Goal: Information Seeking & Learning: Learn about a topic

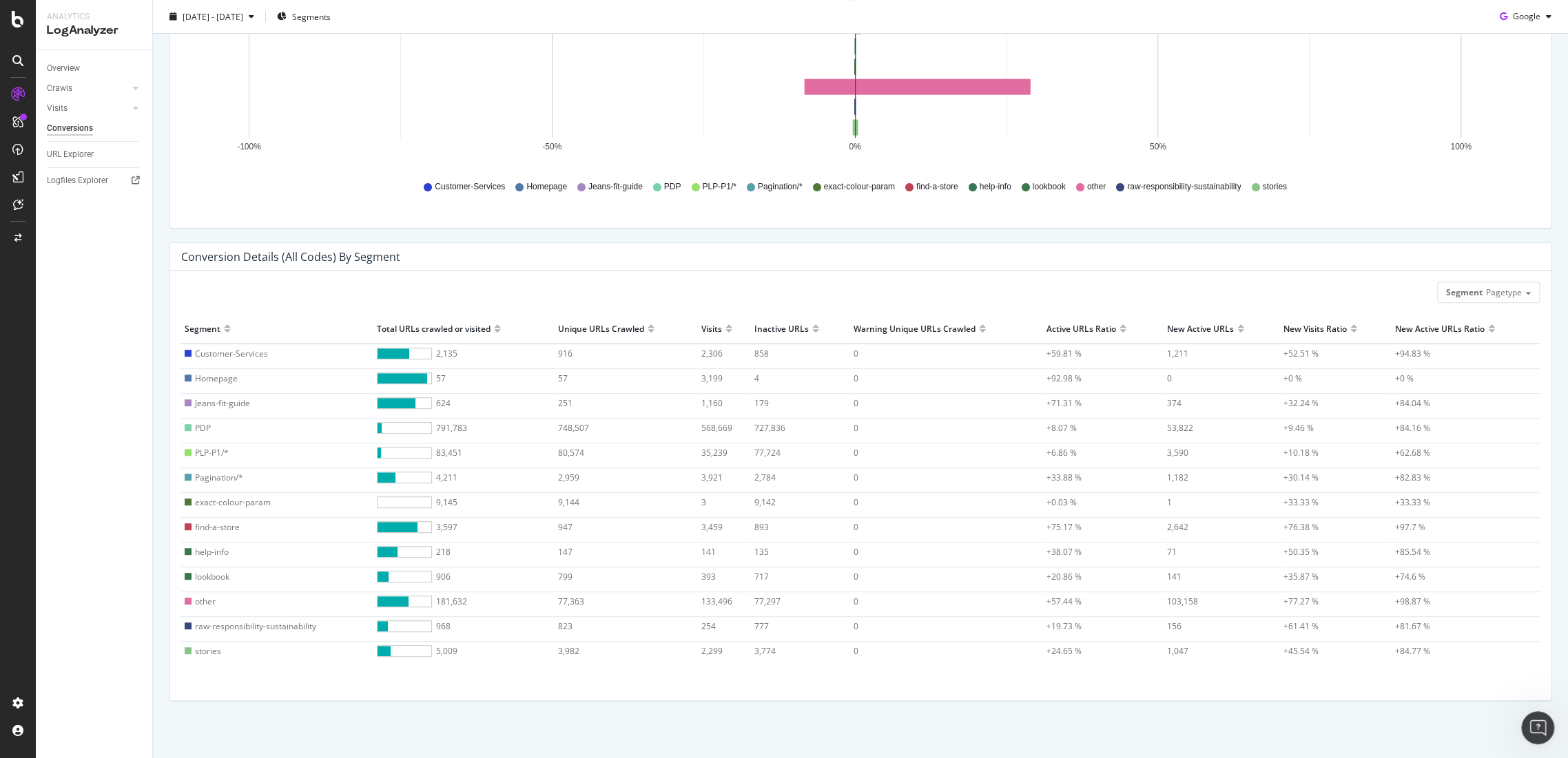
scroll to position [1, 0]
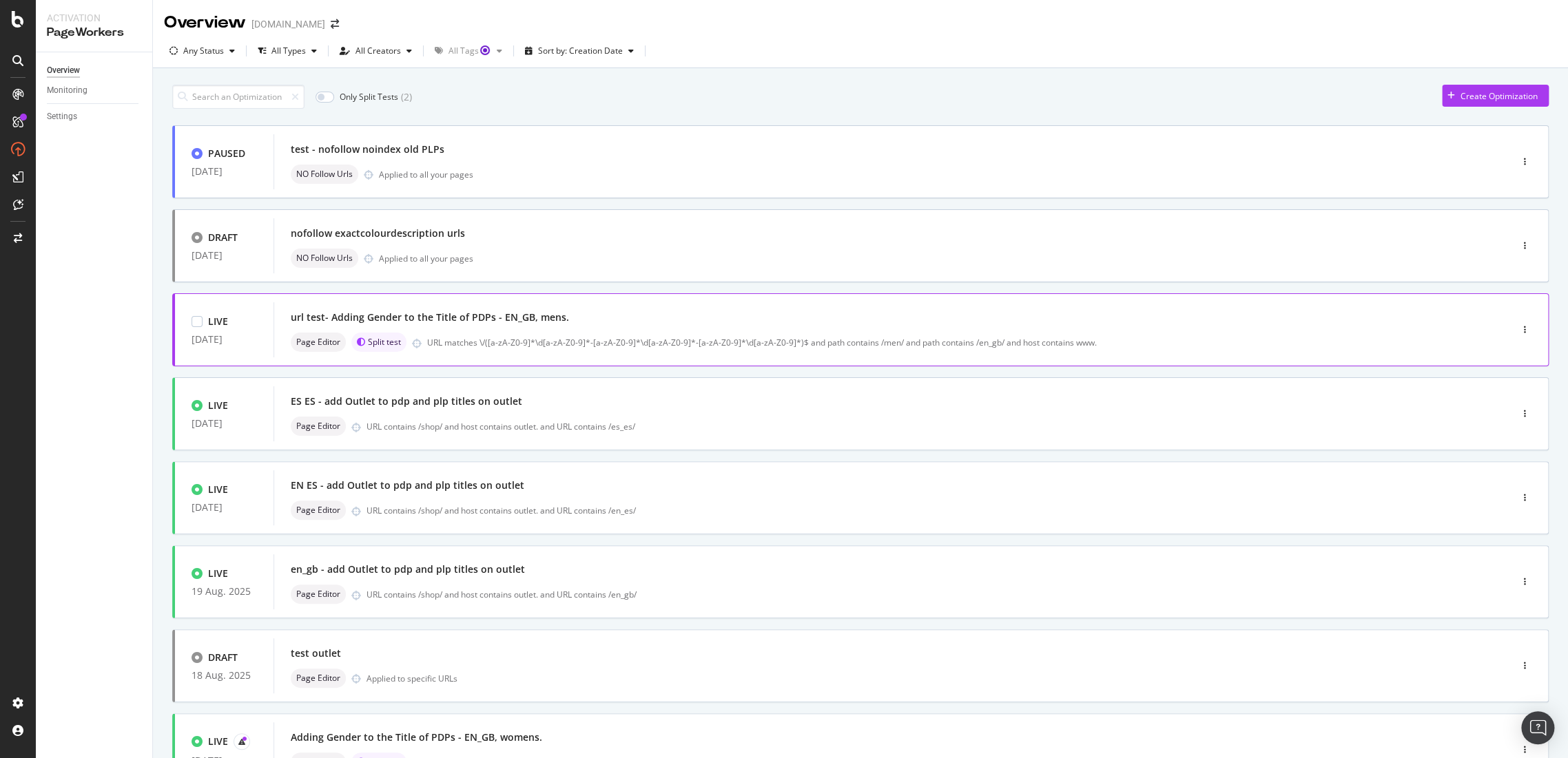
click at [438, 313] on div "url test- Adding Gender to the Title of PDPs - EN_GB, mens." at bounding box center [430, 317] width 279 height 14
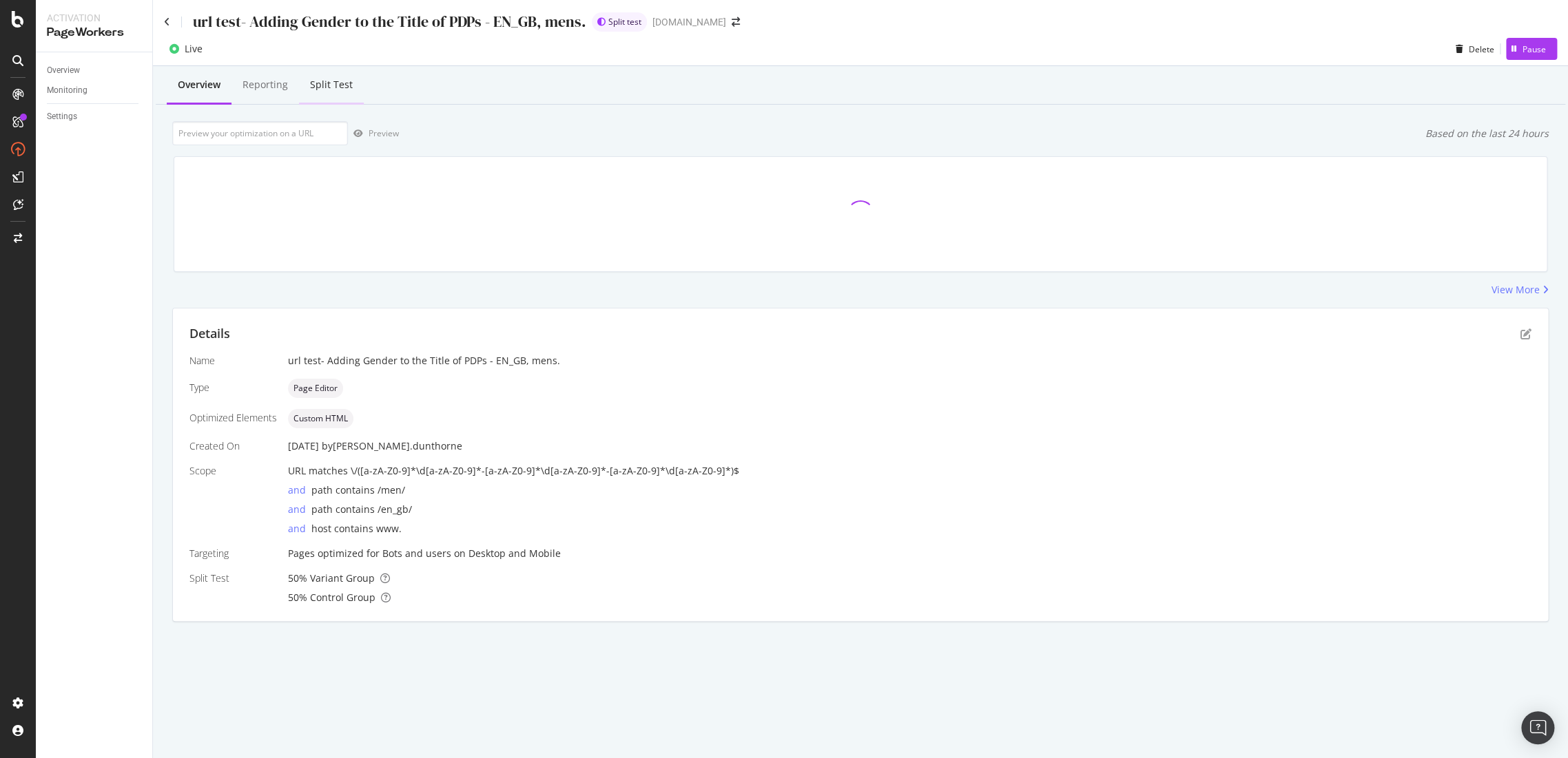
click at [323, 88] on div "Split Test" at bounding box center [331, 84] width 43 height 14
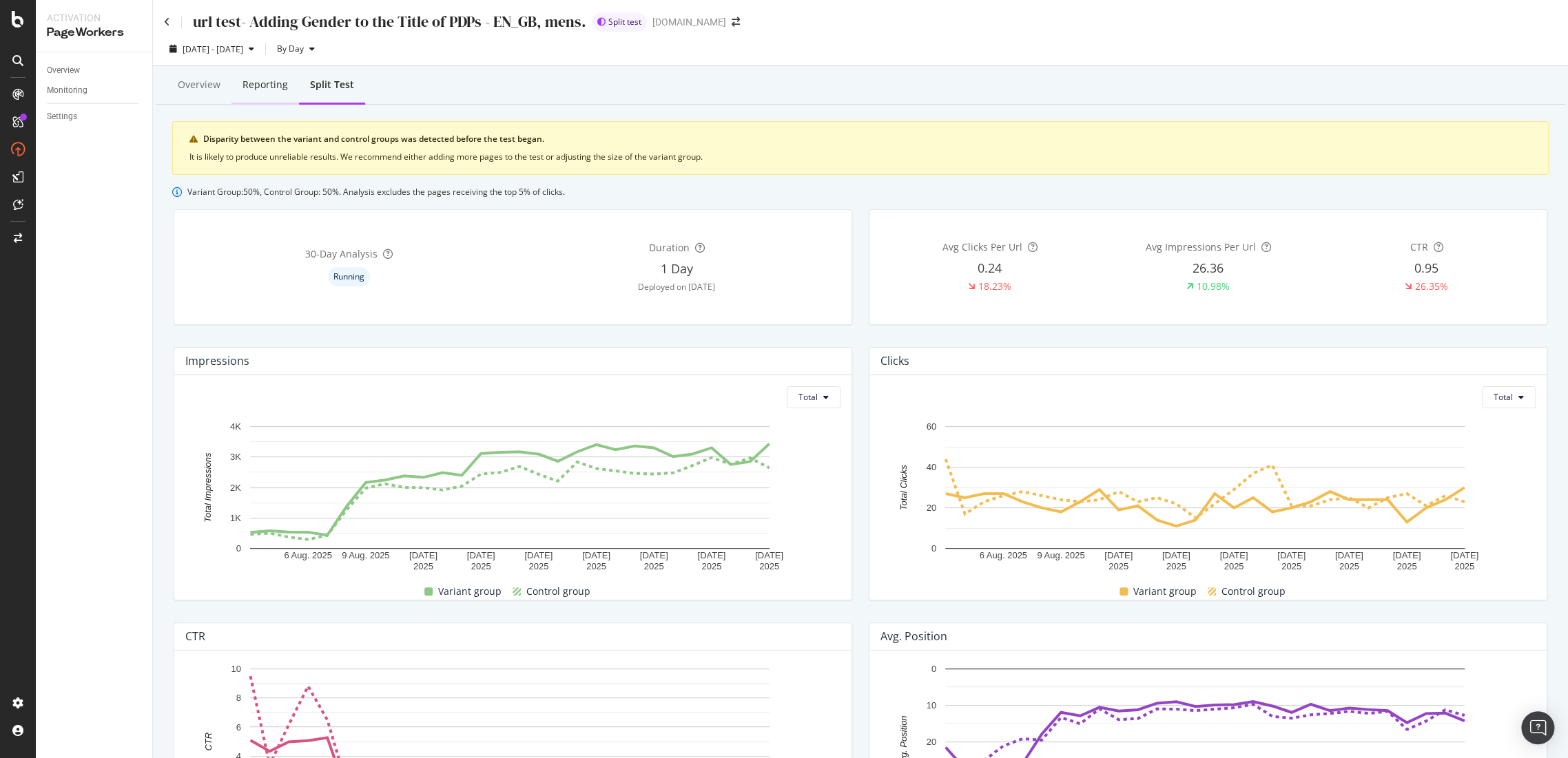
click at [266, 86] on div "Reporting" at bounding box center [265, 84] width 46 height 14
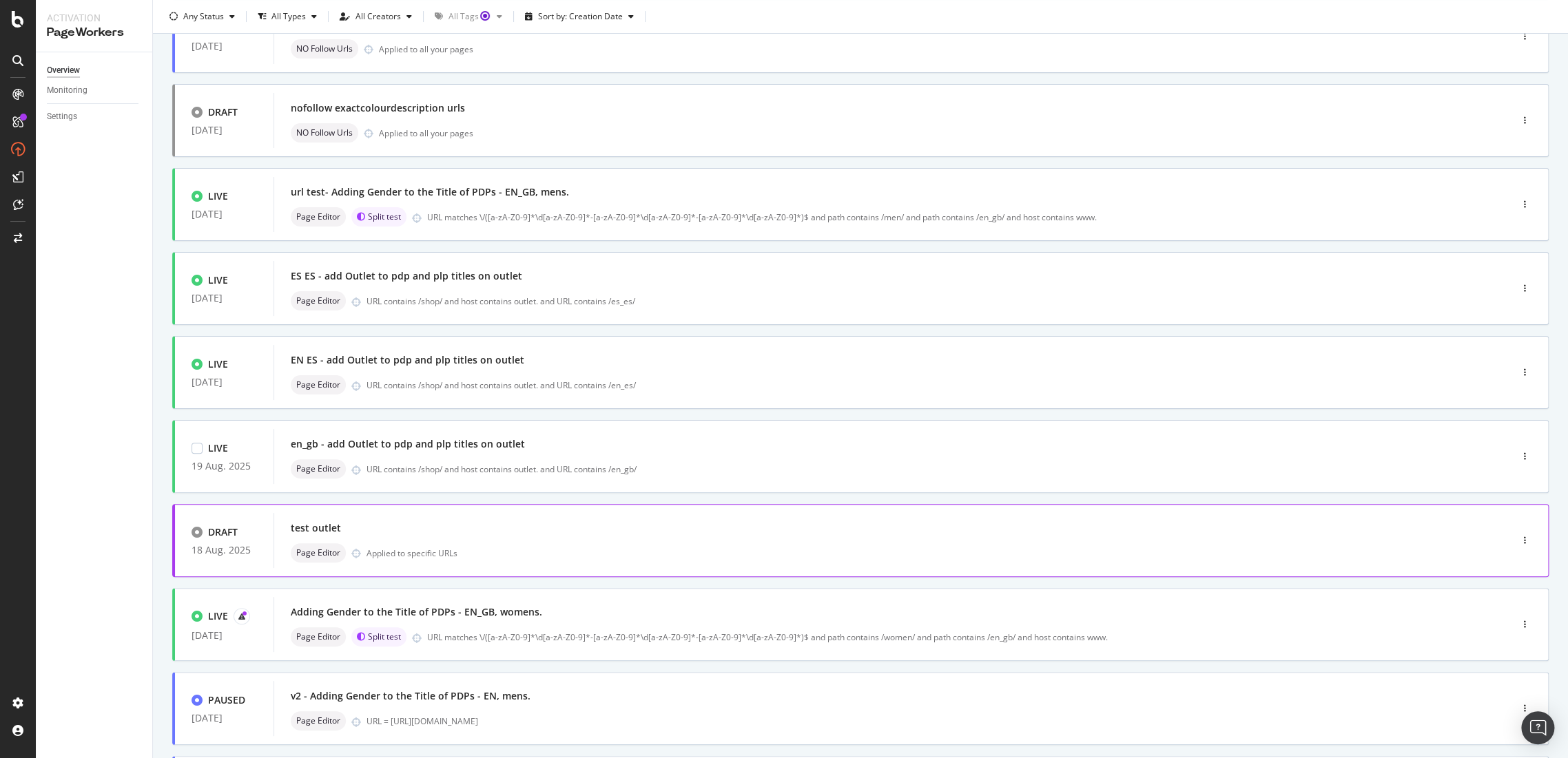
scroll to position [153, 0]
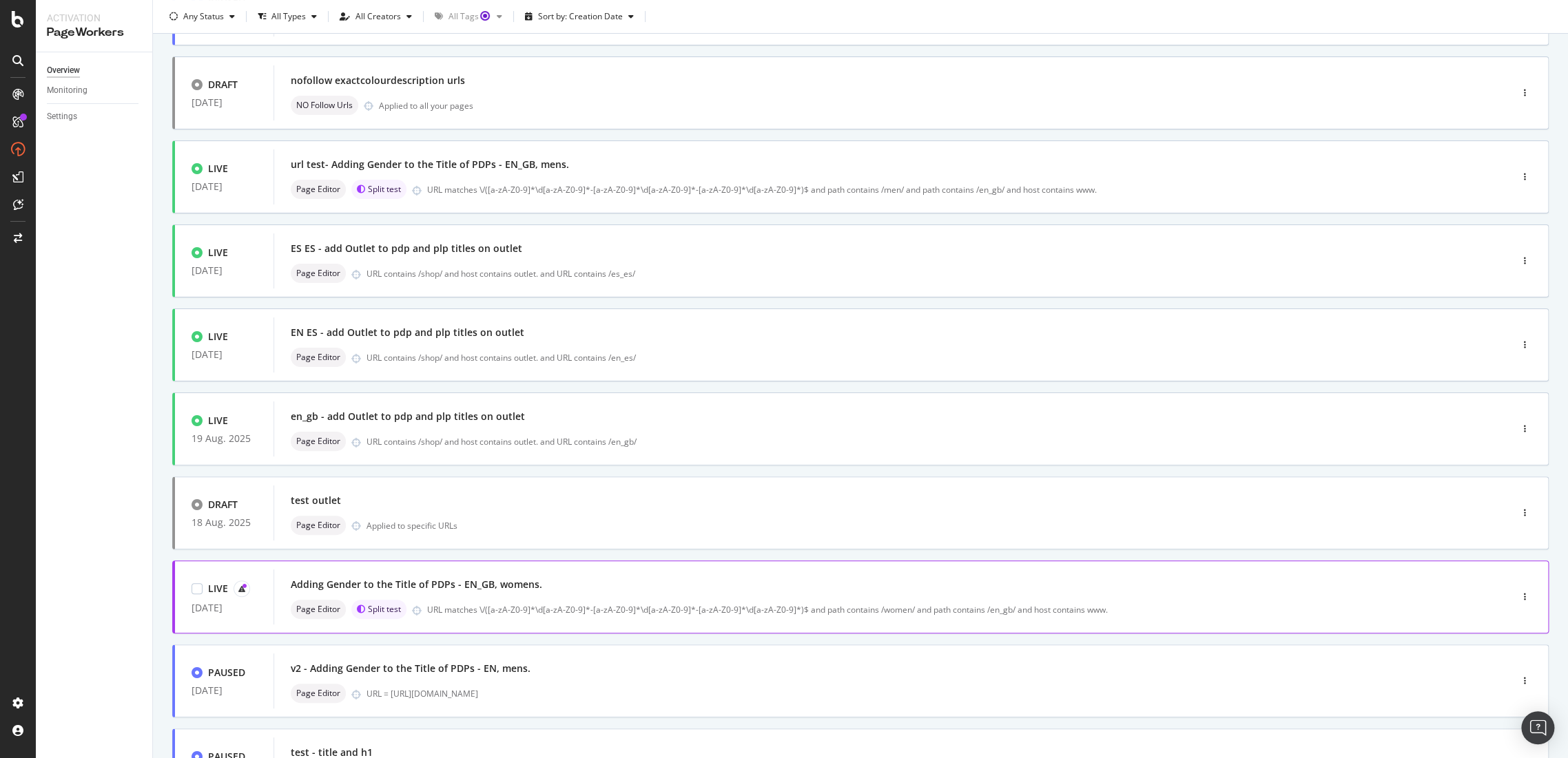
click at [461, 583] on div "Adding Gender to the Title of PDPs - EN_GB, womens." at bounding box center [416, 584] width 251 height 14
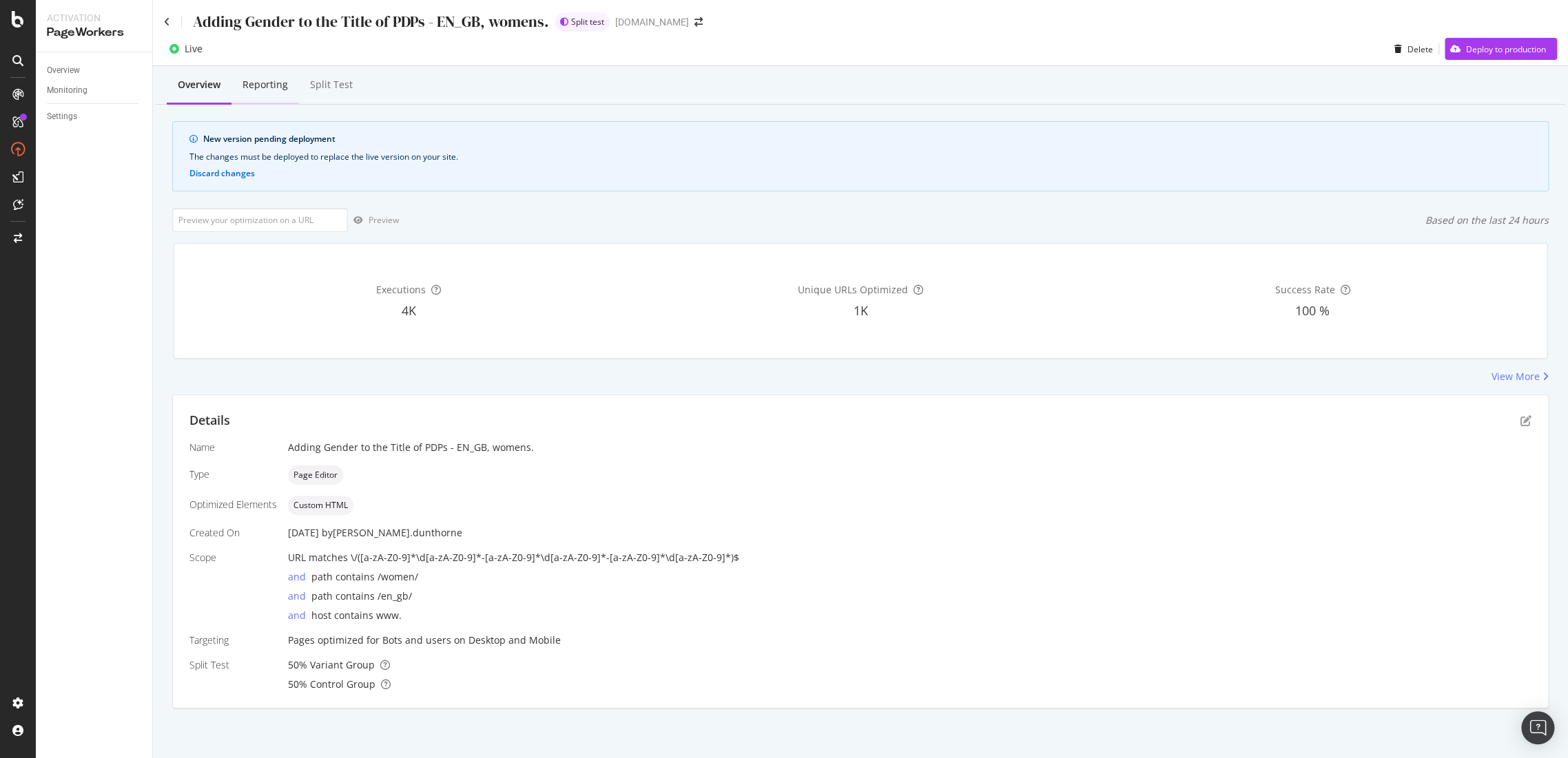
click at [260, 93] on div "Reporting" at bounding box center [265, 85] width 67 height 38
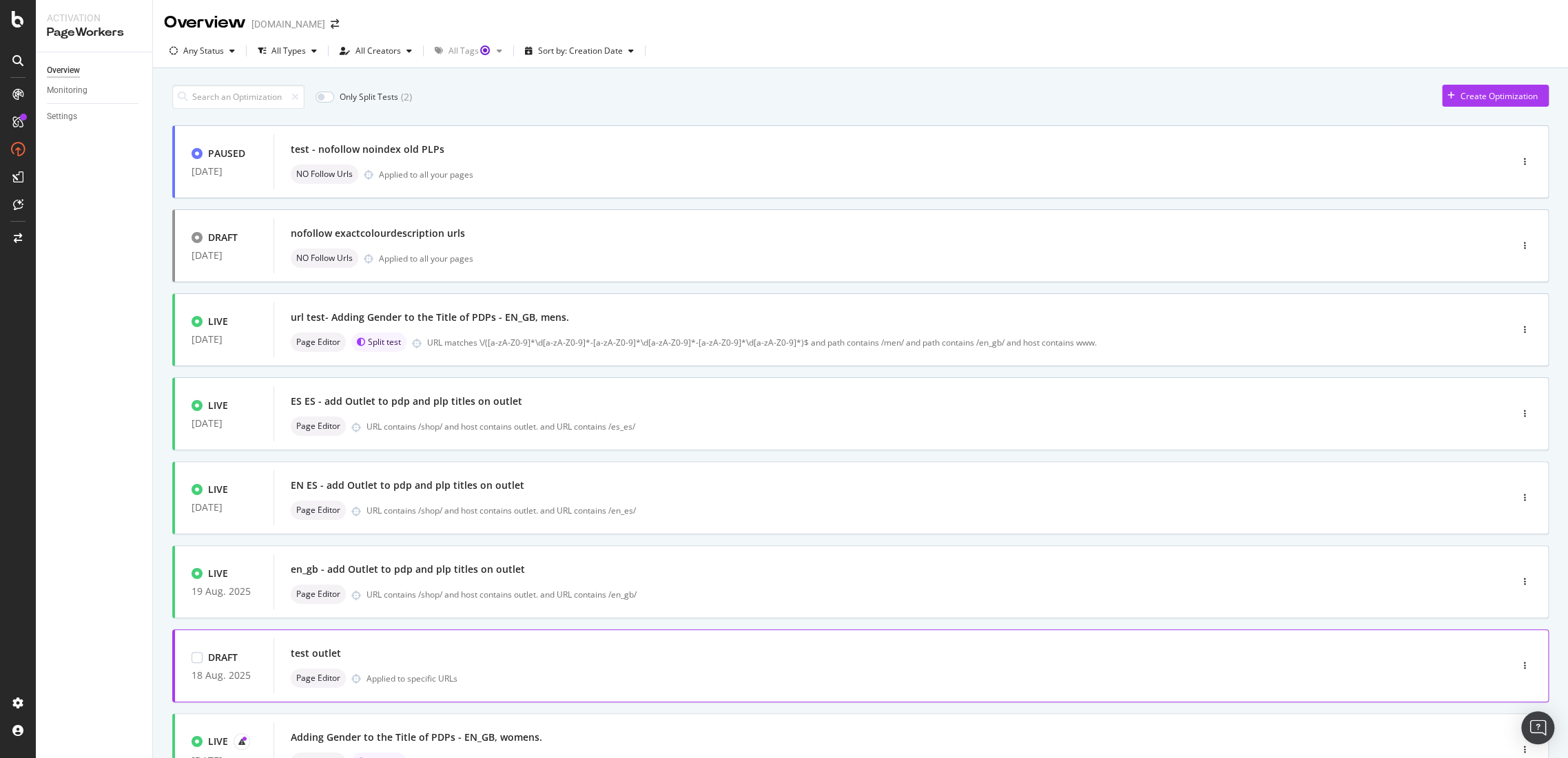
click at [916, 702] on div "DRAFT [DATE] test outlet Page Editor Applied to specific URLs" at bounding box center [861, 666] width 1377 height 73
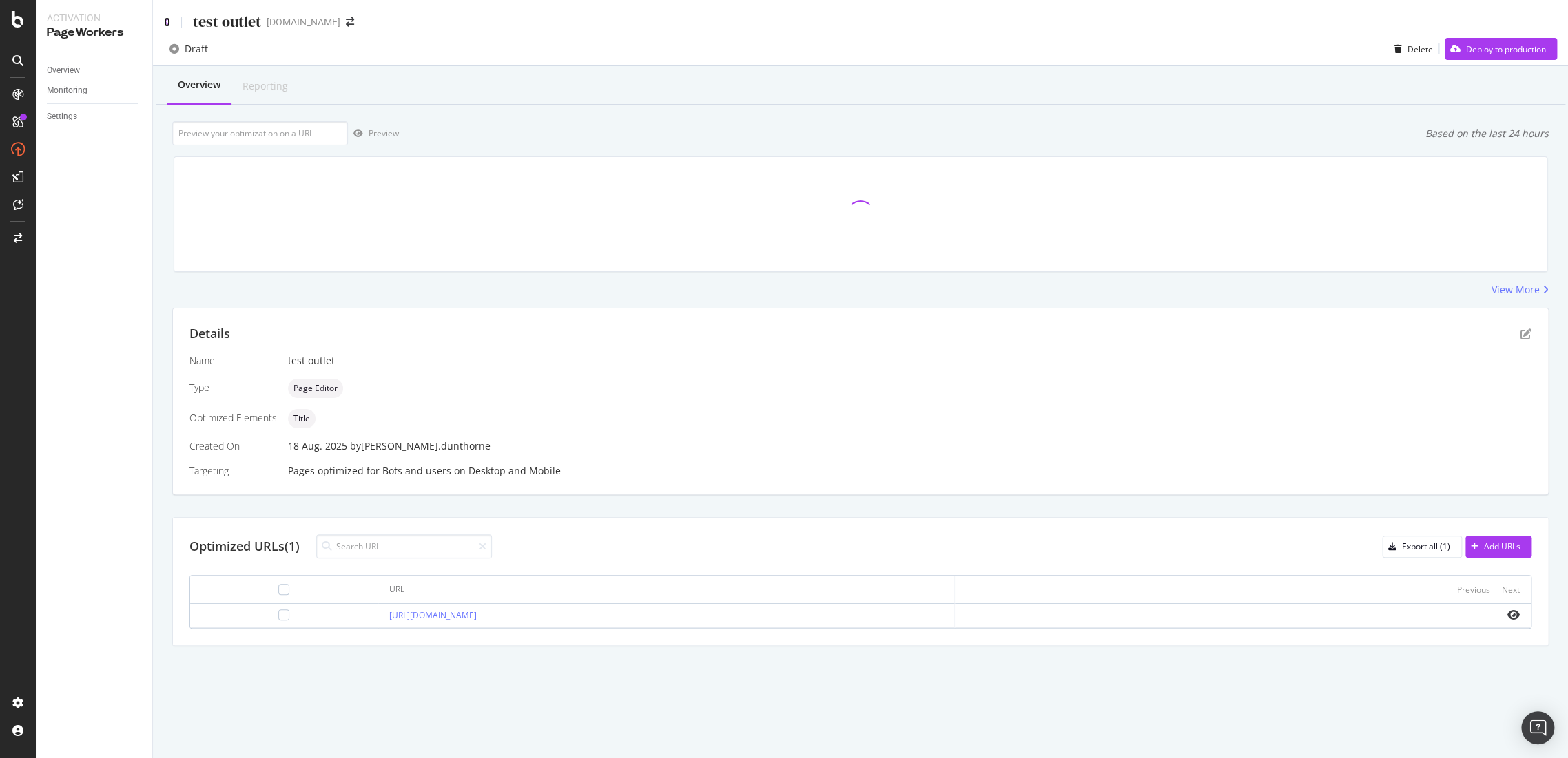
click at [166, 19] on icon at bounding box center [167, 21] width 6 height 10
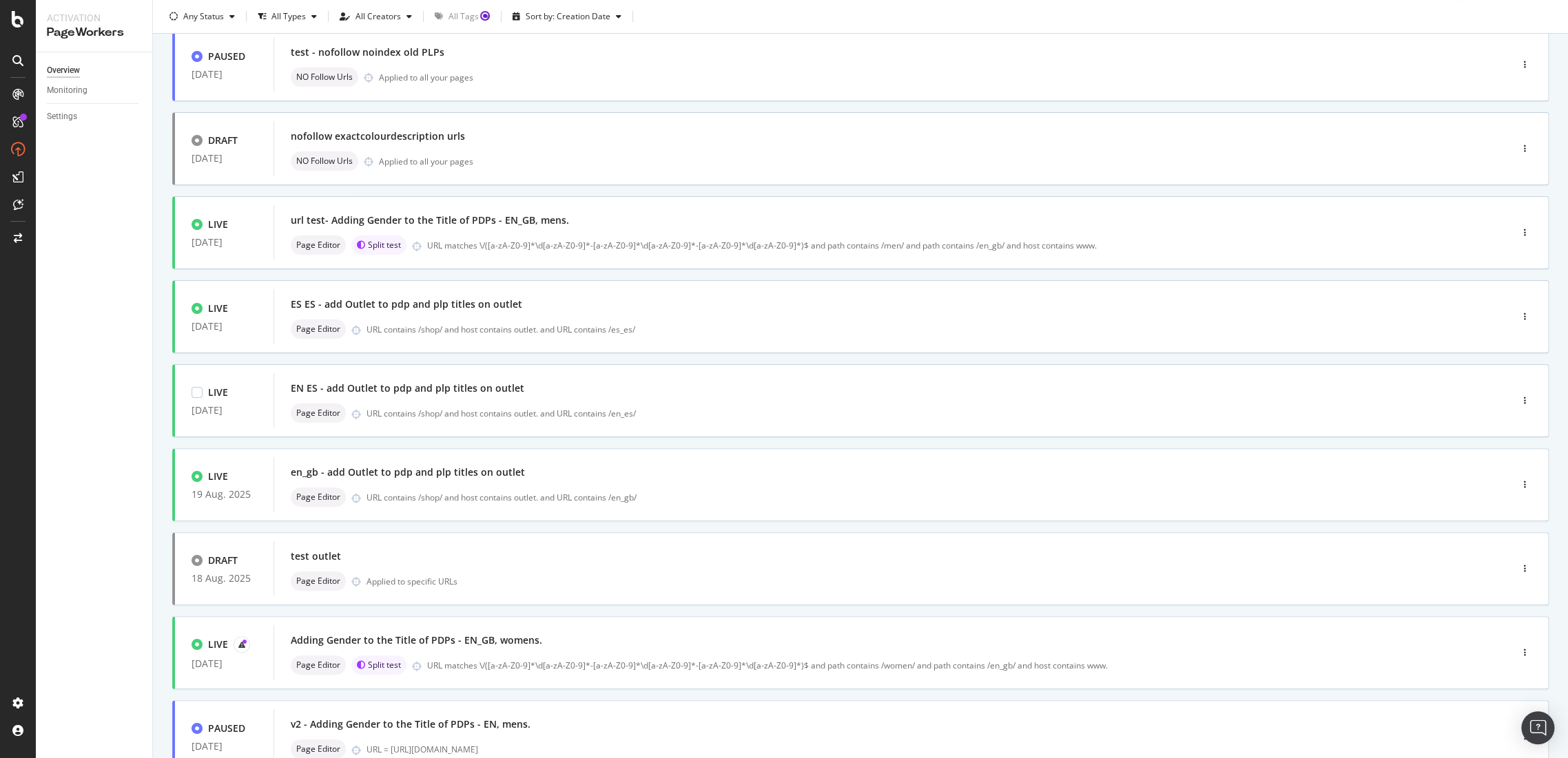
scroll to position [284, 0]
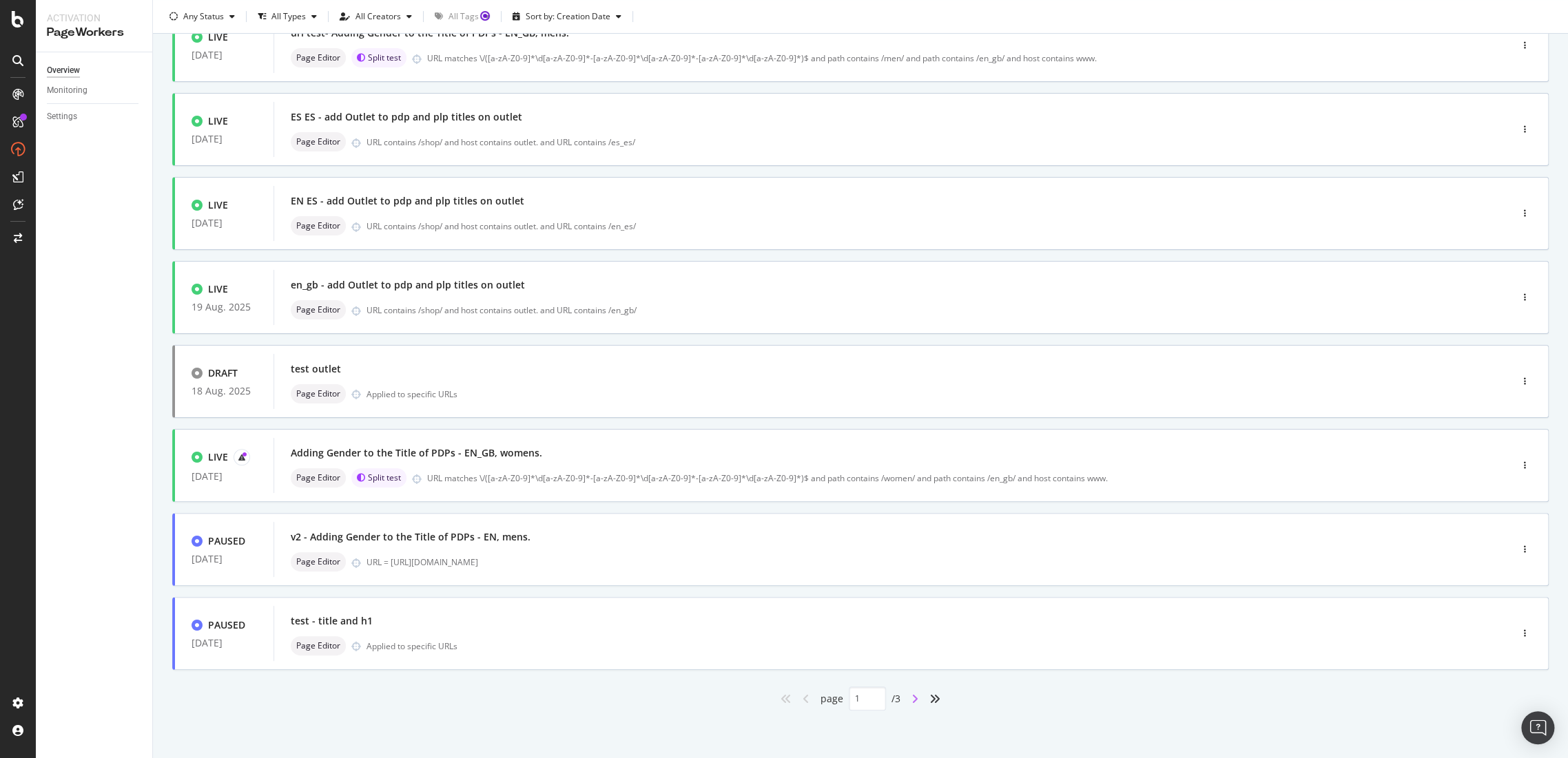
click at [912, 701] on icon "angle-right" at bounding box center [914, 699] width 7 height 11
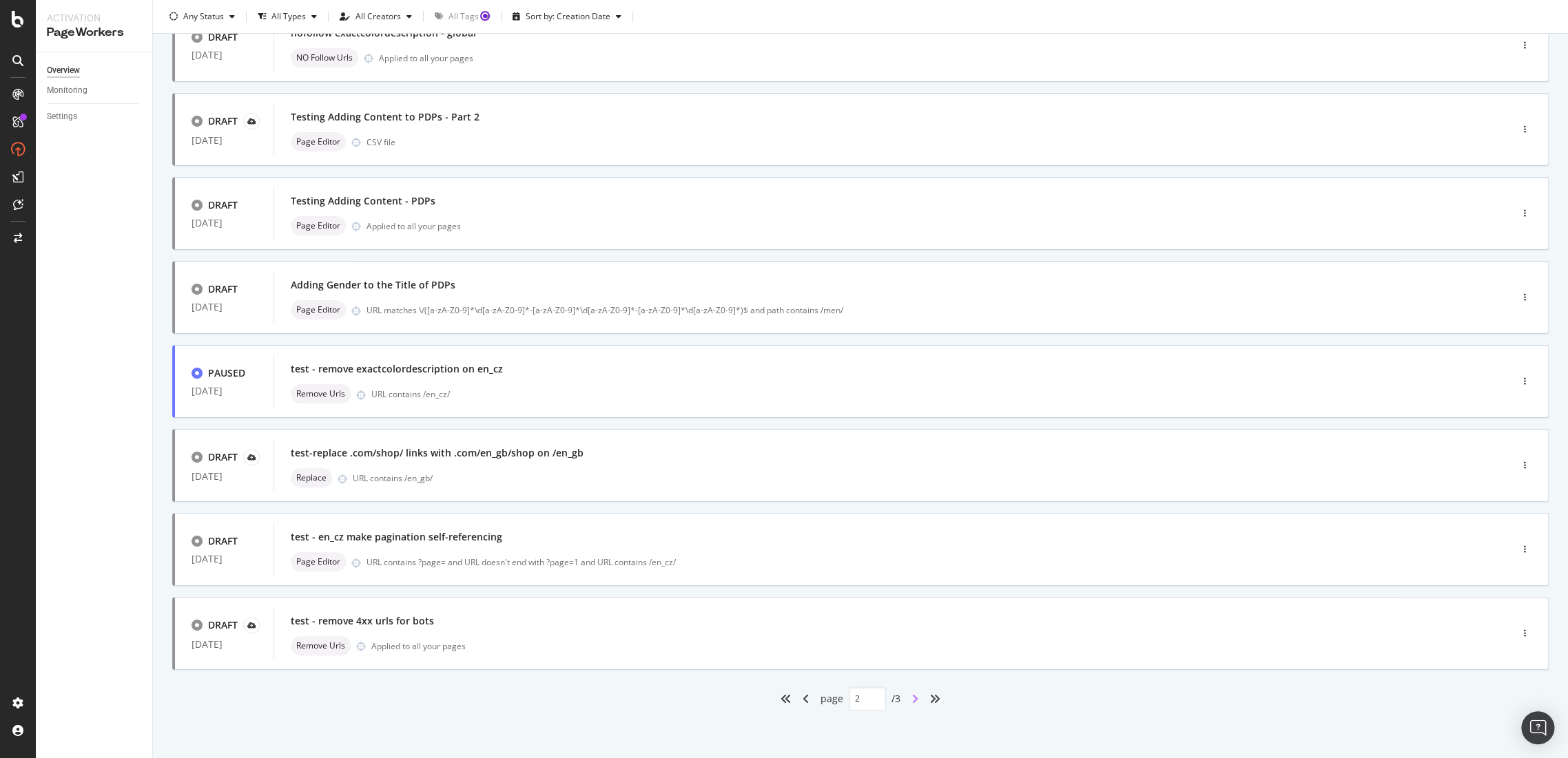
type input "2"
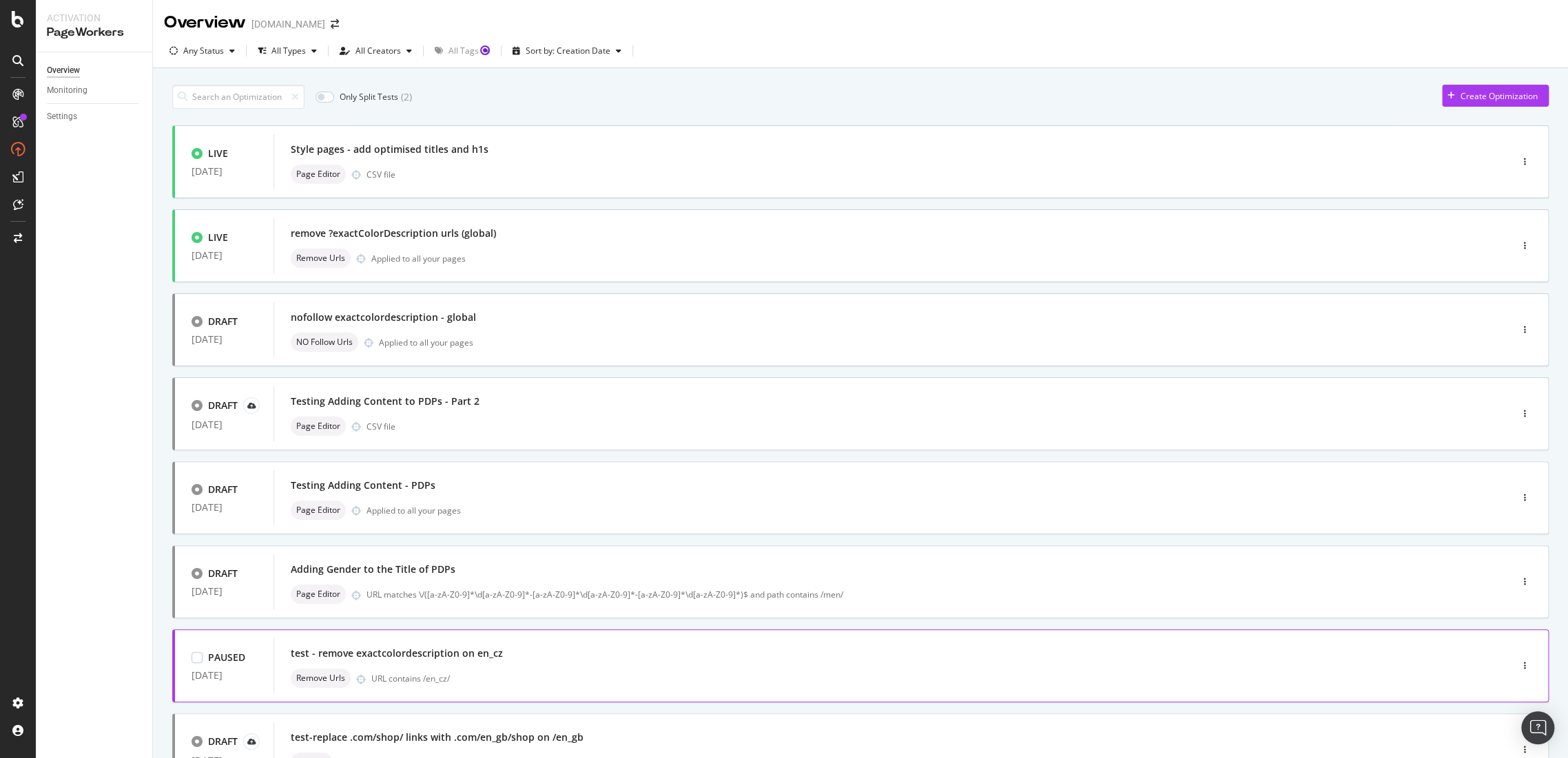
scroll to position [0, 0]
click at [461, 149] on div "Style pages - add optimised titles and h1s" at bounding box center [390, 149] width 198 height 14
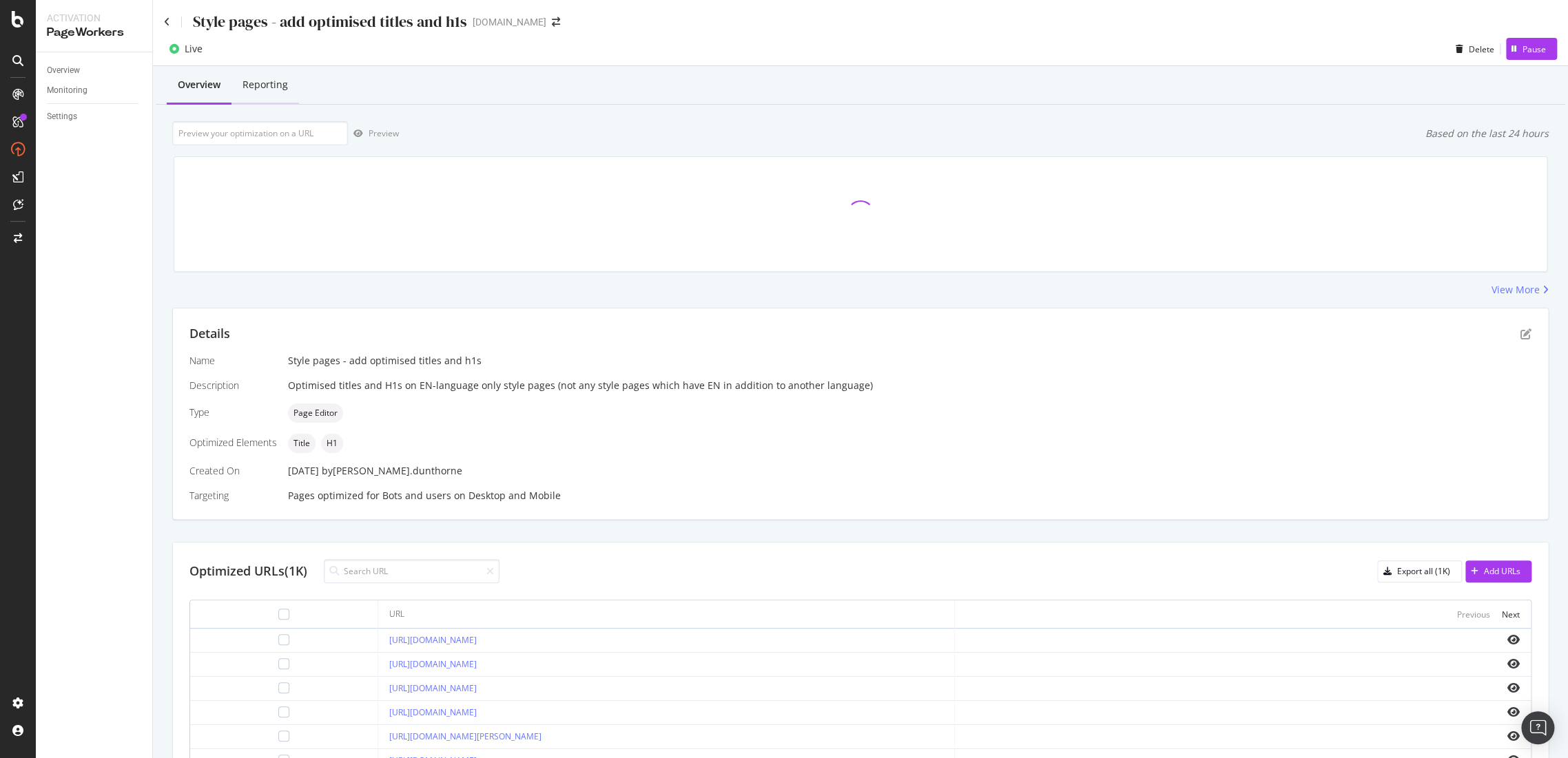
click at [261, 86] on div "Reporting" at bounding box center [265, 84] width 46 height 14
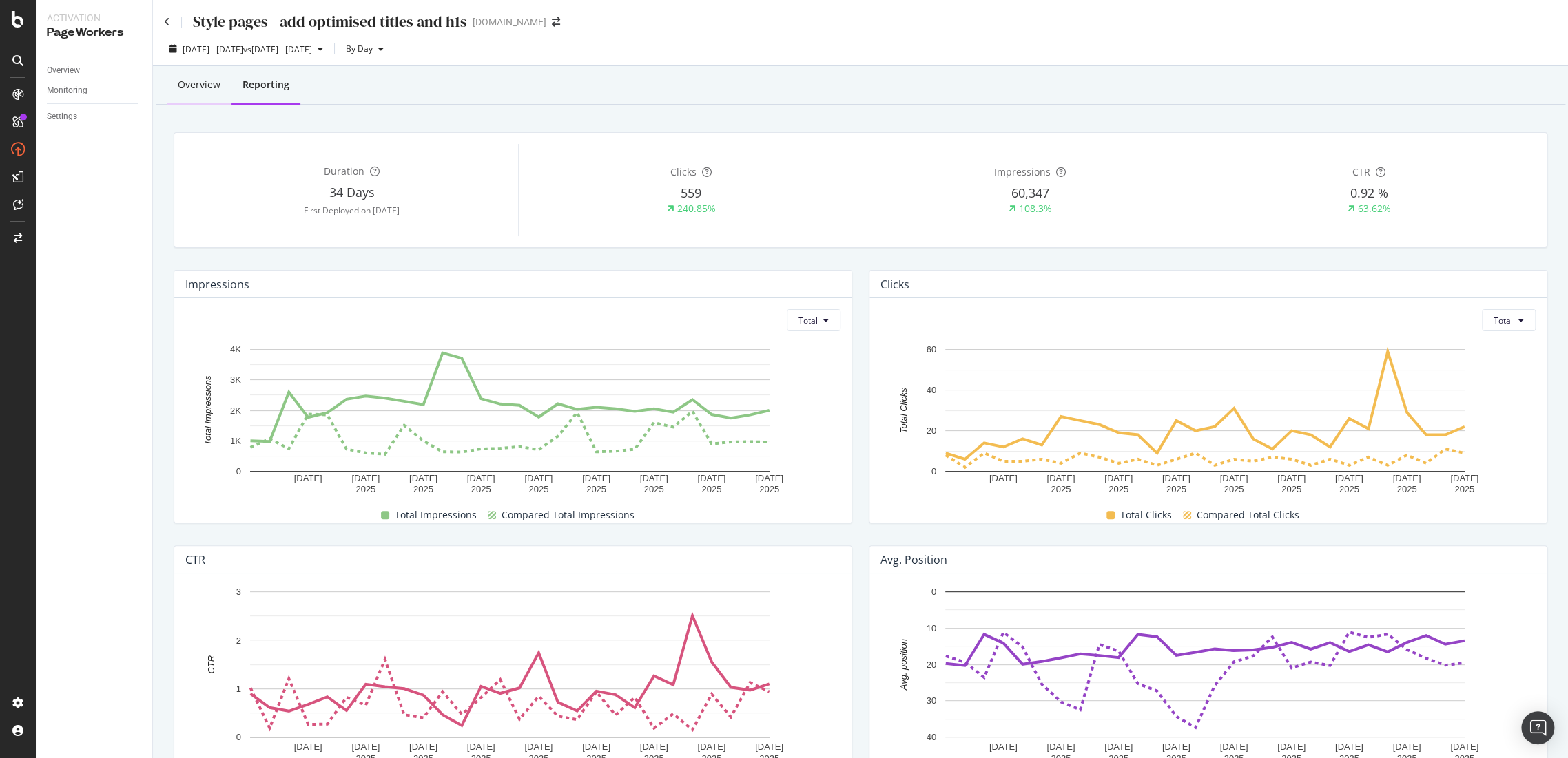
click at [203, 85] on div "Overview" at bounding box center [199, 84] width 43 height 14
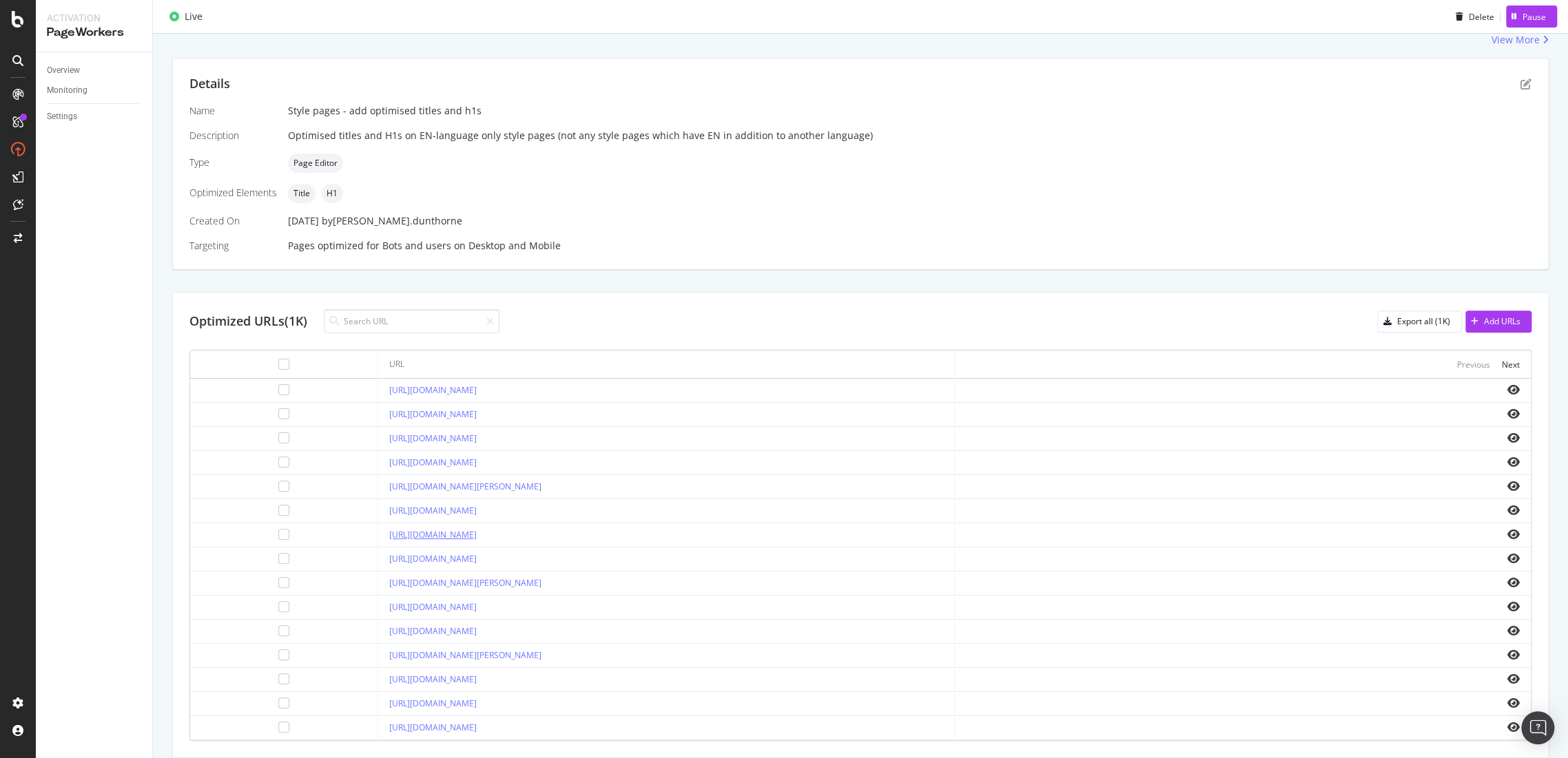
scroll to position [296, 0]
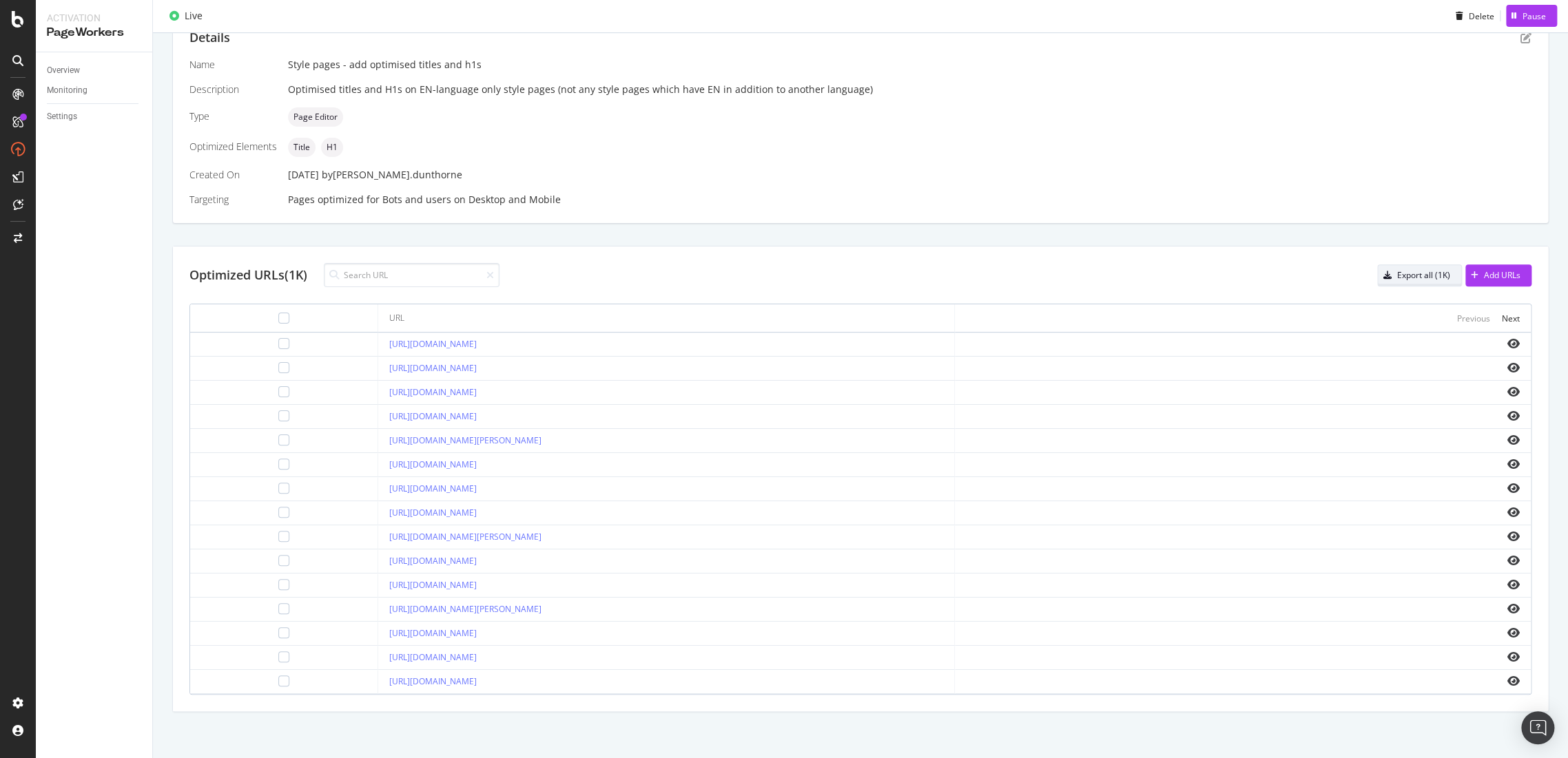
click at [1393, 284] on button "Export all (1K)" at bounding box center [1419, 276] width 85 height 22
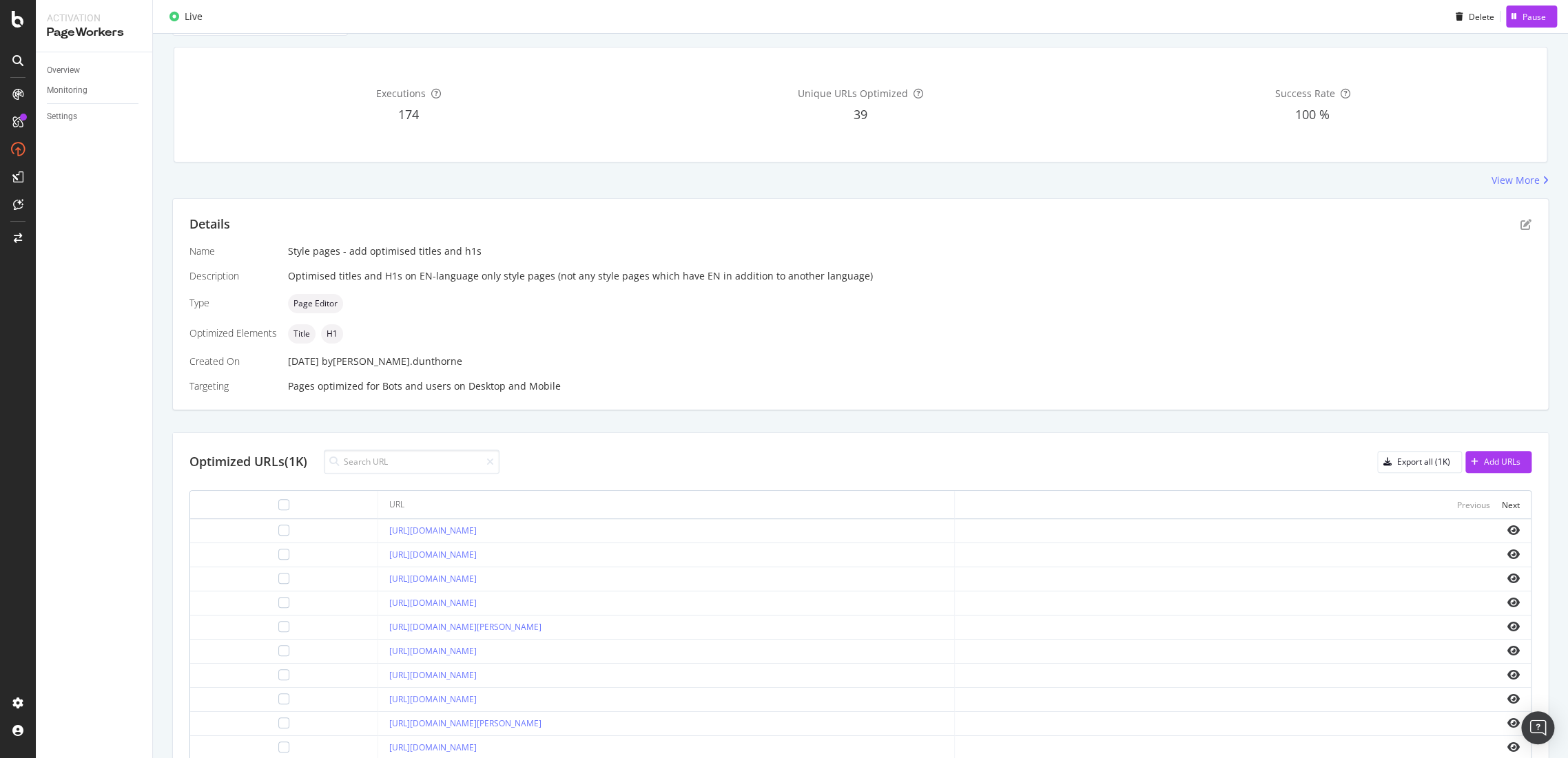
scroll to position [0, 0]
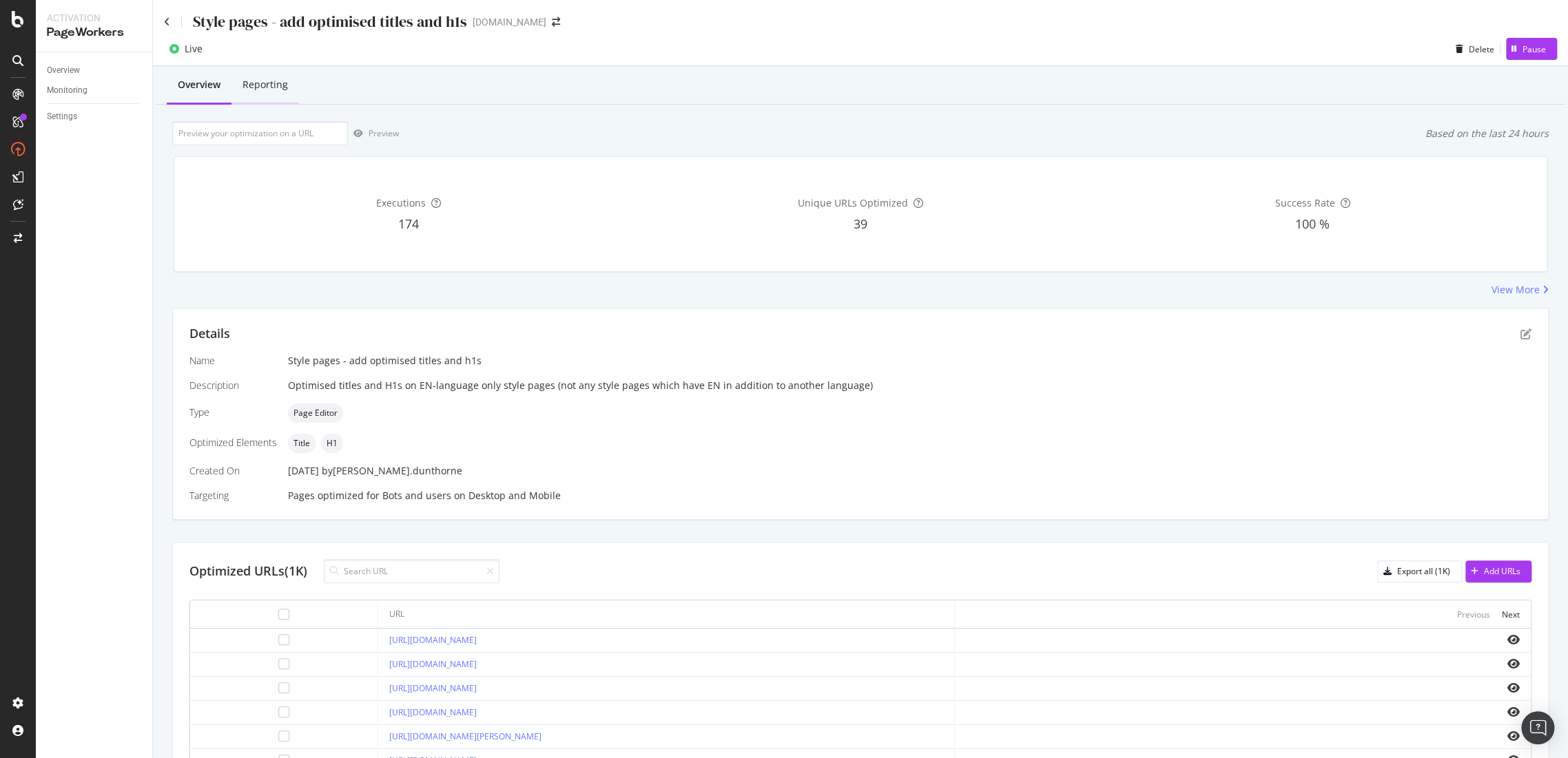
click at [275, 89] on div "Reporting" at bounding box center [265, 84] width 46 height 14
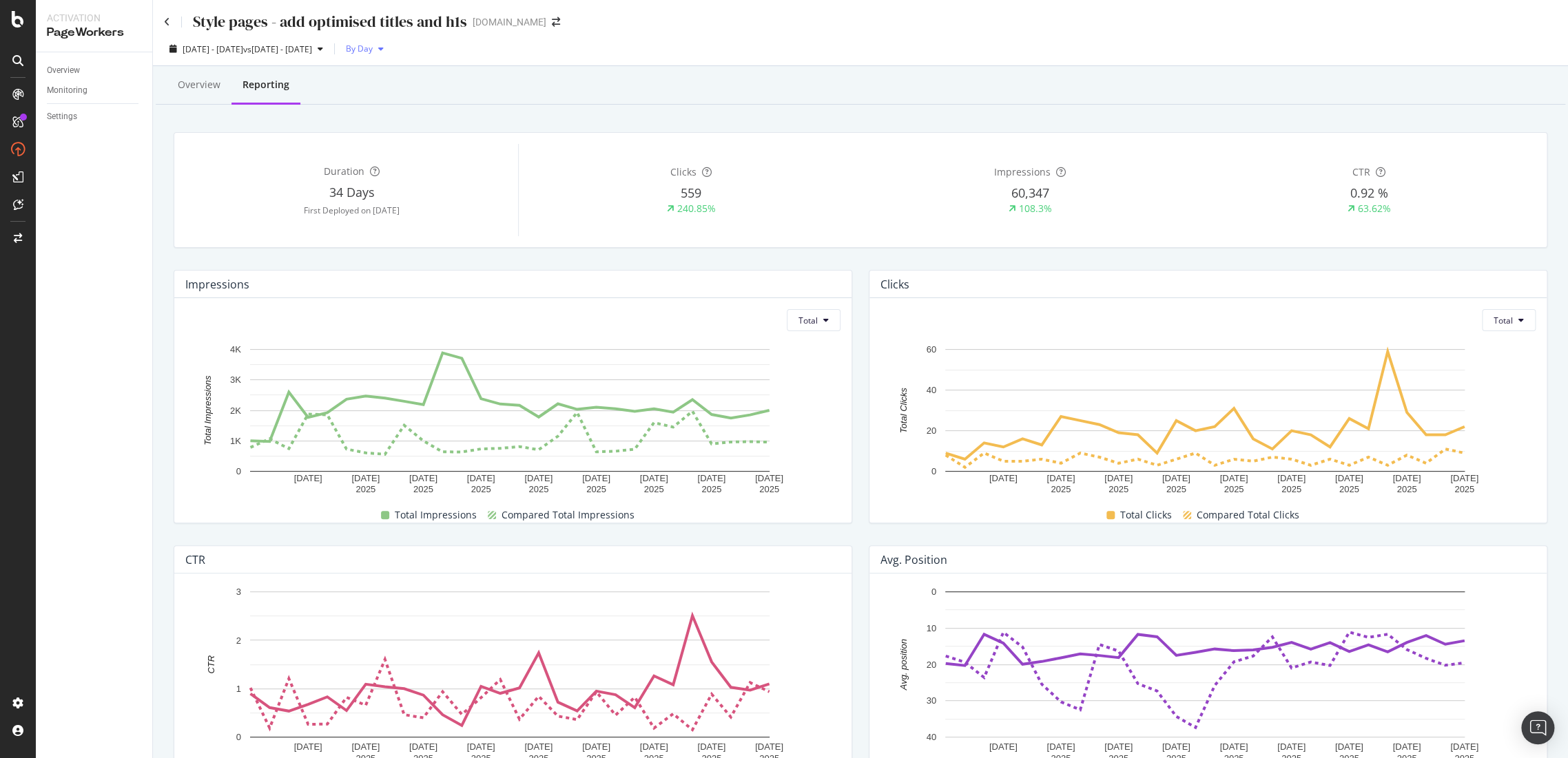
click at [384, 52] on icon "button" at bounding box center [381, 49] width 5 height 8
click at [645, 108] on div "Overview Reporting Duration 34 Days First Deployed on 2025 Jul. 31st Clicks 559…" at bounding box center [861, 599] width 1415 height 1068
click at [312, 47] on span "vs 2025 Jul. 7th - Aug. 3rd" at bounding box center [277, 49] width 69 height 12
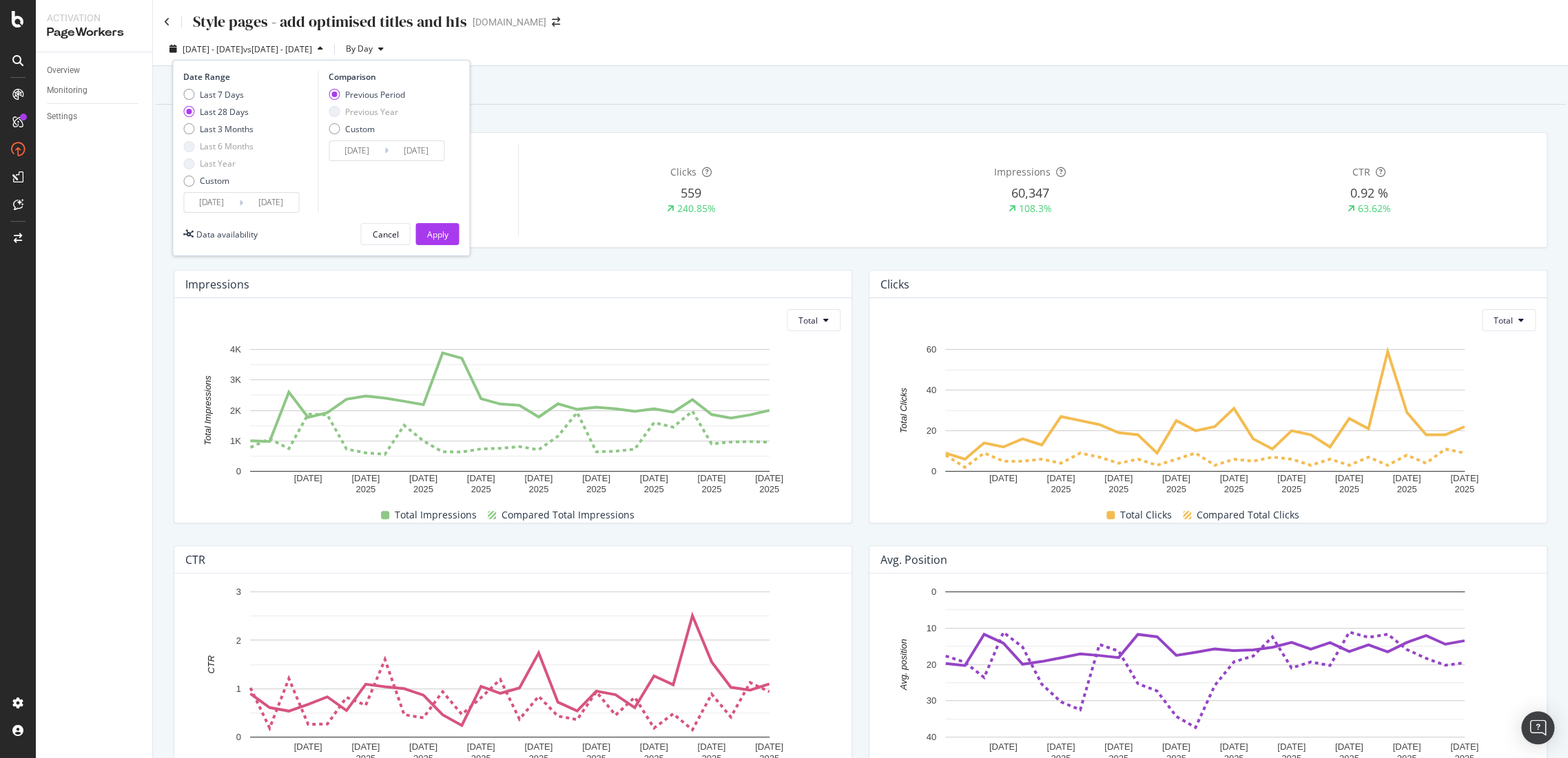
click at [683, 118] on div "Overview Reporting Duration 34 Days First Deployed on 2025 Jul. 31st Clicks 559…" at bounding box center [861, 599] width 1415 height 1068
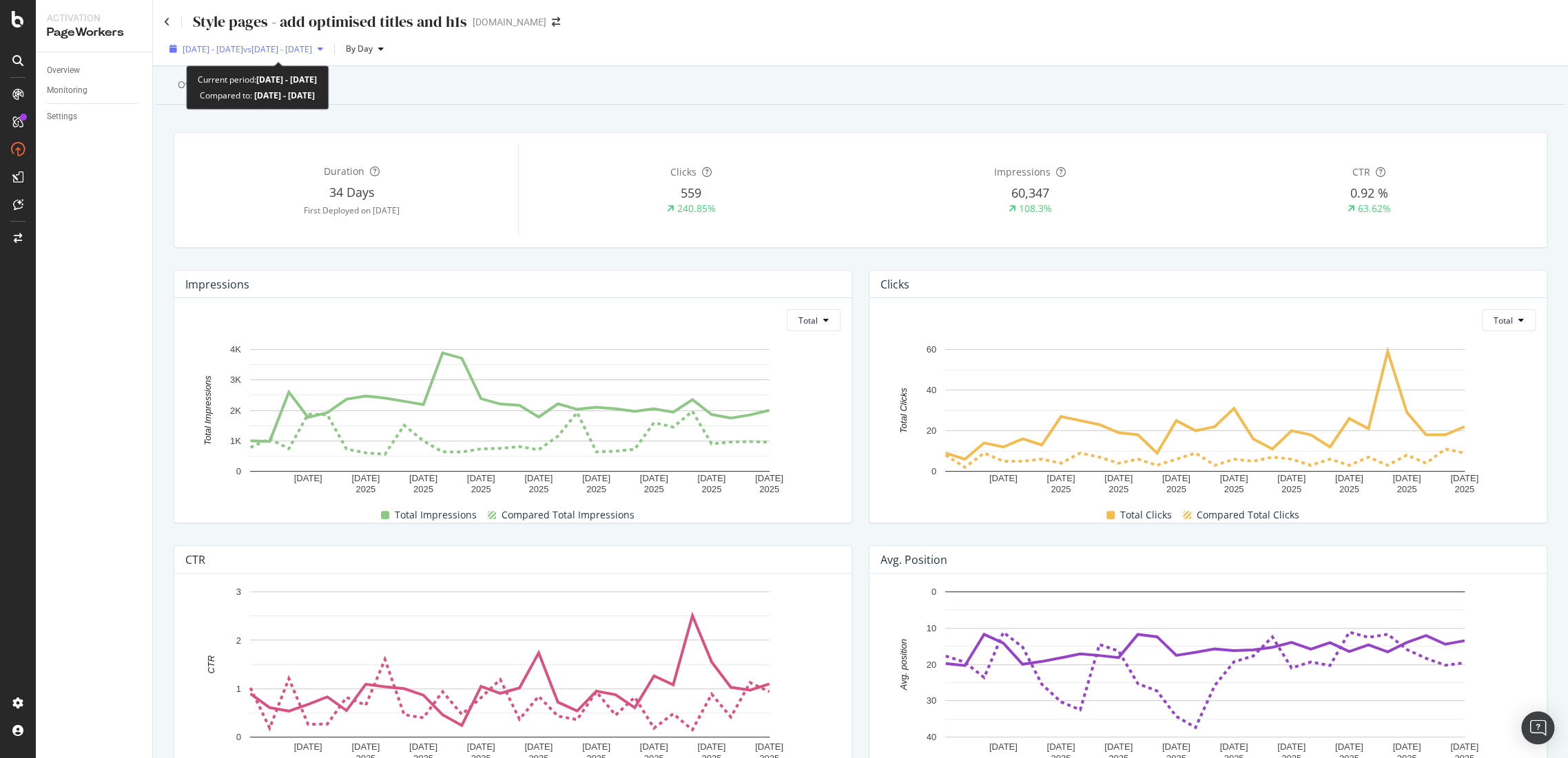
click at [312, 50] on span "vs 2025 Jul. 7th - Aug. 3rd" at bounding box center [277, 49] width 69 height 12
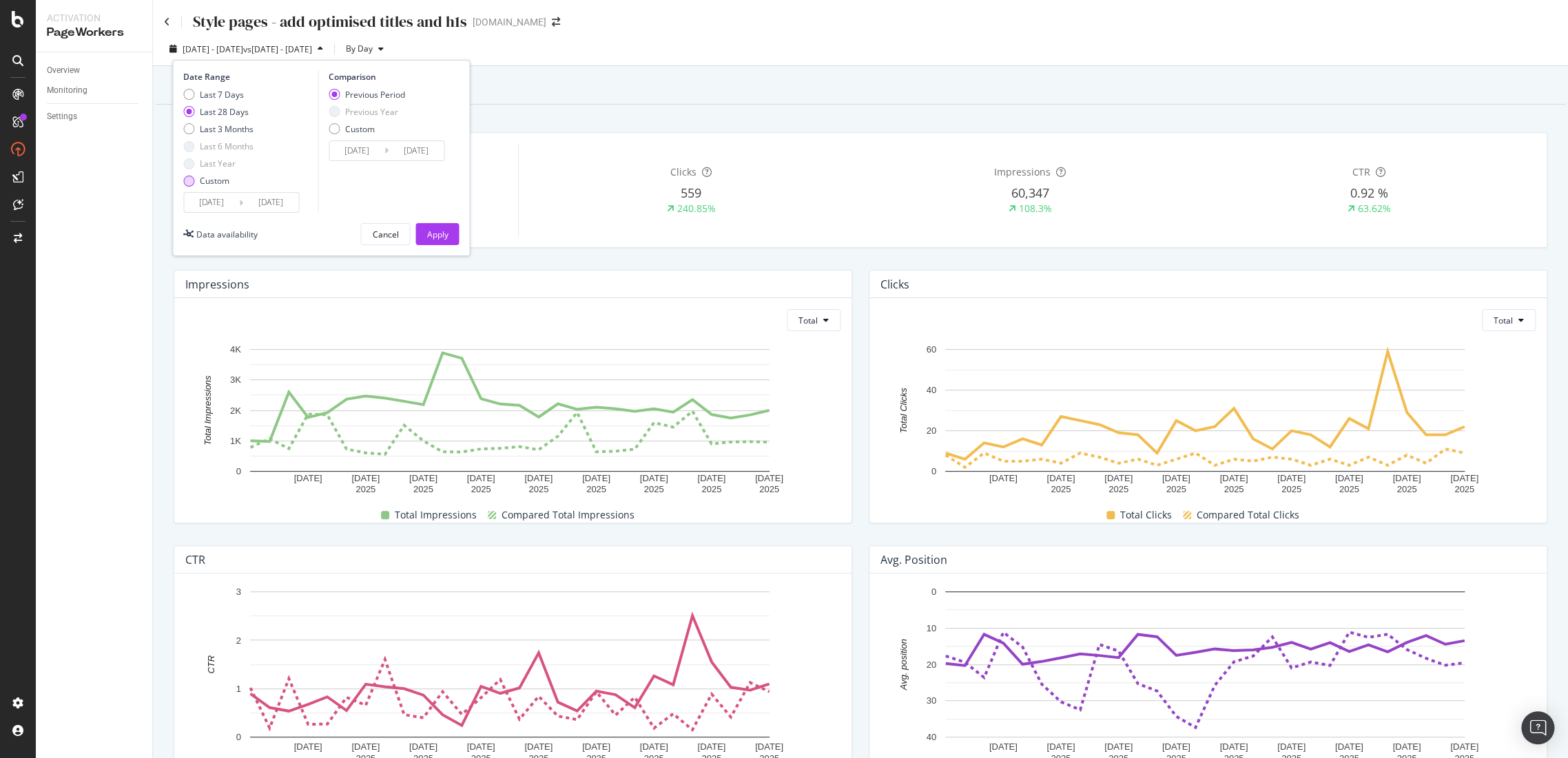
click at [208, 180] on div "Custom" at bounding box center [214, 181] width 30 height 12
click at [206, 208] on input "2025/08/04" at bounding box center [211, 202] width 55 height 19
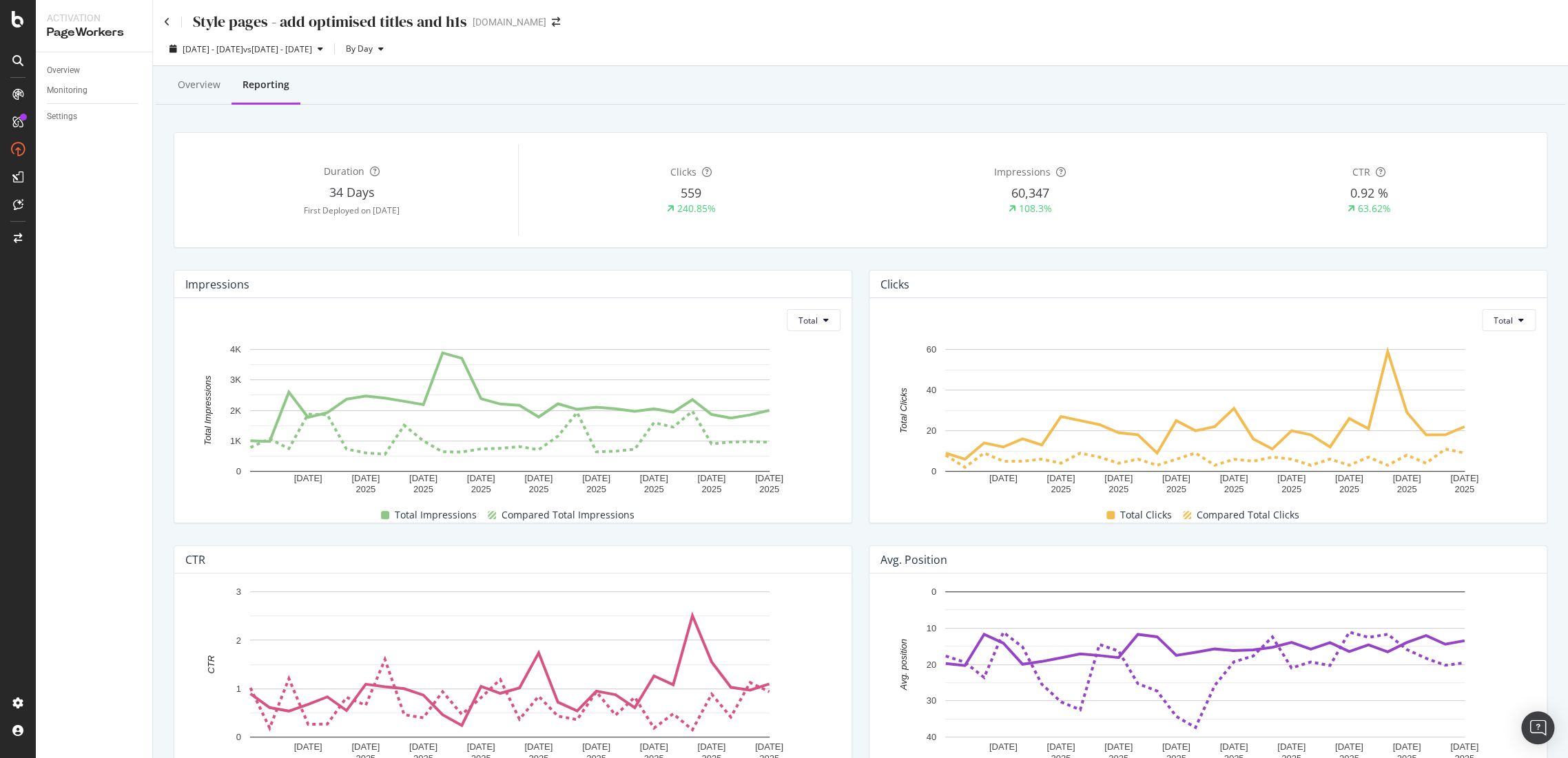
click at [533, 88] on div "Overview Reporting" at bounding box center [861, 86] width 1410 height 37
click at [243, 48] on span "2025 Aug. 4th - Aug. 31st" at bounding box center [213, 49] width 61 height 12
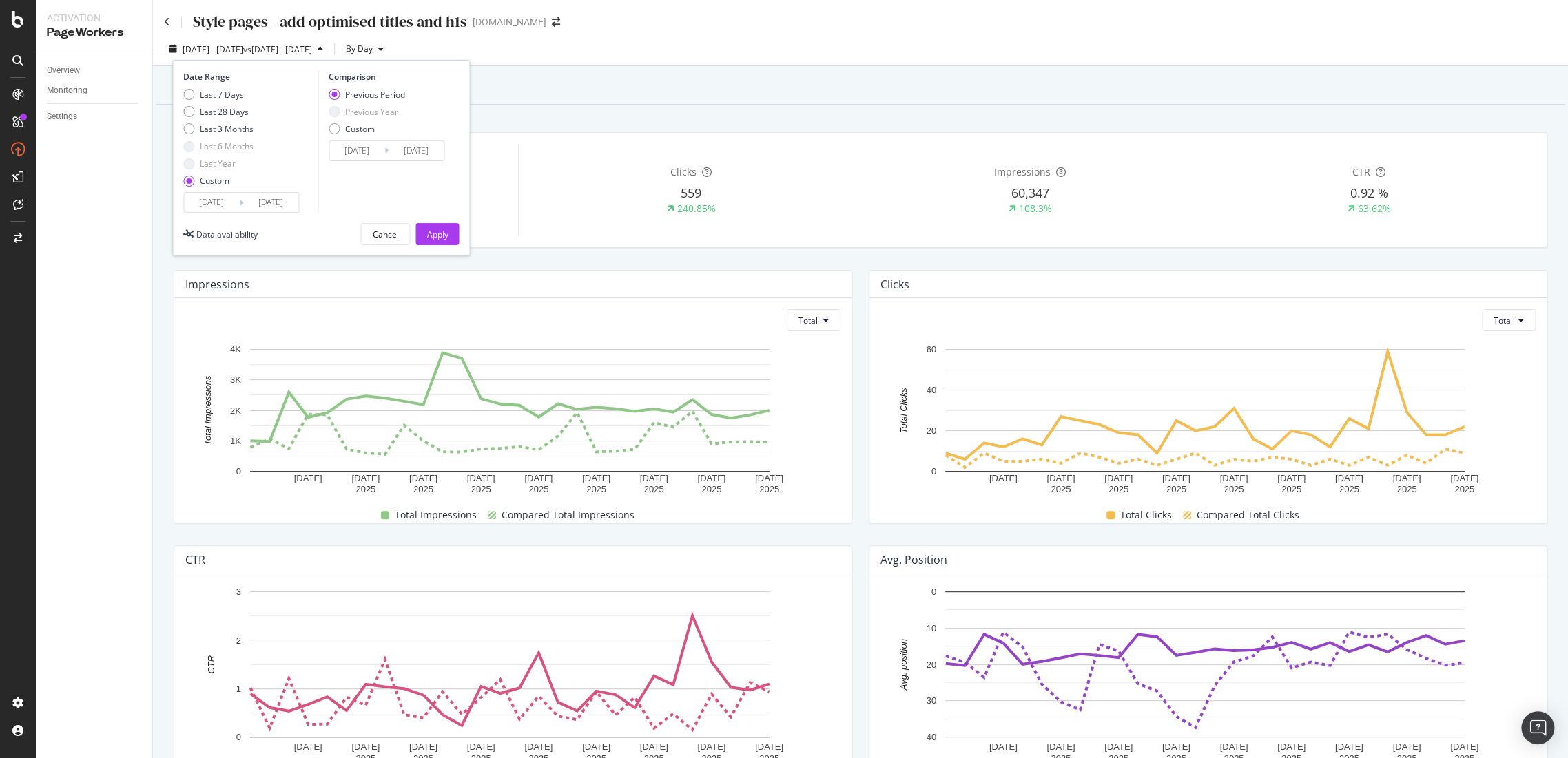
click at [216, 214] on div "Date Range Last 7 Days Last 28 Days Last 3 Months Last 6 Months Last Year Custo…" at bounding box center [321, 158] width 298 height 197
click at [220, 194] on input "2025/08/04" at bounding box center [211, 202] width 55 height 19
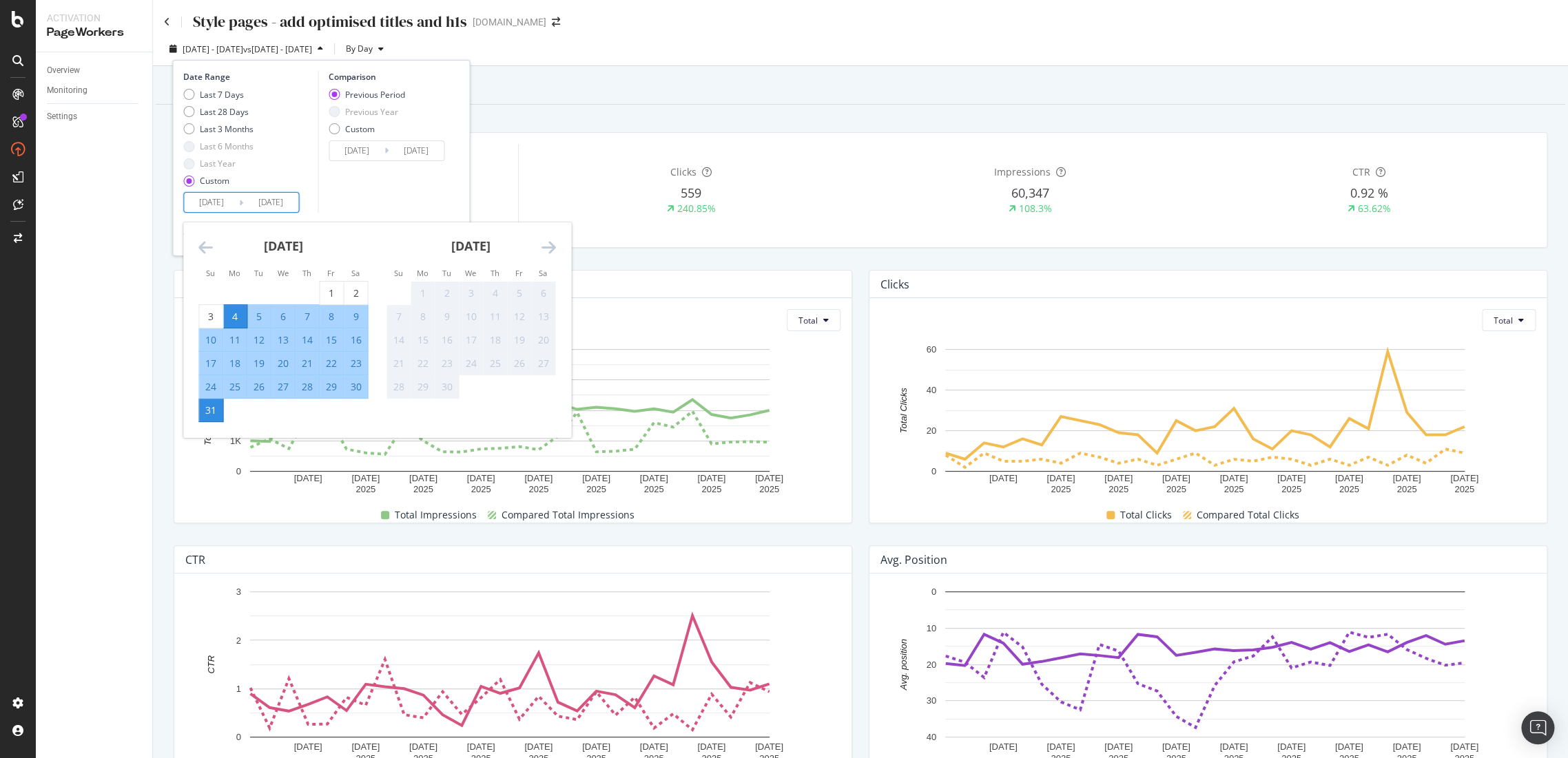
click at [216, 251] on div "August 2025" at bounding box center [282, 251] width 169 height 58
click at [212, 249] on icon "Move backward to switch to the previous month." at bounding box center [206, 247] width 15 height 16
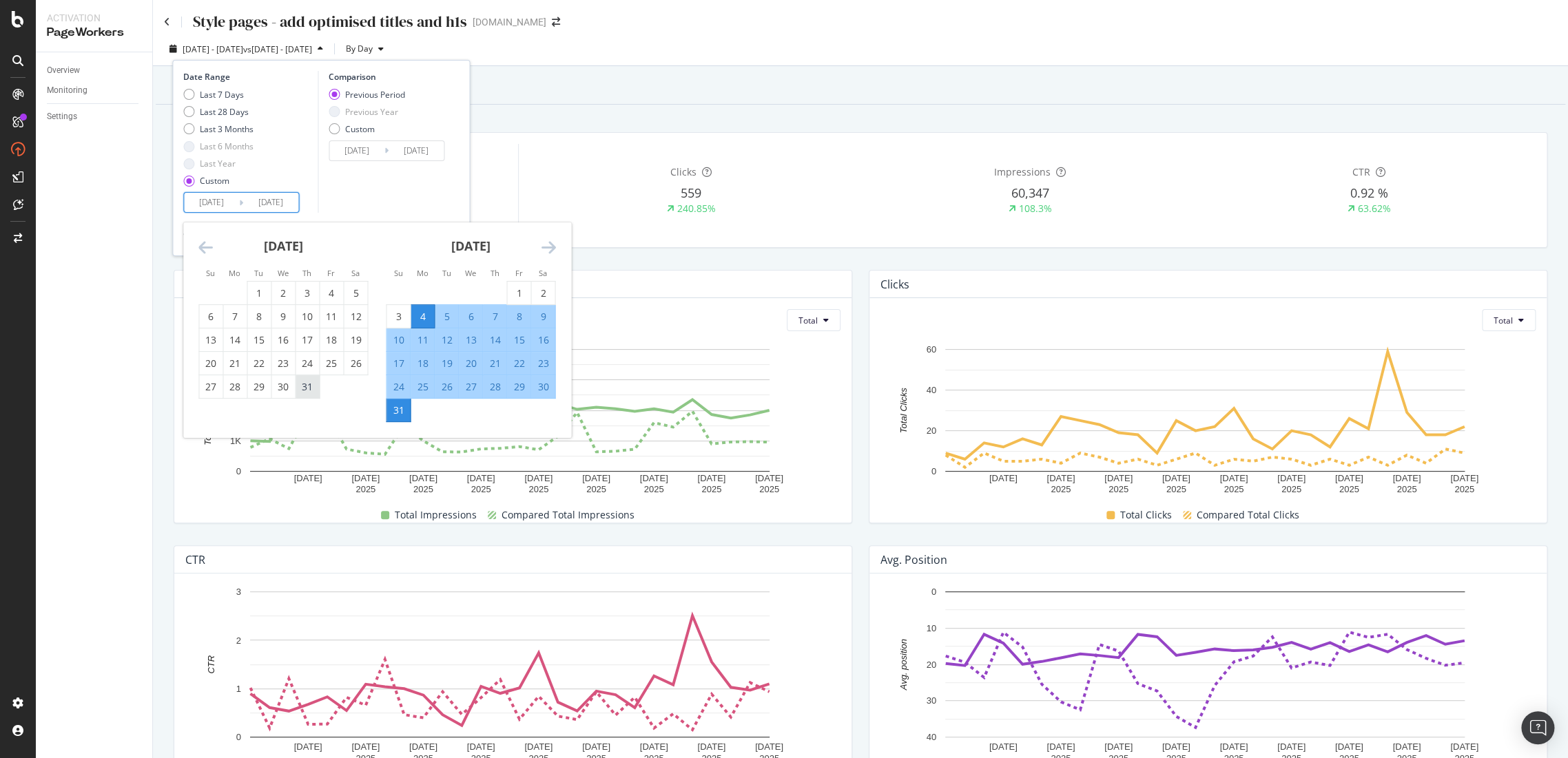
click at [298, 388] on div "31" at bounding box center [308, 386] width 24 height 14
type input "2025/07/31"
type input "2025/06/29"
type input "2025/07/30"
click at [547, 240] on icon "Move forward to switch to the next month." at bounding box center [549, 247] width 15 height 16
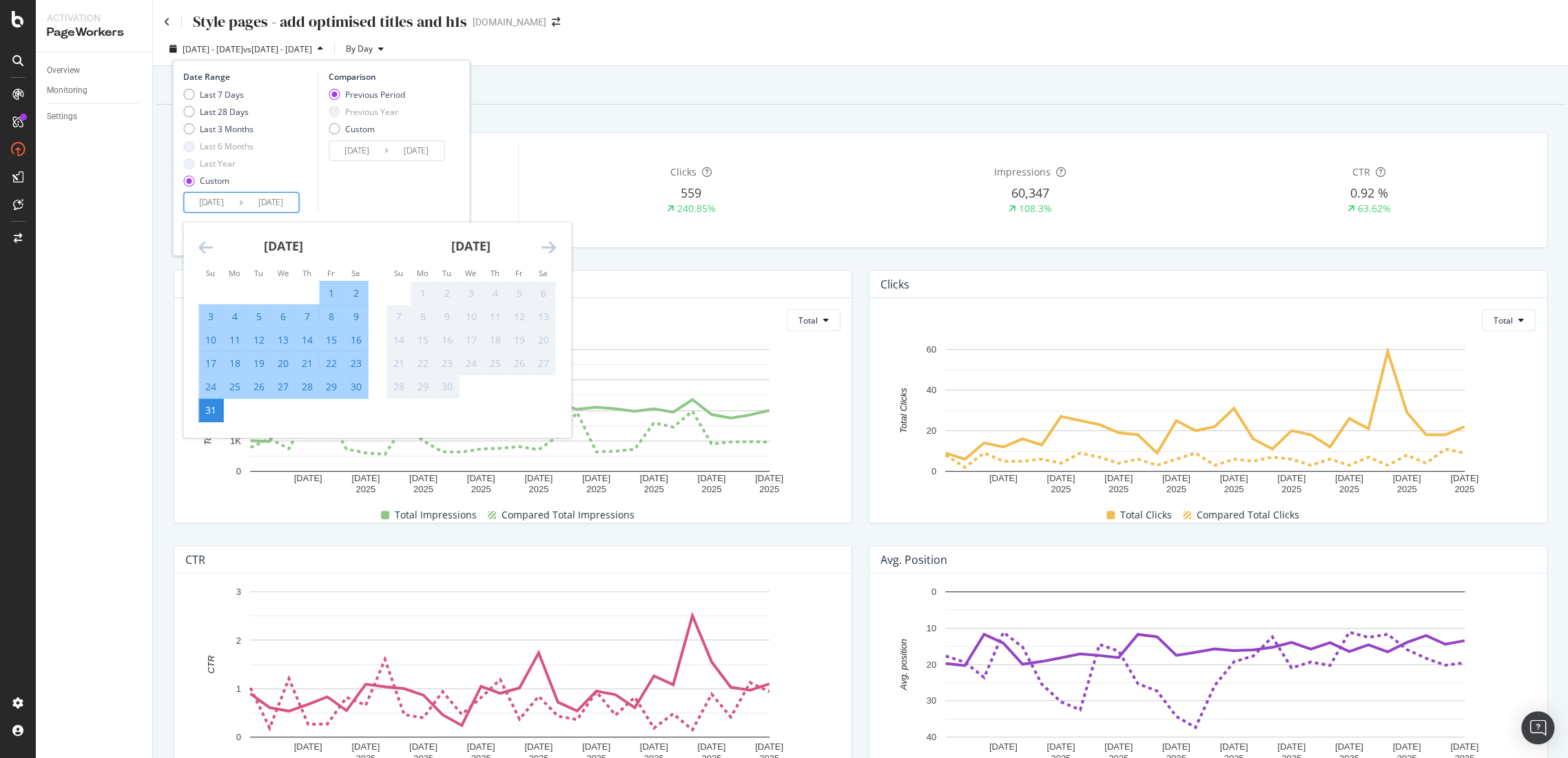
click at [214, 407] on div "31" at bounding box center [211, 410] width 24 height 14
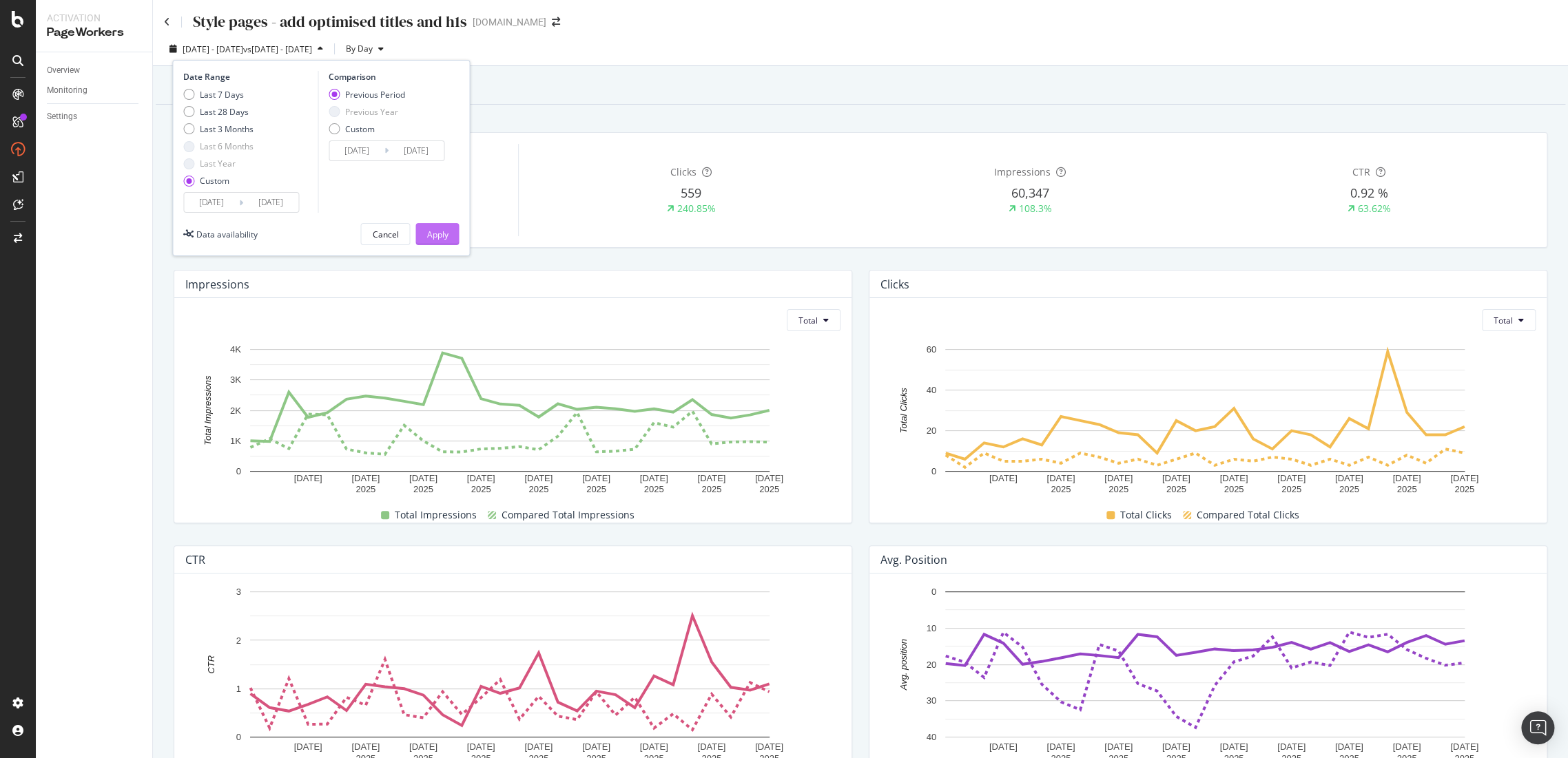
click at [434, 232] on div "Apply" at bounding box center [437, 234] width 21 height 12
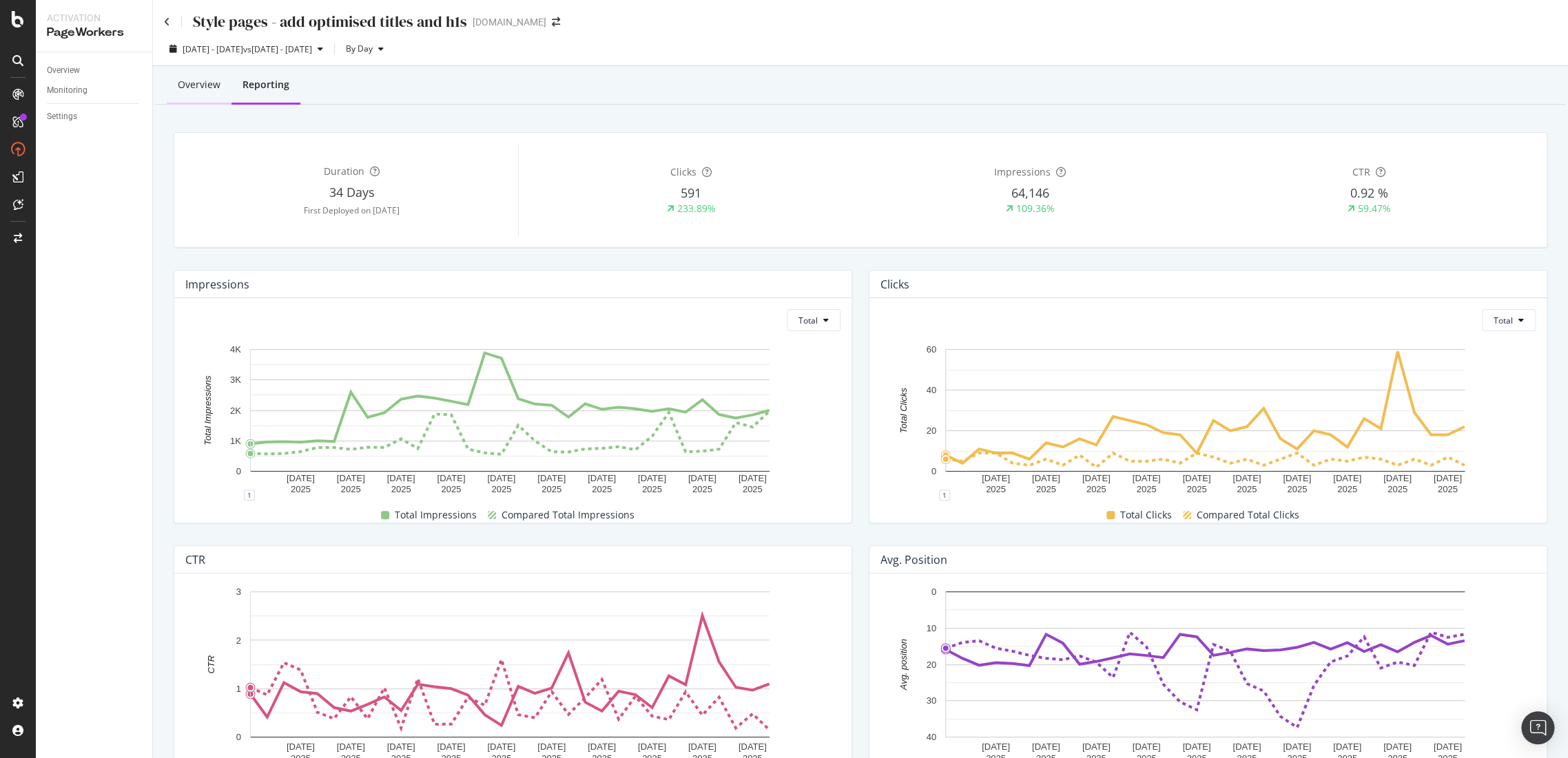
click at [188, 89] on div "Overview" at bounding box center [199, 84] width 43 height 14
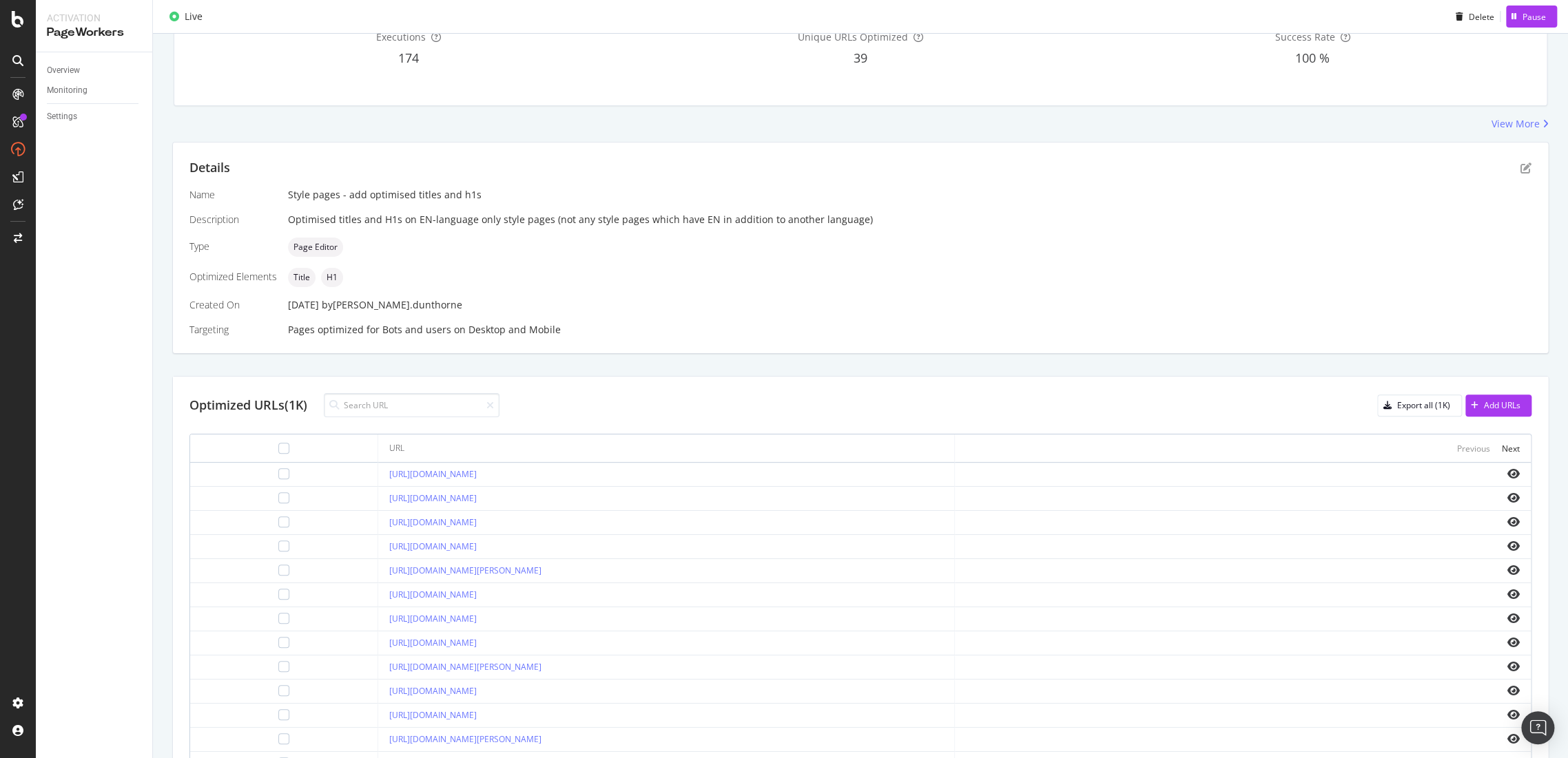
scroll to position [296, 0]
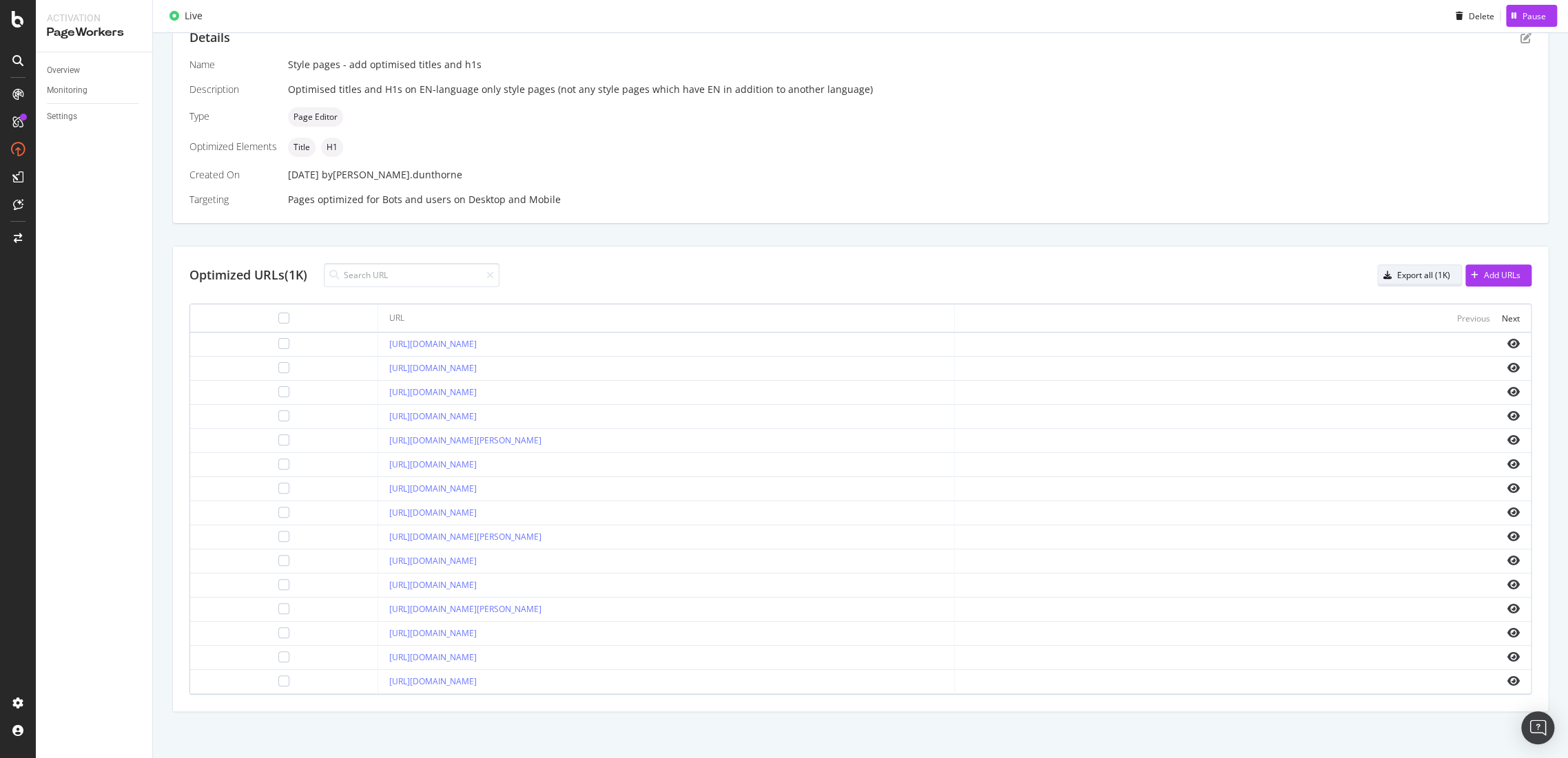
click at [1397, 276] on div "Export all (1K)" at bounding box center [1424, 275] width 53 height 12
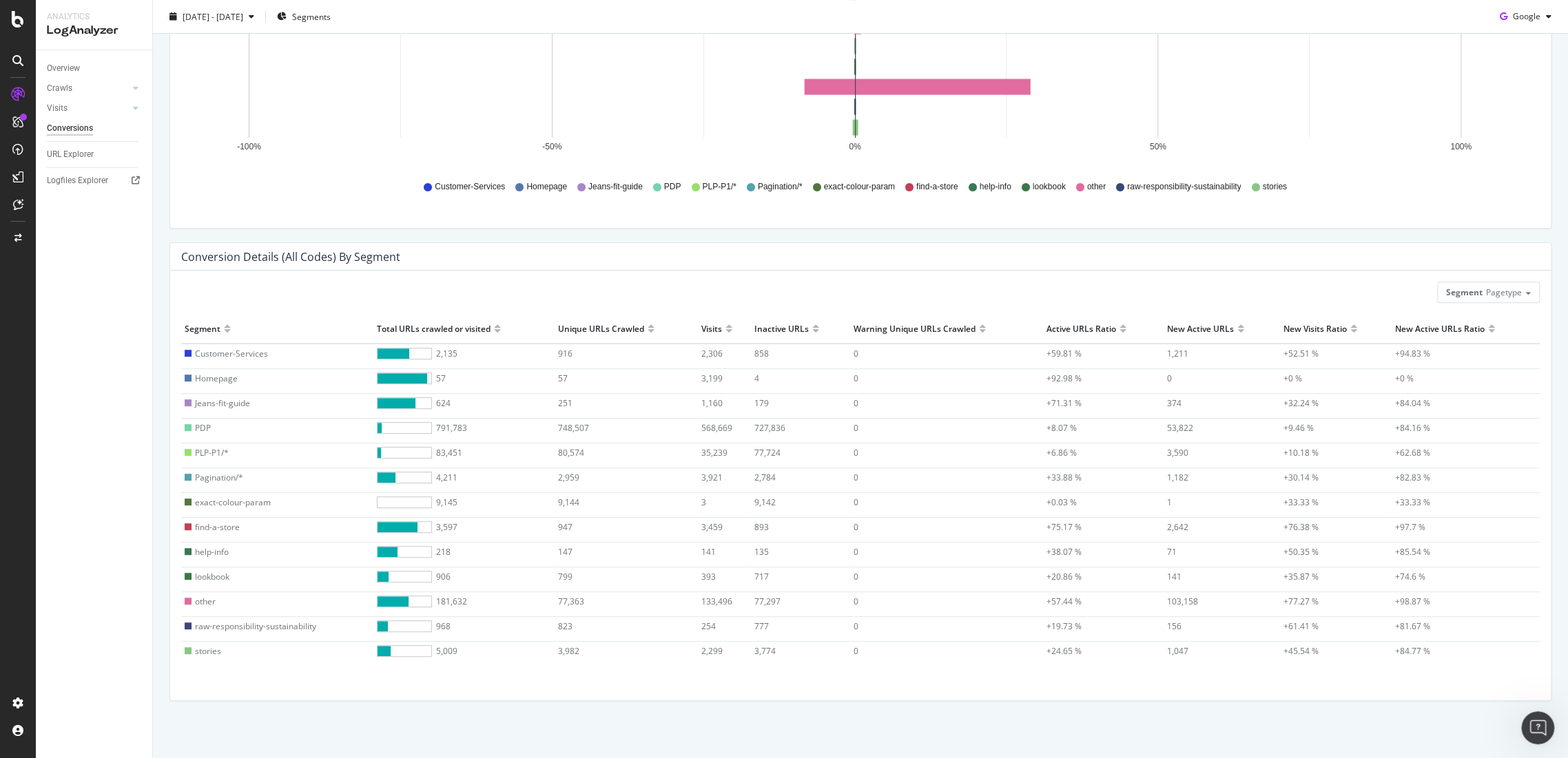
scroll to position [146, 0]
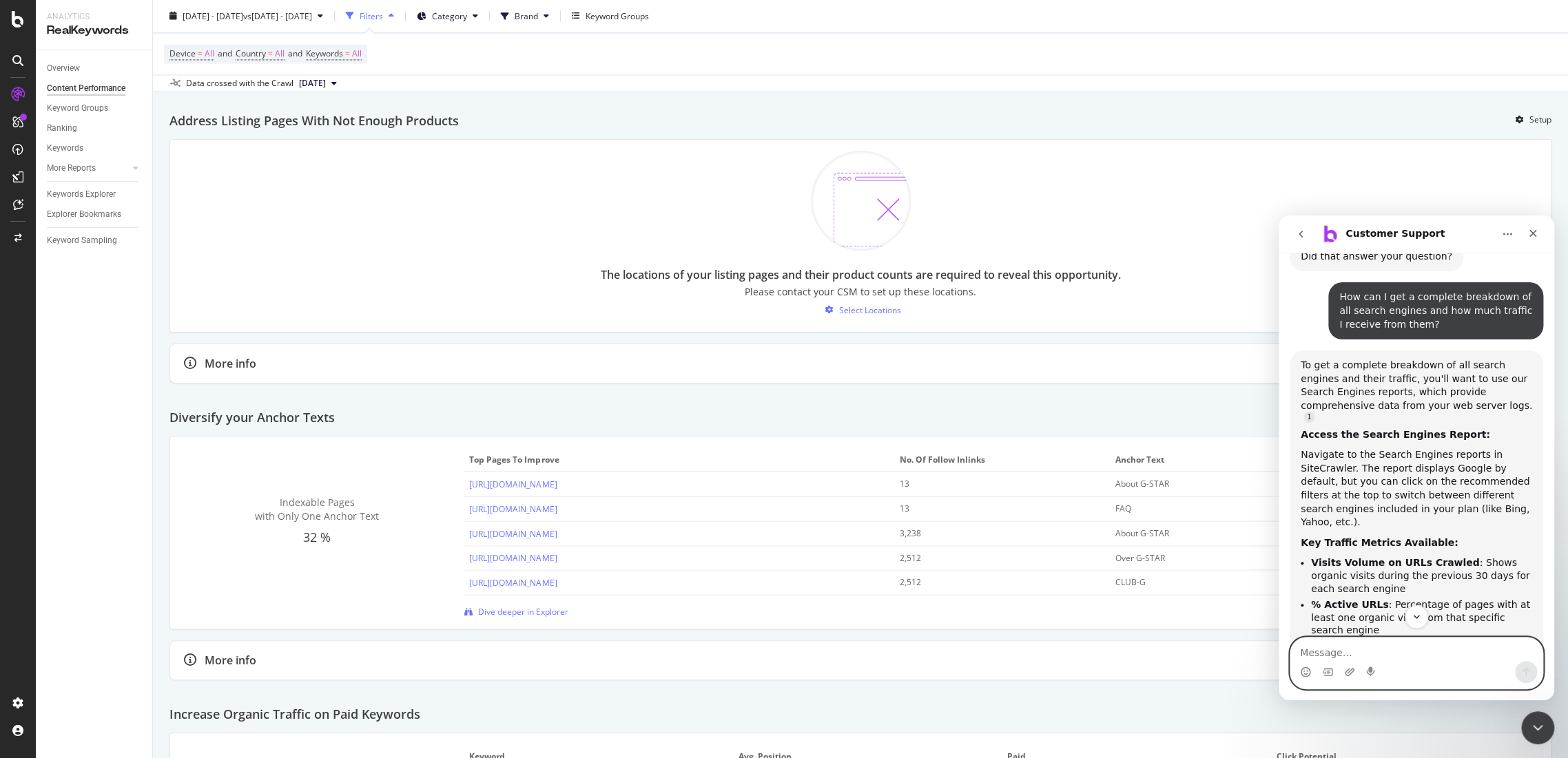
scroll to position [1494, 0]
drag, startPoint x: 688, startPoint y: 274, endPoint x: 905, endPoint y: 273, distance: 217.0
click at [905, 273] on div "The locations of your listing pages and their product counts are required to re…" at bounding box center [861, 274] width 520 height 16
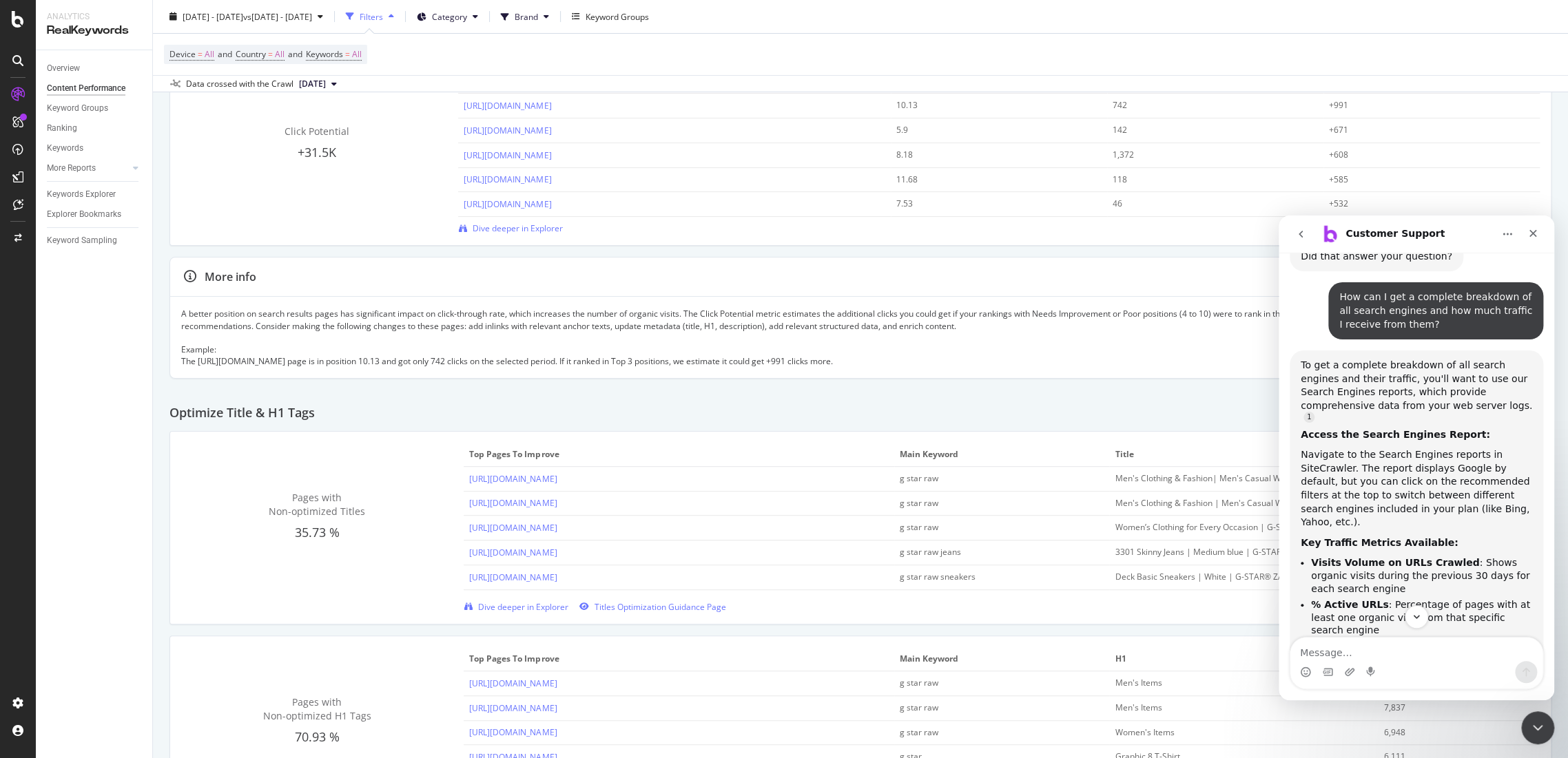
scroll to position [0, 0]
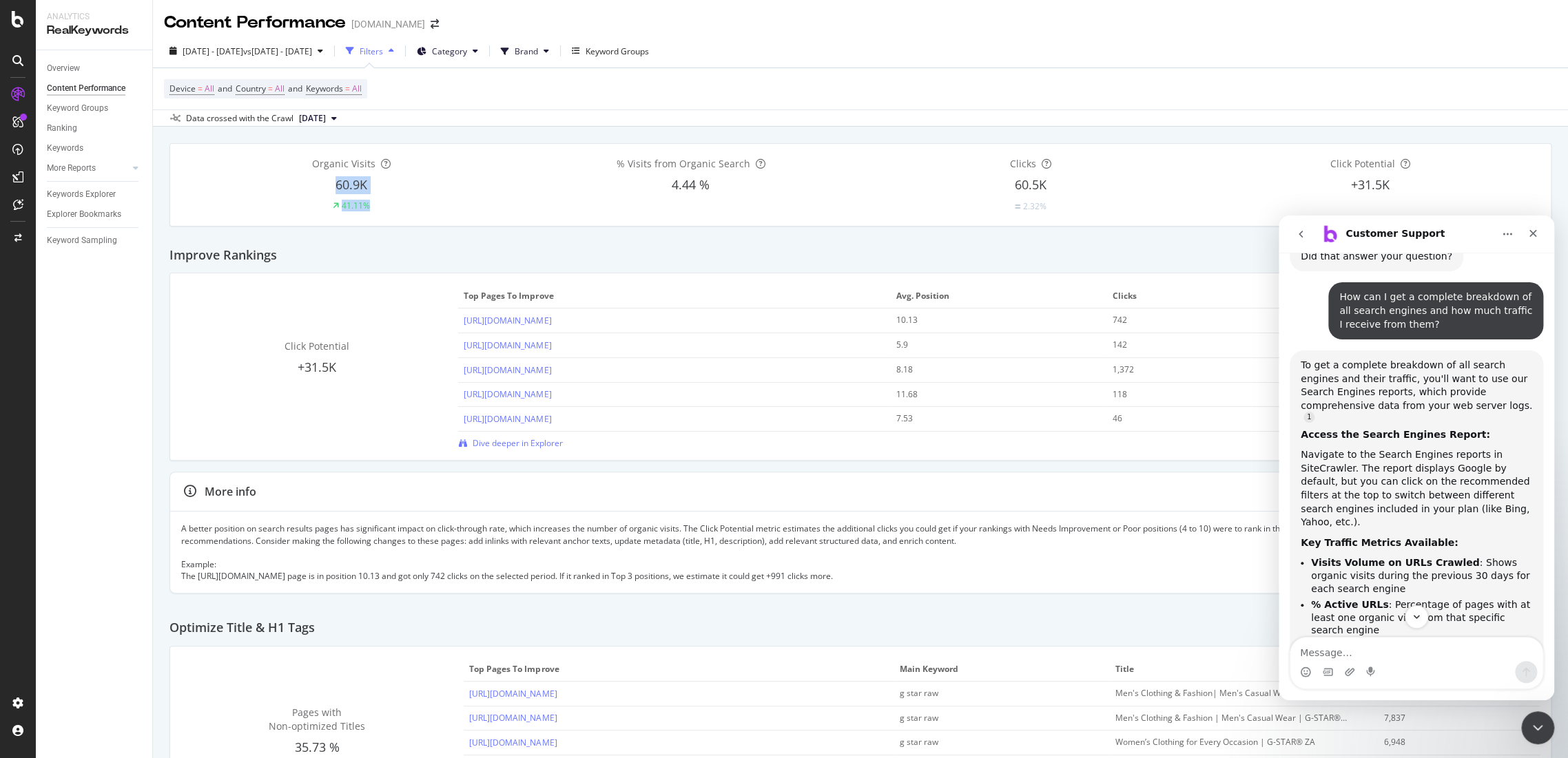
drag, startPoint x: 376, startPoint y: 206, endPoint x: 330, endPoint y: 180, distance: 52.8
click at [330, 180] on div "Organic Visits 60.9K 41.11%" at bounding box center [351, 185] width 340 height 55
click at [398, 208] on div "41.11%" at bounding box center [351, 205] width 340 height 13
click at [243, 52] on span "2025 Aug. 25th - Aug. 31st" at bounding box center [213, 52] width 61 height 12
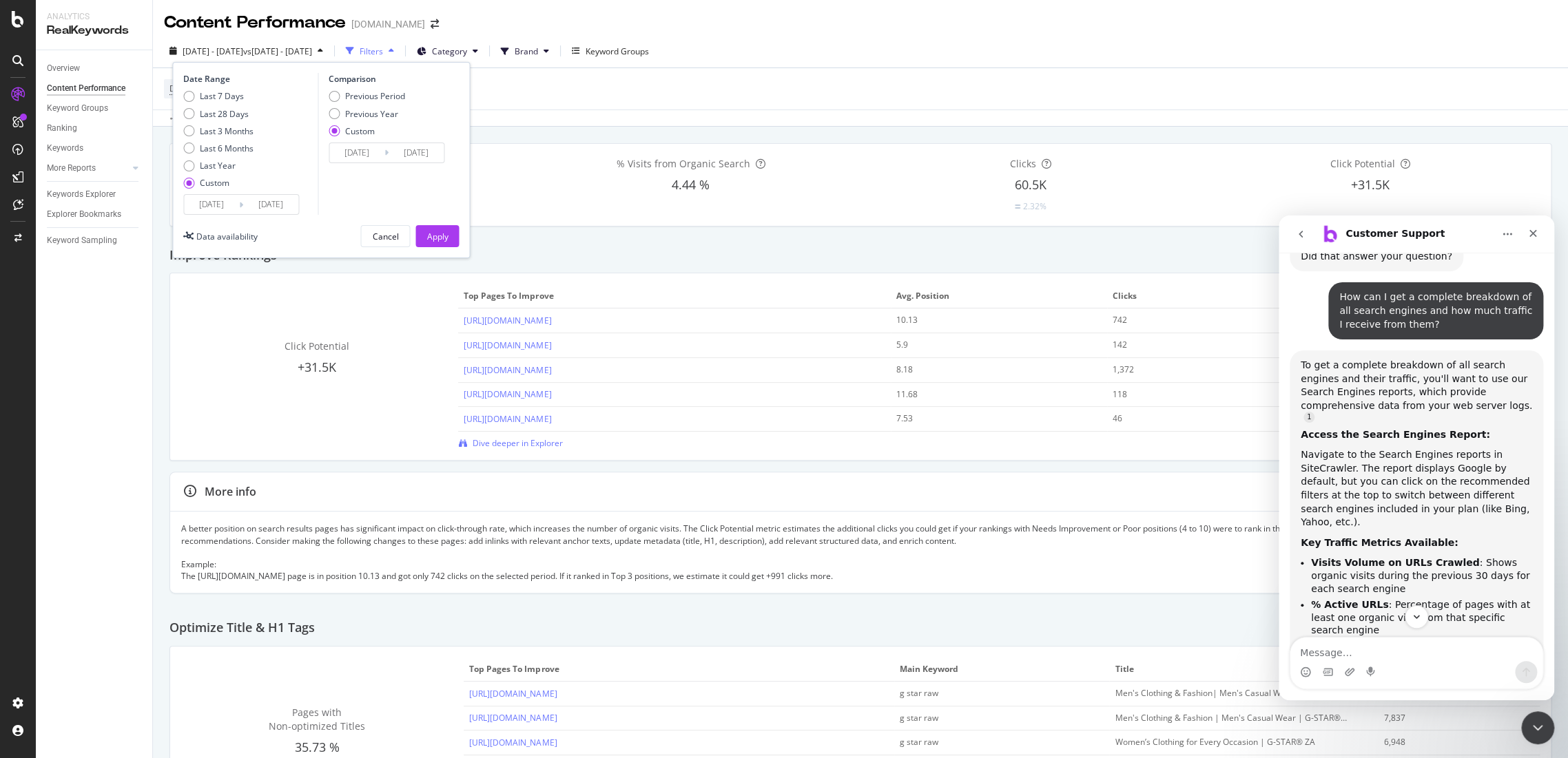
click at [659, 246] on div "Improve Rankings" at bounding box center [861, 250] width 1382 height 47
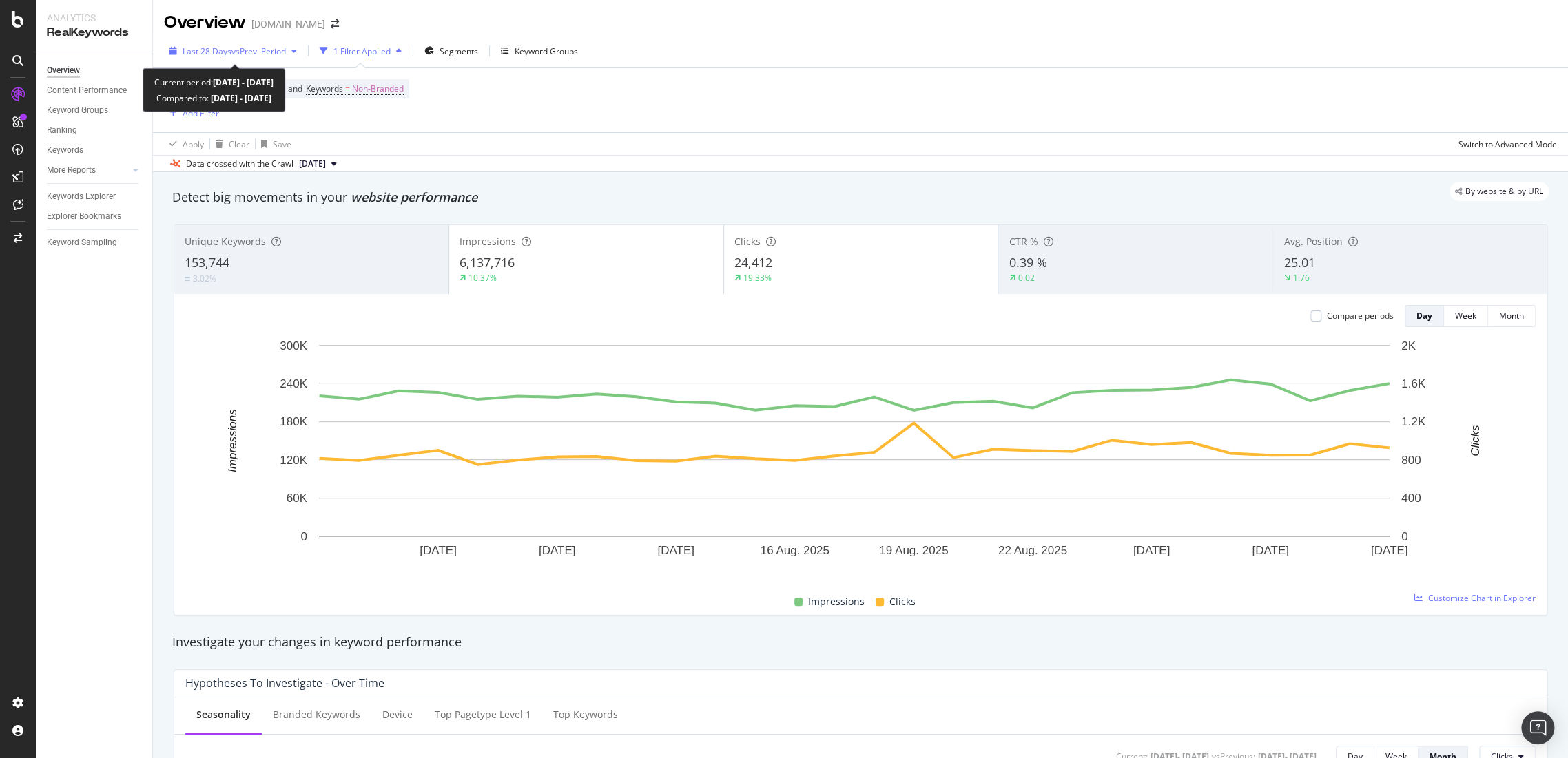
click at [270, 46] on span "vs Prev. Period" at bounding box center [259, 52] width 55 height 12
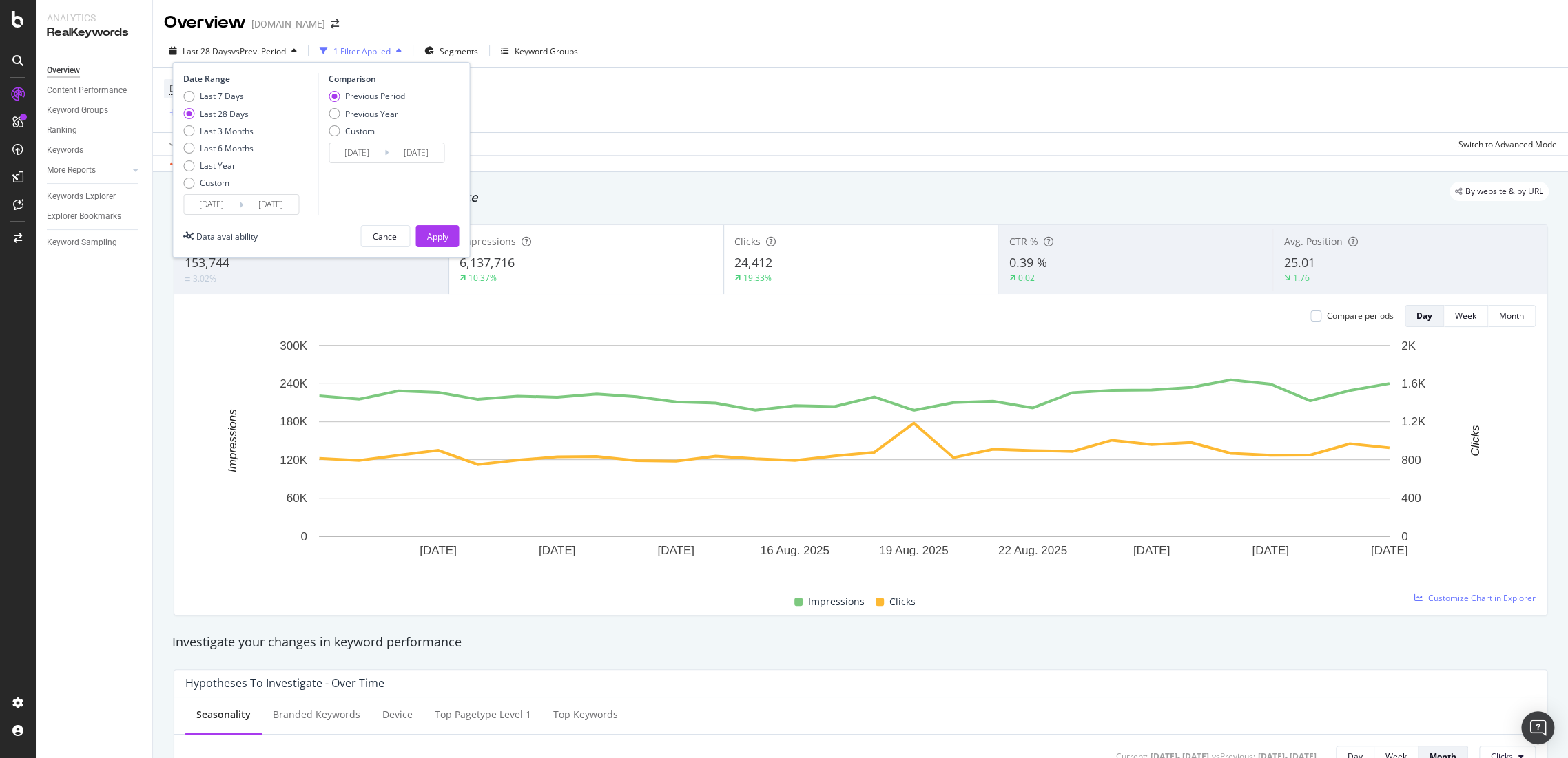
click at [220, 210] on input "2025/08/04" at bounding box center [211, 205] width 55 height 19
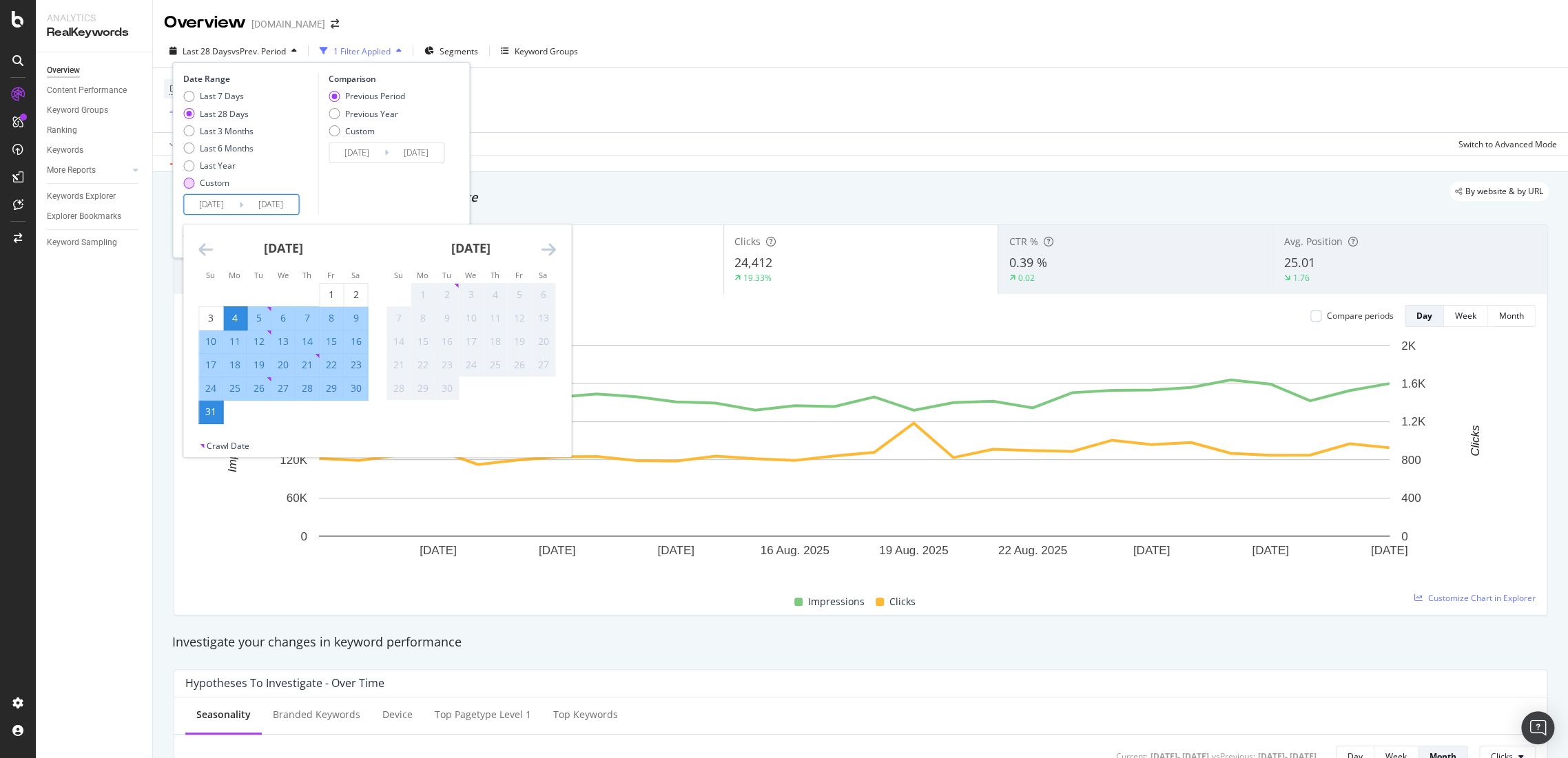
click at [186, 186] on div "Custom" at bounding box center [189, 182] width 11 height 11
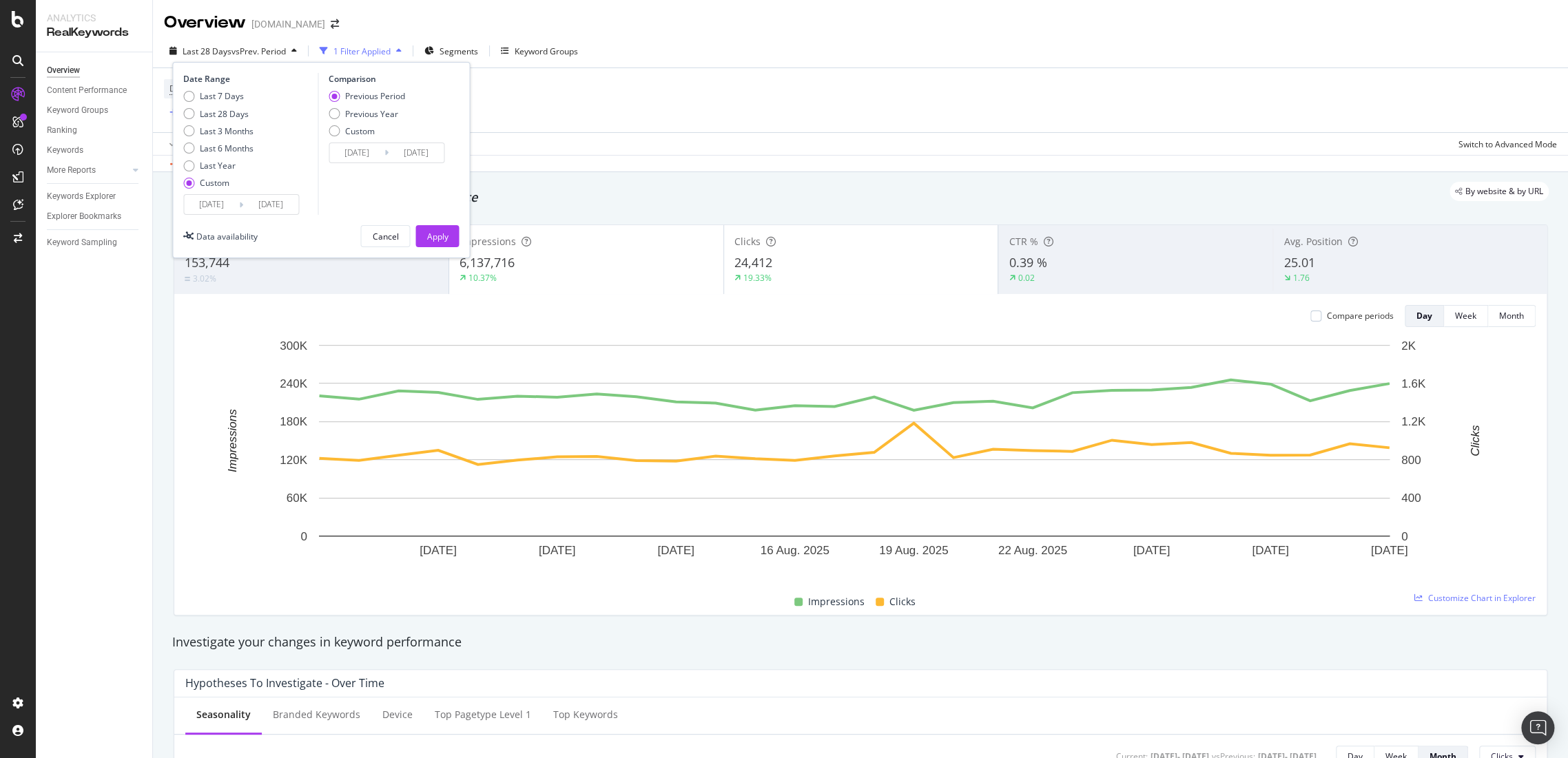
click at [248, 216] on div "Date Range Last 7 Days Last 28 Days Last 3 Months Last 6 Months Last Year Custo…" at bounding box center [321, 160] width 298 height 197
click at [224, 209] on input "2025/08/04" at bounding box center [211, 205] width 55 height 19
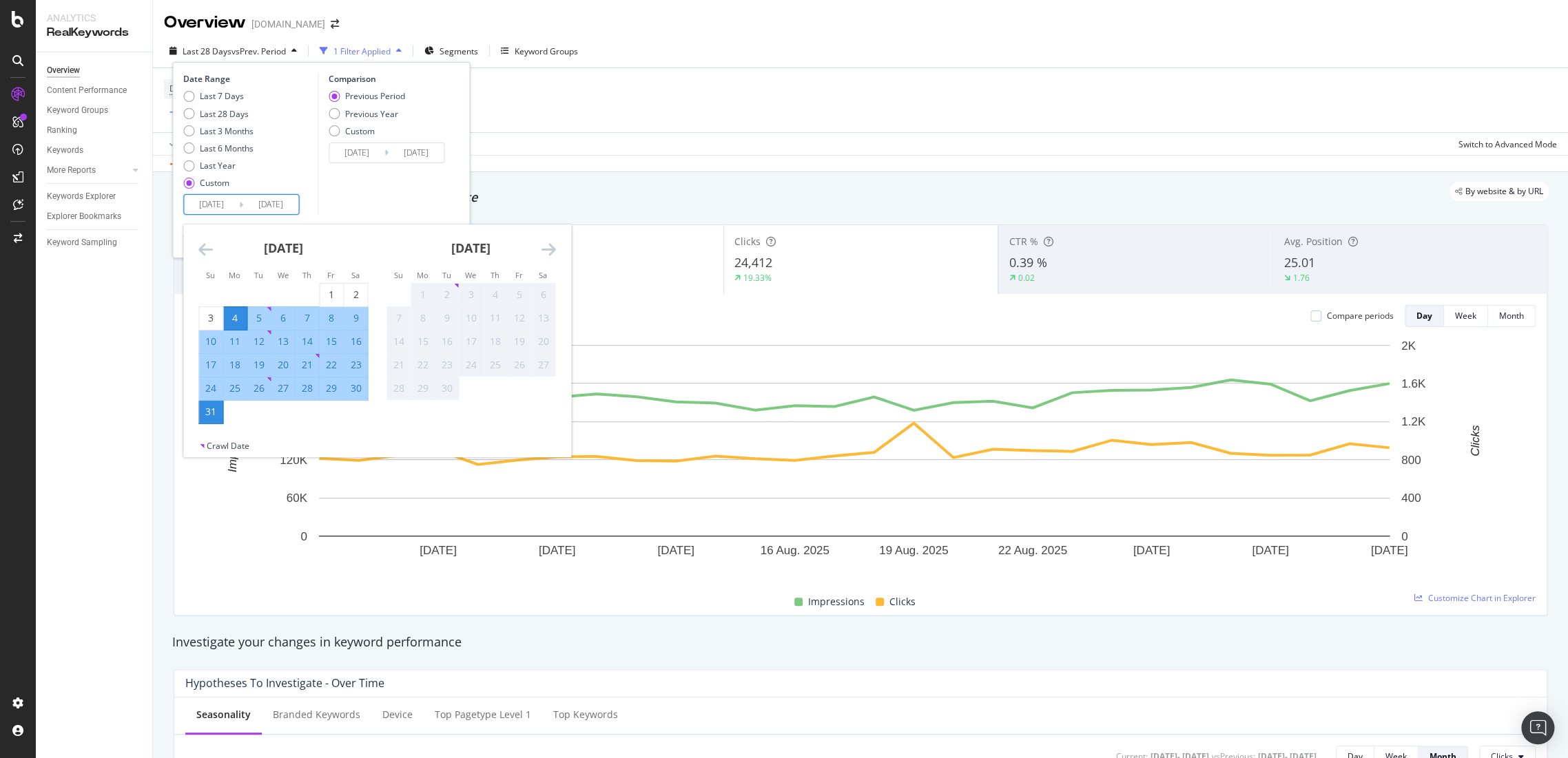
click at [203, 248] on icon "Move backward to switch to the previous month." at bounding box center [206, 249] width 15 height 16
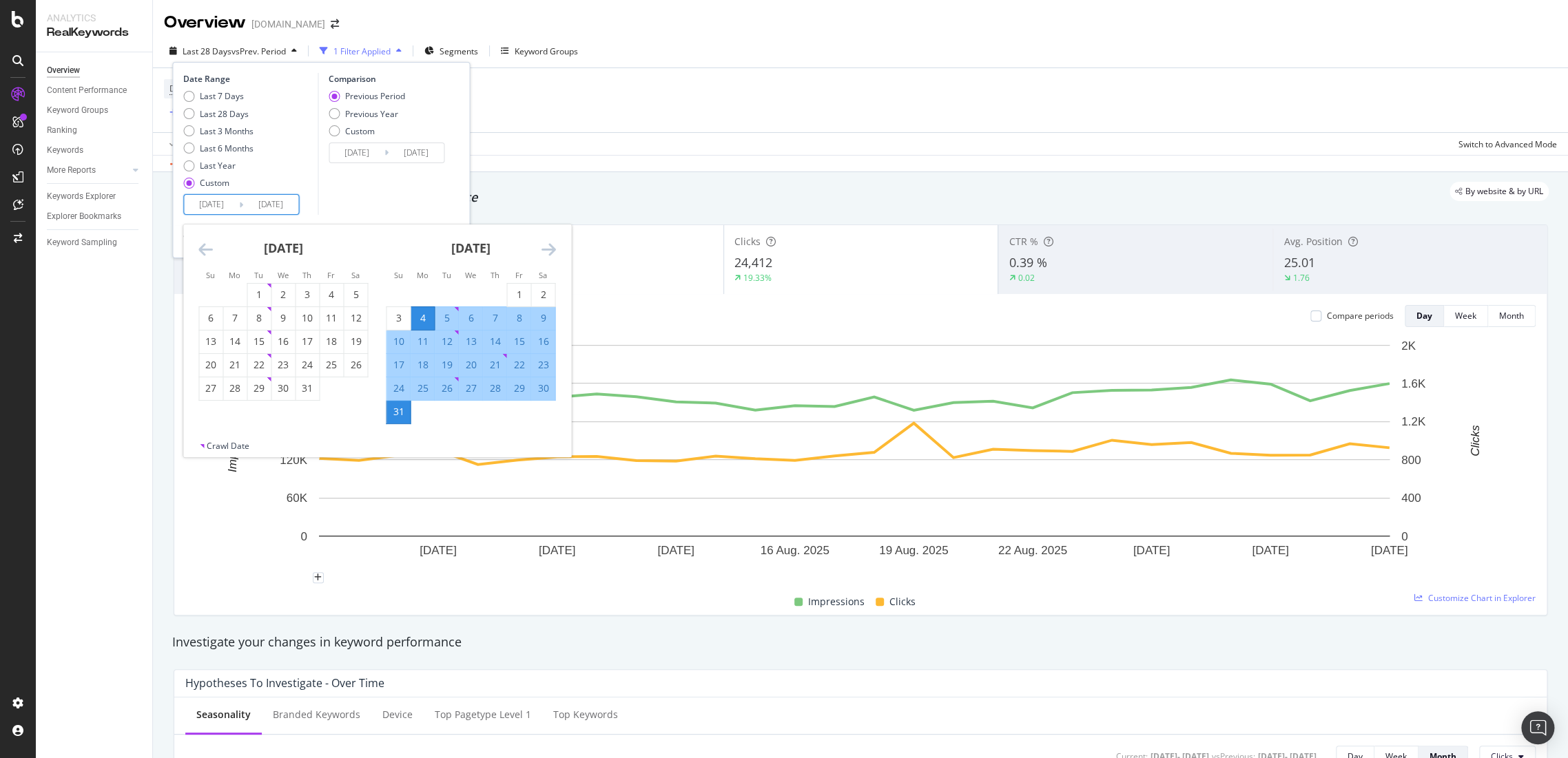
click at [208, 251] on icon "Move backward to switch to the previous month." at bounding box center [206, 249] width 15 height 16
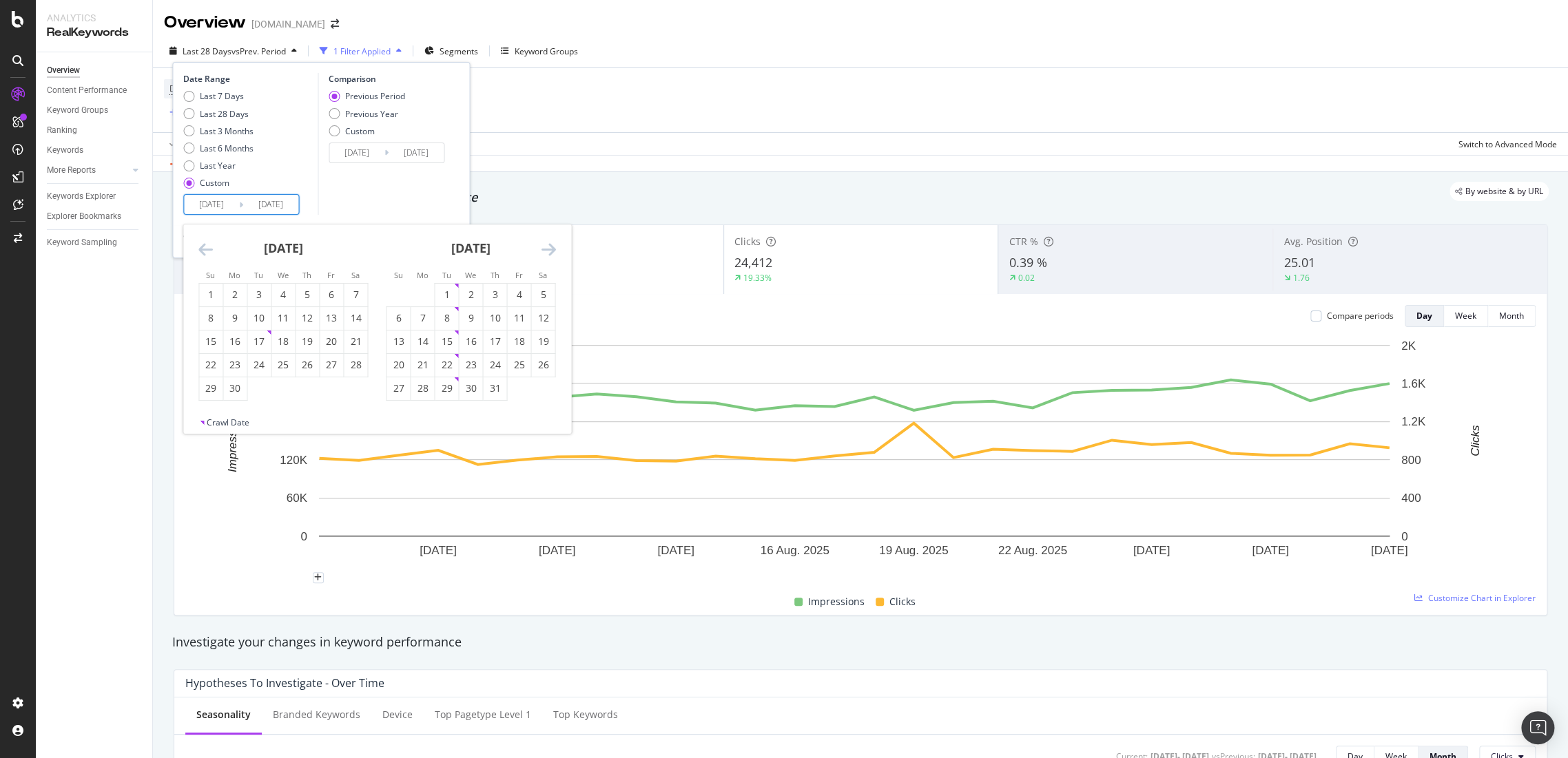
click at [208, 251] on icon "Move backward to switch to the previous month." at bounding box center [206, 249] width 15 height 16
click at [303, 296] on div "1" at bounding box center [308, 295] width 24 height 14
type input "2025/05/01"
type input "2024/12/29"
type input "2025/04/30"
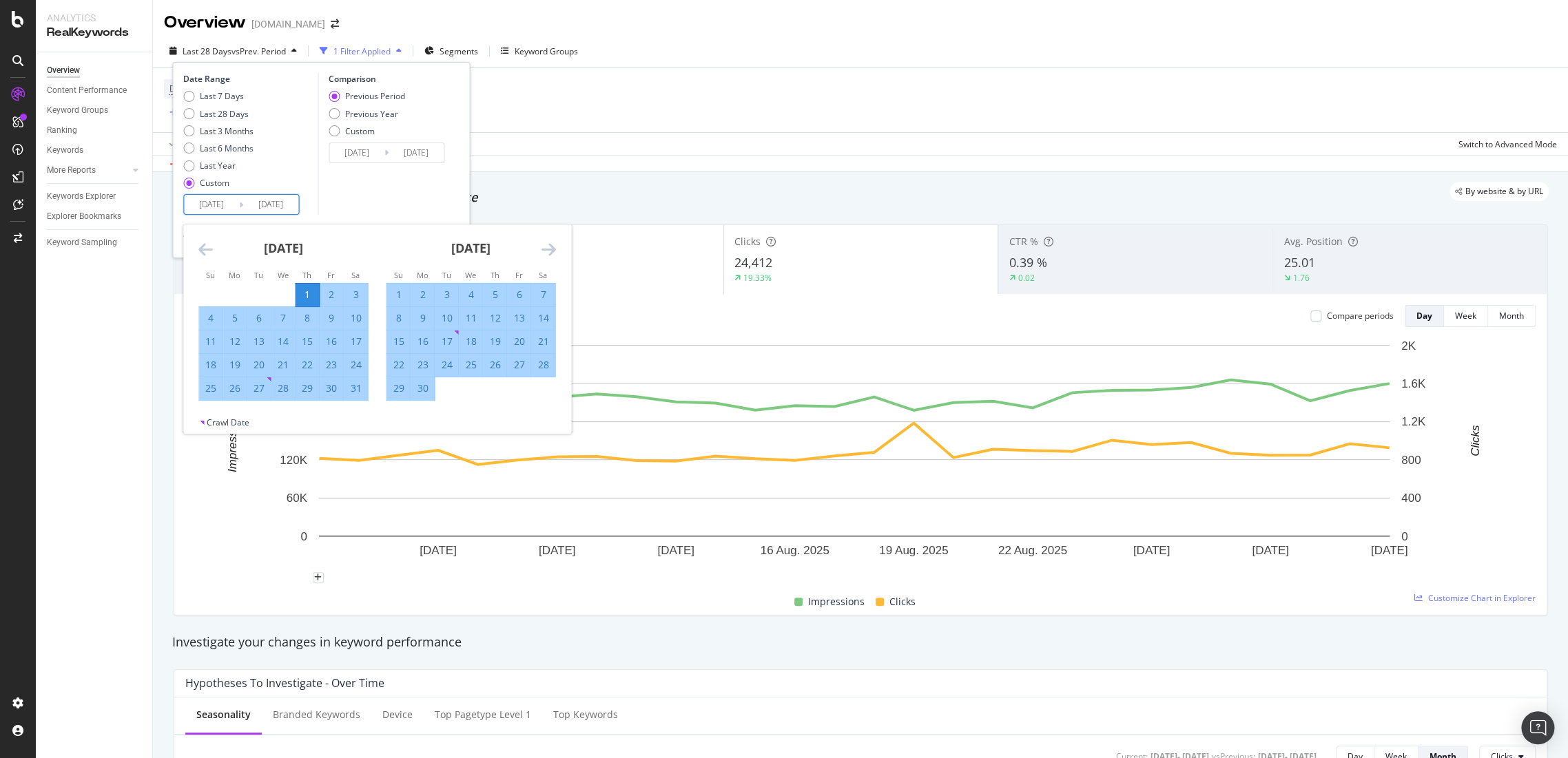
click at [548, 252] on icon "Move forward to switch to the next month." at bounding box center [549, 249] width 15 height 16
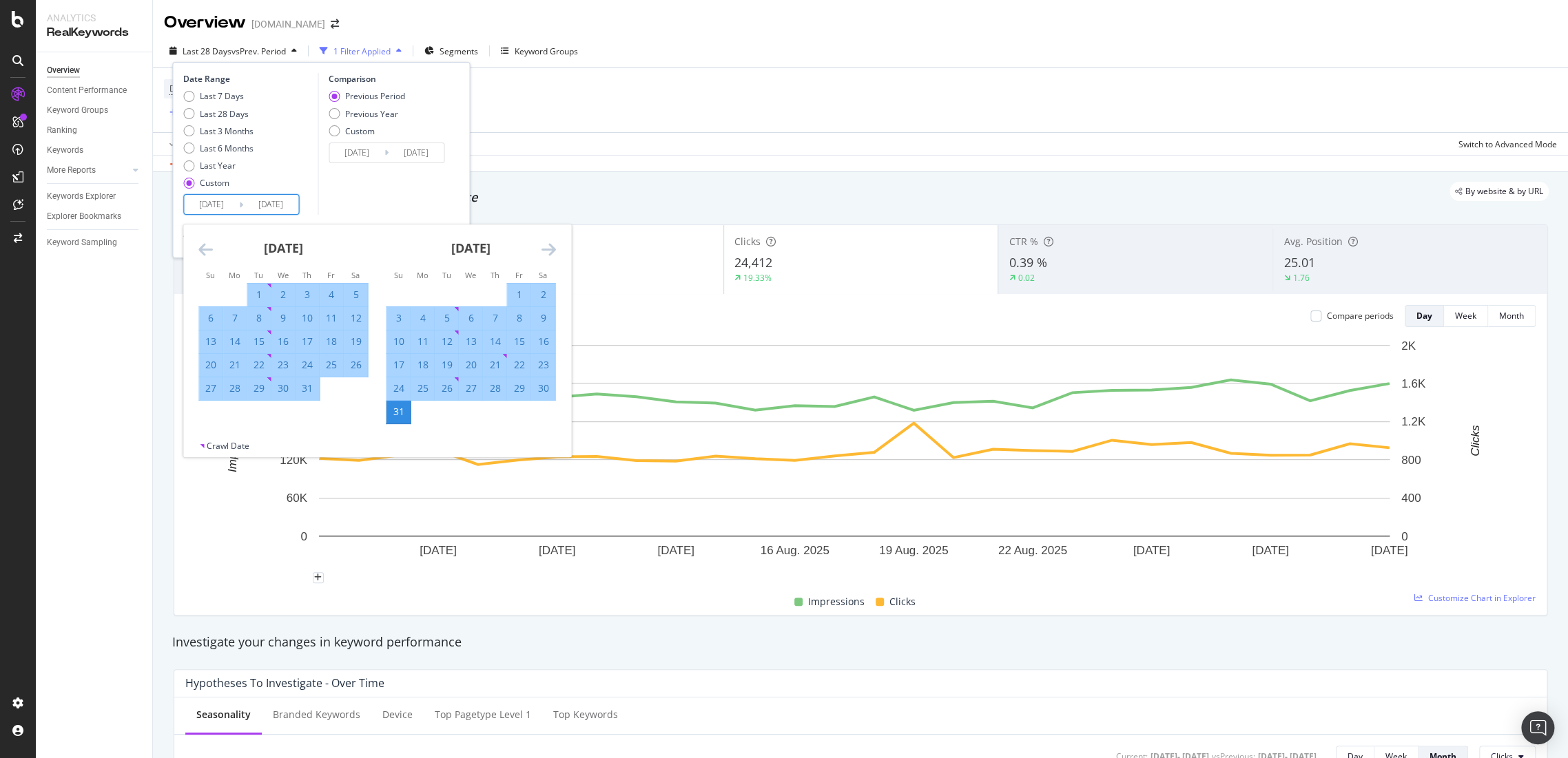
click at [401, 414] on div "31" at bounding box center [398, 412] width 24 height 14
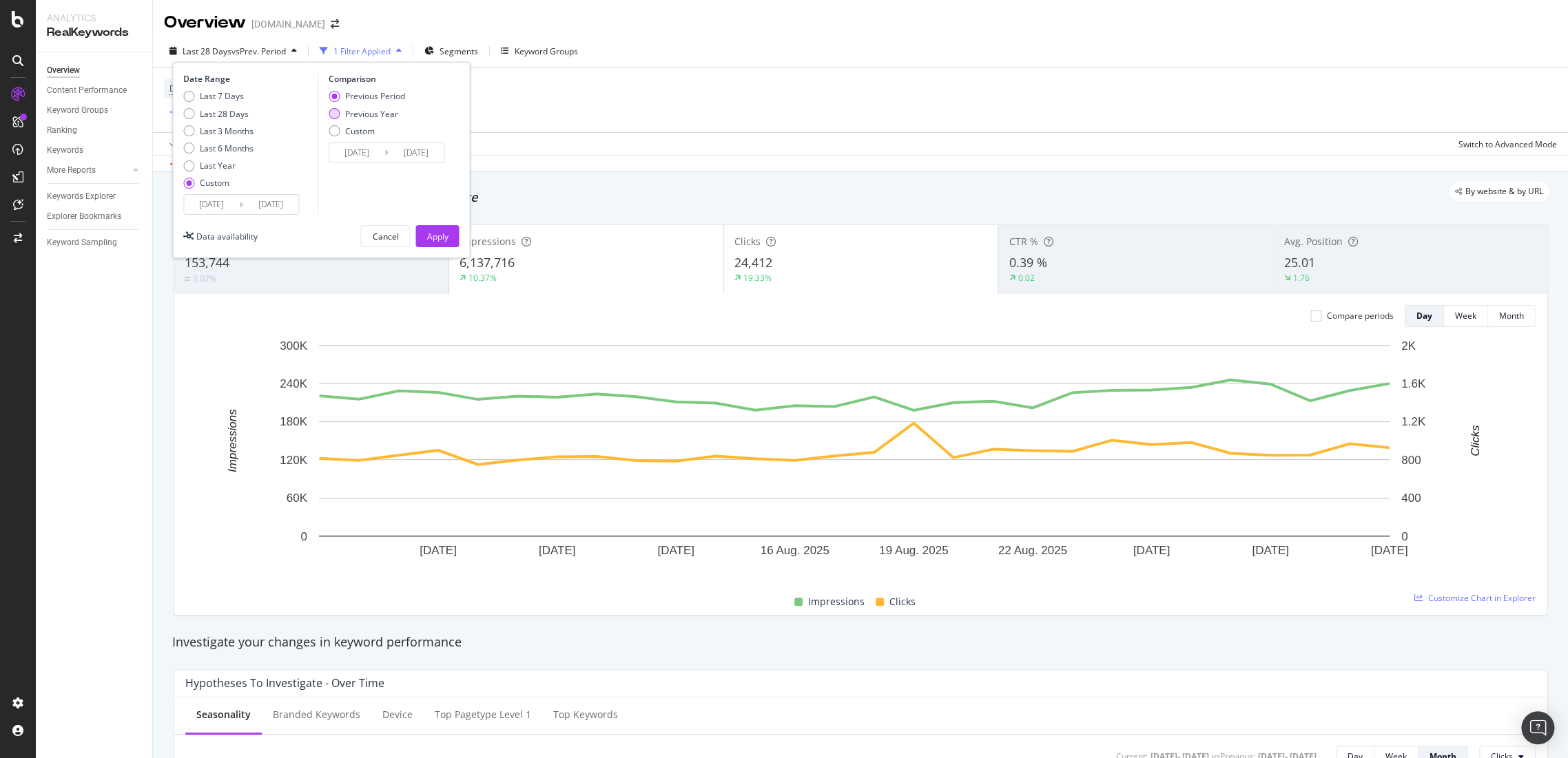
click at [353, 109] on div "Previous Year" at bounding box center [372, 114] width 53 height 12
type input "2024/05/02"
type input "2024/09/01"
click at [360, 147] on input "2024/05/02" at bounding box center [357, 153] width 55 height 19
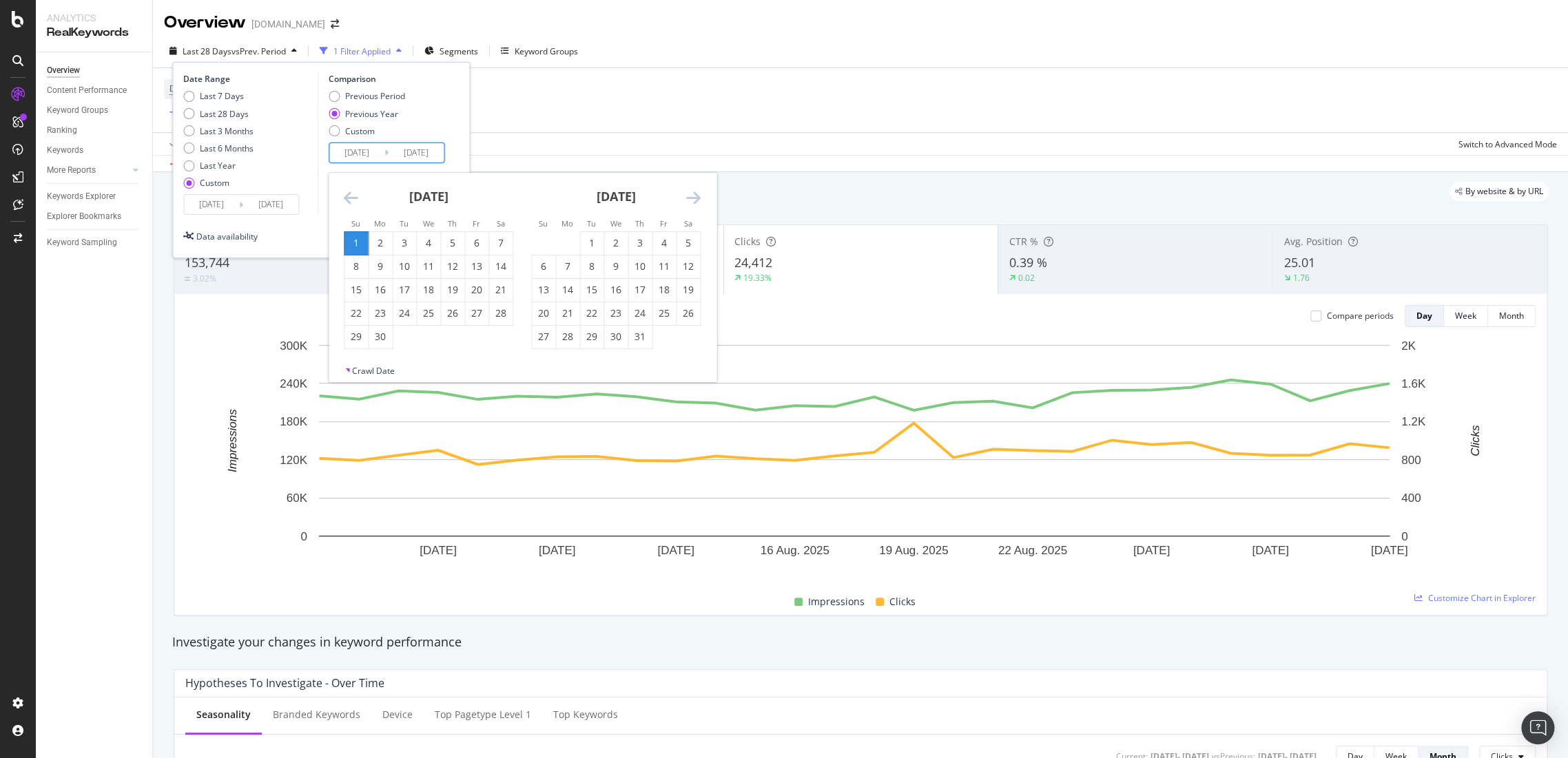
click at [359, 196] on div "September 2024" at bounding box center [428, 202] width 169 height 58
click at [347, 198] on icon "Move backward to switch to the previous month." at bounding box center [351, 197] width 15 height 16
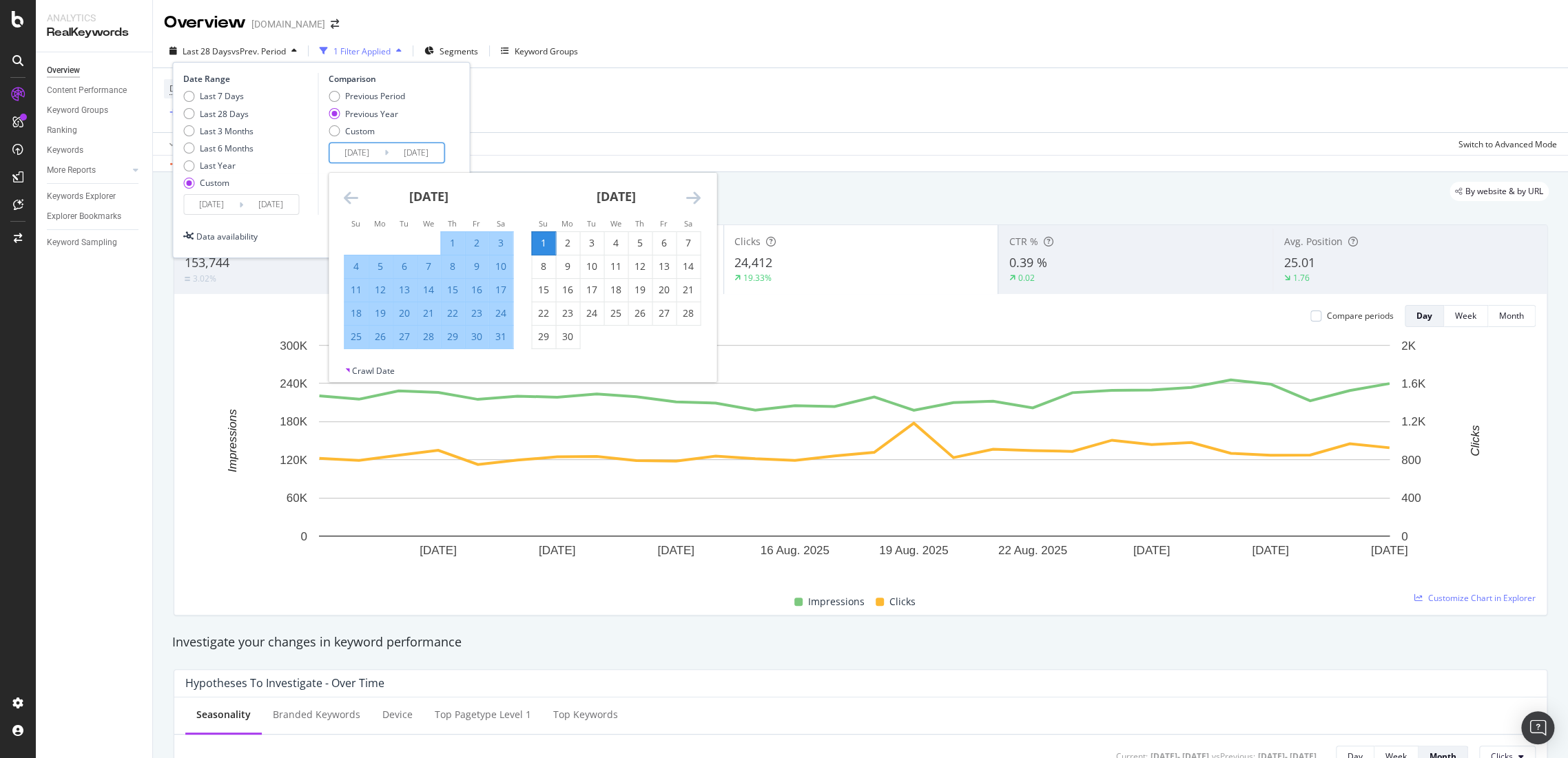
click at [347, 198] on icon "Move backward to switch to the previous month." at bounding box center [351, 197] width 15 height 16
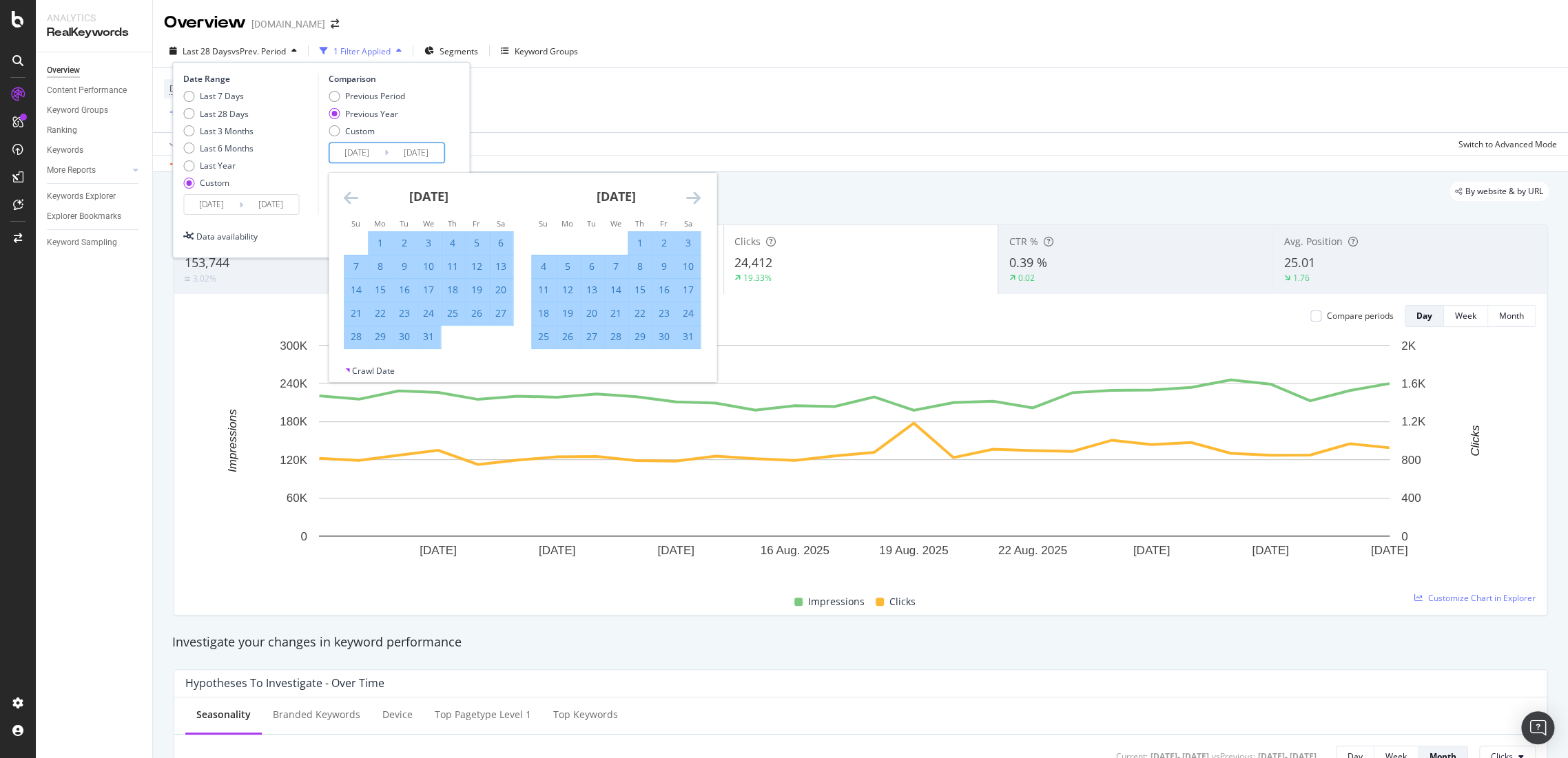
click at [347, 198] on icon "Move backward to switch to the previous month." at bounding box center [351, 197] width 15 height 16
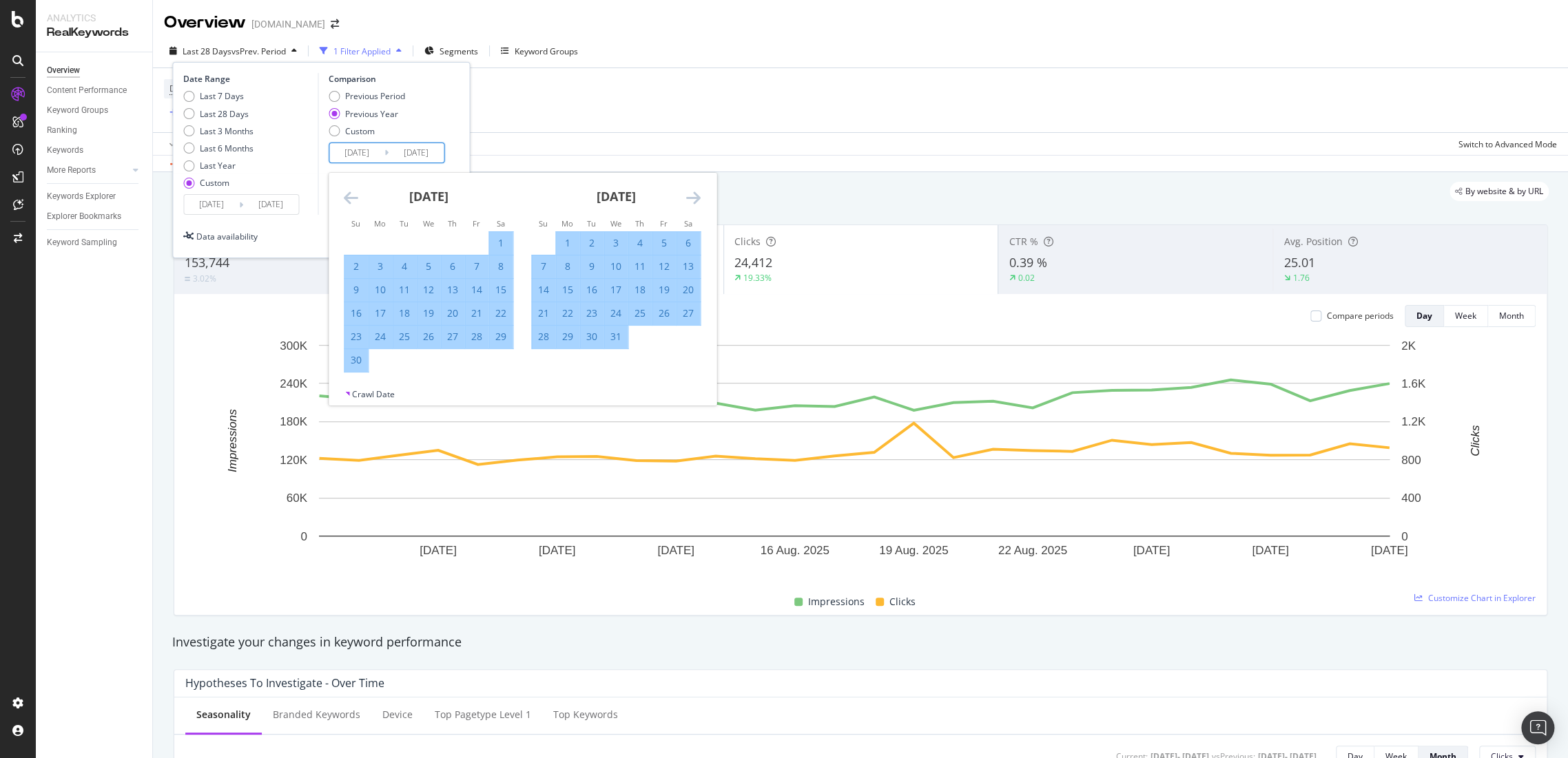
click at [347, 198] on icon "Move backward to switch to the previous month." at bounding box center [351, 197] width 15 height 16
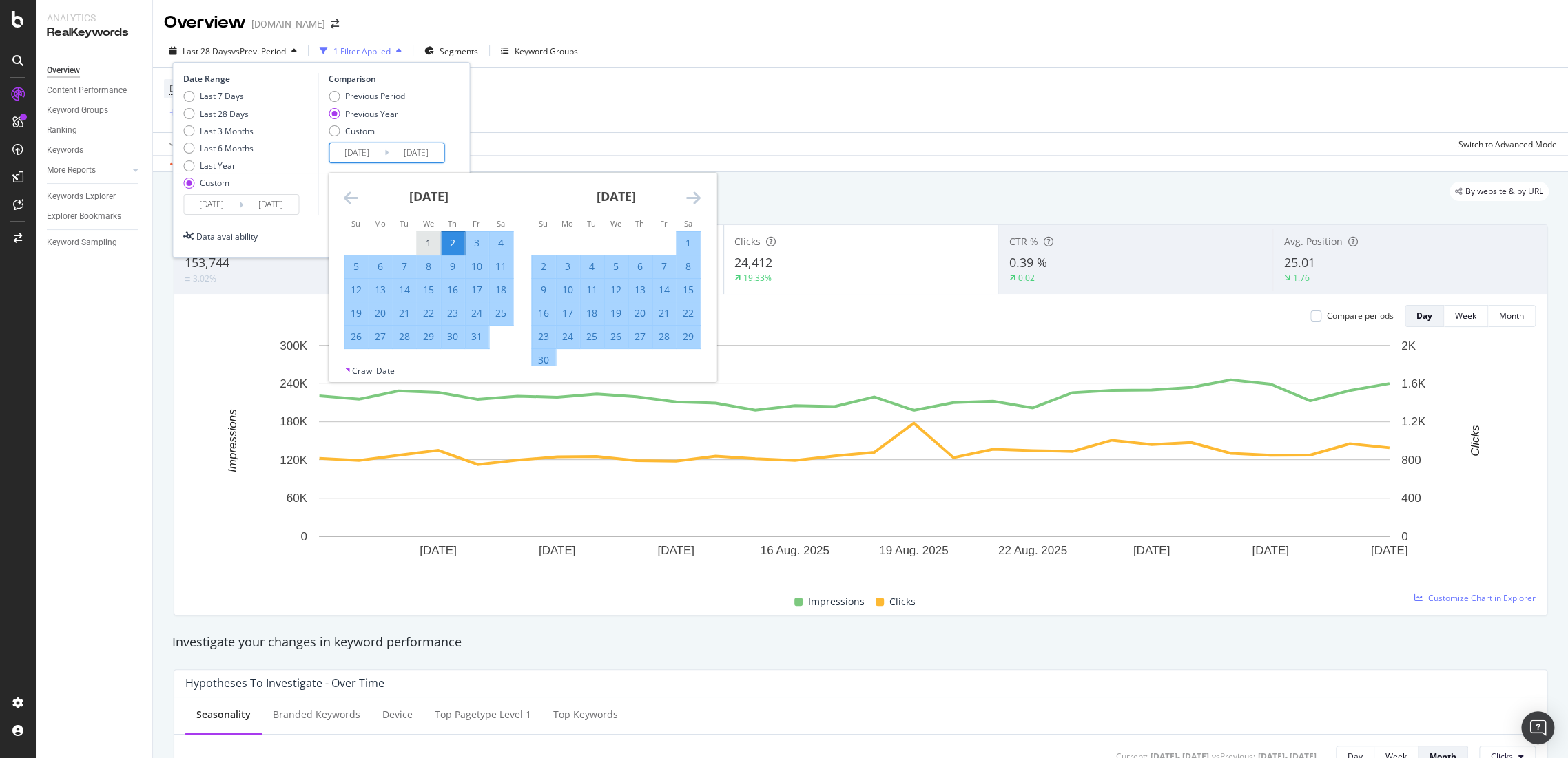
click at [432, 244] on div "1" at bounding box center [429, 243] width 24 height 14
type input "2024/05/01"
click at [693, 199] on icon "Move forward to switch to the next month." at bounding box center [693, 197] width 15 height 16
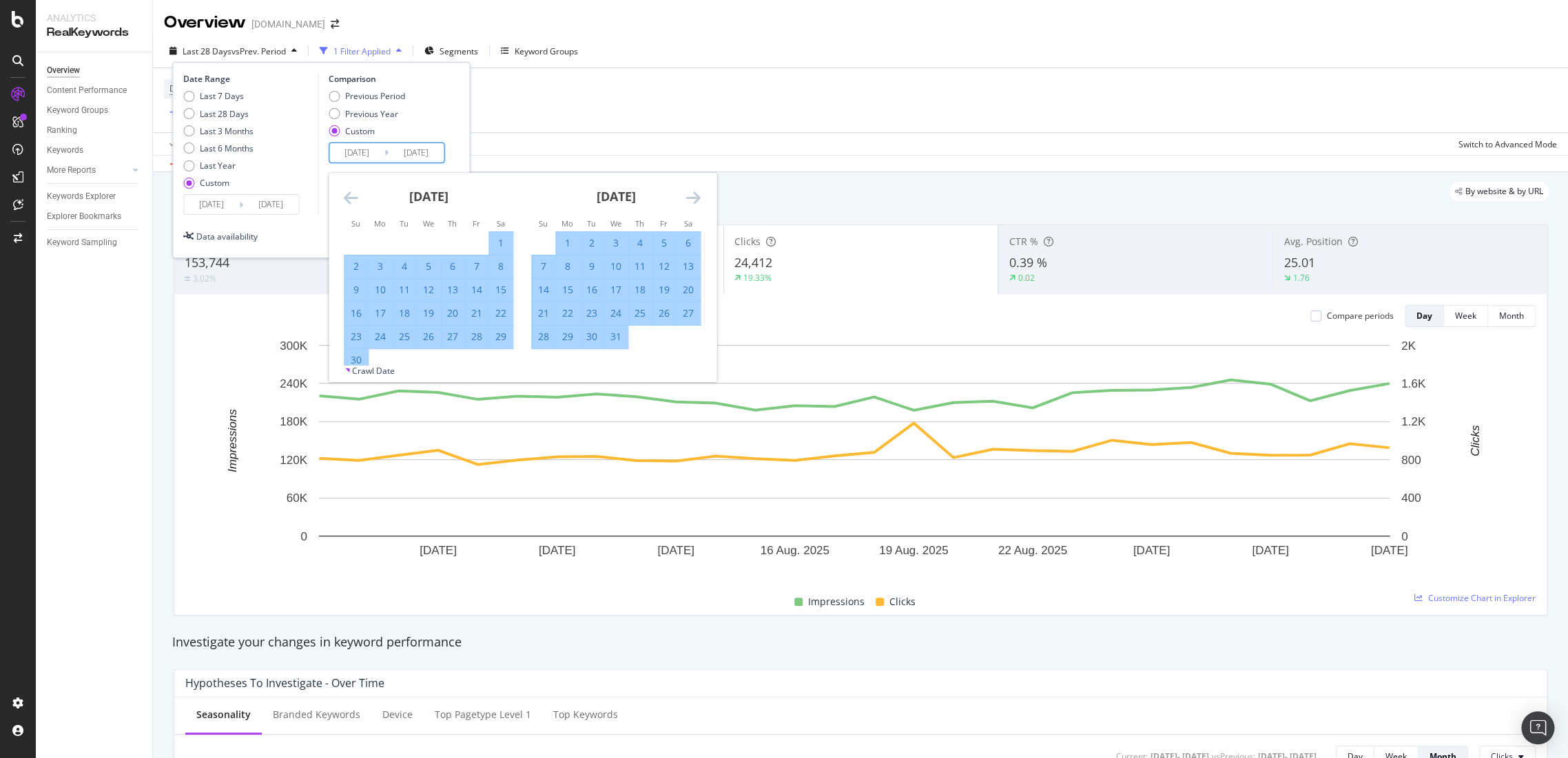
click at [693, 199] on icon "Move forward to switch to the next month." at bounding box center [693, 197] width 15 height 16
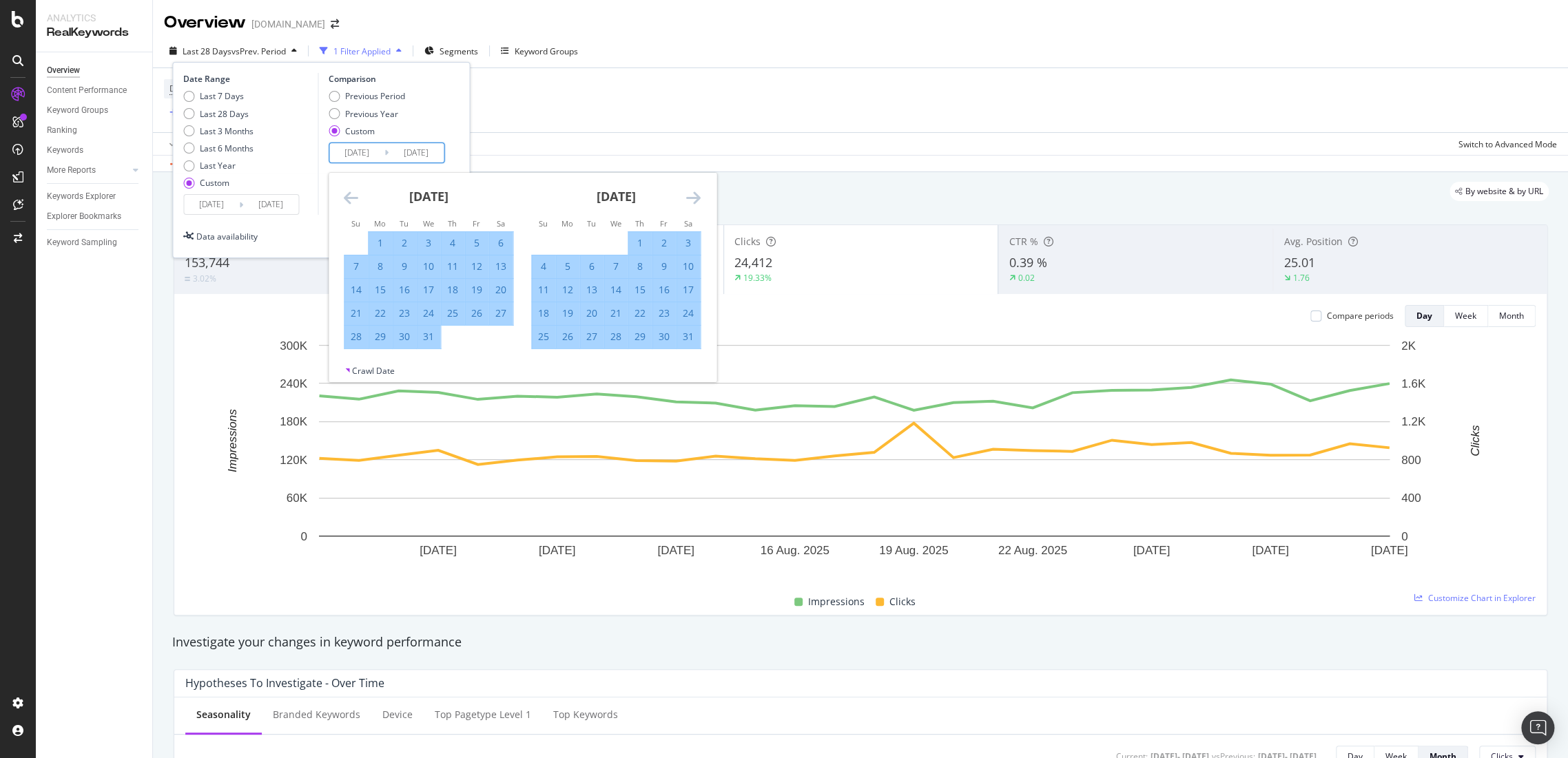
click at [684, 337] on div "31" at bounding box center [688, 336] width 24 height 14
type input "2024/08/31"
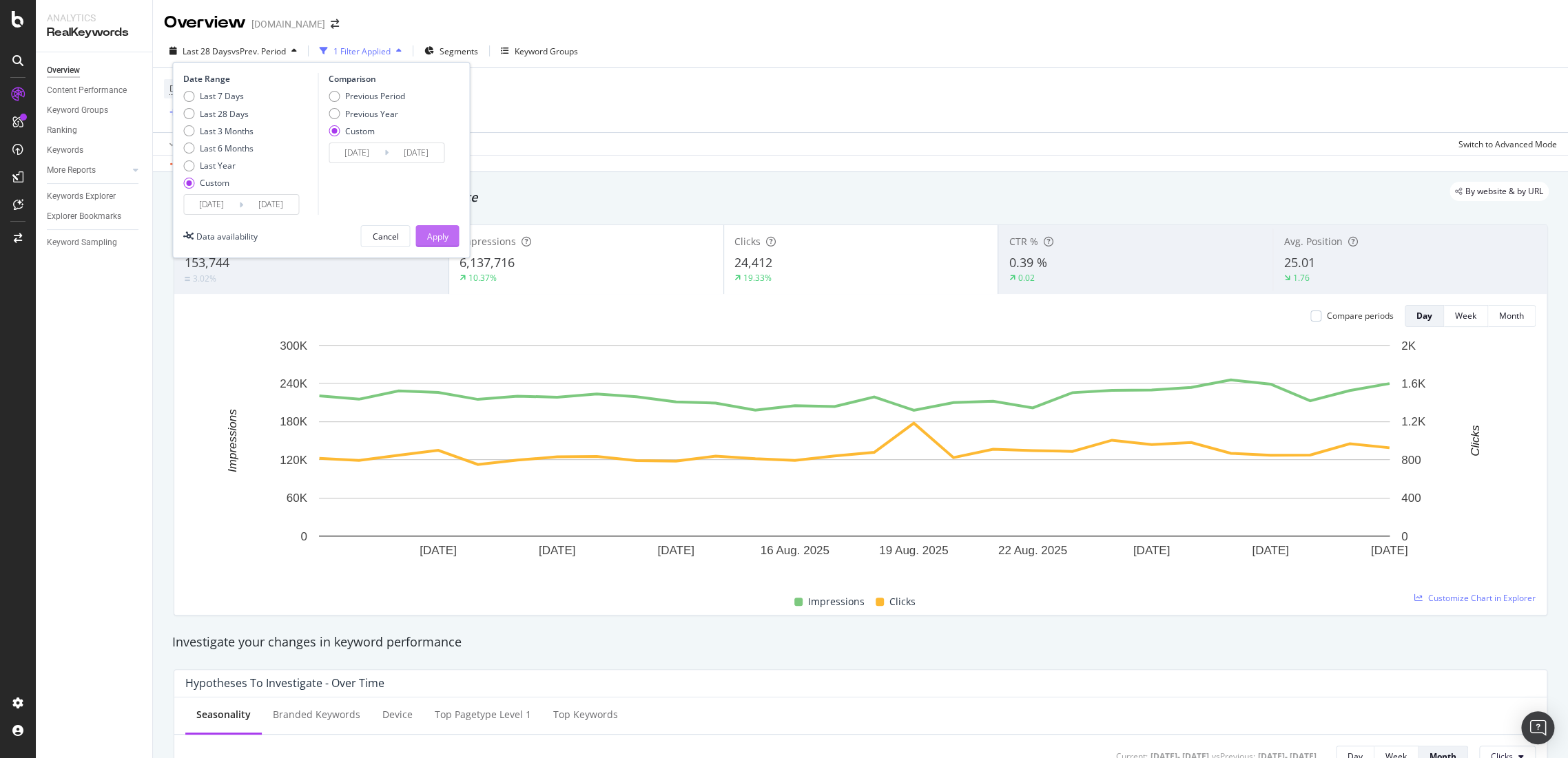
click at [452, 233] on button "Apply" at bounding box center [437, 236] width 44 height 22
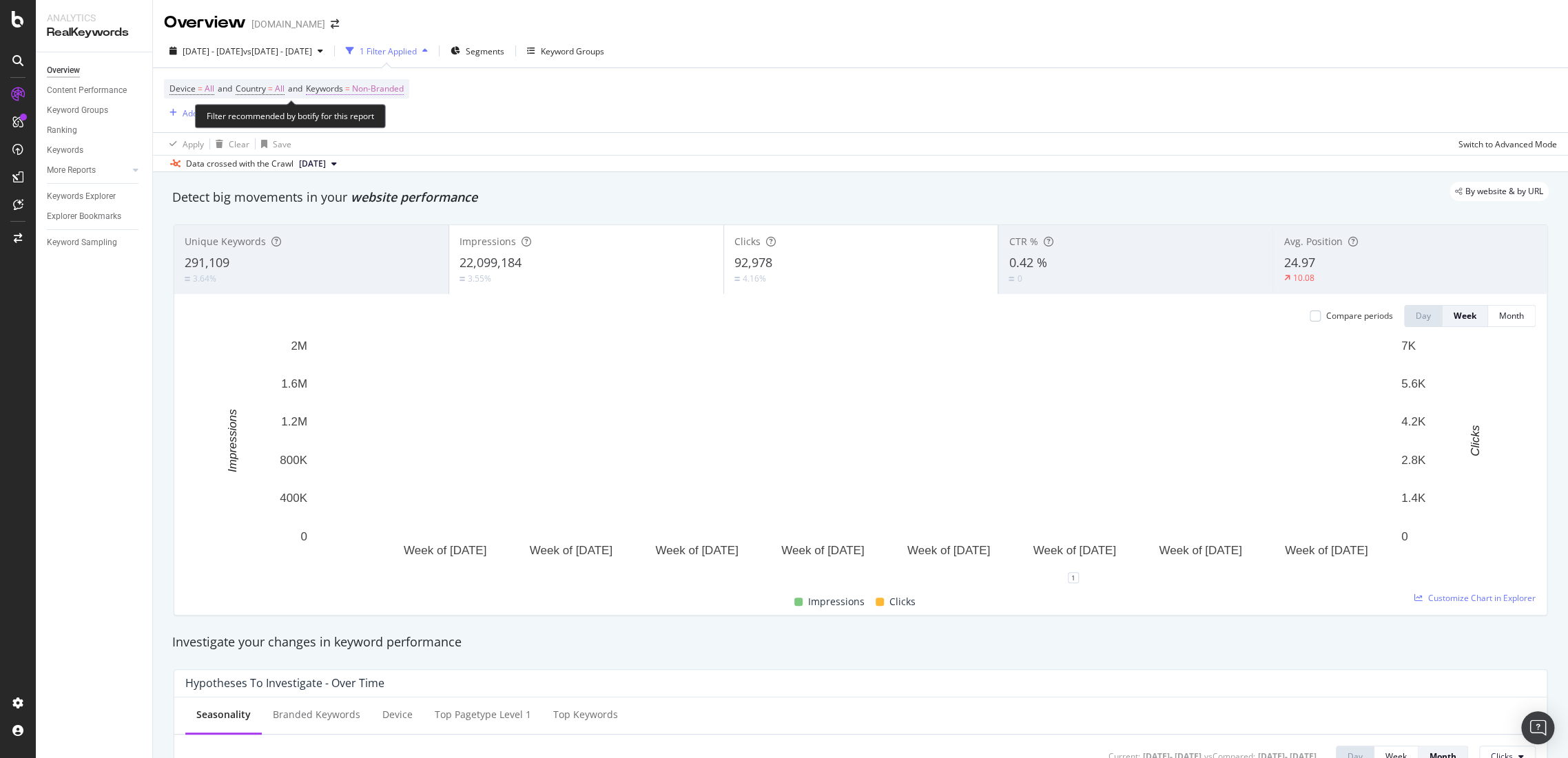
click at [360, 90] on span "Non-Branded" at bounding box center [378, 89] width 52 height 19
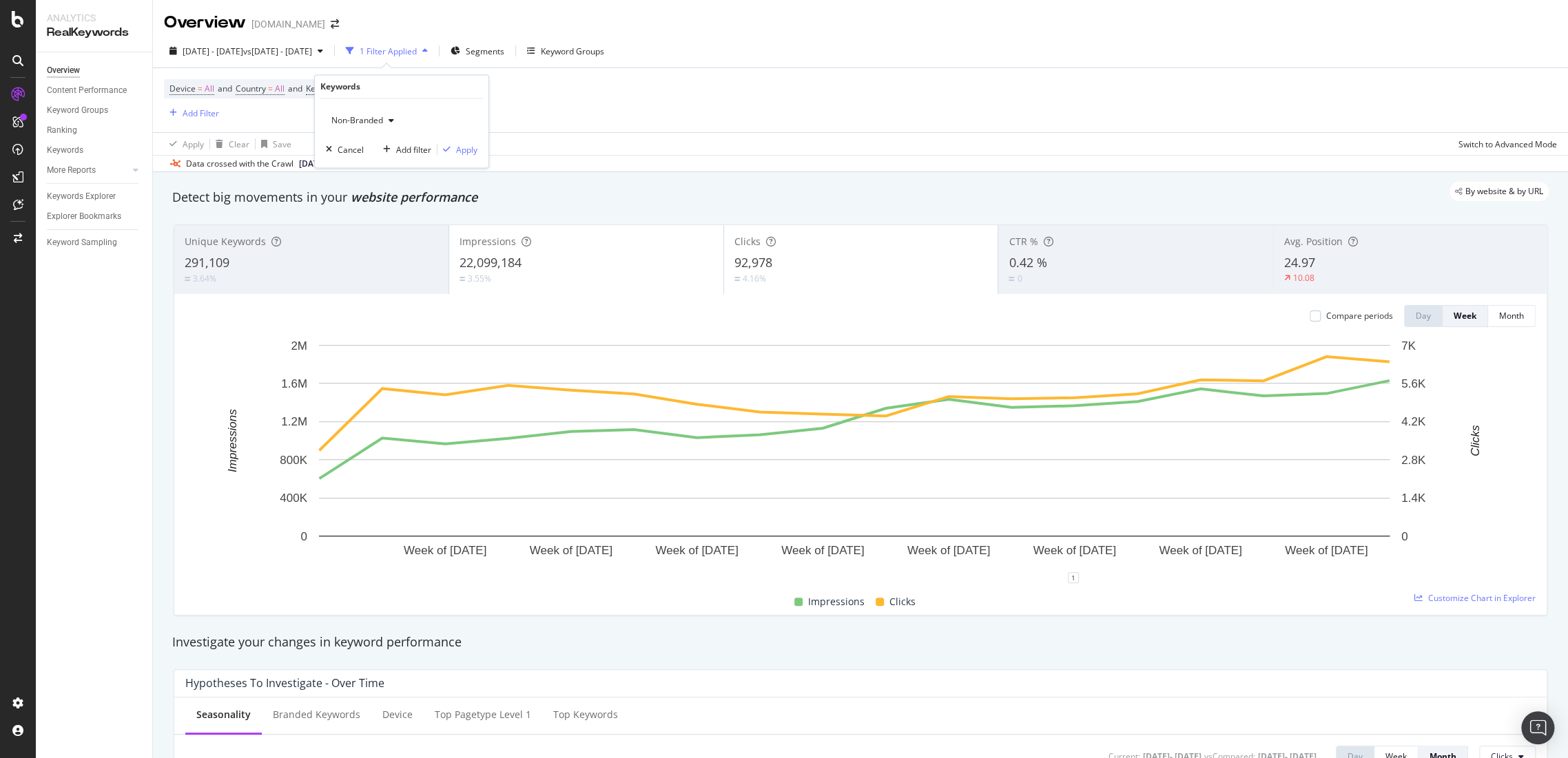
click at [384, 126] on div "Non-Branded" at bounding box center [363, 121] width 74 height 21
click at [397, 227] on span "All" at bounding box center [408, 228] width 140 height 13
click at [456, 153] on div "Apply" at bounding box center [466, 150] width 21 height 12
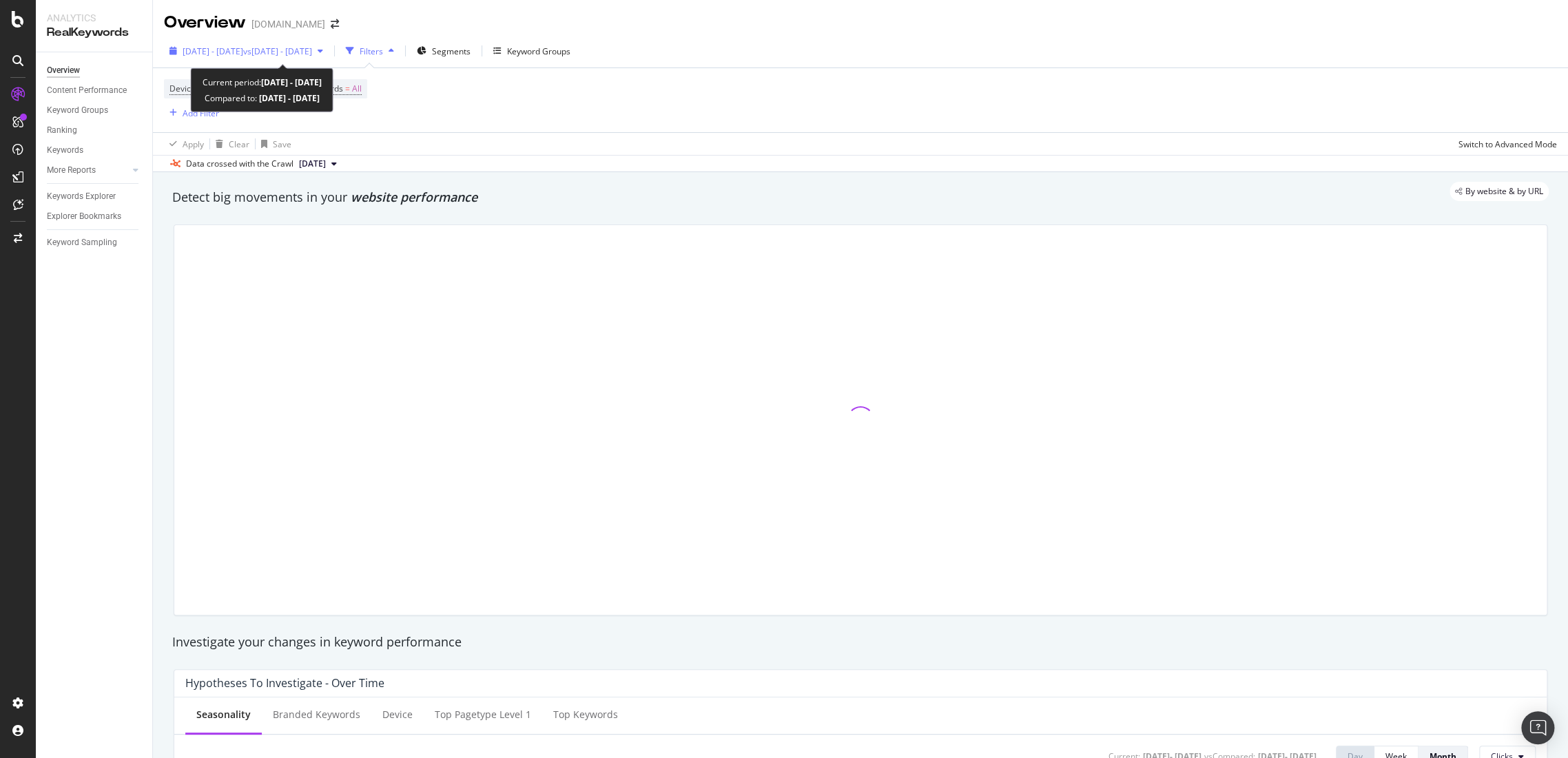
click at [237, 52] on span "2025 May. 1st - Aug. 31st" at bounding box center [213, 52] width 61 height 12
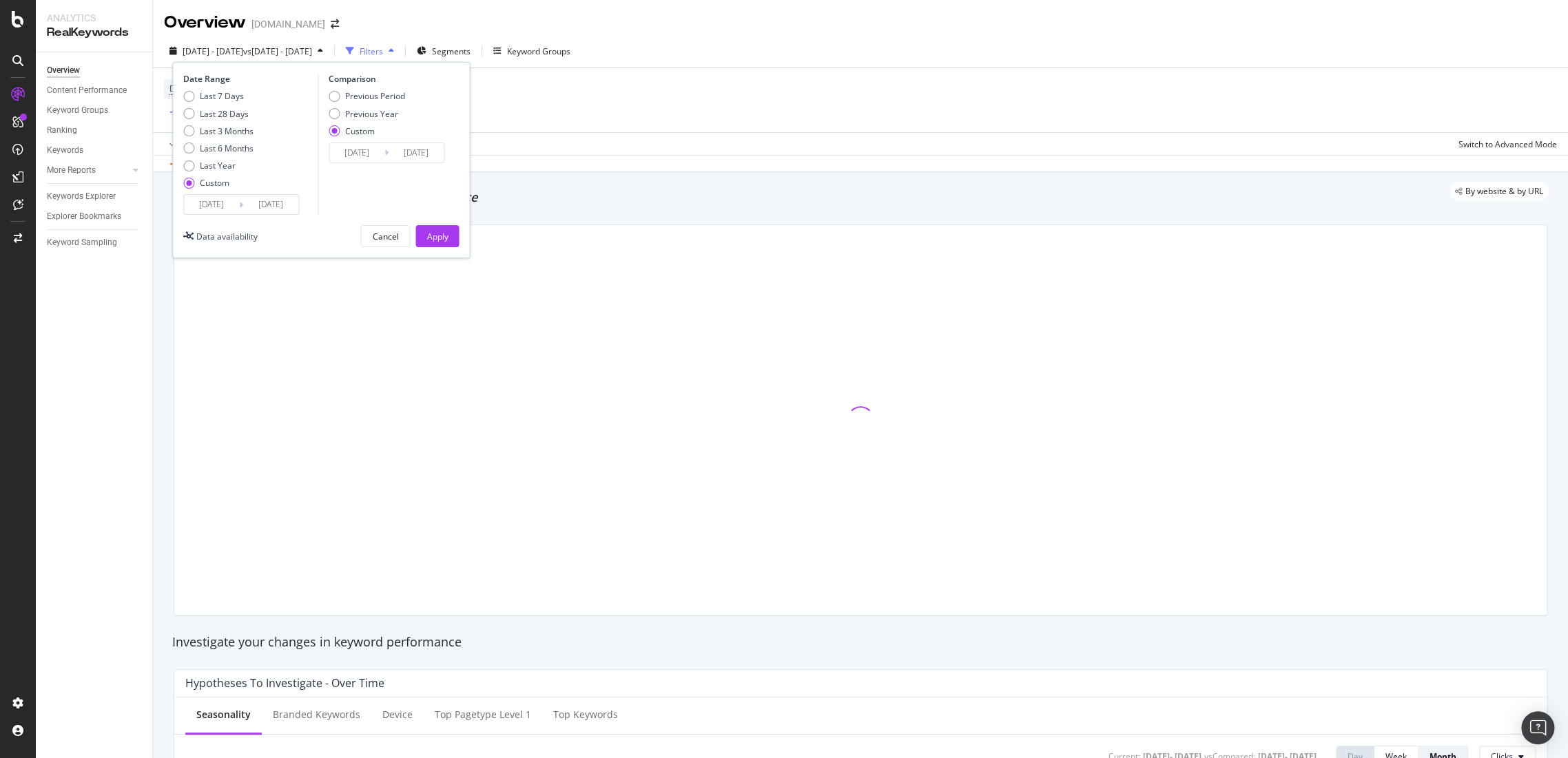
click at [704, 133] on div "Apply Clear Save Switch to Advanced Mode" at bounding box center [861, 143] width 1415 height 23
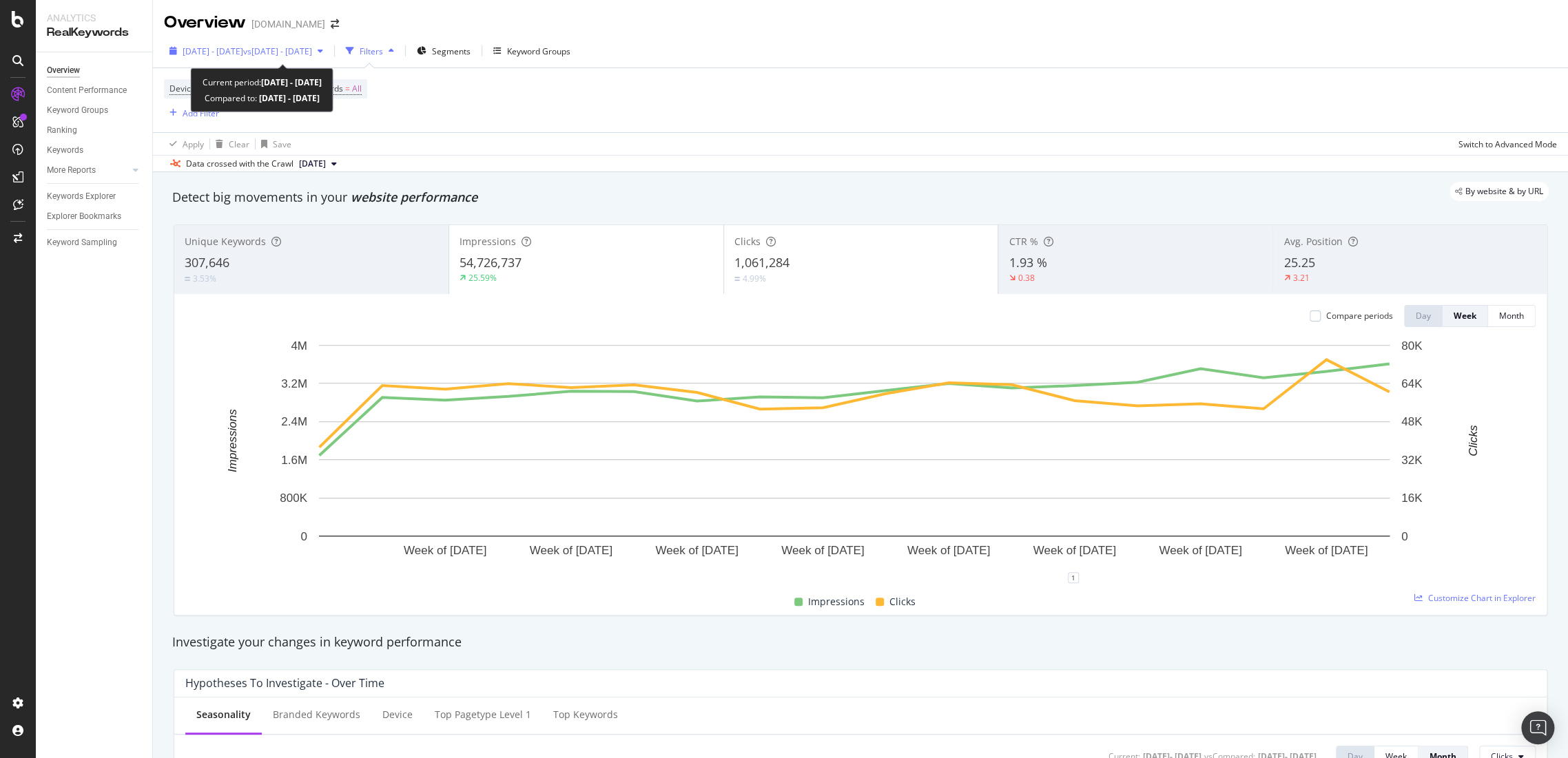
click at [312, 48] on span "vs 2024 May. 1st - Aug. 31st" at bounding box center [277, 52] width 69 height 12
click at [1003, 131] on div "Device = All and Country = All and Keywords = All Add Filter" at bounding box center [861, 100] width 1394 height 64
click at [312, 47] on span "vs 2024 May. 1st - Aug. 31st" at bounding box center [277, 52] width 69 height 12
click at [1157, 193] on div "By website & by URL" at bounding box center [853, 191] width 1391 height 19
click at [241, 52] on span "2025 May. 1st - Aug. 31st" at bounding box center [213, 52] width 61 height 12
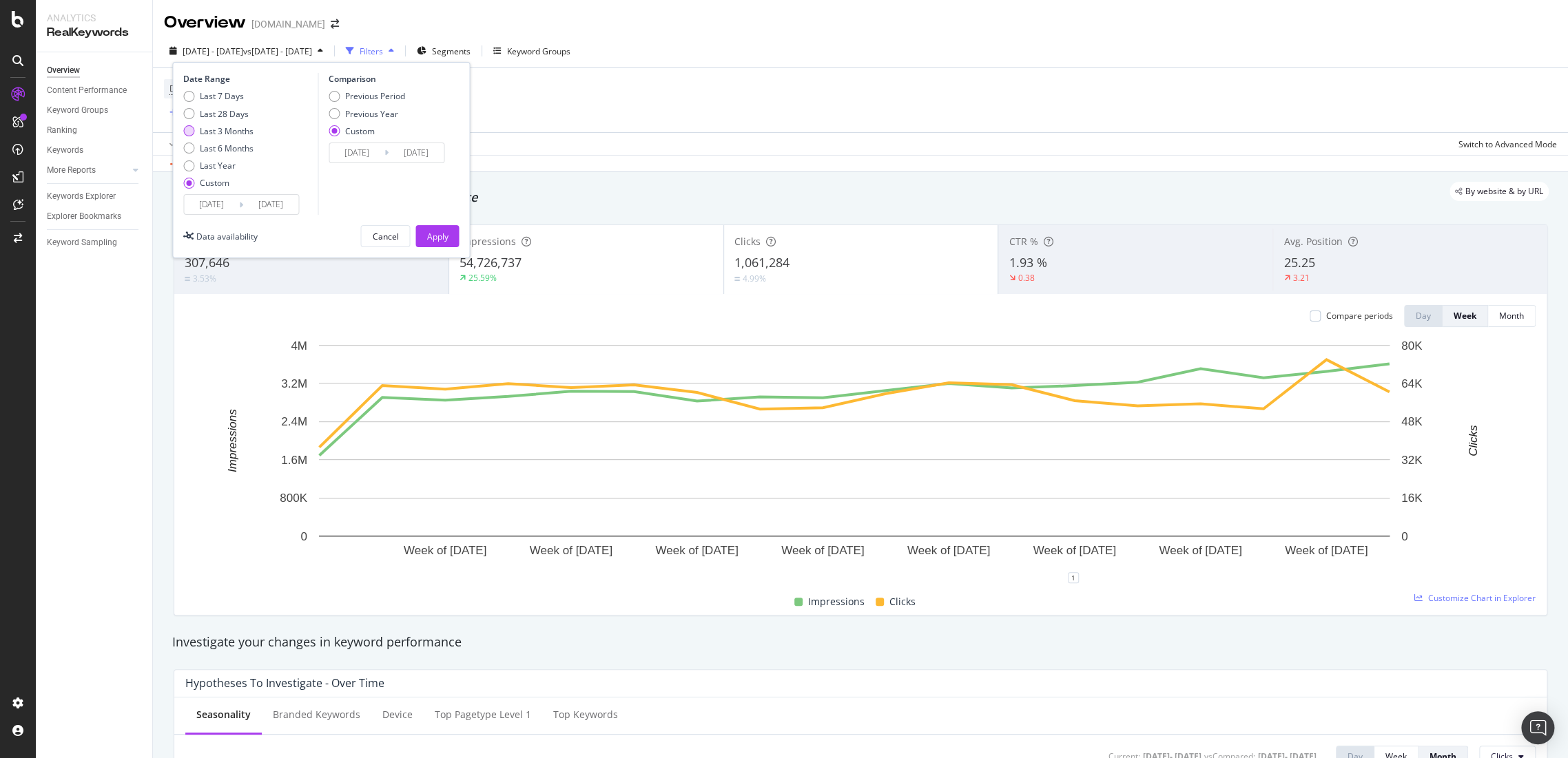
click at [223, 131] on div "Last 3 Months" at bounding box center [226, 132] width 54 height 12
type input "2025/06/01"
click at [364, 117] on div "Previous Year" at bounding box center [372, 114] width 53 height 12
type input "2024/06/02"
type input "2024/09/01"
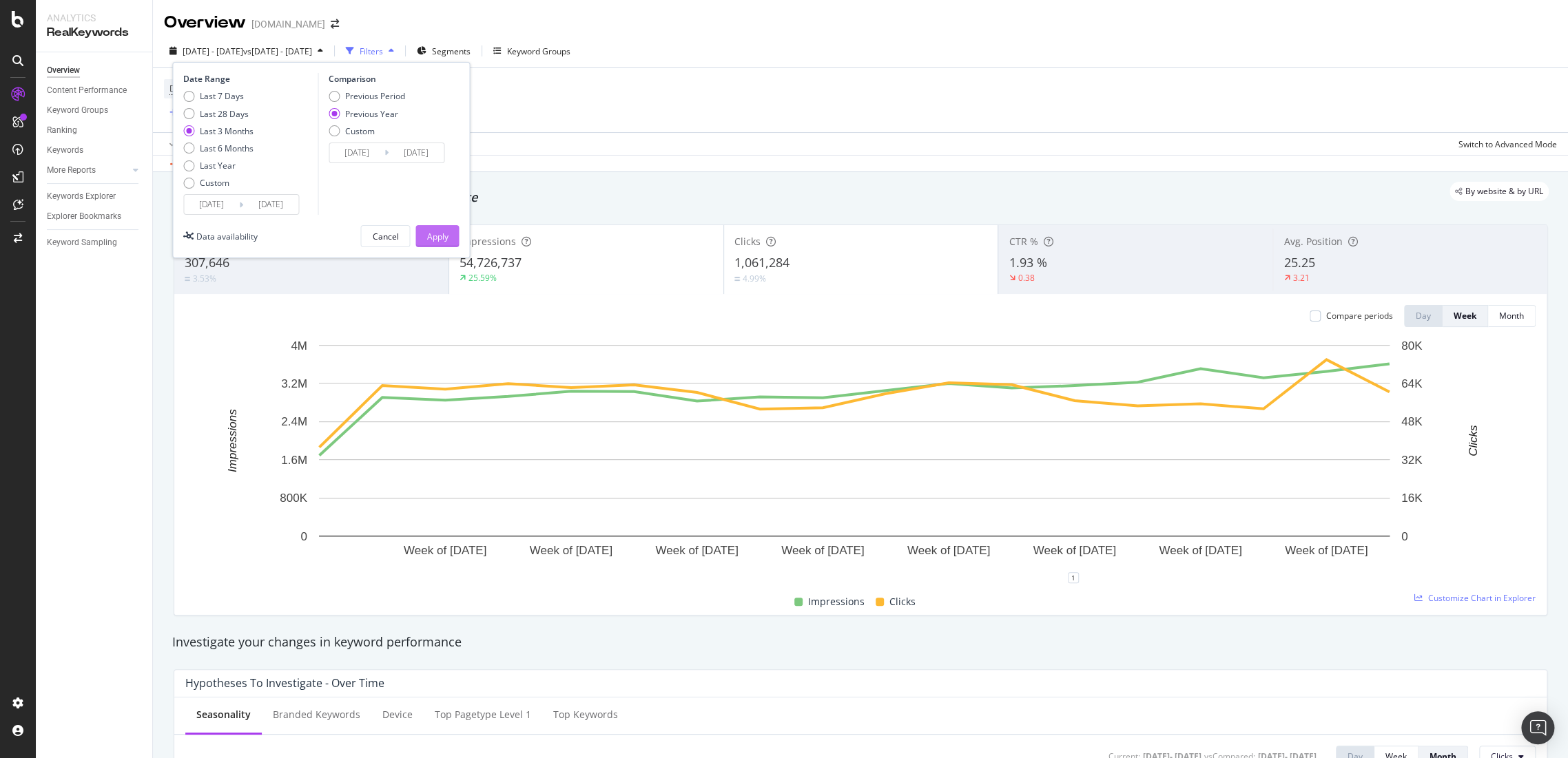
click at [452, 245] on button "Apply" at bounding box center [437, 236] width 44 height 22
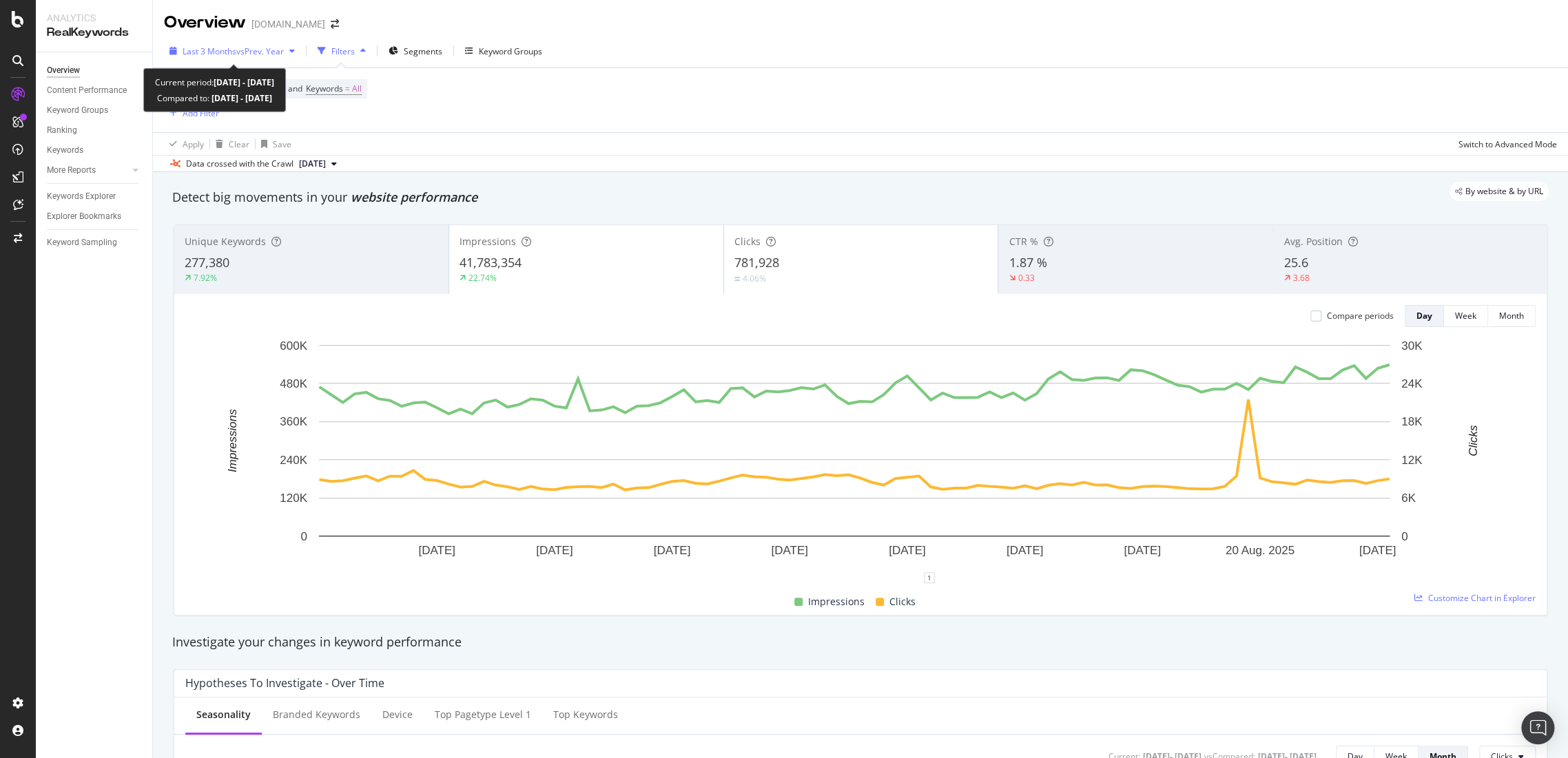
click at [255, 56] on div "Last 3 Months vs Prev. Year" at bounding box center [233, 52] width 101 height 12
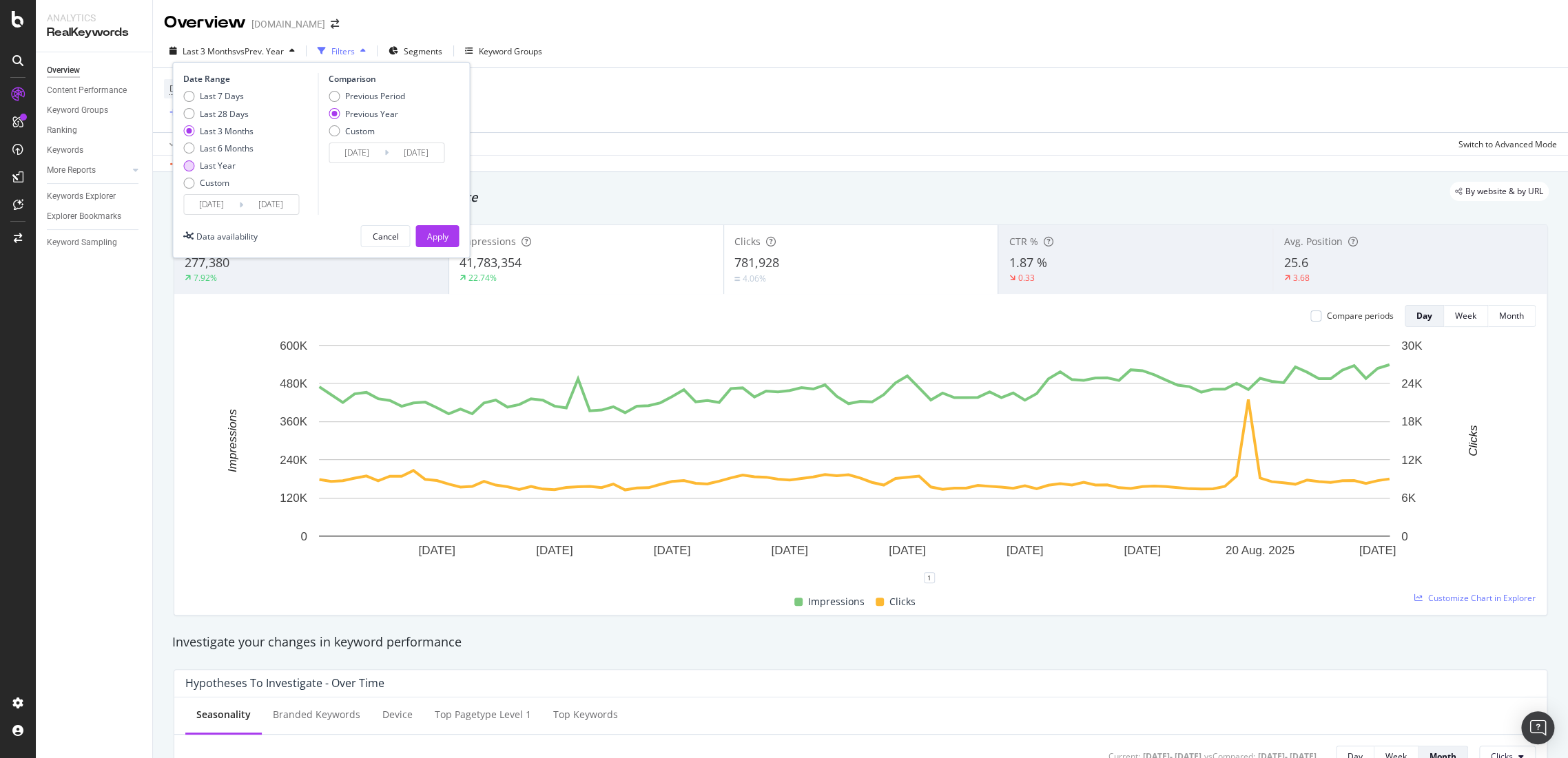
click at [214, 153] on div "Last 6 Months" at bounding box center [226, 148] width 54 height 12
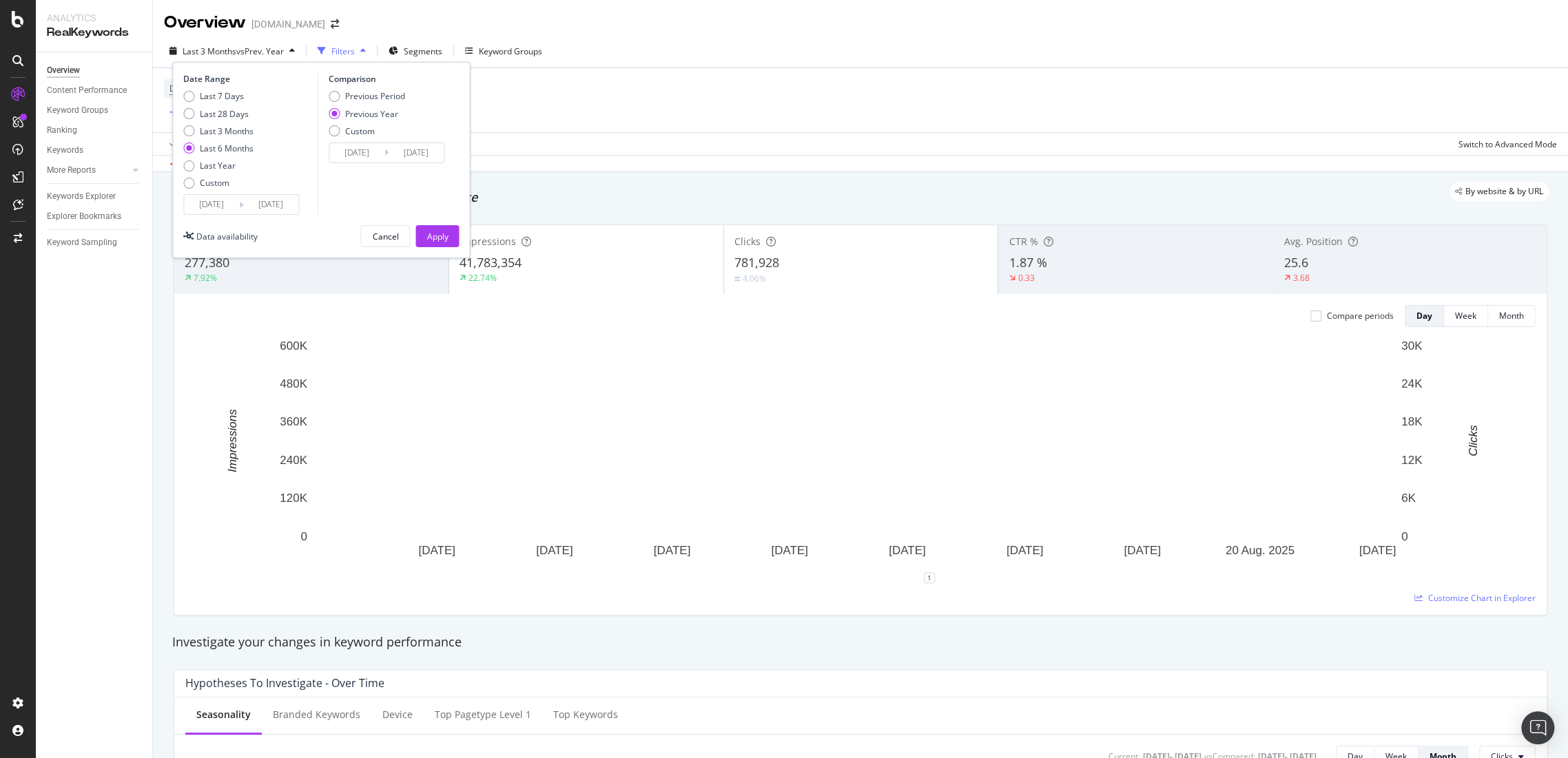
type input "2025/03/01"
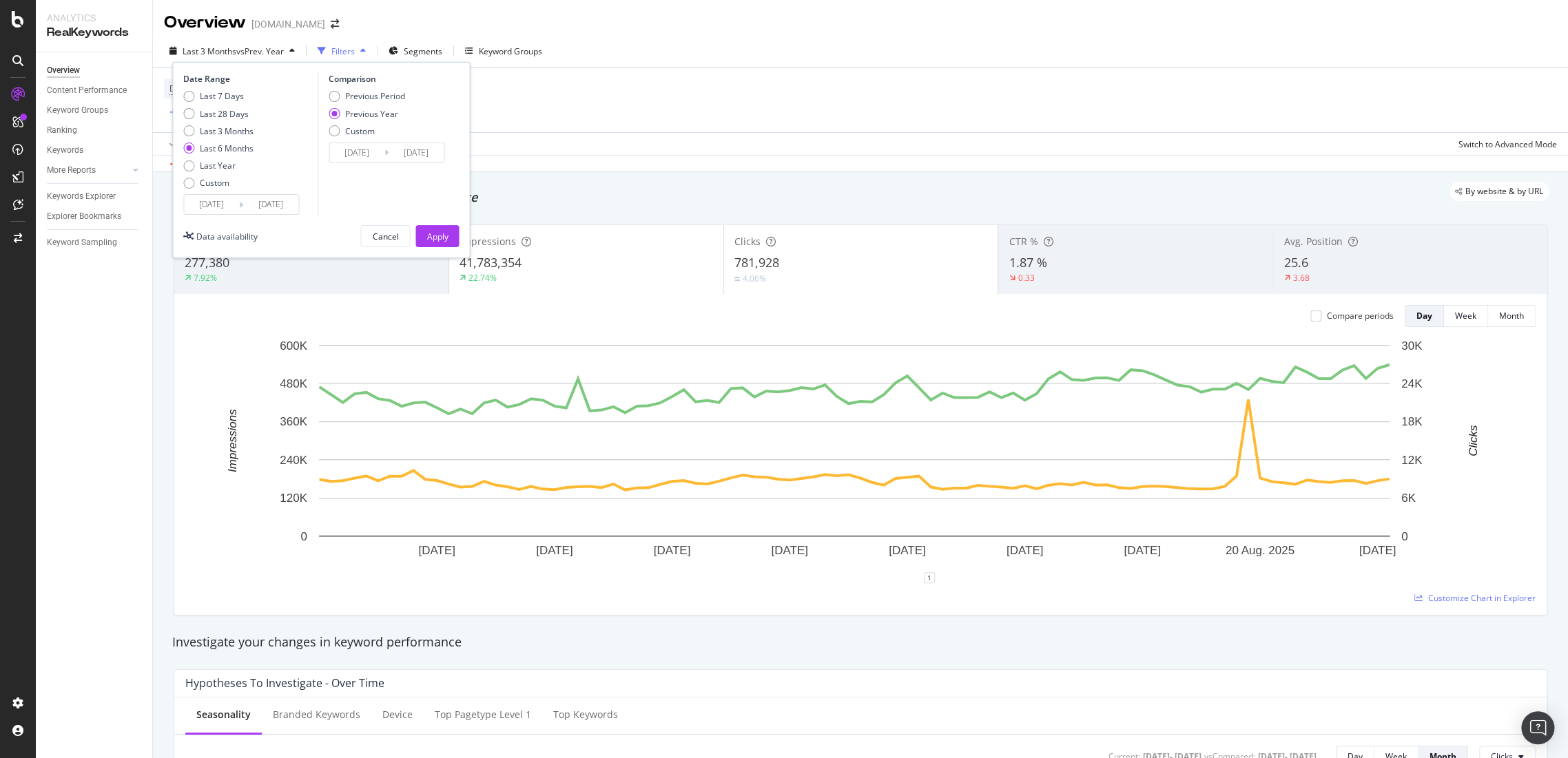
type input "2024/03/02"
click at [447, 242] on div "Apply" at bounding box center [437, 236] width 21 height 21
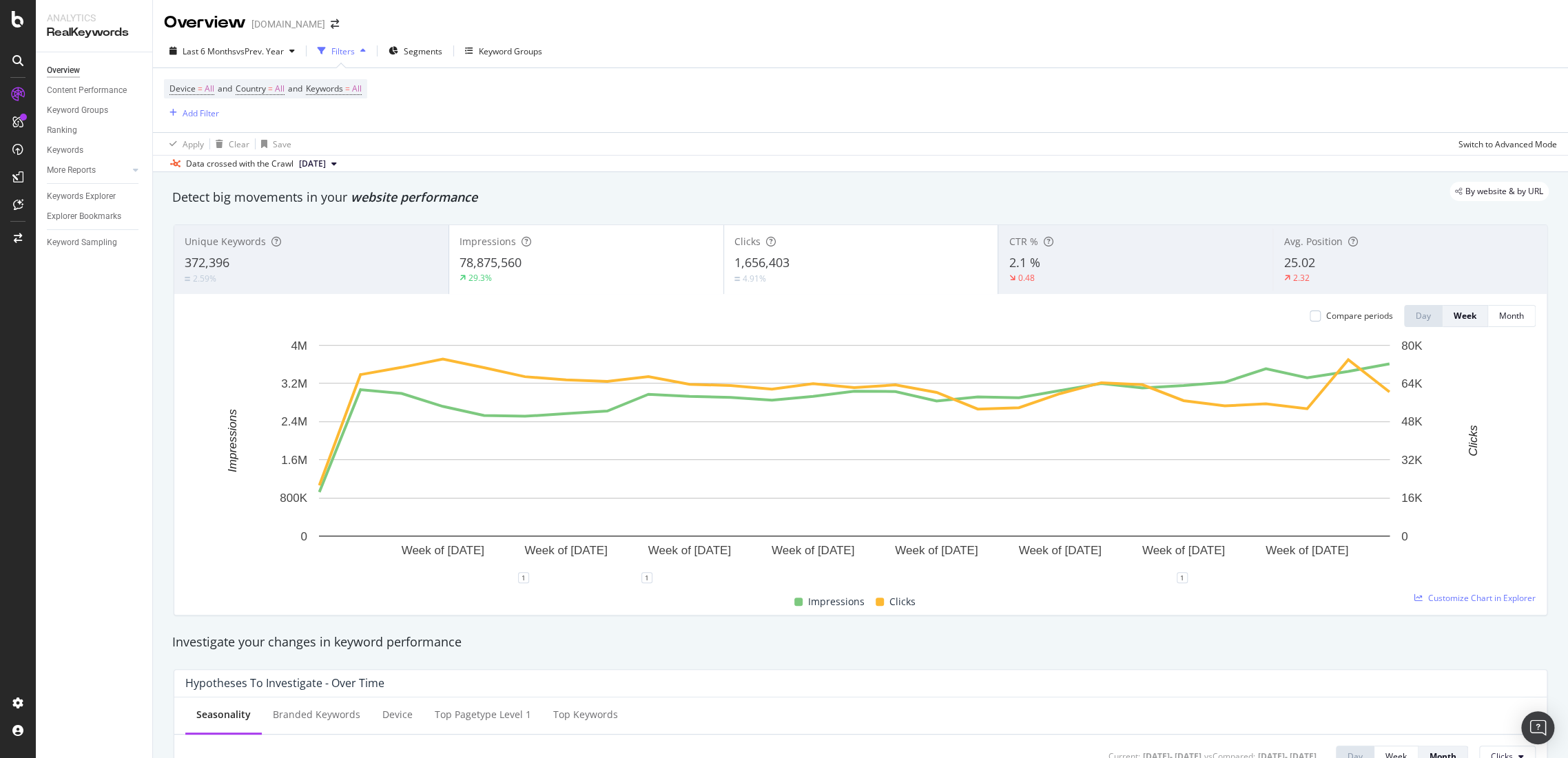
click at [348, 49] on div "Filters" at bounding box center [343, 52] width 24 height 12
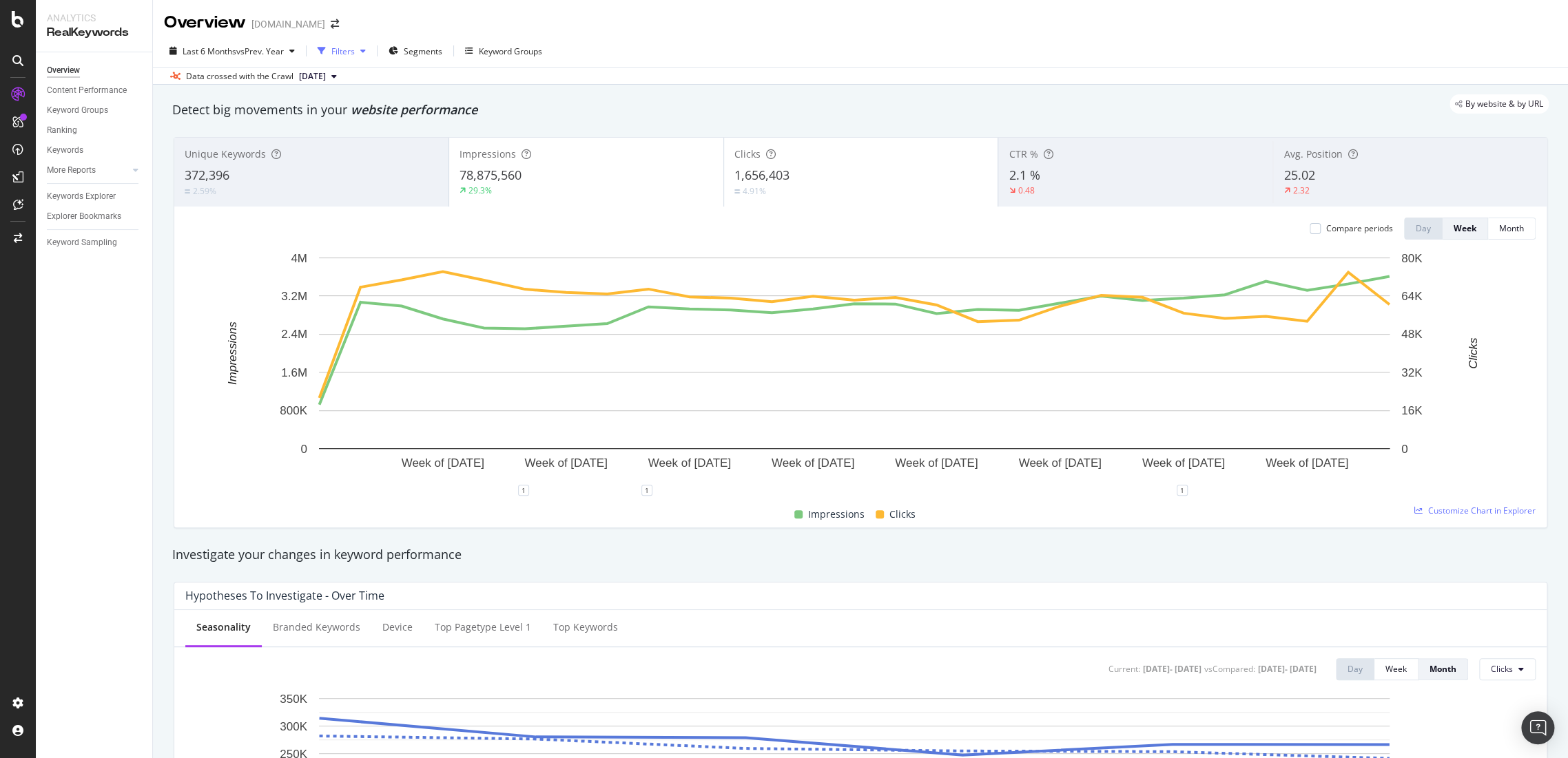
click at [348, 49] on div "Filters" at bounding box center [343, 52] width 24 height 12
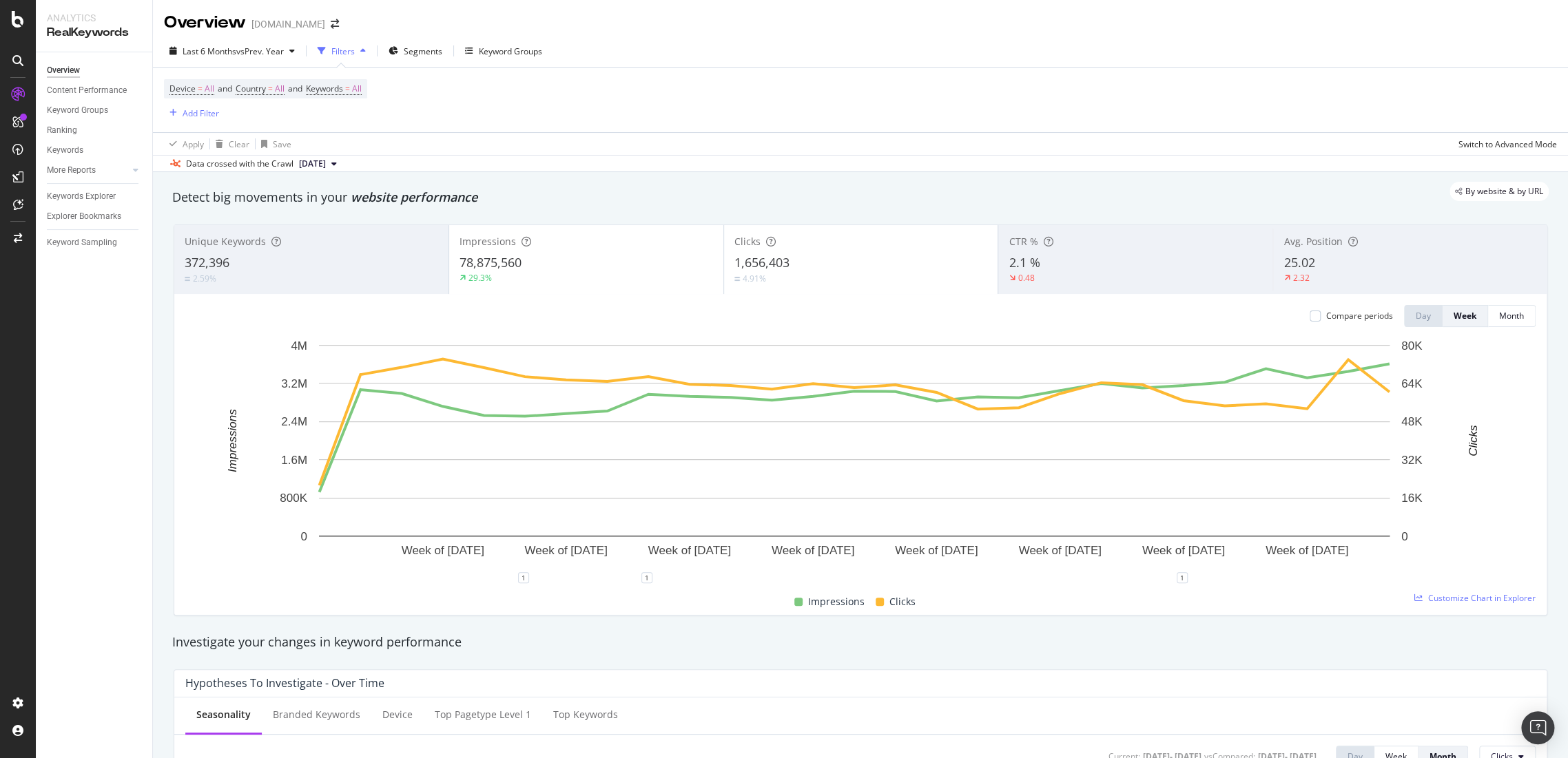
click at [348, 49] on div "Filters" at bounding box center [343, 52] width 24 height 12
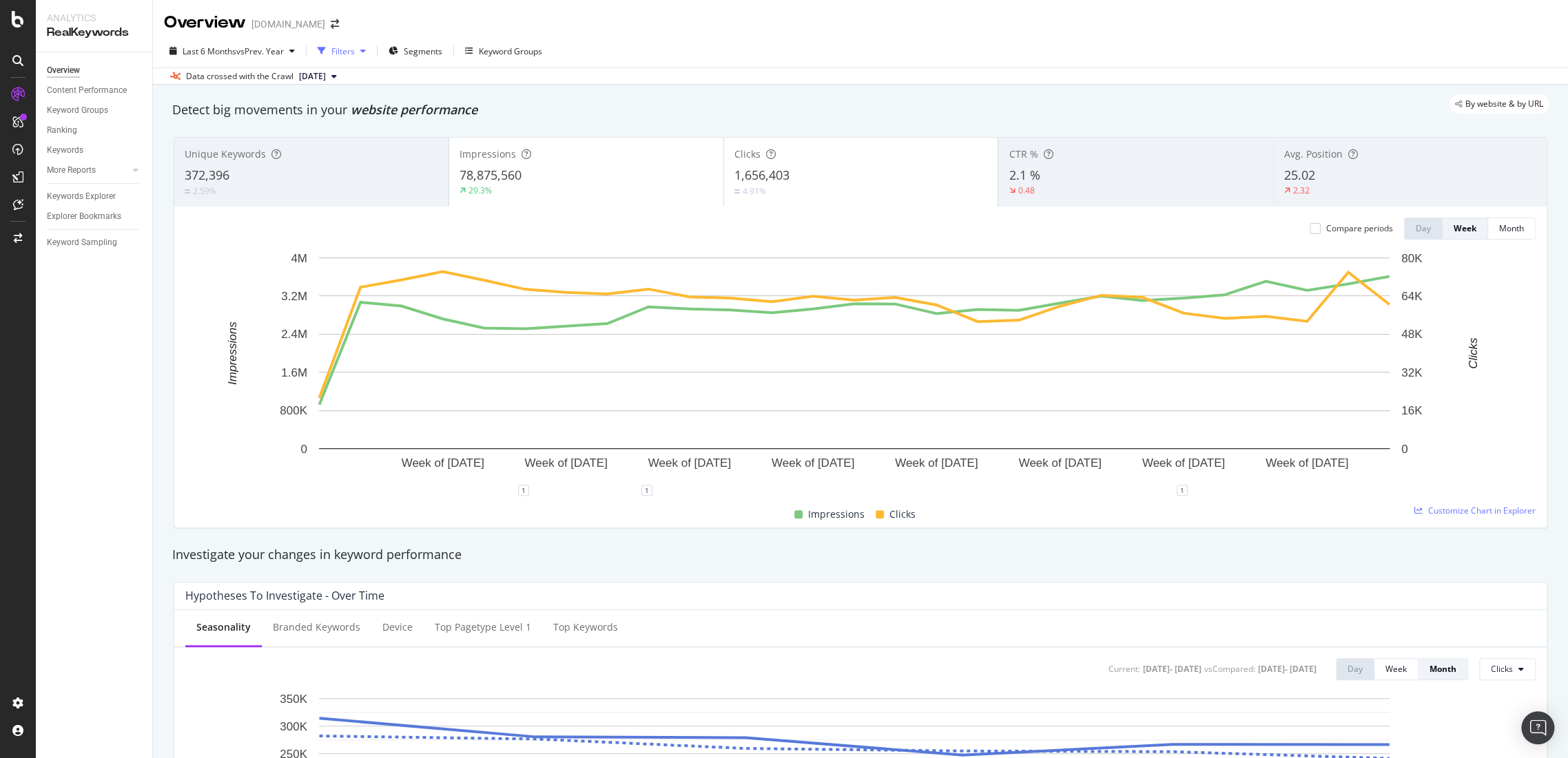
click at [348, 49] on div "Filters" at bounding box center [343, 52] width 24 height 12
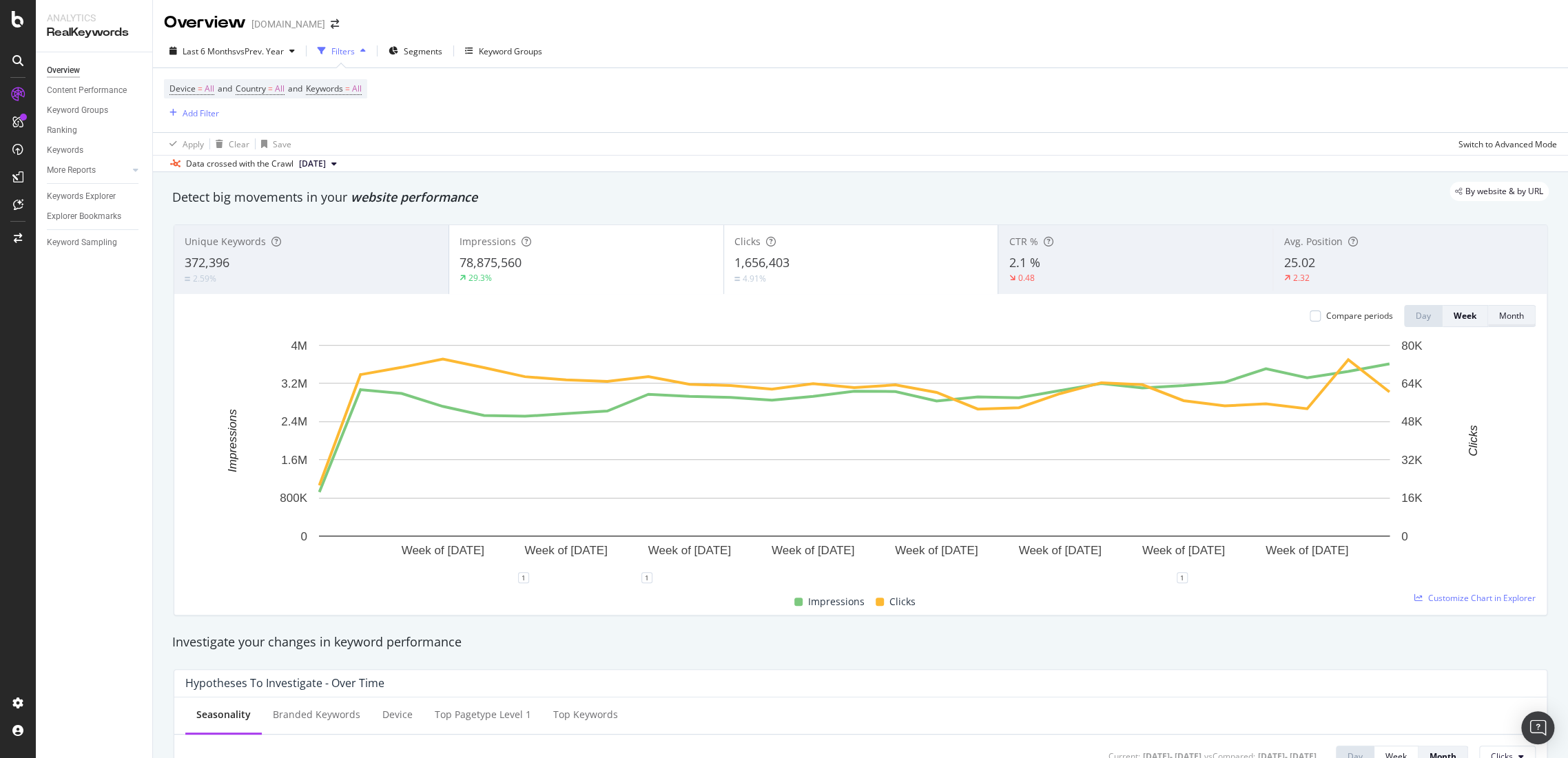
click at [1514, 318] on button "Month" at bounding box center [1512, 316] width 47 height 22
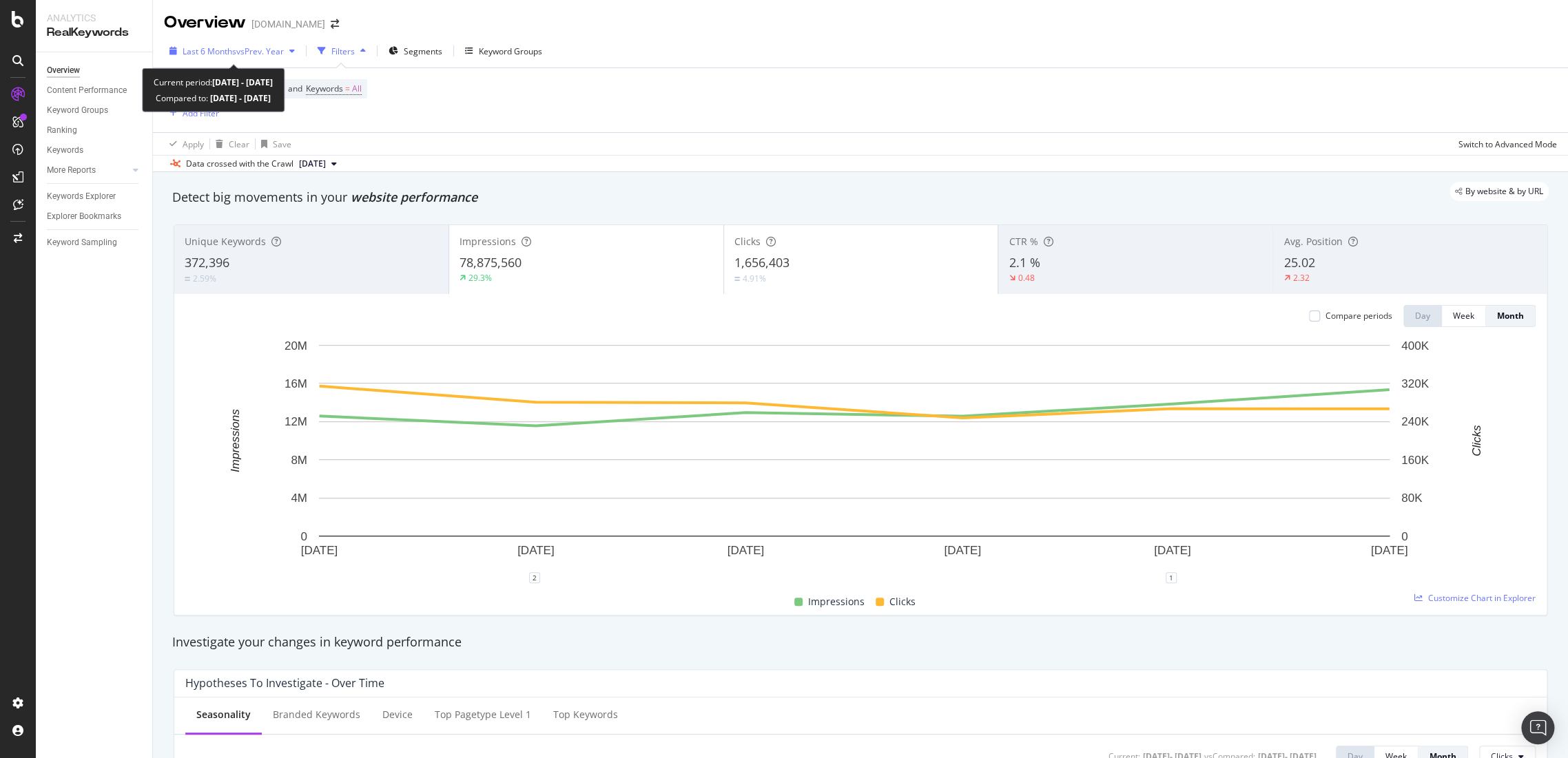
click at [243, 46] on span "vs Prev. Year" at bounding box center [260, 52] width 47 height 12
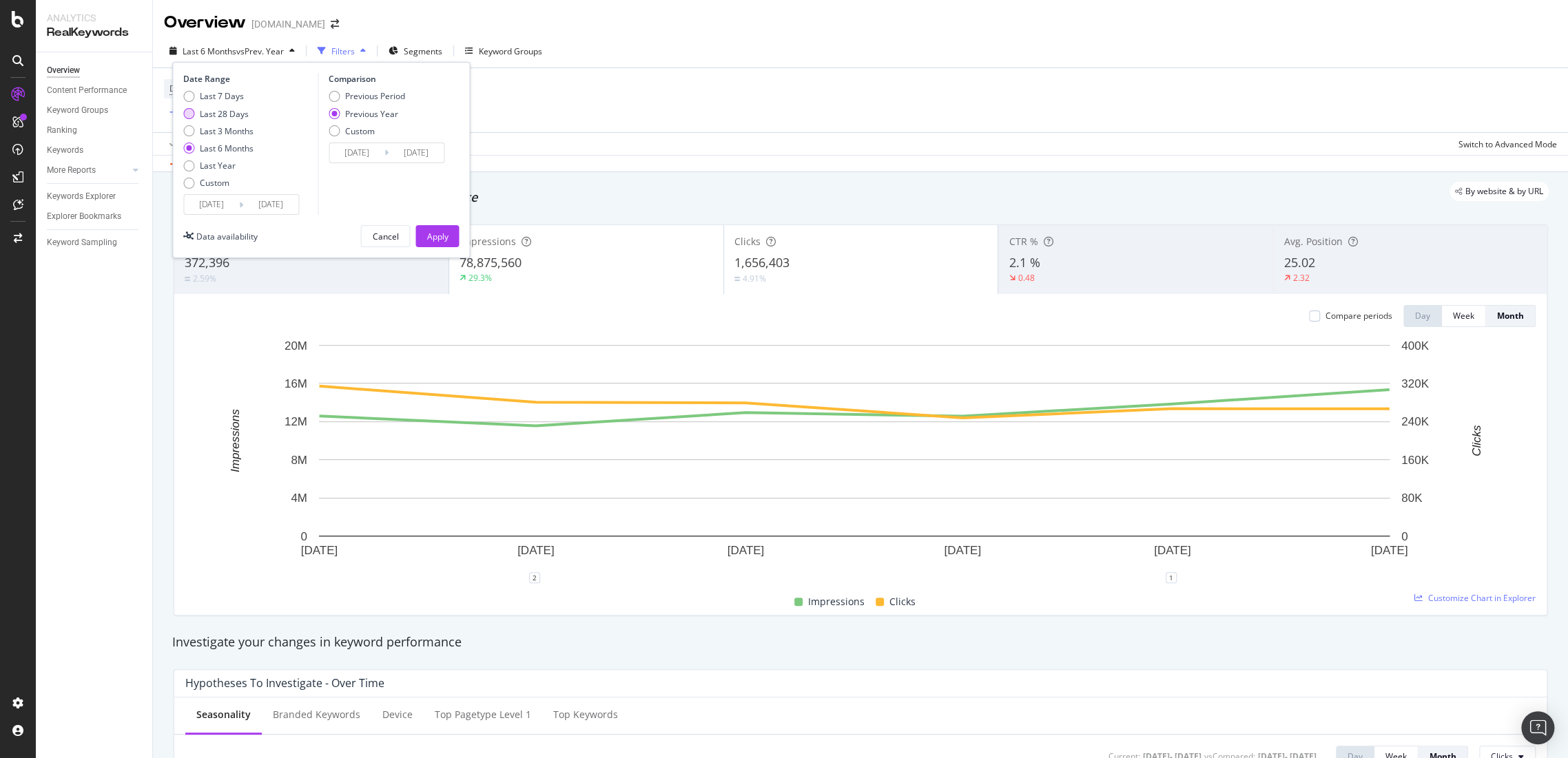
click at [209, 115] on div "Last 28 Days" at bounding box center [224, 114] width 49 height 12
type input "2025/08/04"
type input "2024/08/05"
click at [437, 244] on div "Apply" at bounding box center [437, 236] width 21 height 21
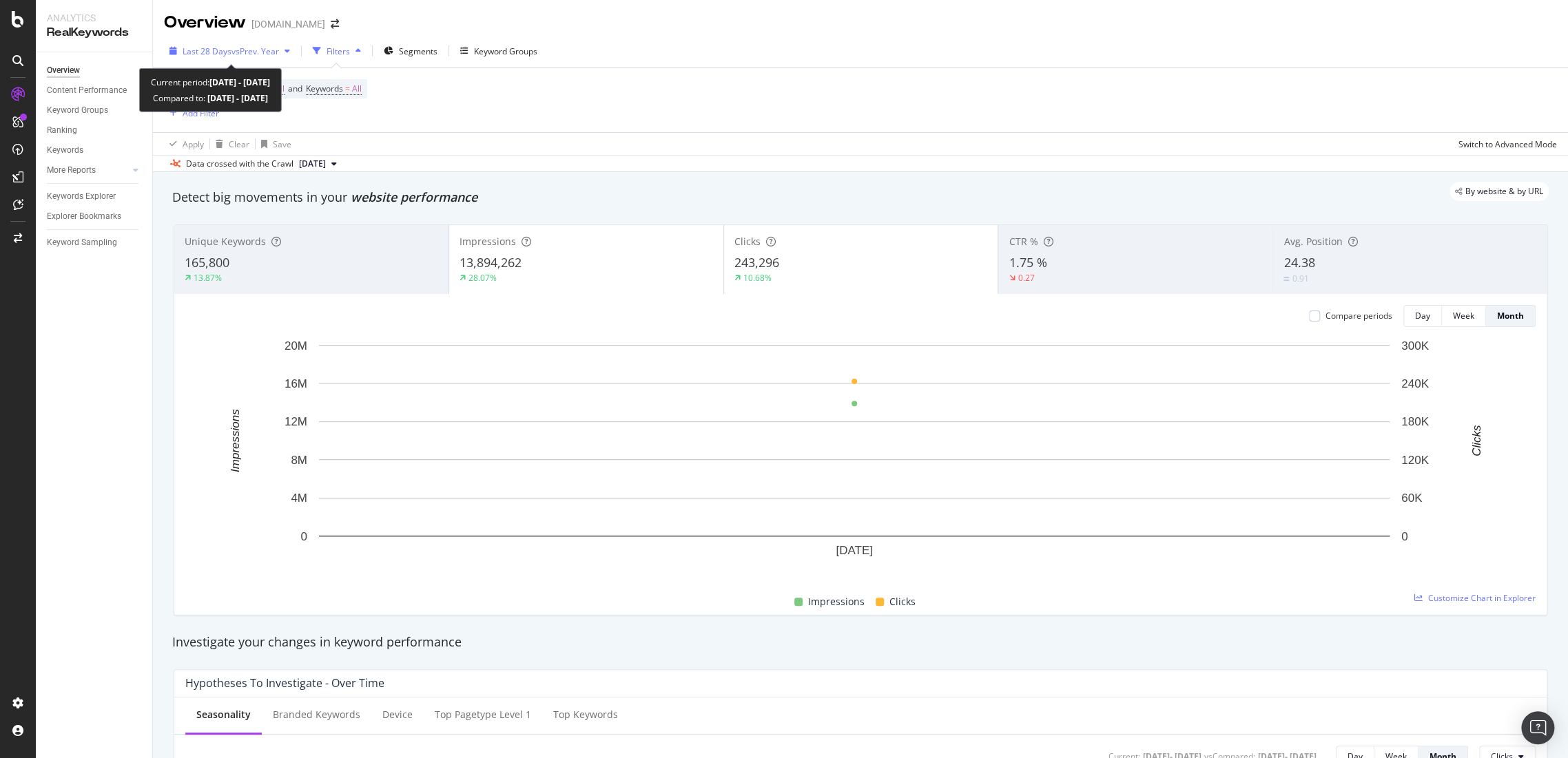
click at [231, 54] on span "vs Prev. Year" at bounding box center [255, 52] width 47 height 12
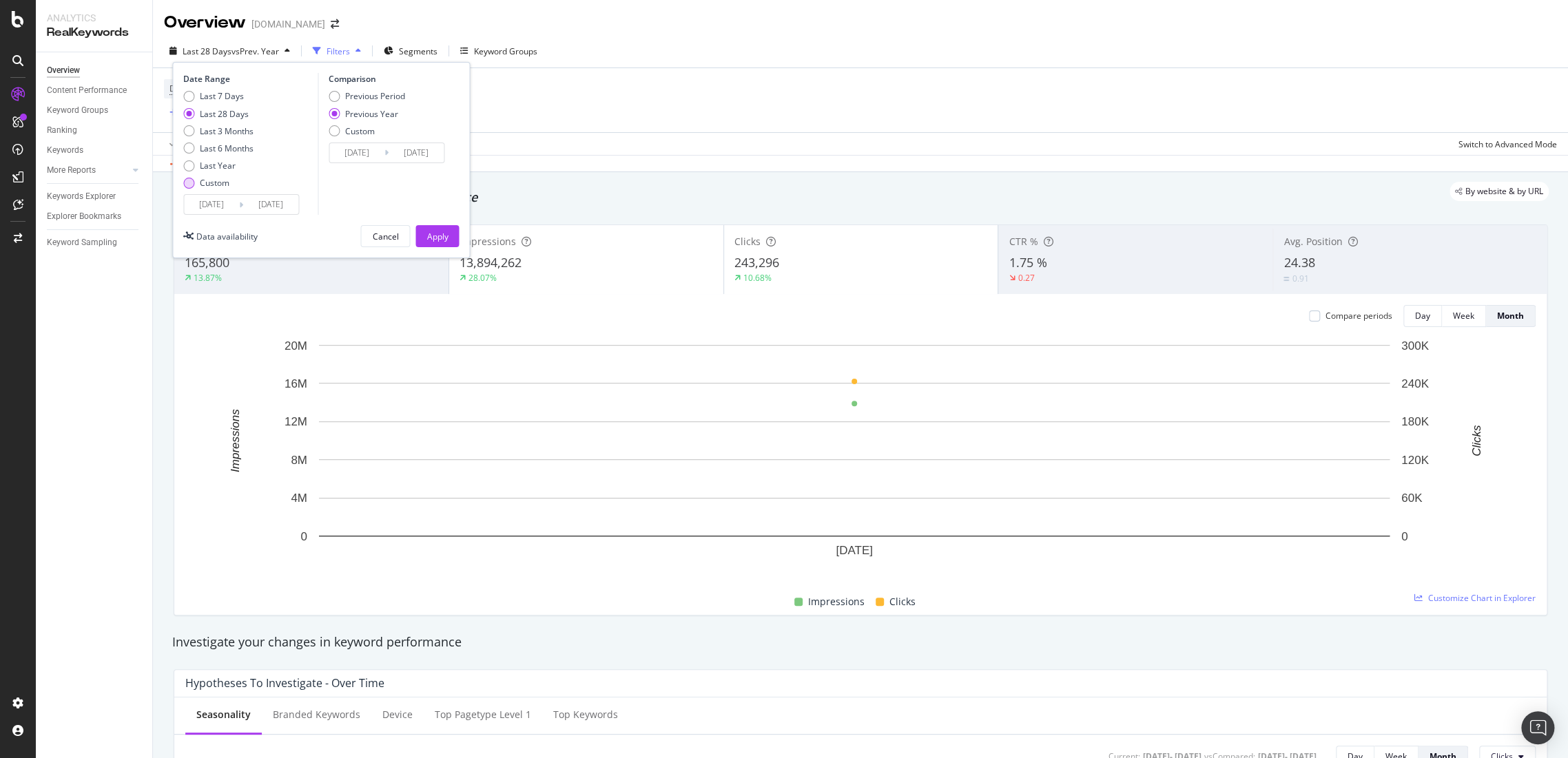
click at [198, 185] on div "Custom" at bounding box center [218, 183] width 70 height 12
click at [238, 208] on input "2025/08/04" at bounding box center [211, 205] width 55 height 19
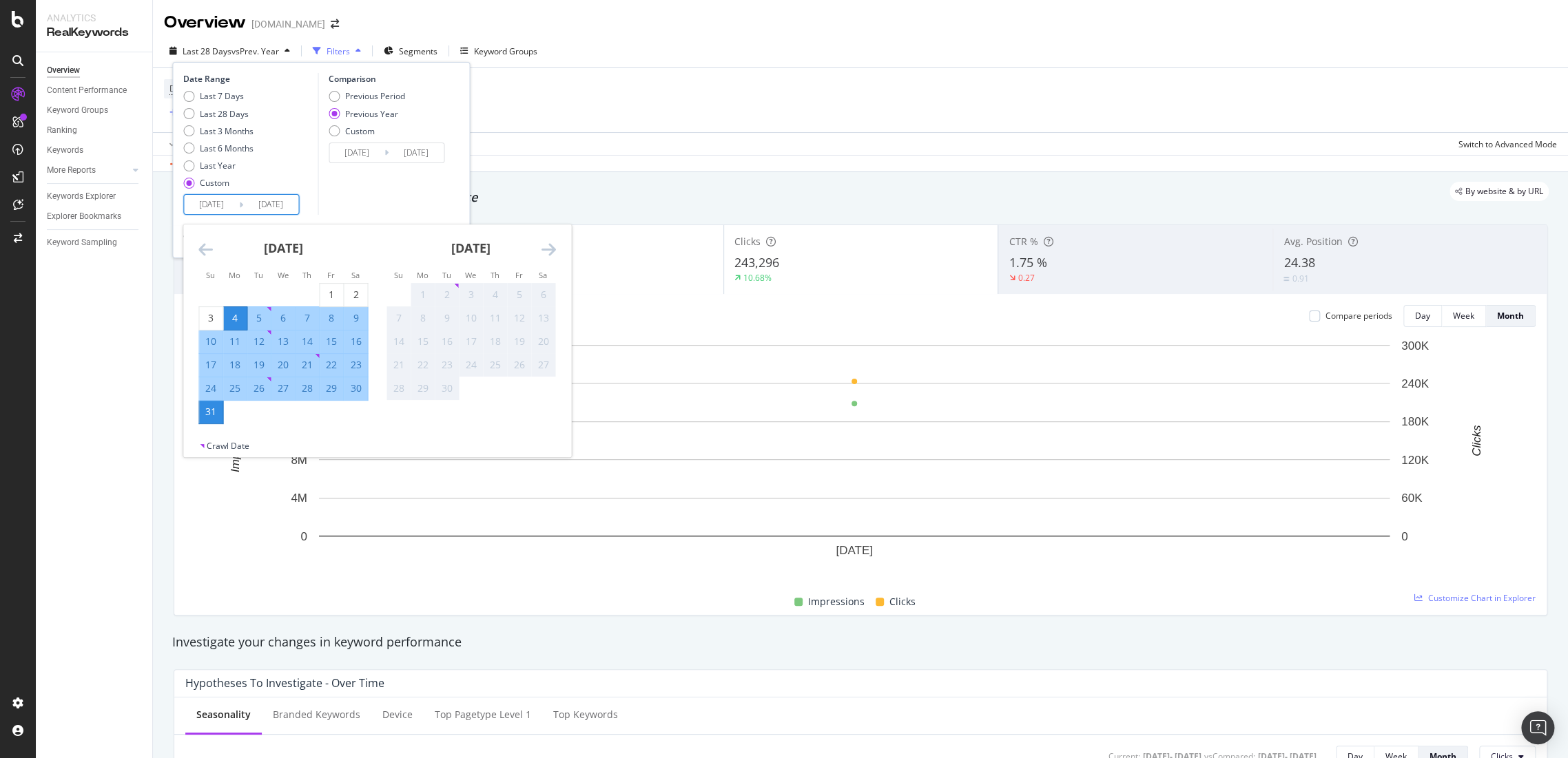
click at [201, 257] on icon "Move backward to switch to the previous month." at bounding box center [206, 249] width 15 height 16
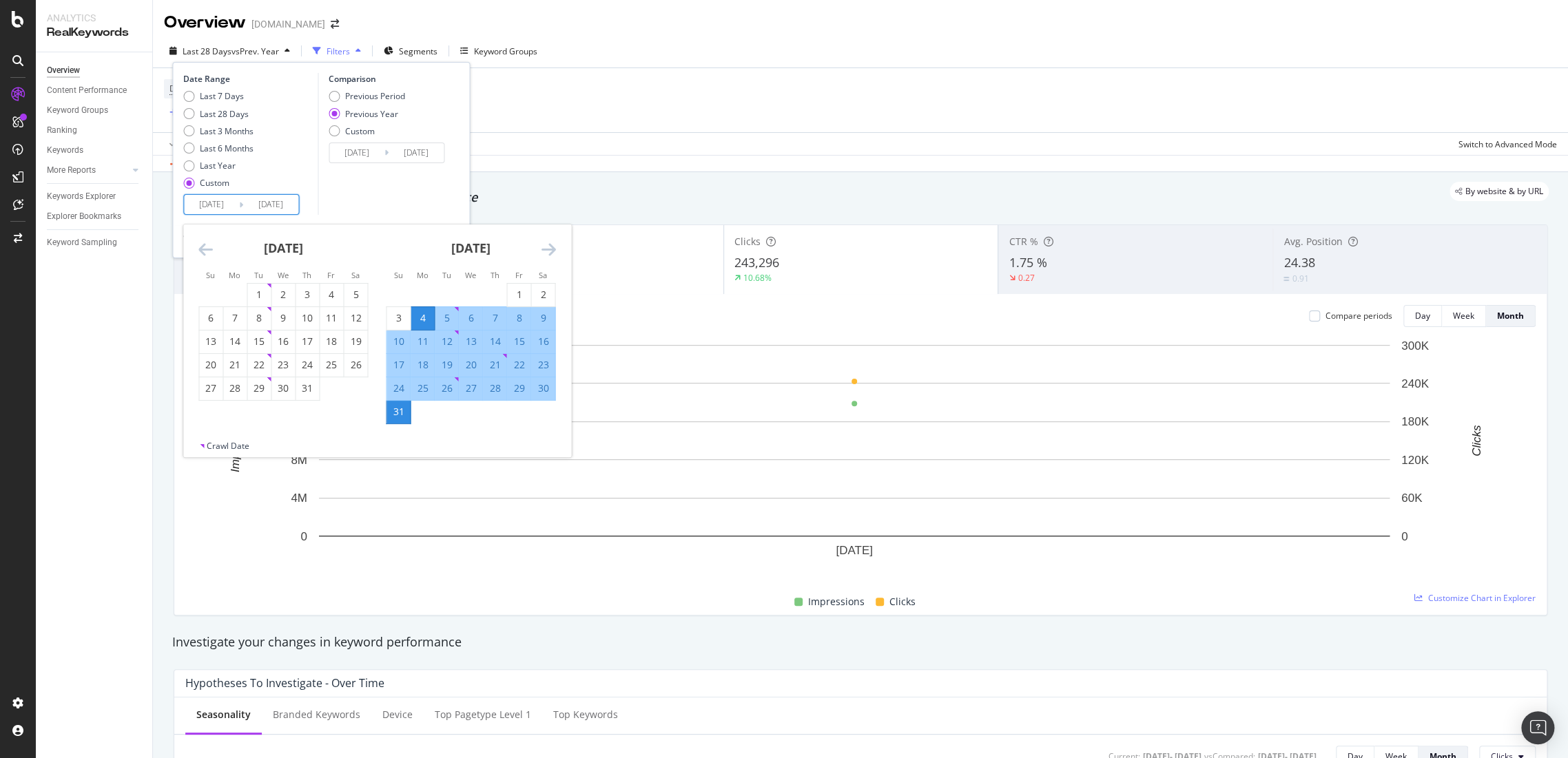
click at [201, 257] on icon "Move backward to switch to the previous month." at bounding box center [206, 249] width 15 height 16
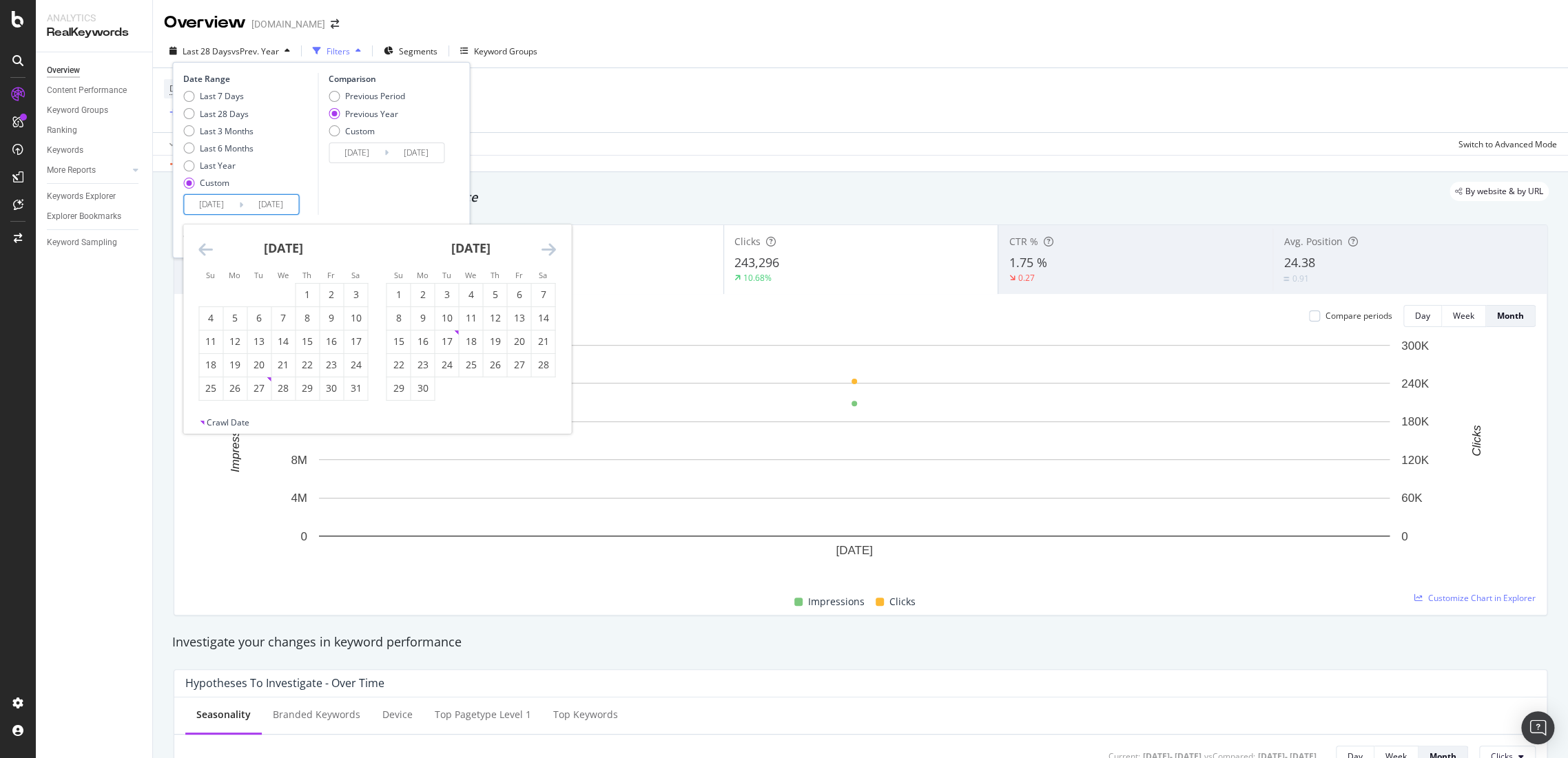
click at [201, 257] on icon "Move backward to switch to the previous month." at bounding box center [206, 249] width 15 height 16
click at [495, 294] on div "1" at bounding box center [495, 295] width 24 height 14
type input "2025/05/01"
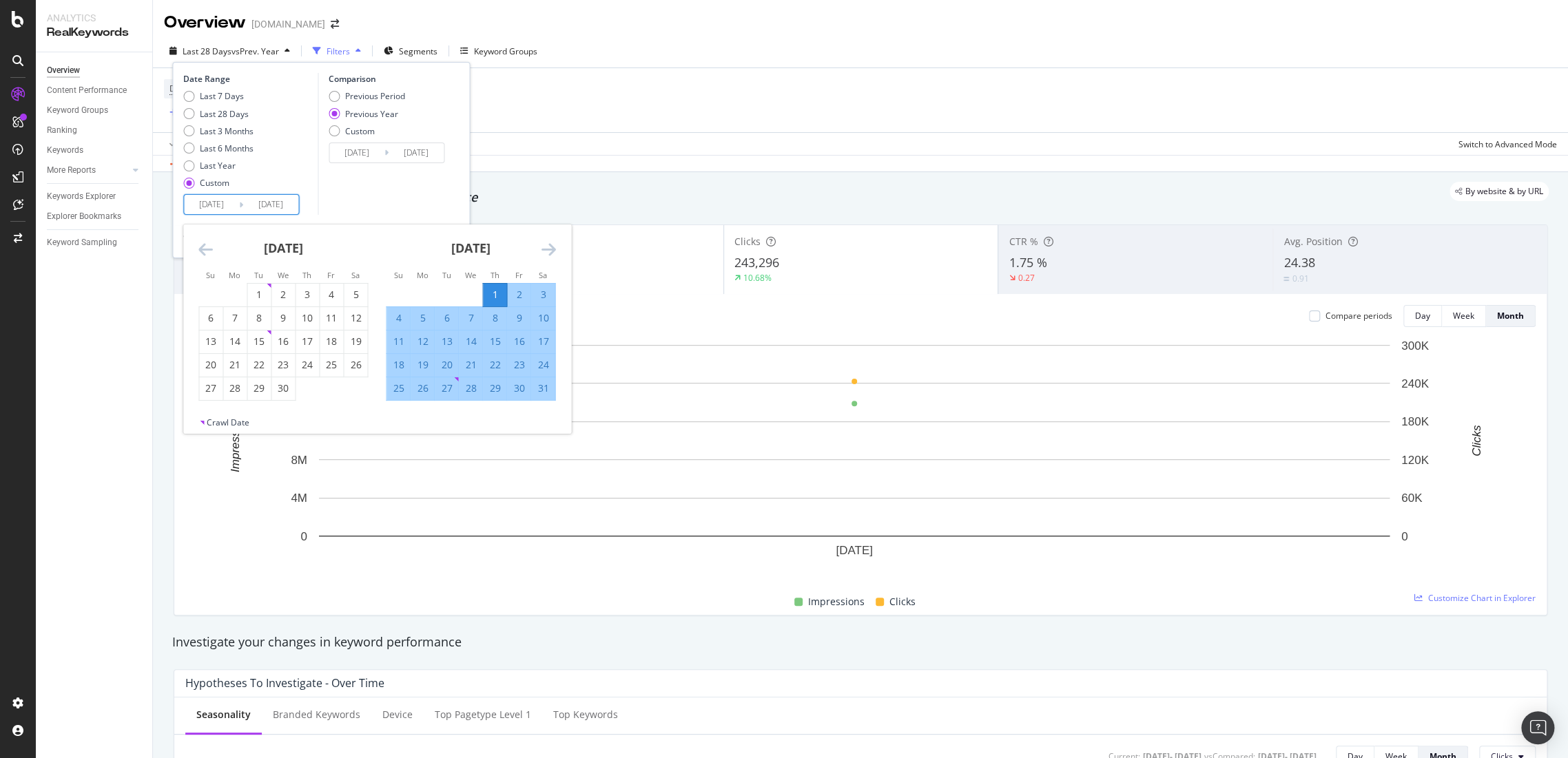
click at [546, 247] on icon "Move forward to switch to the next month." at bounding box center [549, 249] width 15 height 16
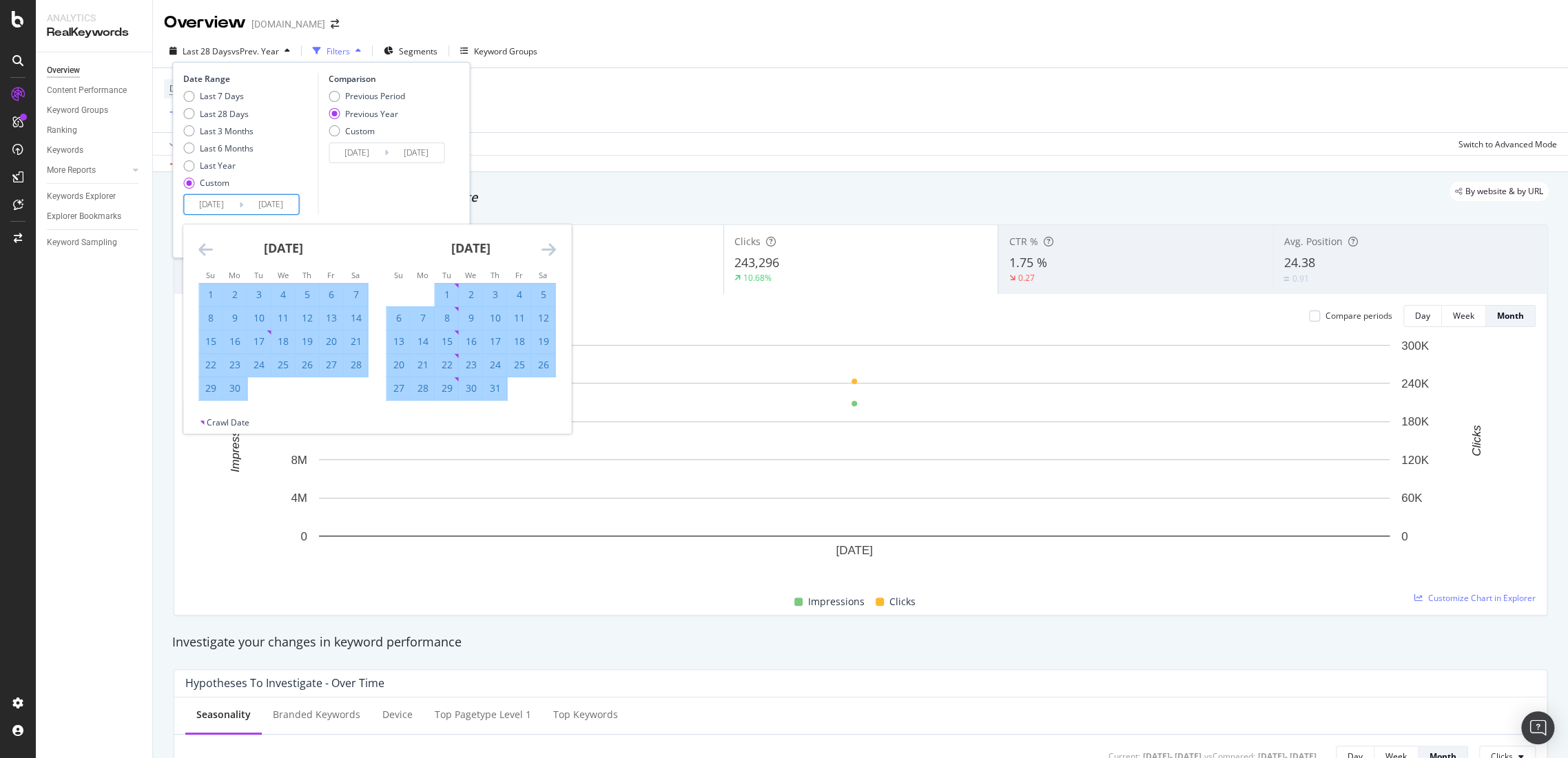
click at [546, 247] on icon "Move forward to switch to the next month." at bounding box center [549, 249] width 15 height 16
click at [390, 417] on div "31" at bounding box center [398, 412] width 24 height 14
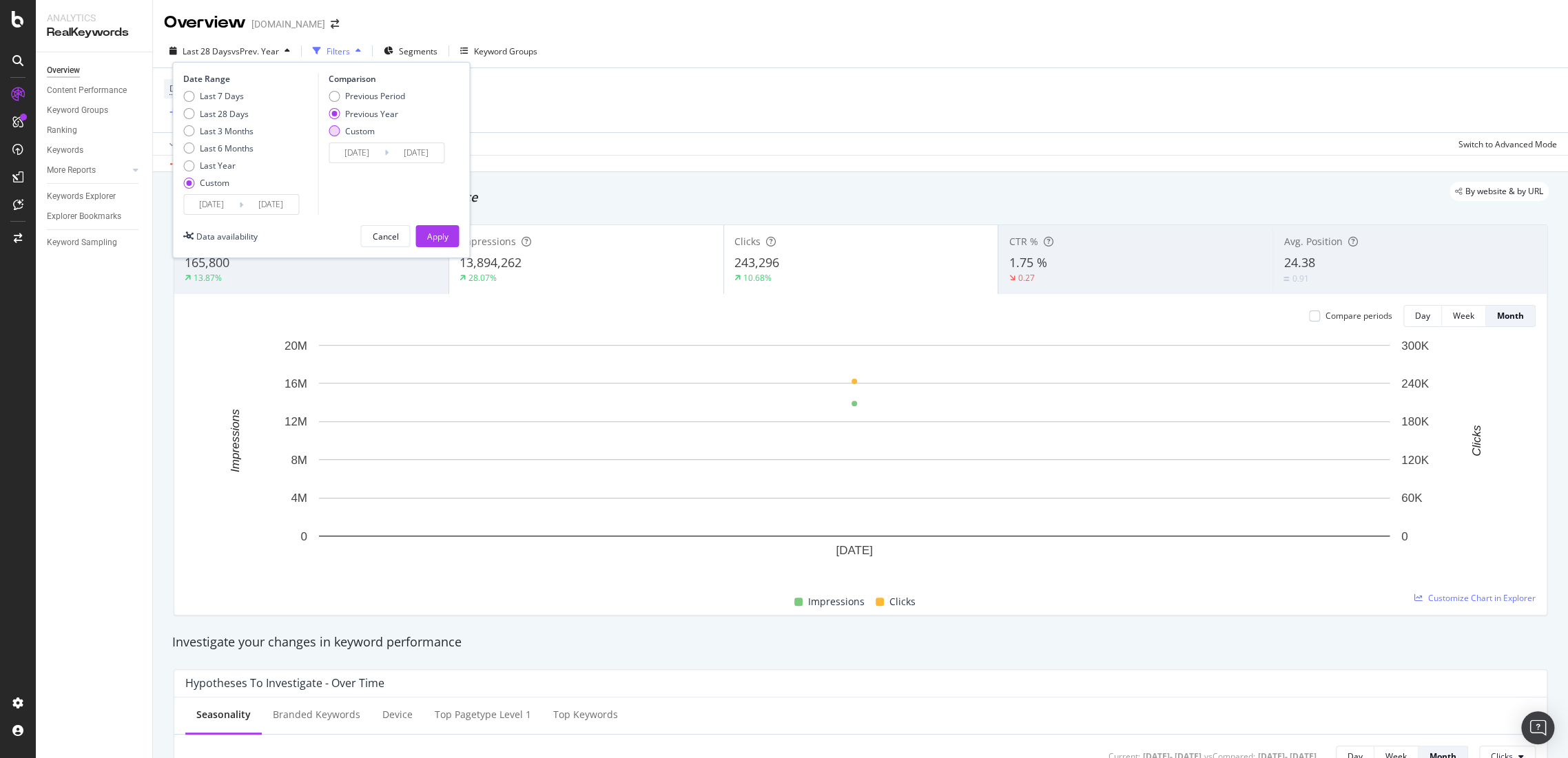
click at [339, 132] on div "Custom" at bounding box center [334, 131] width 11 height 11
click at [347, 153] on input "2024/05/02" at bounding box center [357, 153] width 55 height 19
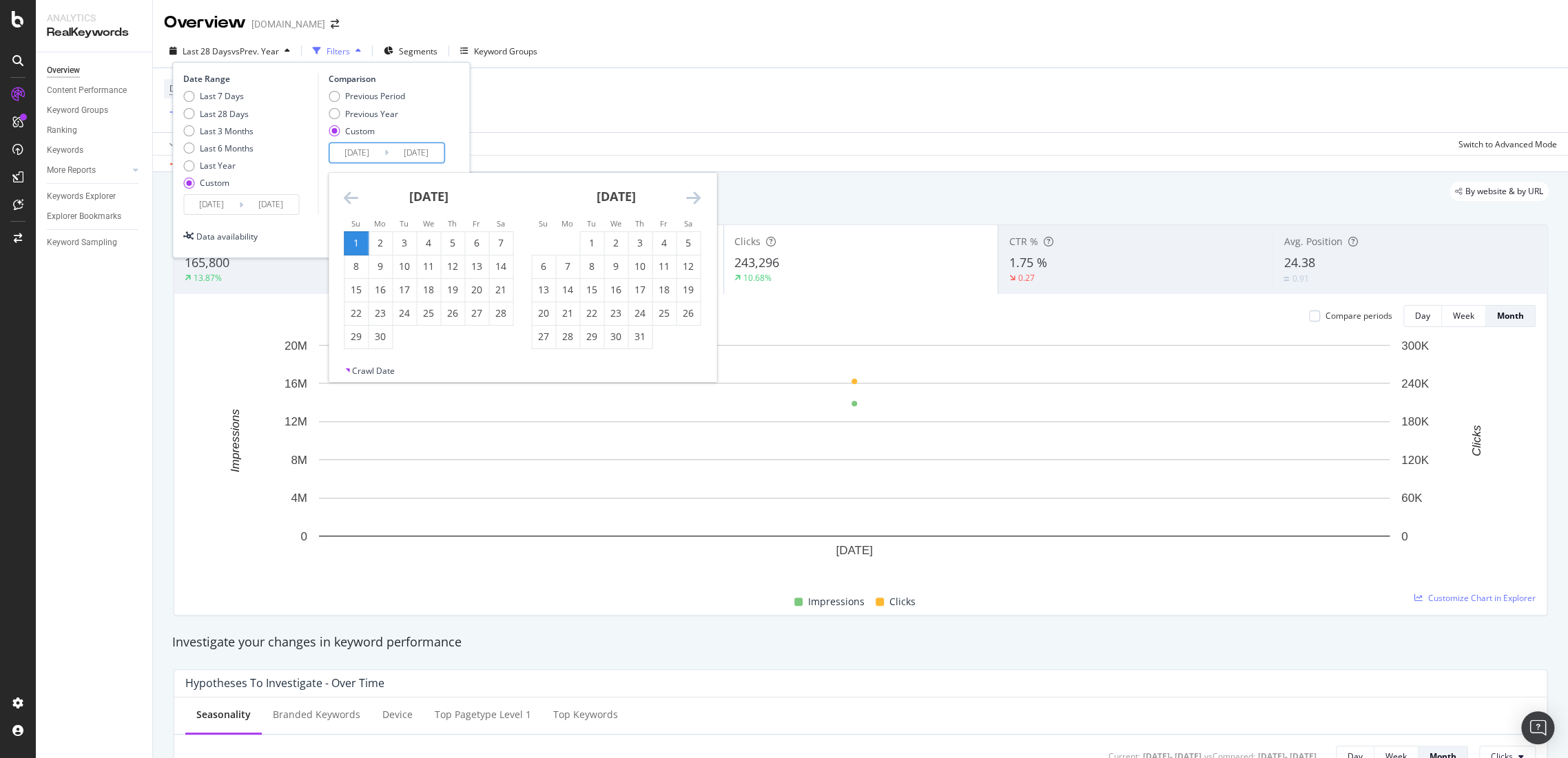
click at [364, 197] on div "September 2024" at bounding box center [428, 202] width 169 height 58
click at [359, 197] on div "September 2024" at bounding box center [428, 202] width 169 height 58
click at [350, 197] on icon "Move backward to switch to the previous month." at bounding box center [351, 197] width 15 height 16
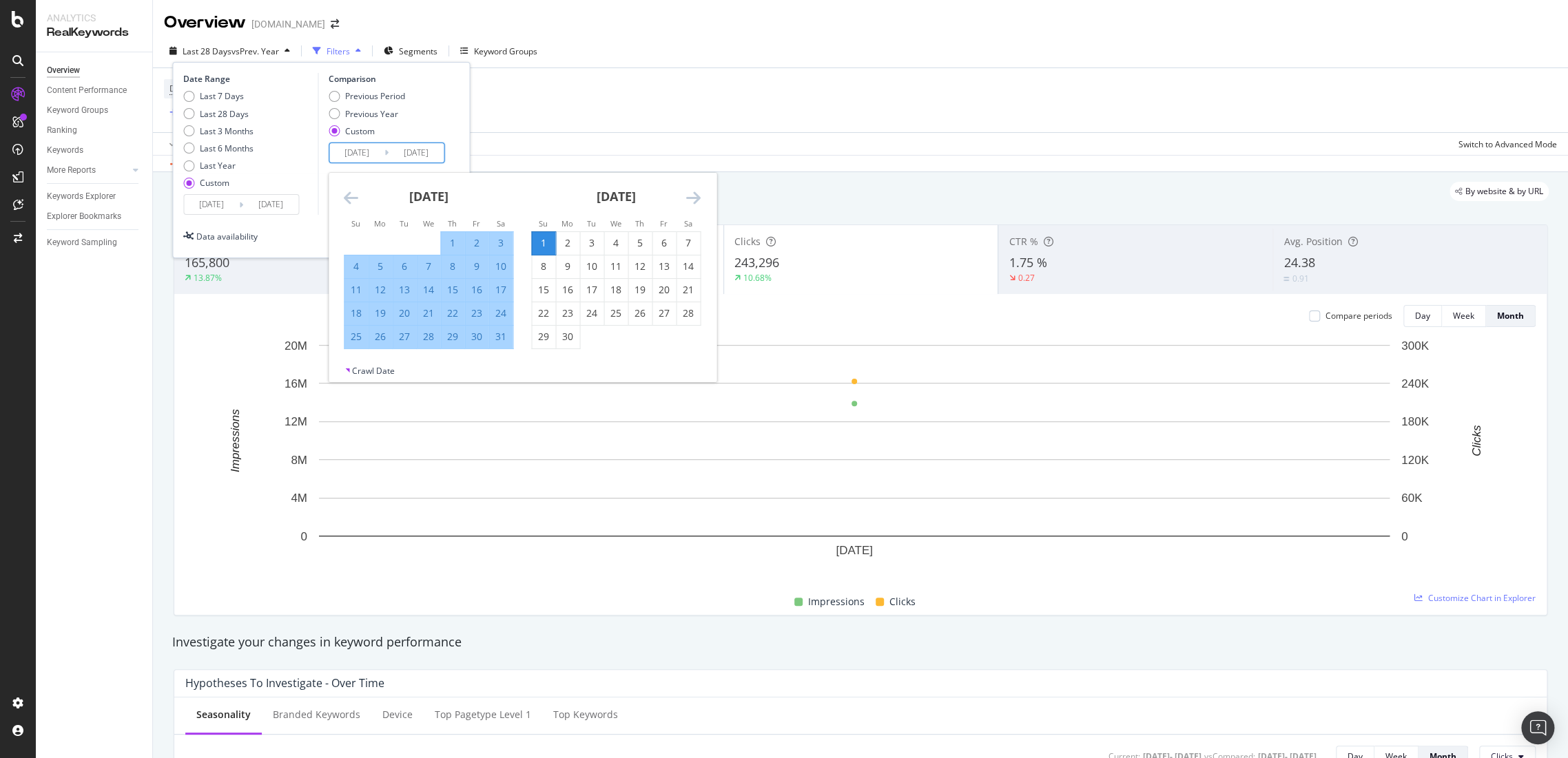
click at [350, 197] on icon "Move backward to switch to the previous month." at bounding box center [351, 197] width 15 height 16
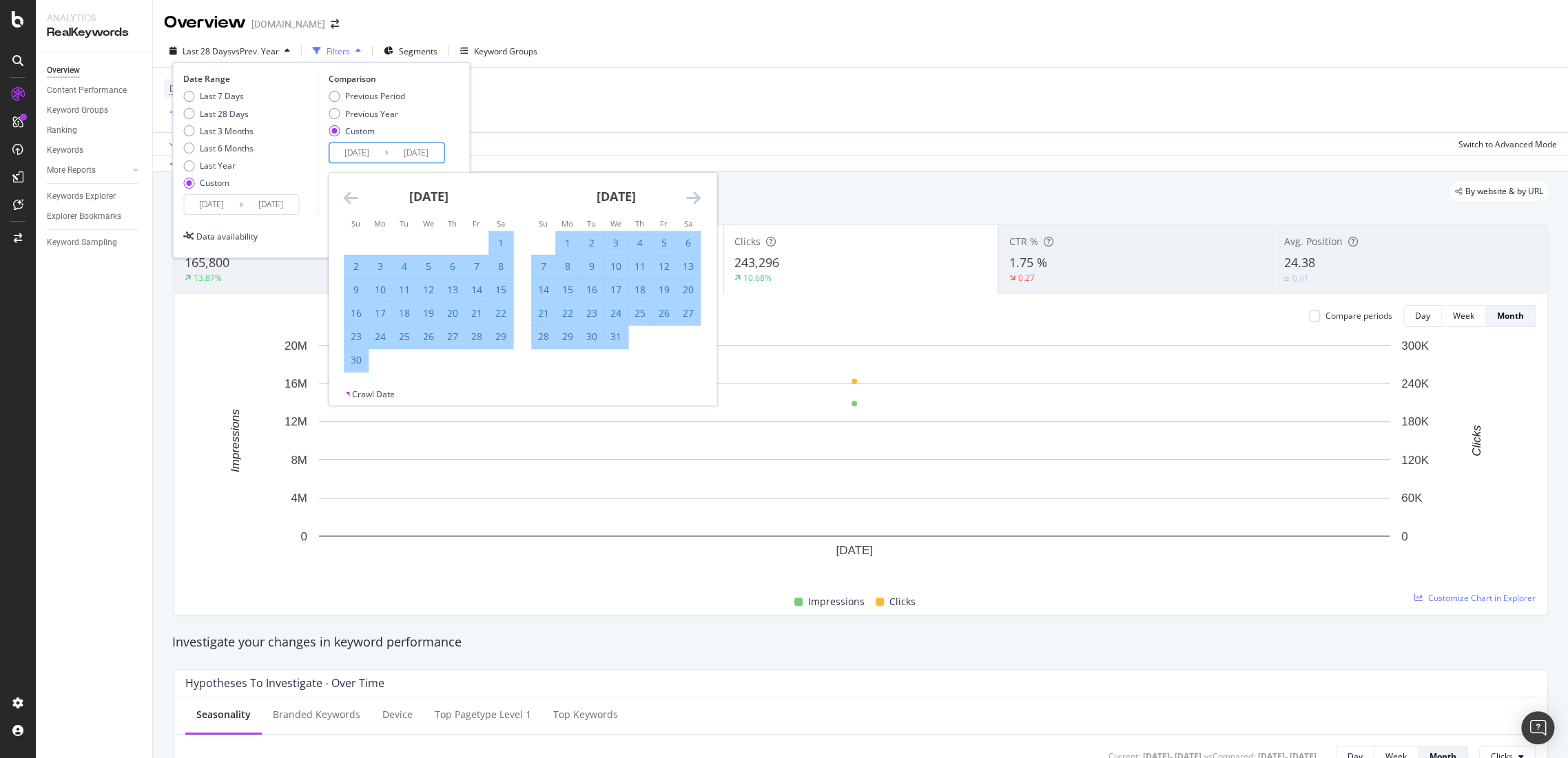
click at [350, 197] on icon "Move backward to switch to the previous month." at bounding box center [351, 197] width 15 height 16
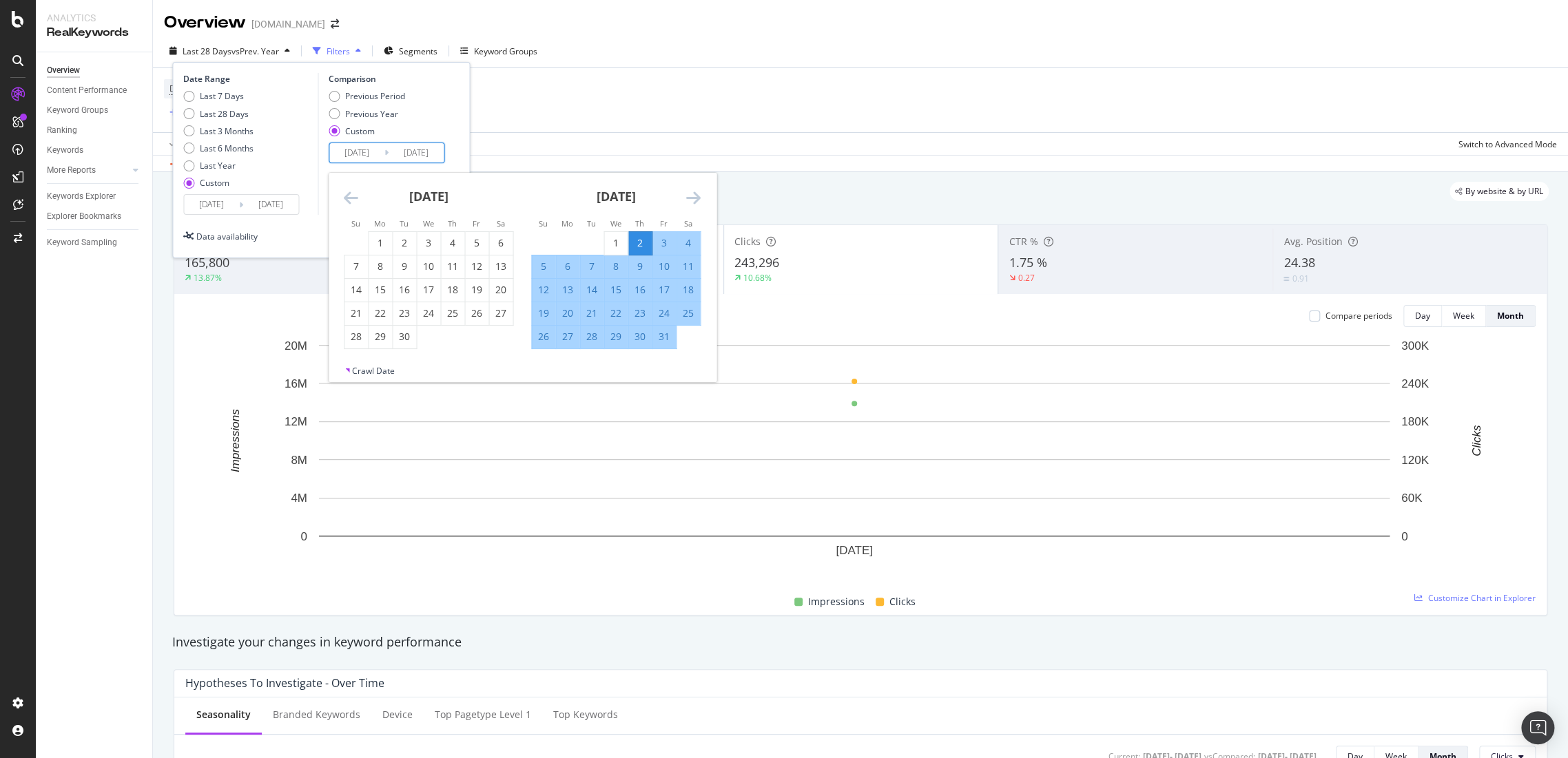
click at [350, 197] on icon "Move backward to switch to the previous month." at bounding box center [351, 197] width 15 height 16
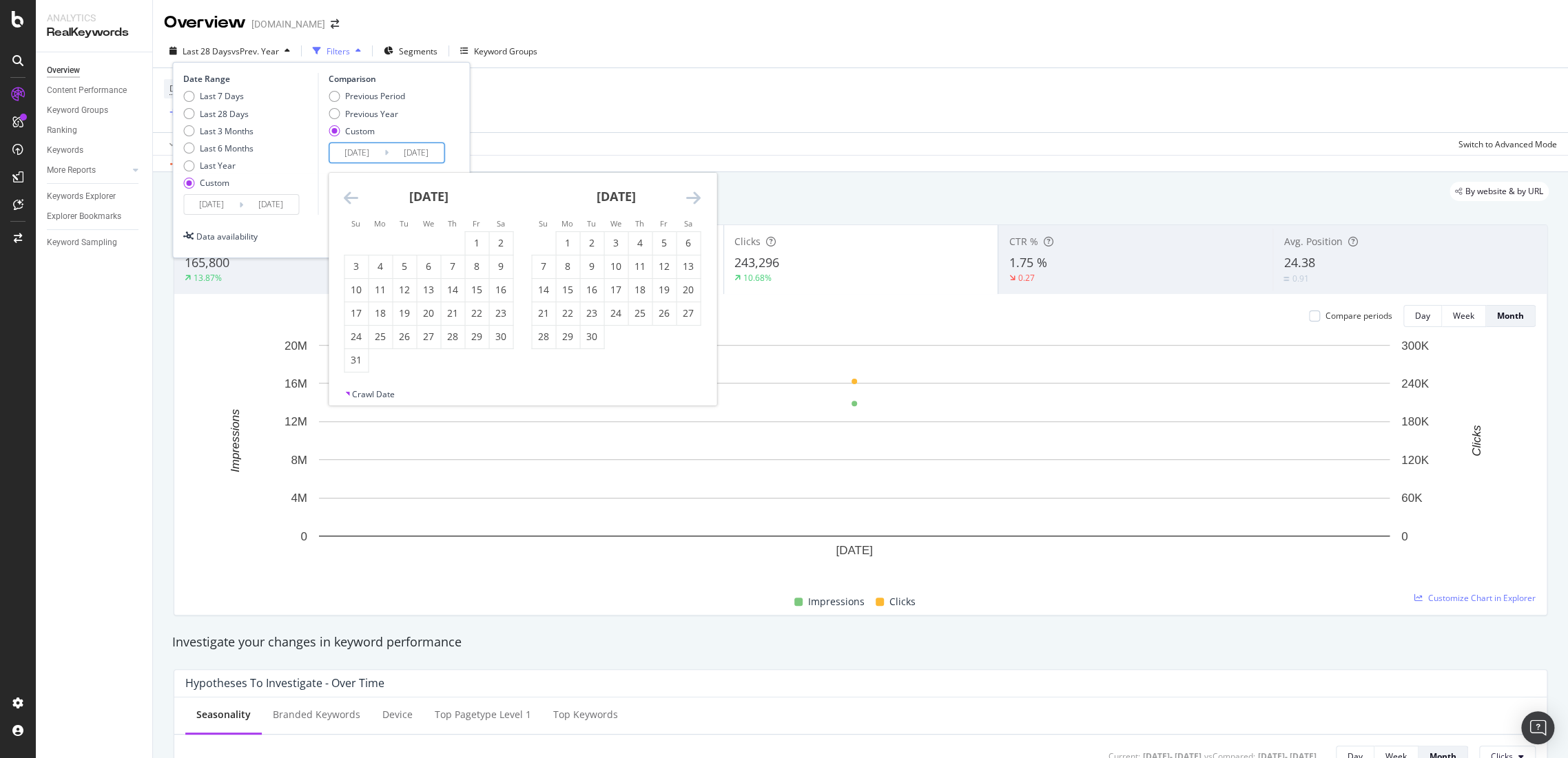
click at [693, 197] on icon "Move forward to switch to the next month." at bounding box center [693, 197] width 15 height 16
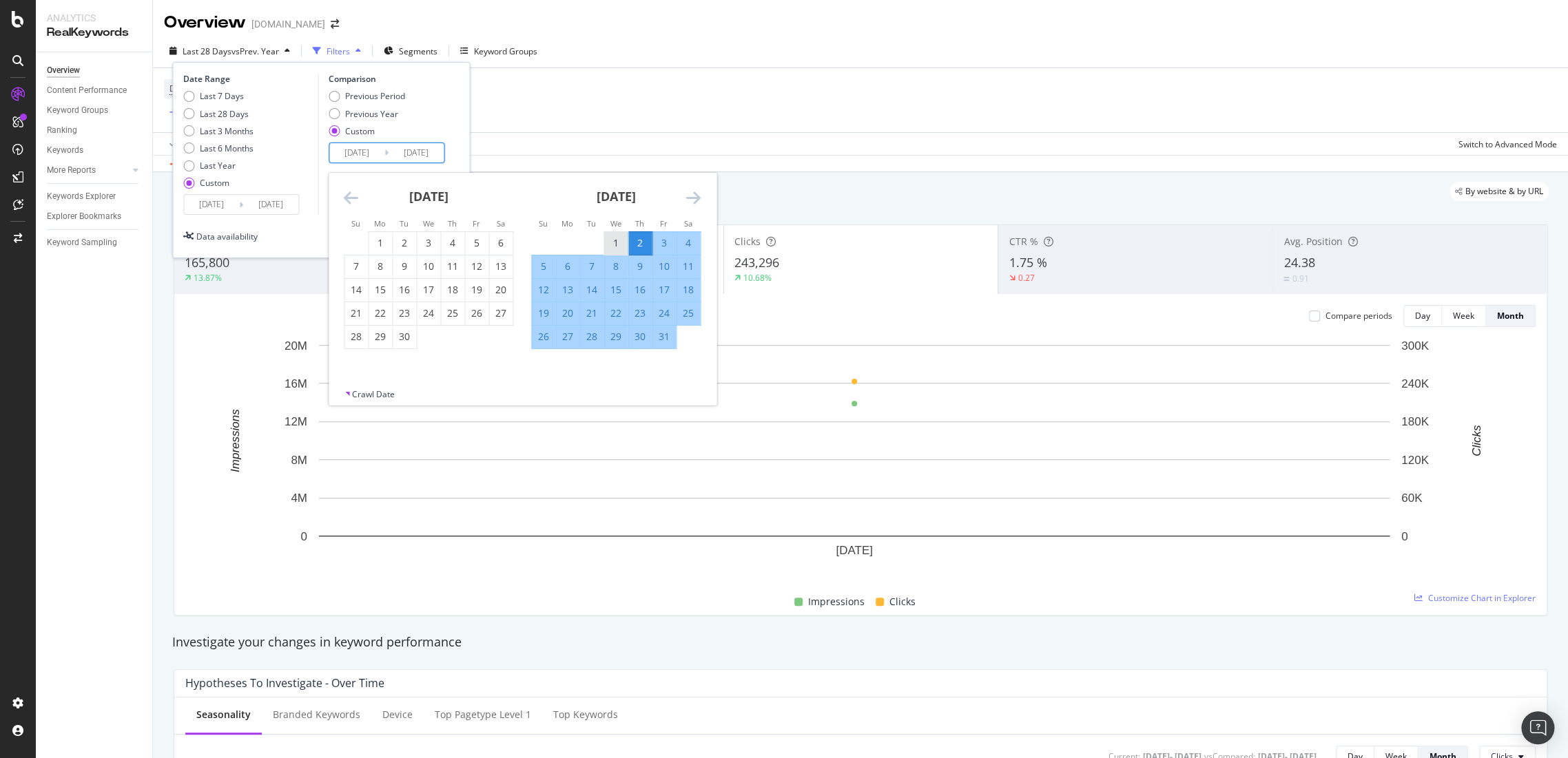
click at [606, 242] on div "1" at bounding box center [616, 243] width 24 height 14
type input "2024/05/01"
click at [693, 197] on icon "Move forward to switch to the next month." at bounding box center [693, 197] width 15 height 16
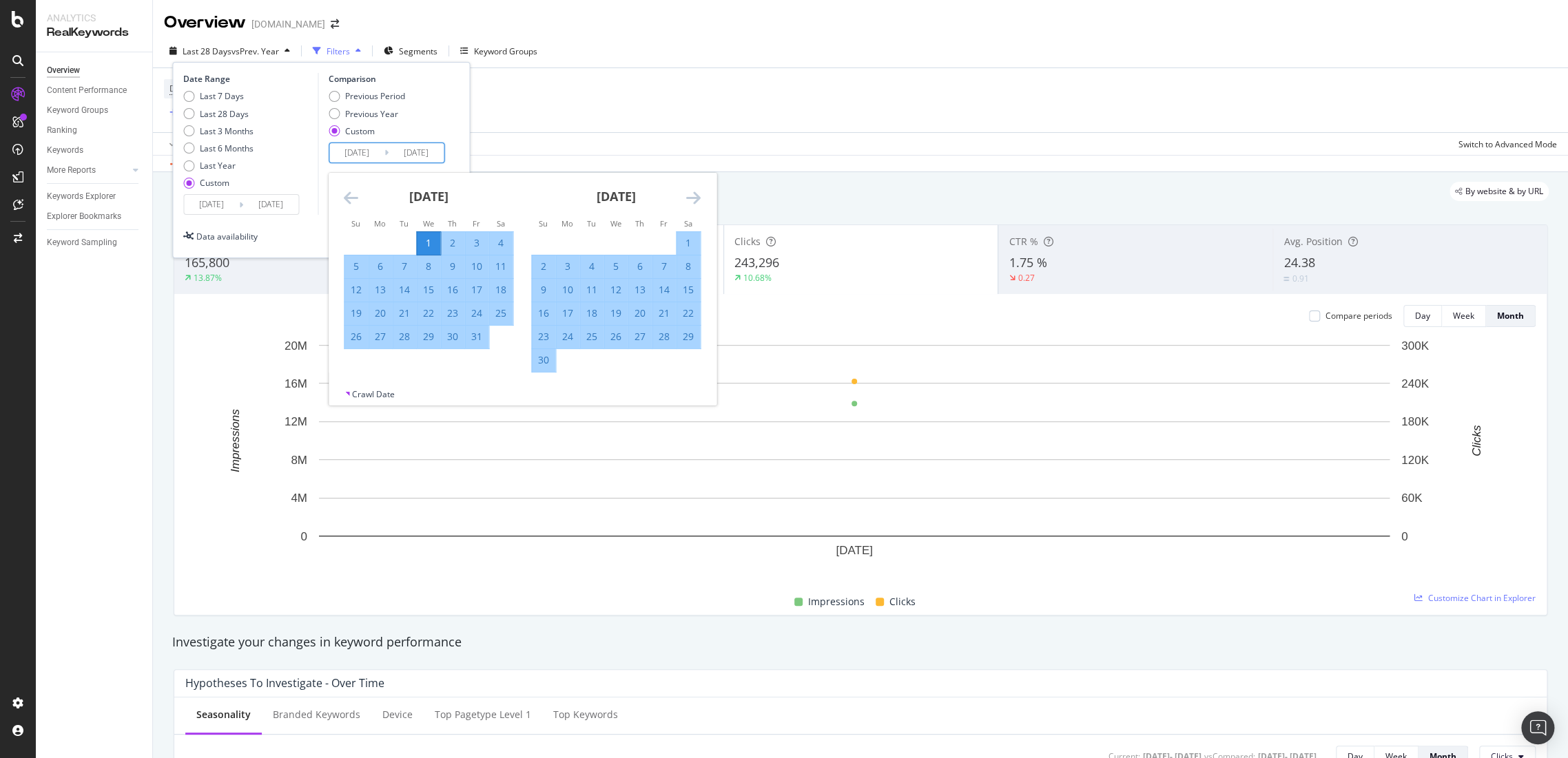
click at [693, 197] on icon "Move forward to switch to the next month." at bounding box center [693, 197] width 15 height 16
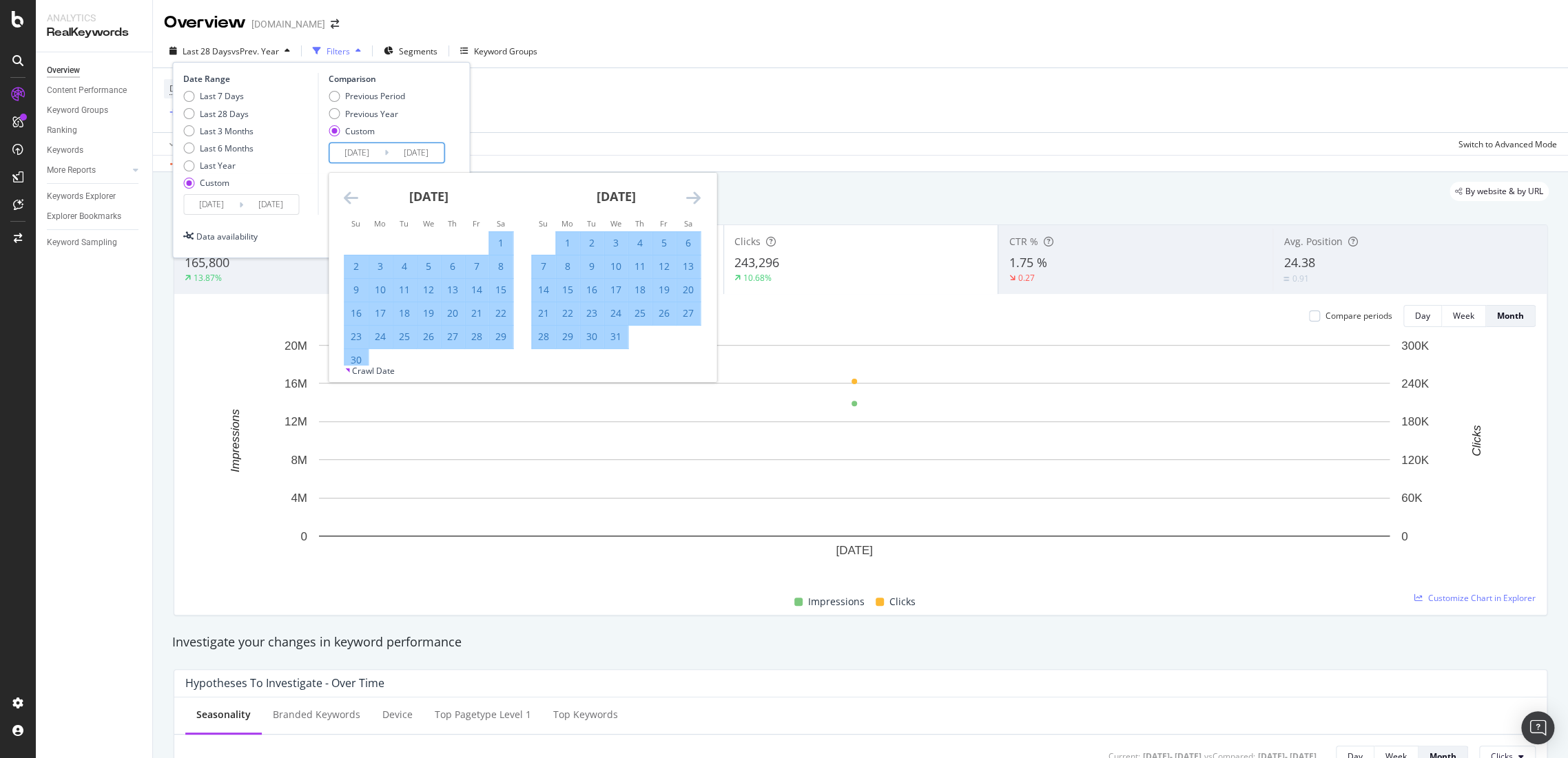
click at [693, 197] on icon "Move forward to switch to the next month." at bounding box center [693, 197] width 15 height 16
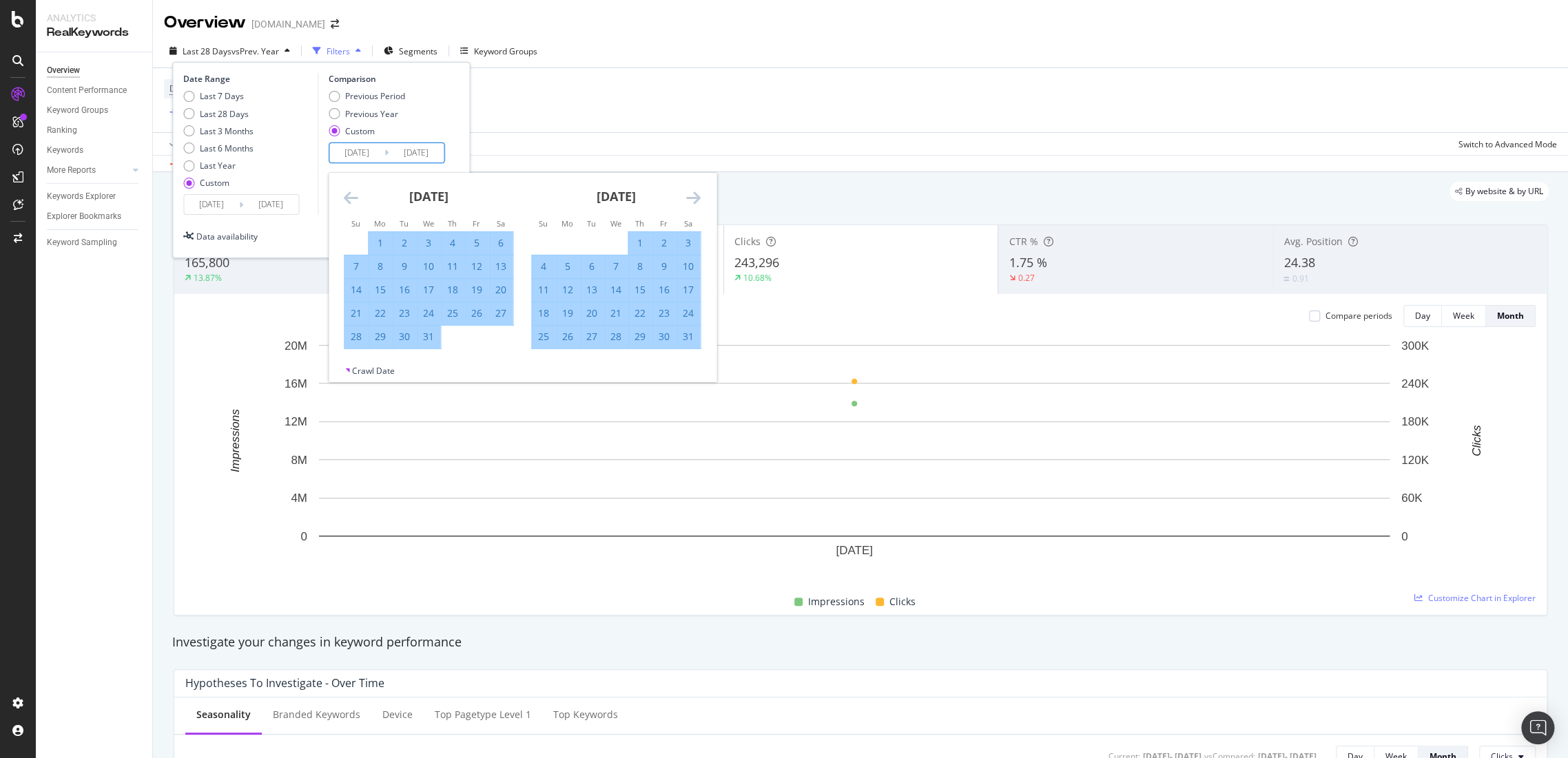
click at [683, 340] on div "31" at bounding box center [688, 336] width 24 height 14
type input "2024/08/31"
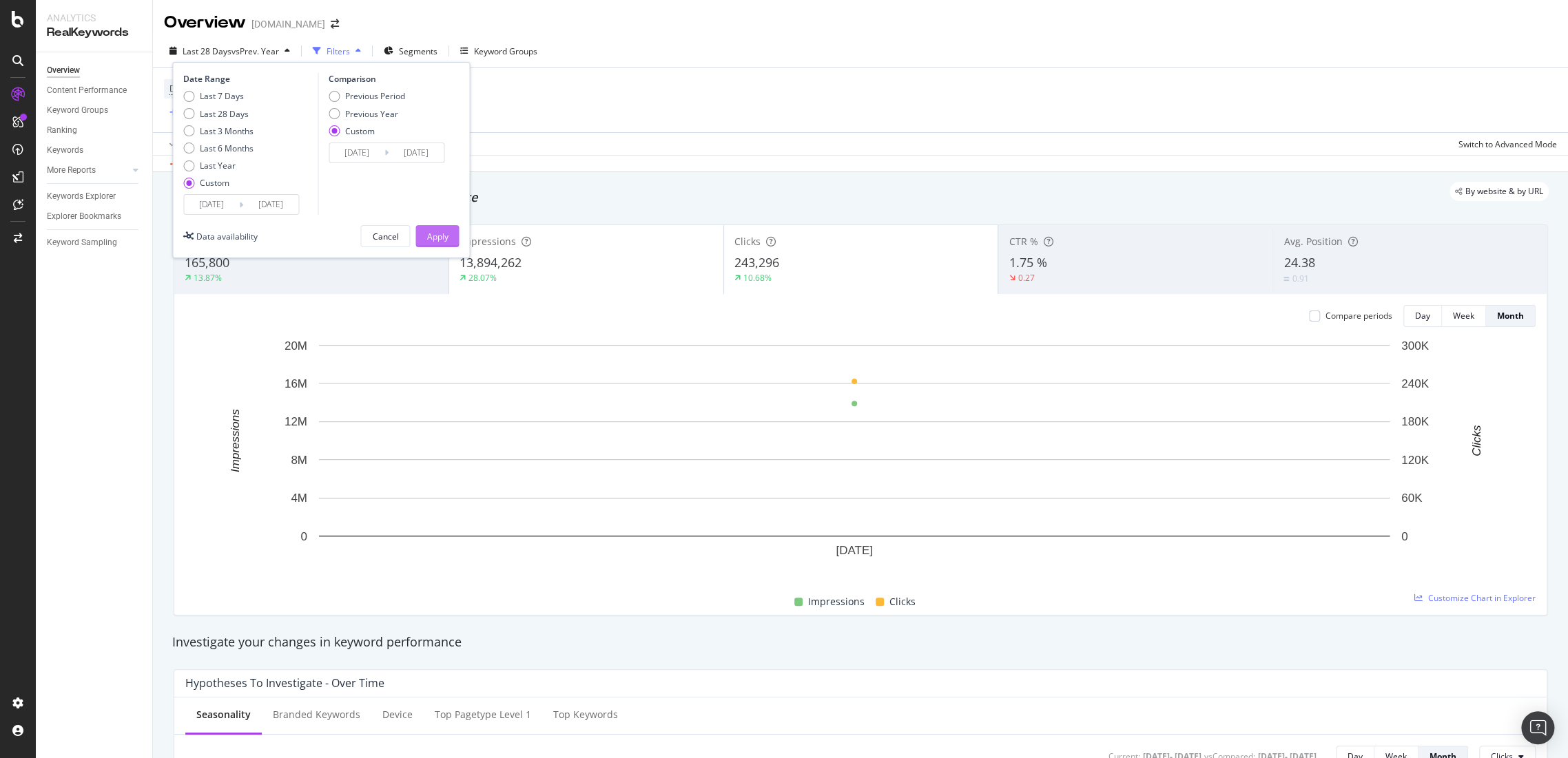
click at [452, 238] on button "Apply" at bounding box center [437, 236] width 44 height 22
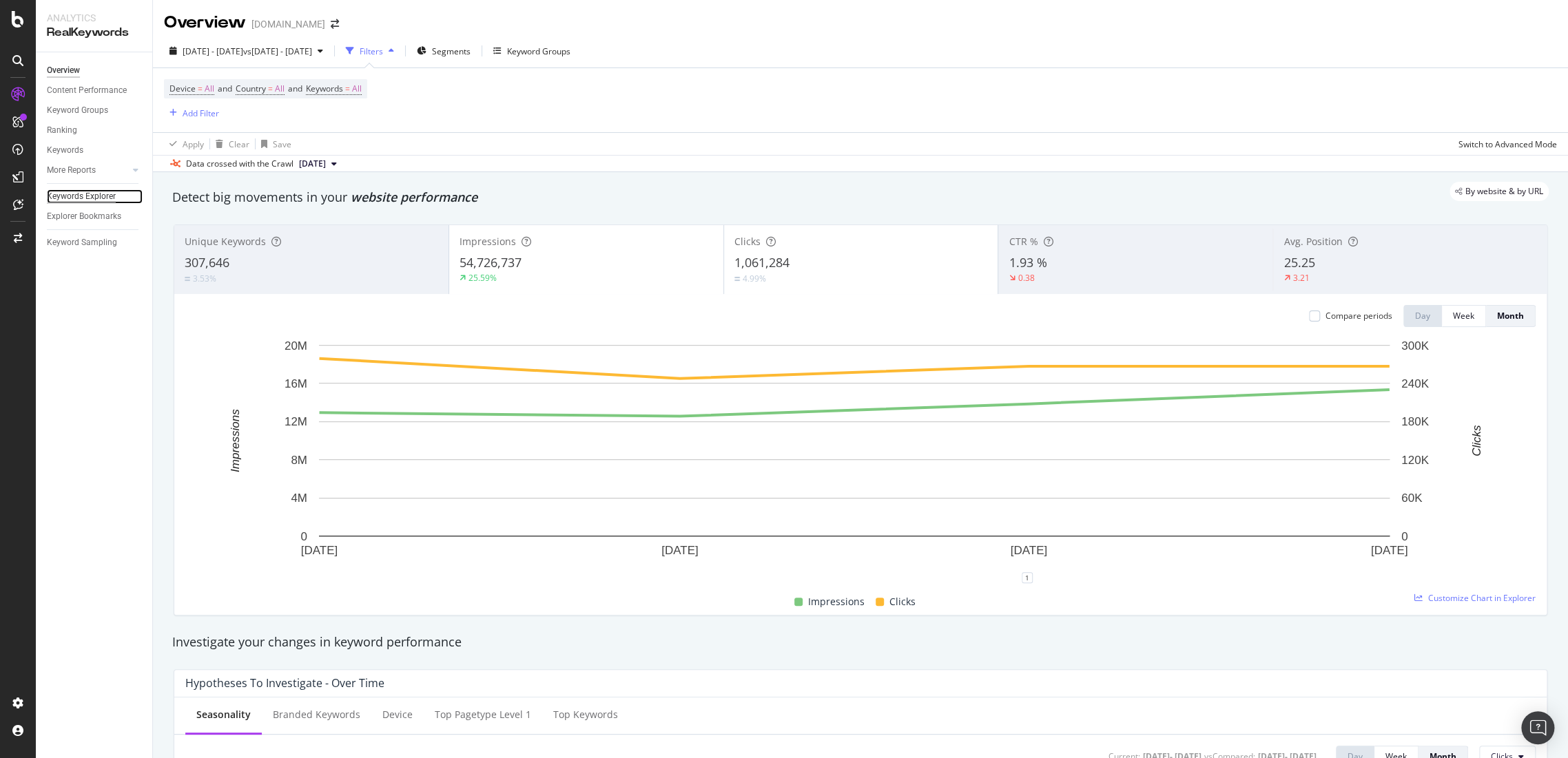
click at [75, 197] on div "Keywords Explorer" at bounding box center [81, 197] width 69 height 15
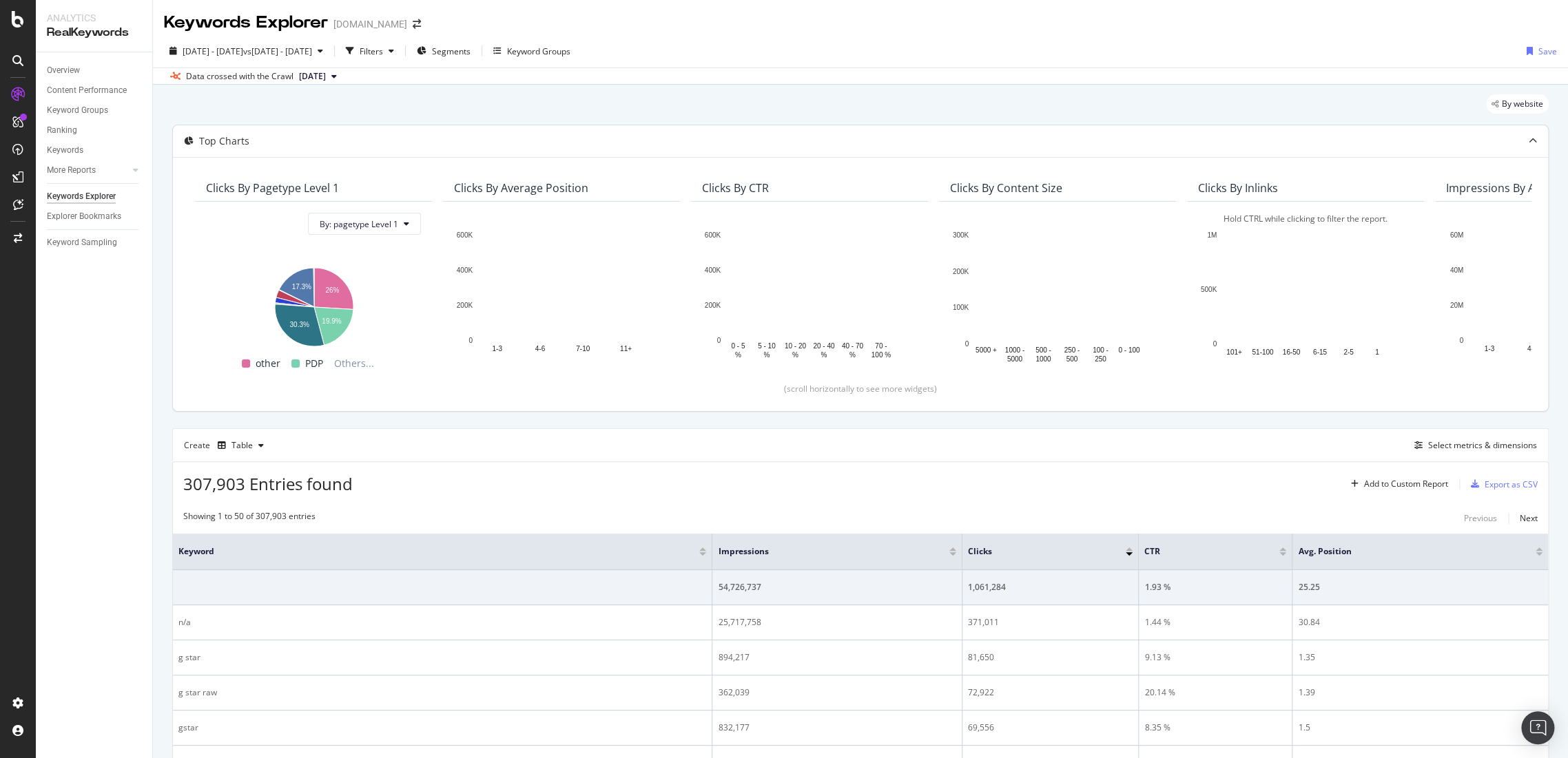
scroll to position [306, 0]
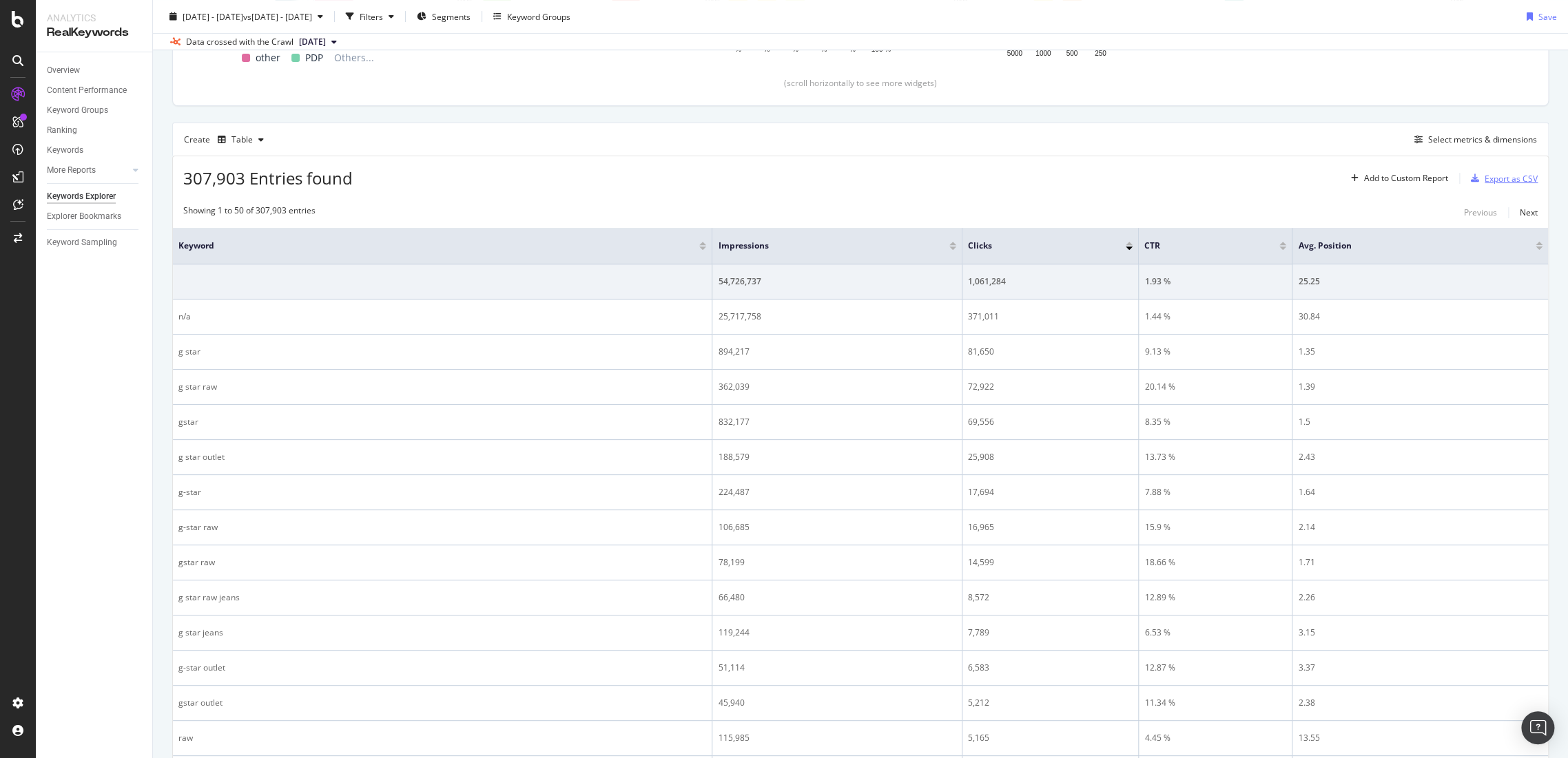
click at [1507, 174] on div "Export as CSV" at bounding box center [1512, 179] width 53 height 12
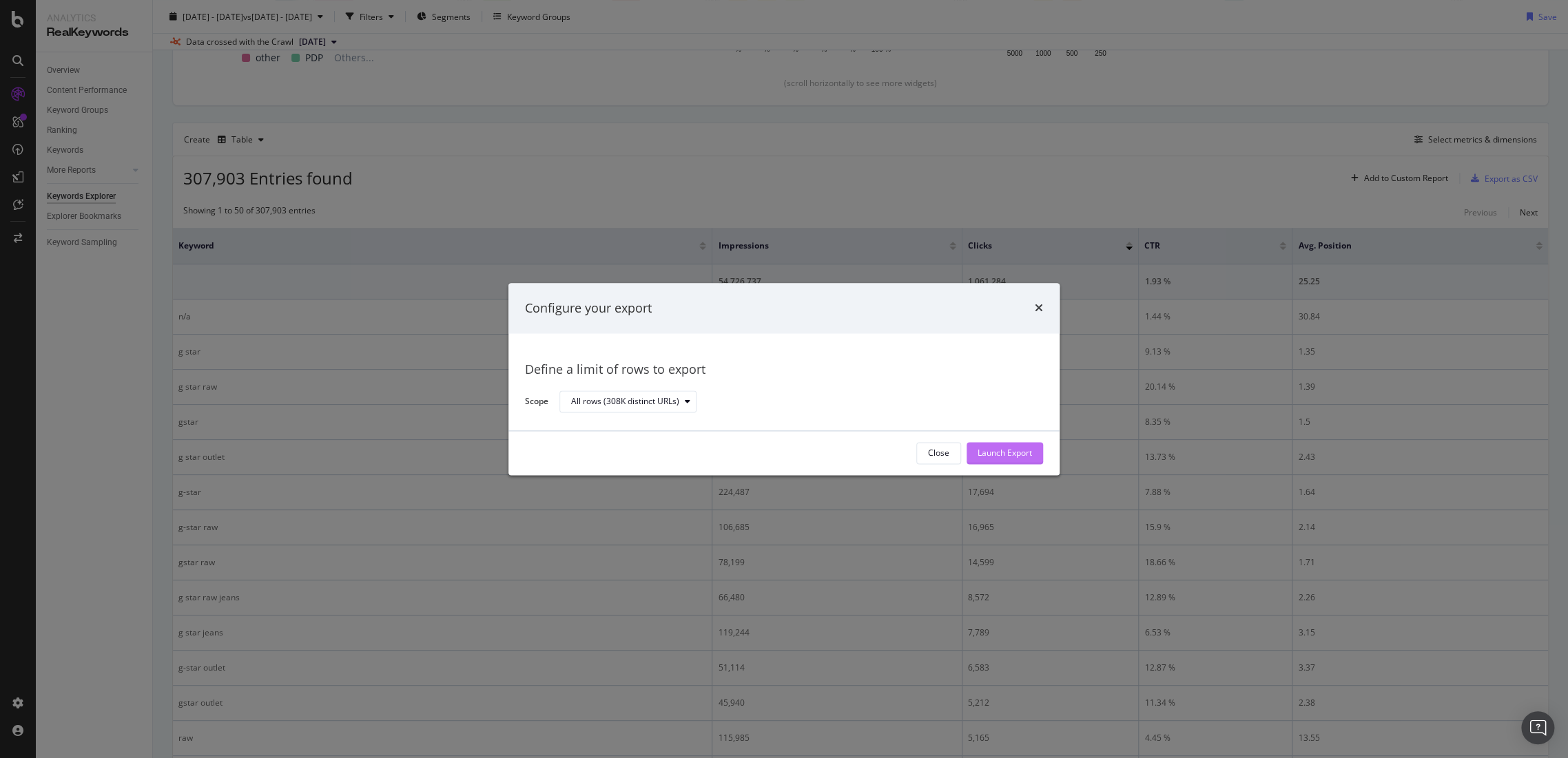
click at [1027, 449] on div "Launch Export" at bounding box center [1005, 454] width 55 height 12
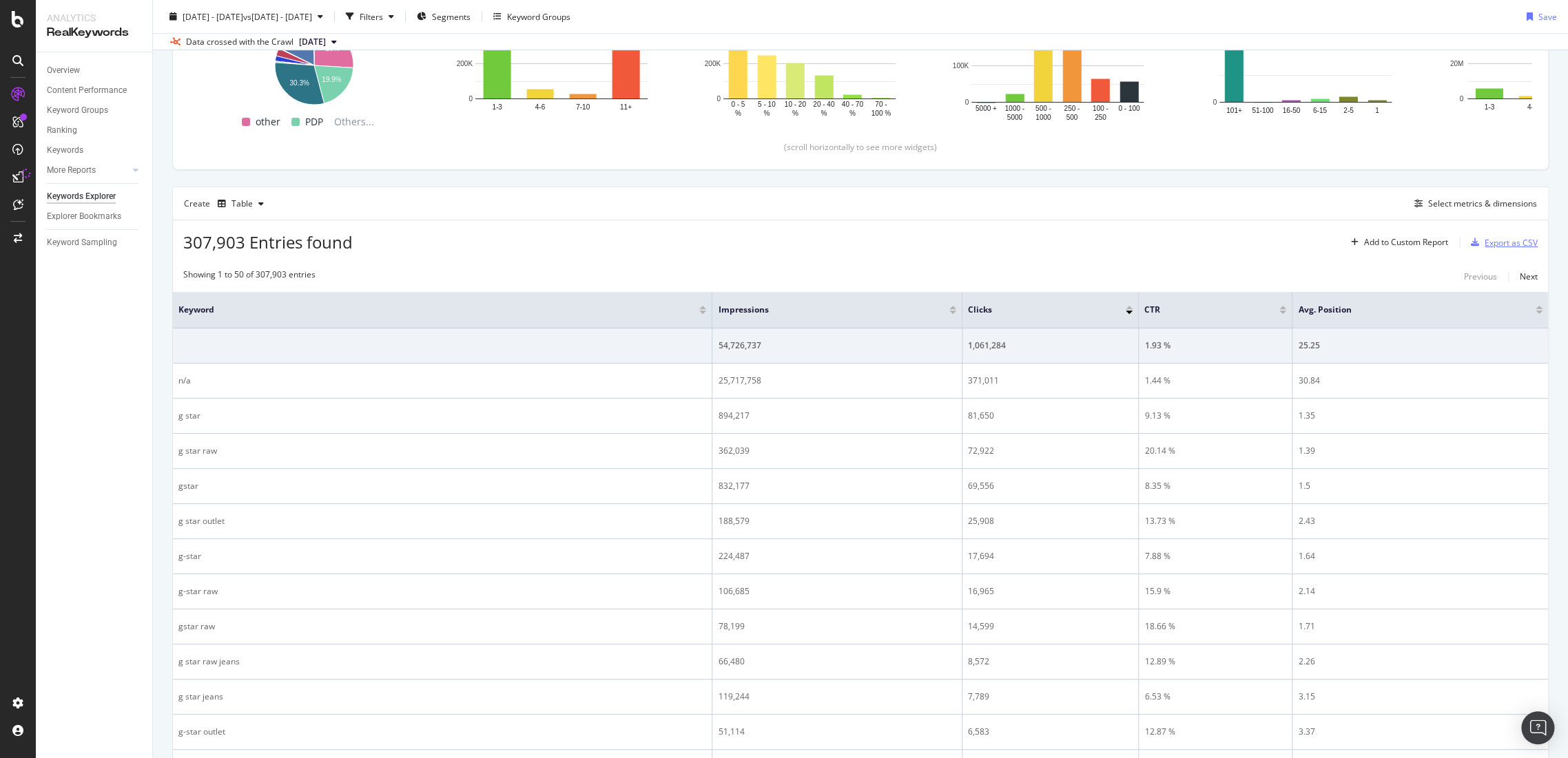
scroll to position [153, 0]
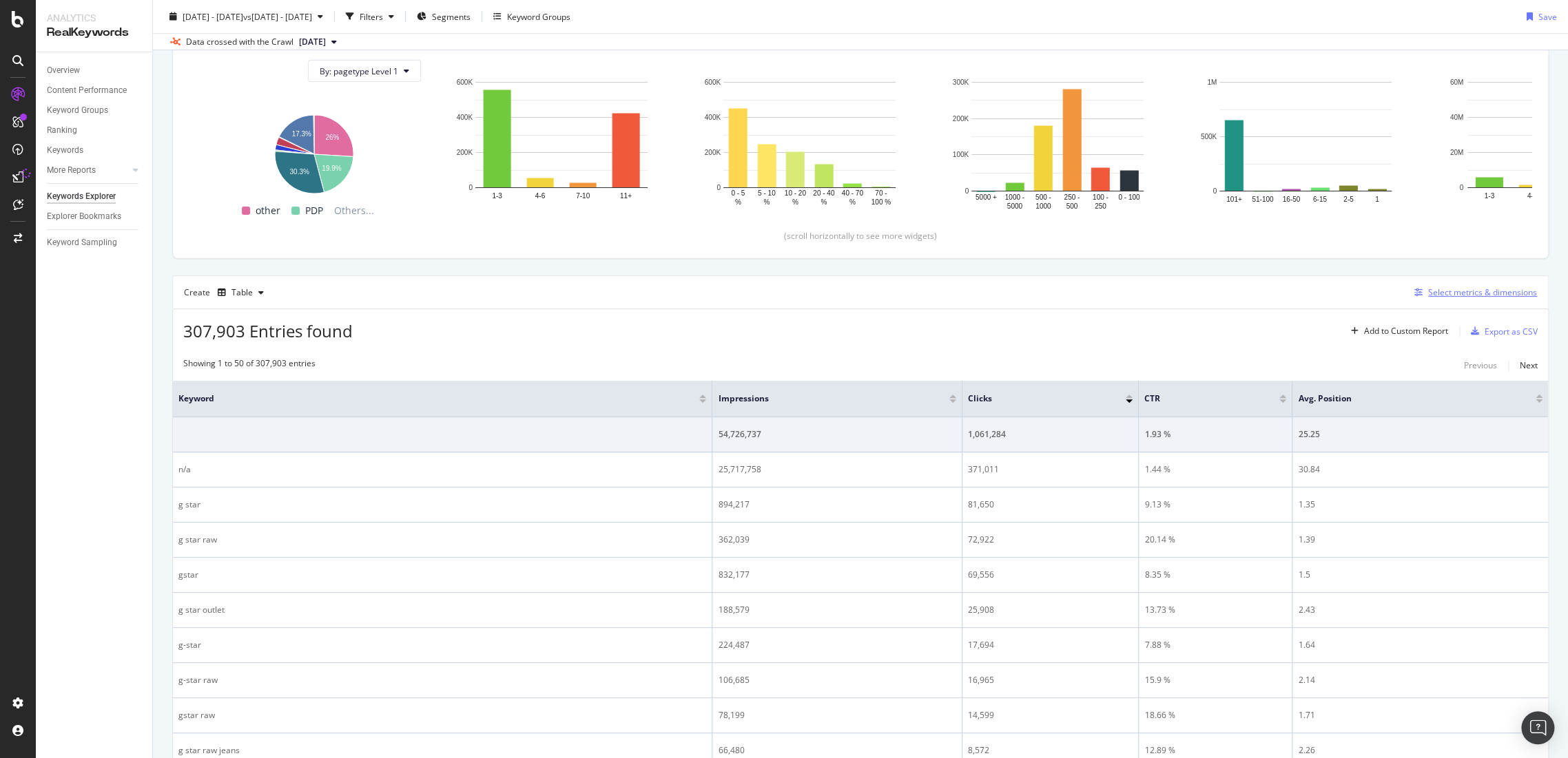
click at [1456, 290] on div "Select metrics & dimensions" at bounding box center [1482, 293] width 109 height 12
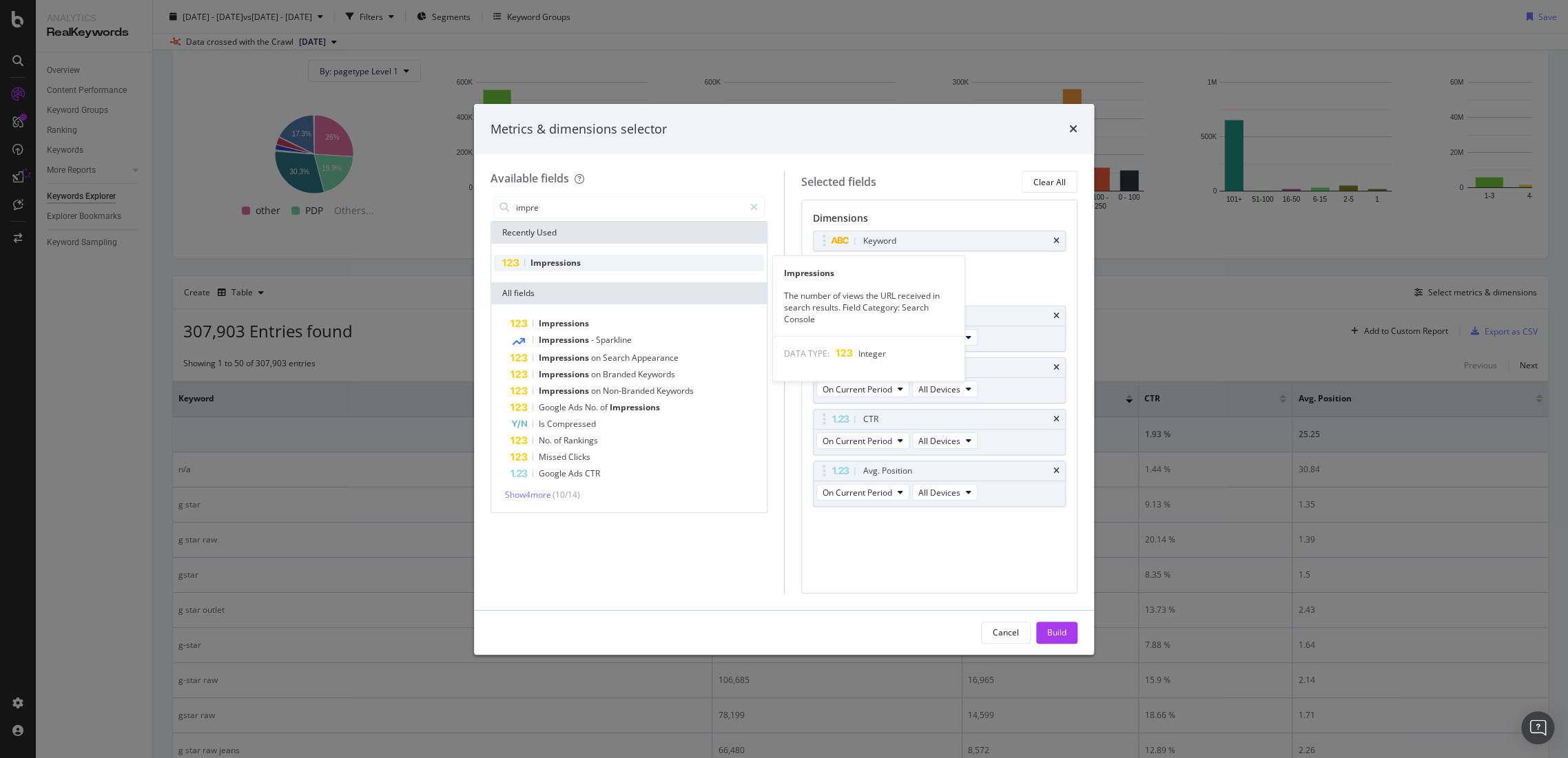
type input "impre"
click at [627, 258] on div "Impressions" at bounding box center [628, 263] width 270 height 16
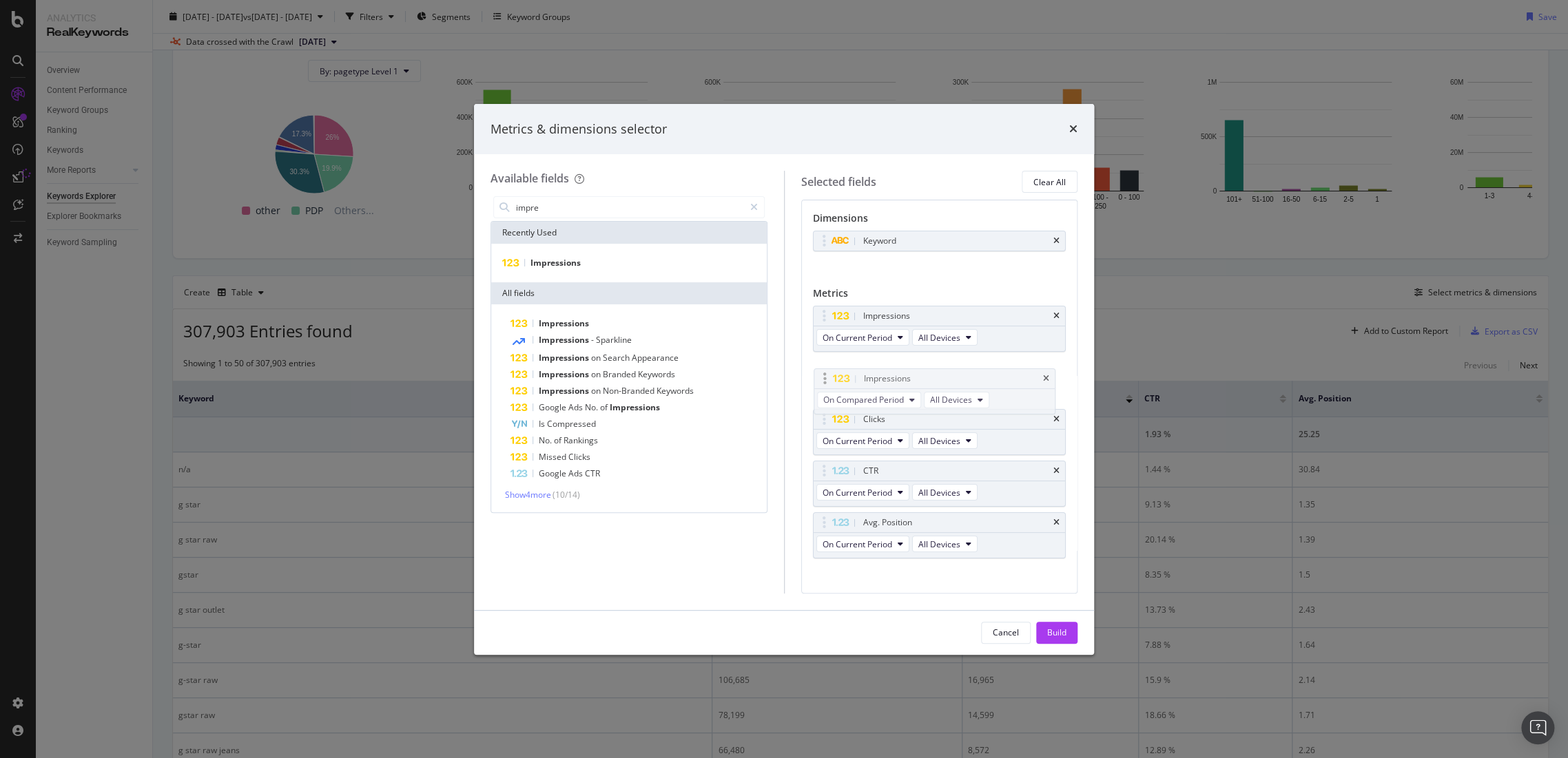
drag, startPoint x: 919, startPoint y: 522, endPoint x: 915, endPoint y: 374, distance: 148.1
click at [917, 375] on body "Analytics RealKeywords Overview Content Performance Keyword Groups Ranking Keyw…" at bounding box center [784, 379] width 1568 height 758
click at [558, 212] on input "impre" at bounding box center [629, 208] width 229 height 21
click at [577, 264] on span "Impressions" at bounding box center [556, 263] width 50 height 12
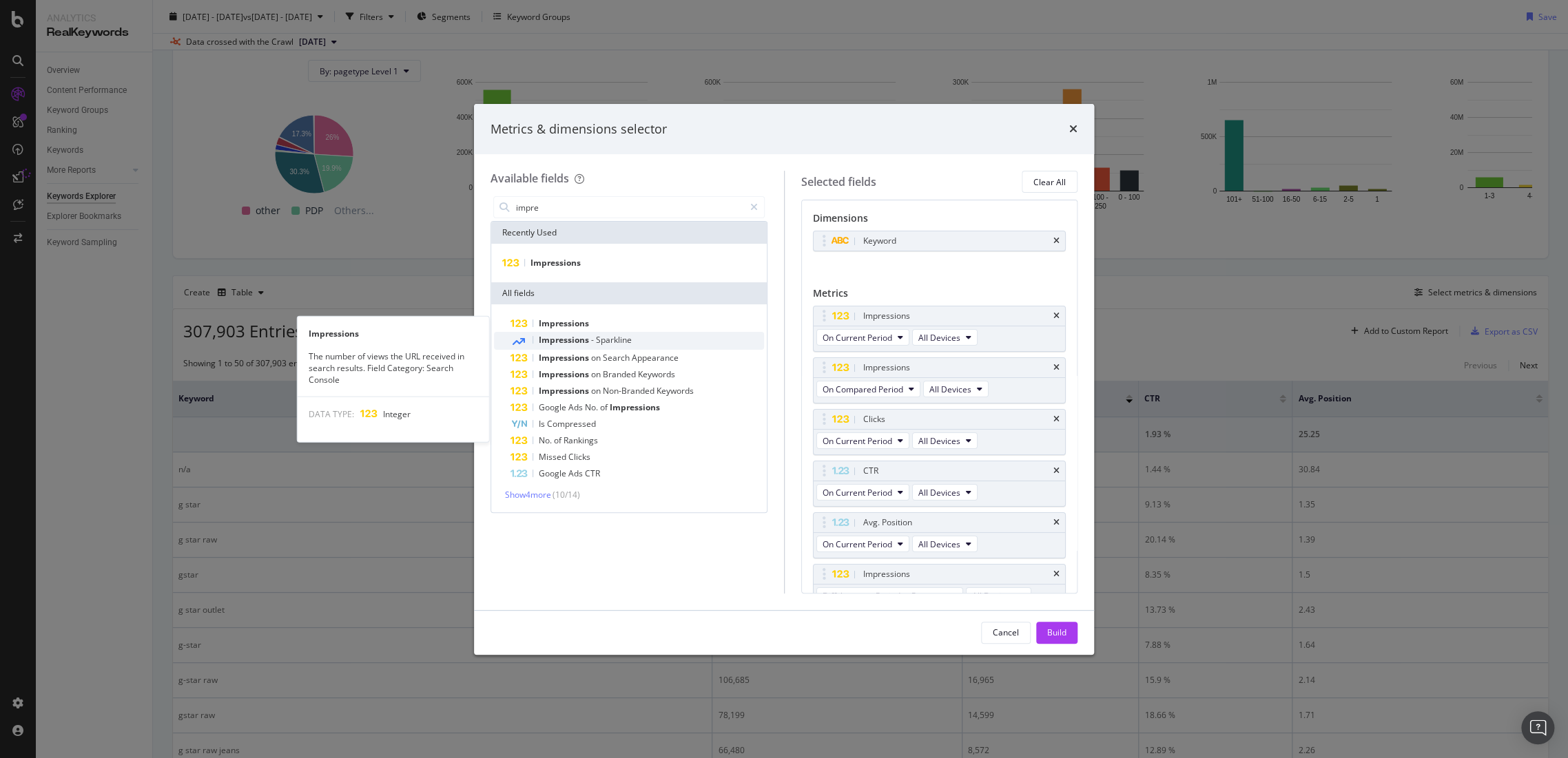
scroll to position [16, 0]
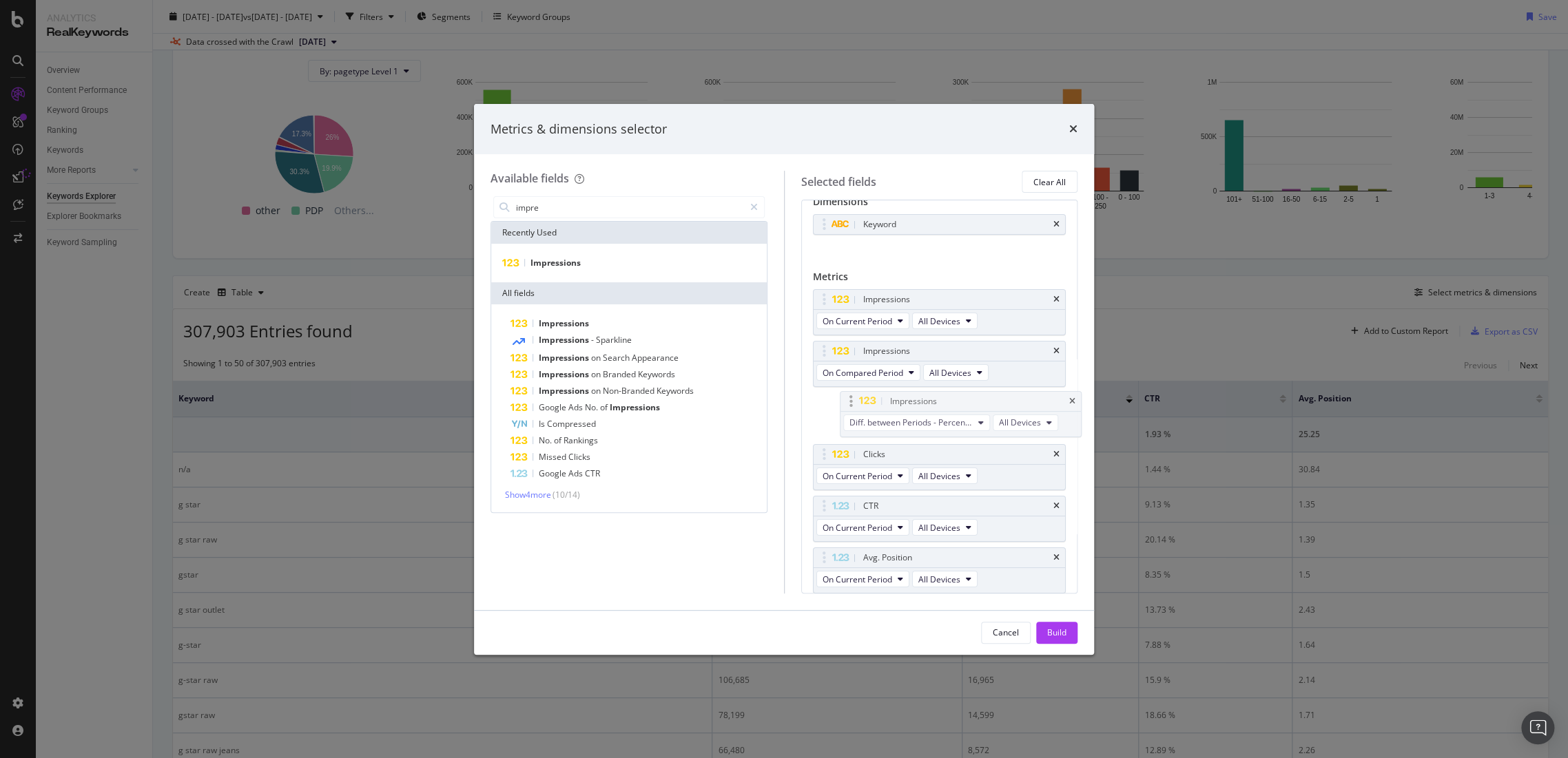
drag, startPoint x: 897, startPoint y: 499, endPoint x: 898, endPoint y: 389, distance: 110.0
click at [898, 389] on body "Analytics RealKeywords Overview Content Performance Keyword Groups Ranking Keyw…" at bounding box center [784, 379] width 1568 height 758
click at [1064, 636] on div "Build" at bounding box center [1057, 632] width 19 height 12
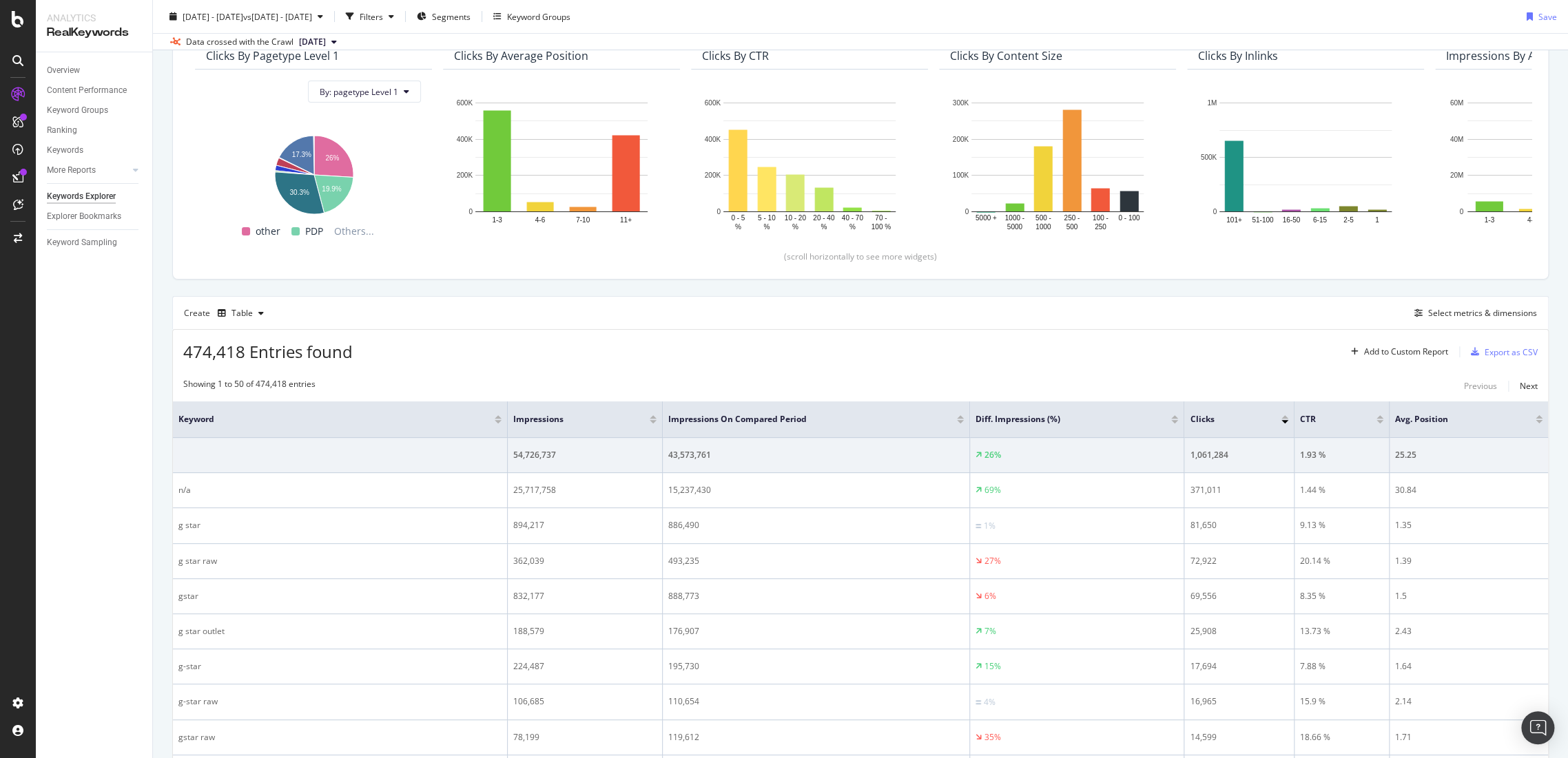
scroll to position [229, 0]
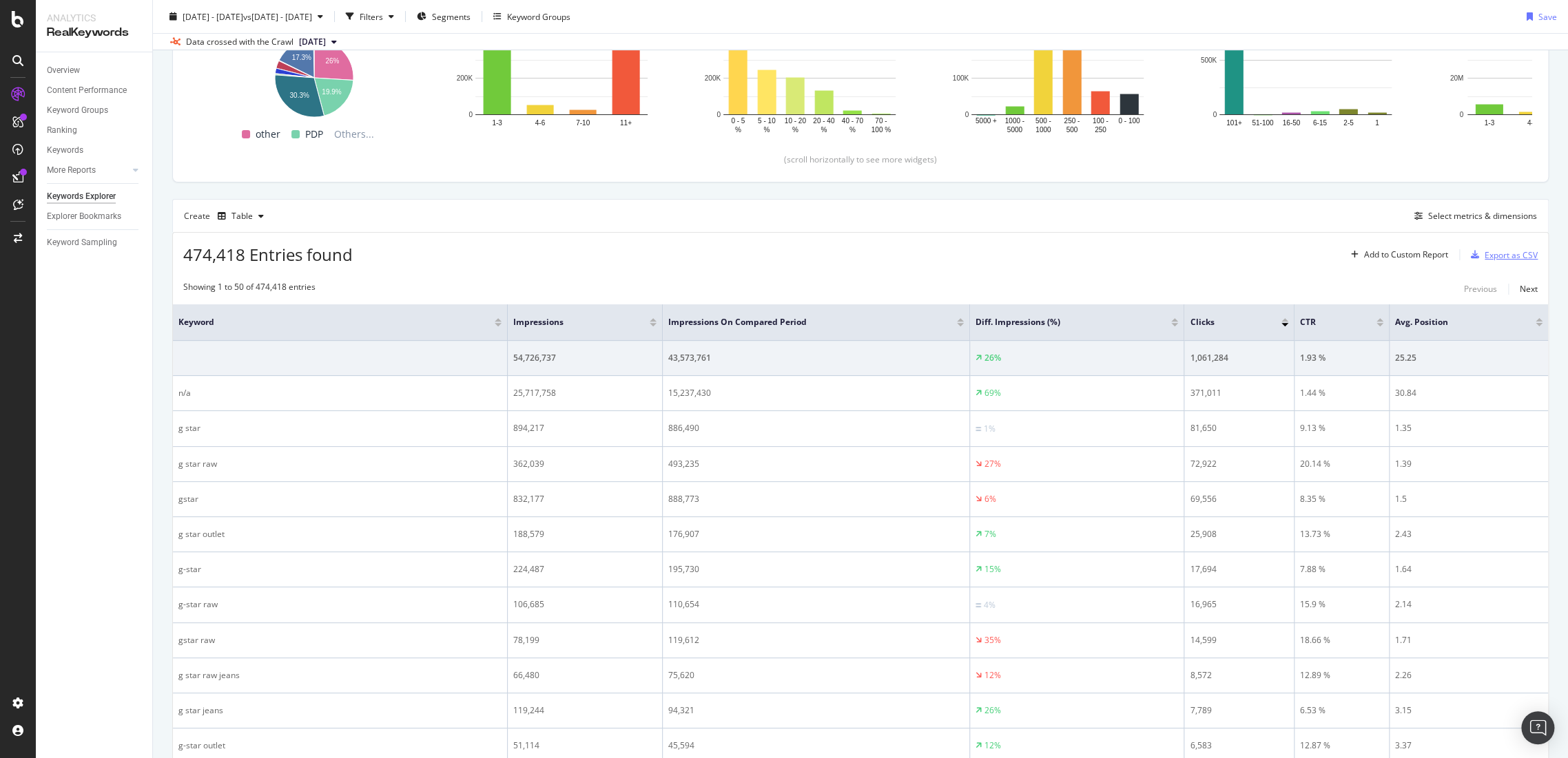
click at [1516, 252] on div "Export as CSV" at bounding box center [1512, 255] width 53 height 12
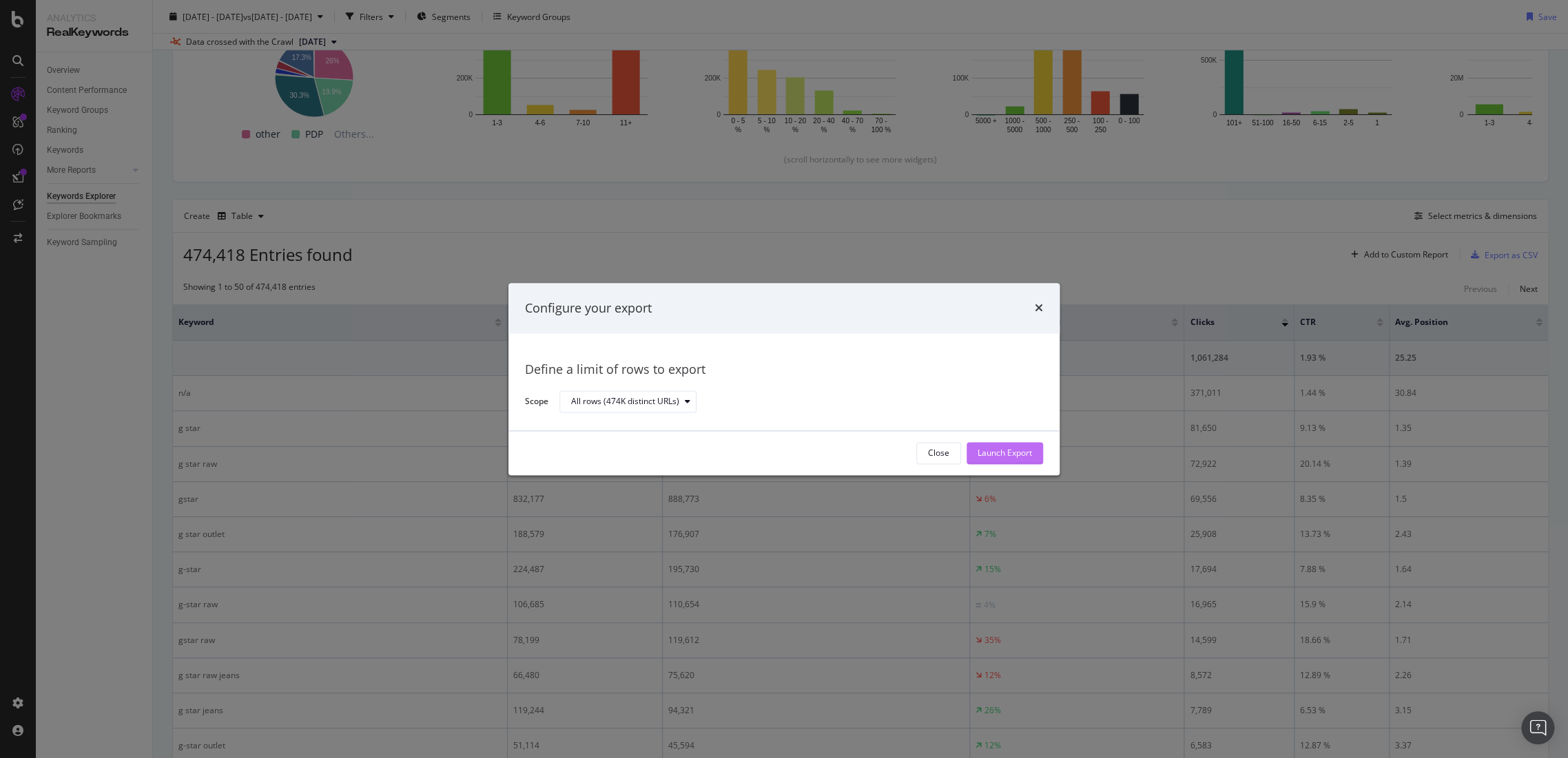
click at [1038, 451] on button "Launch Export" at bounding box center [1005, 453] width 76 height 22
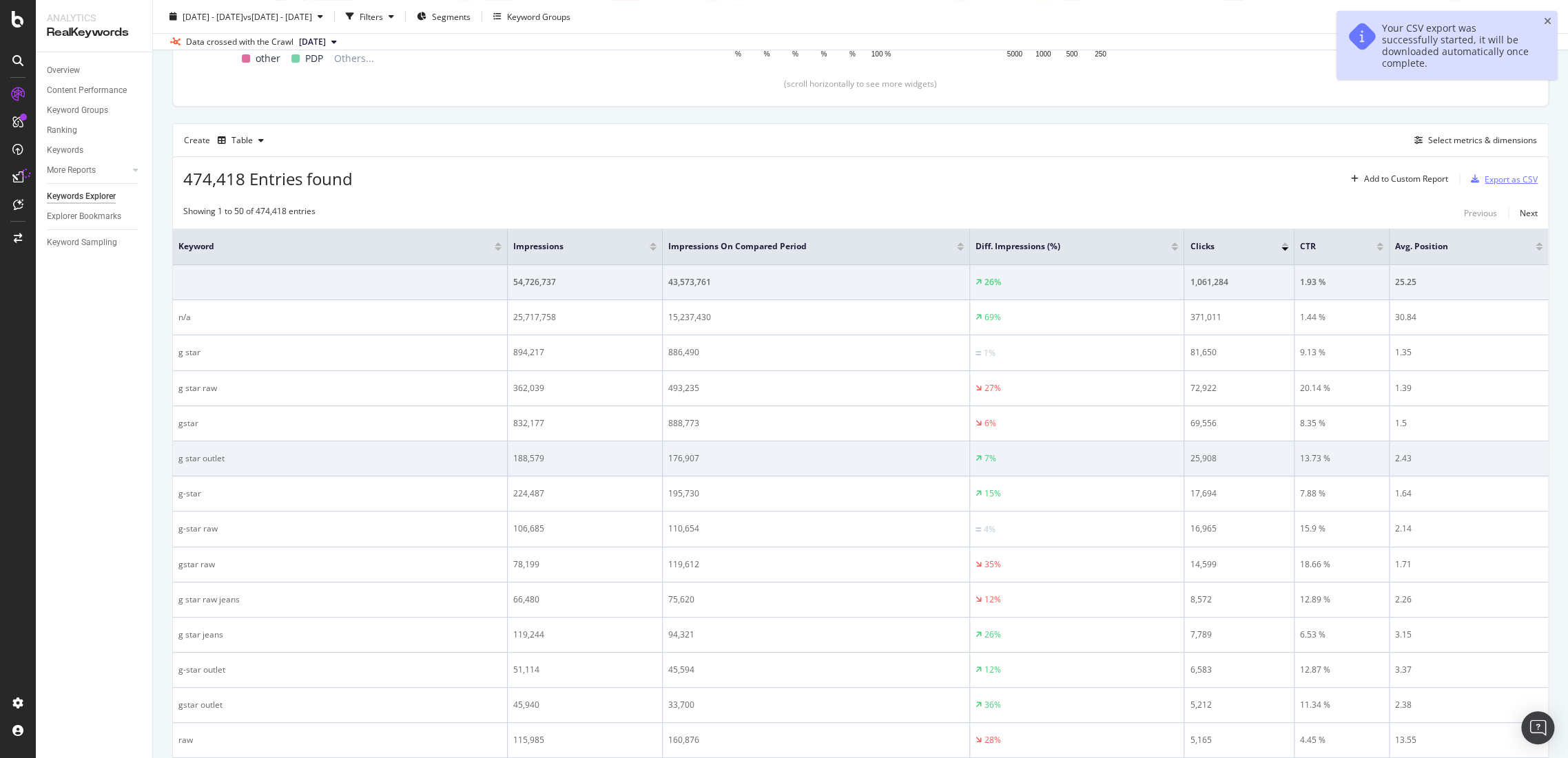
scroll to position [306, 0]
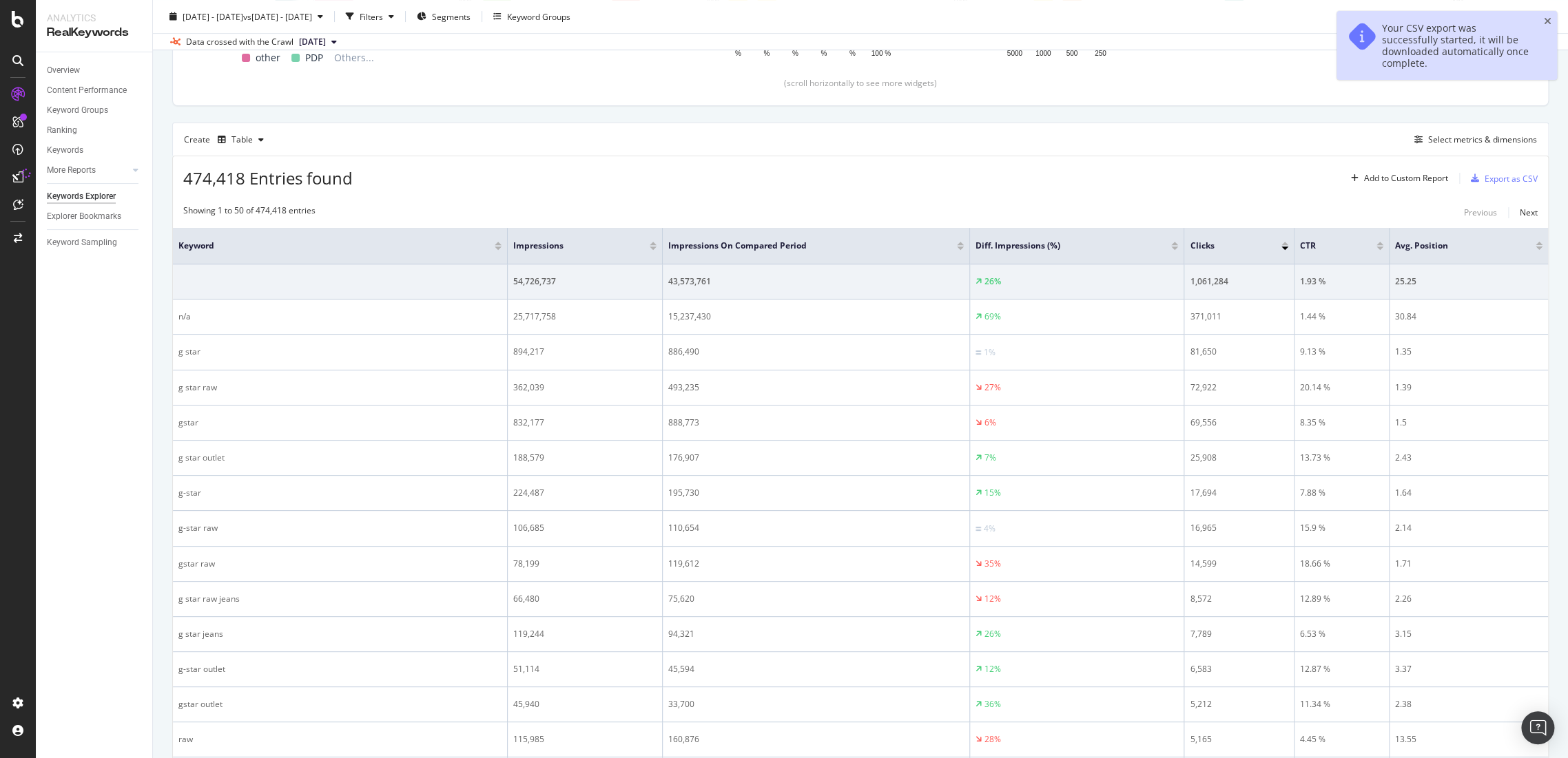
click at [1172, 247] on div at bounding box center [1175, 248] width 7 height 4
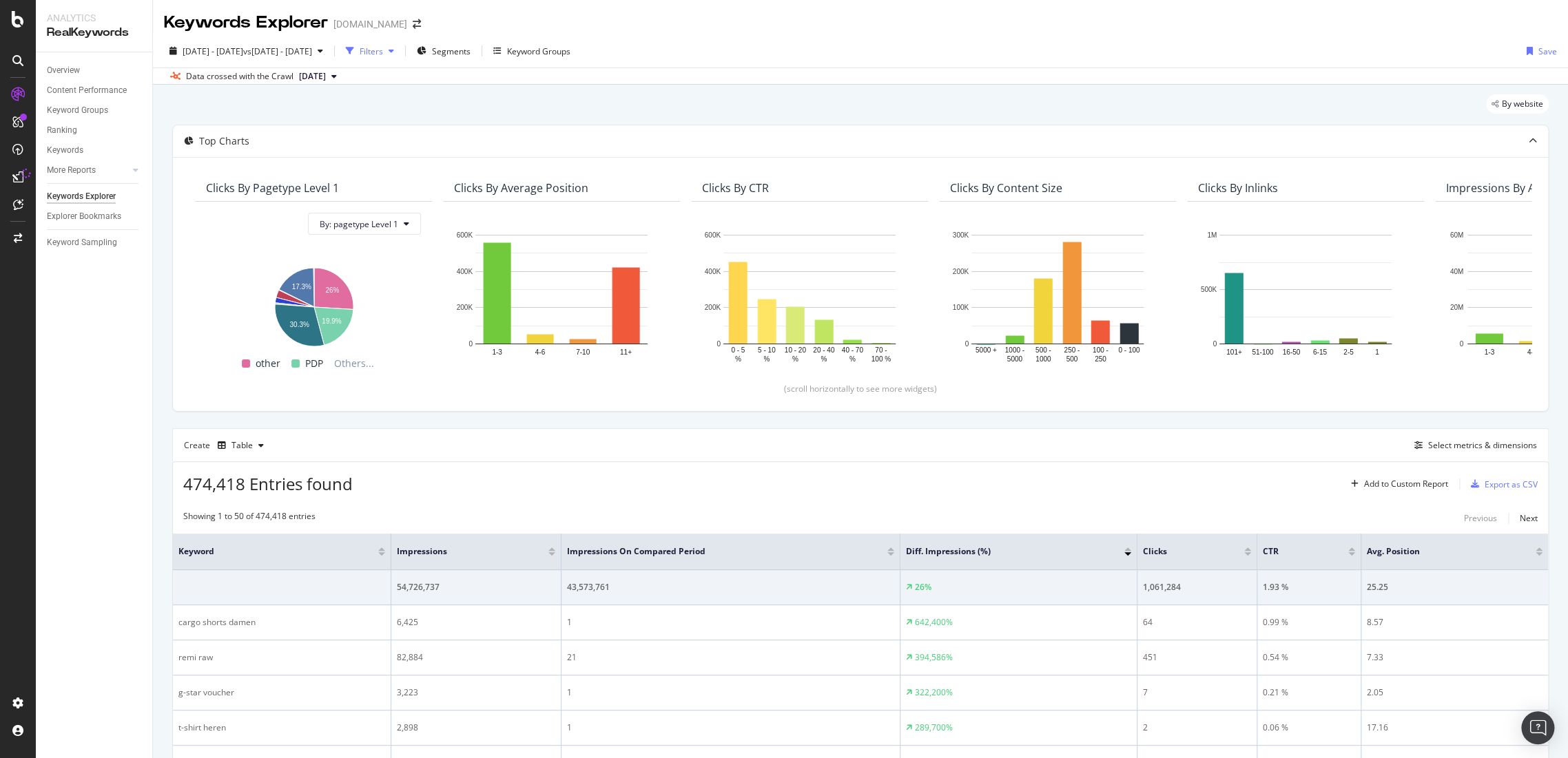
click at [360, 47] on div "button" at bounding box center [350, 51] width 19 height 19
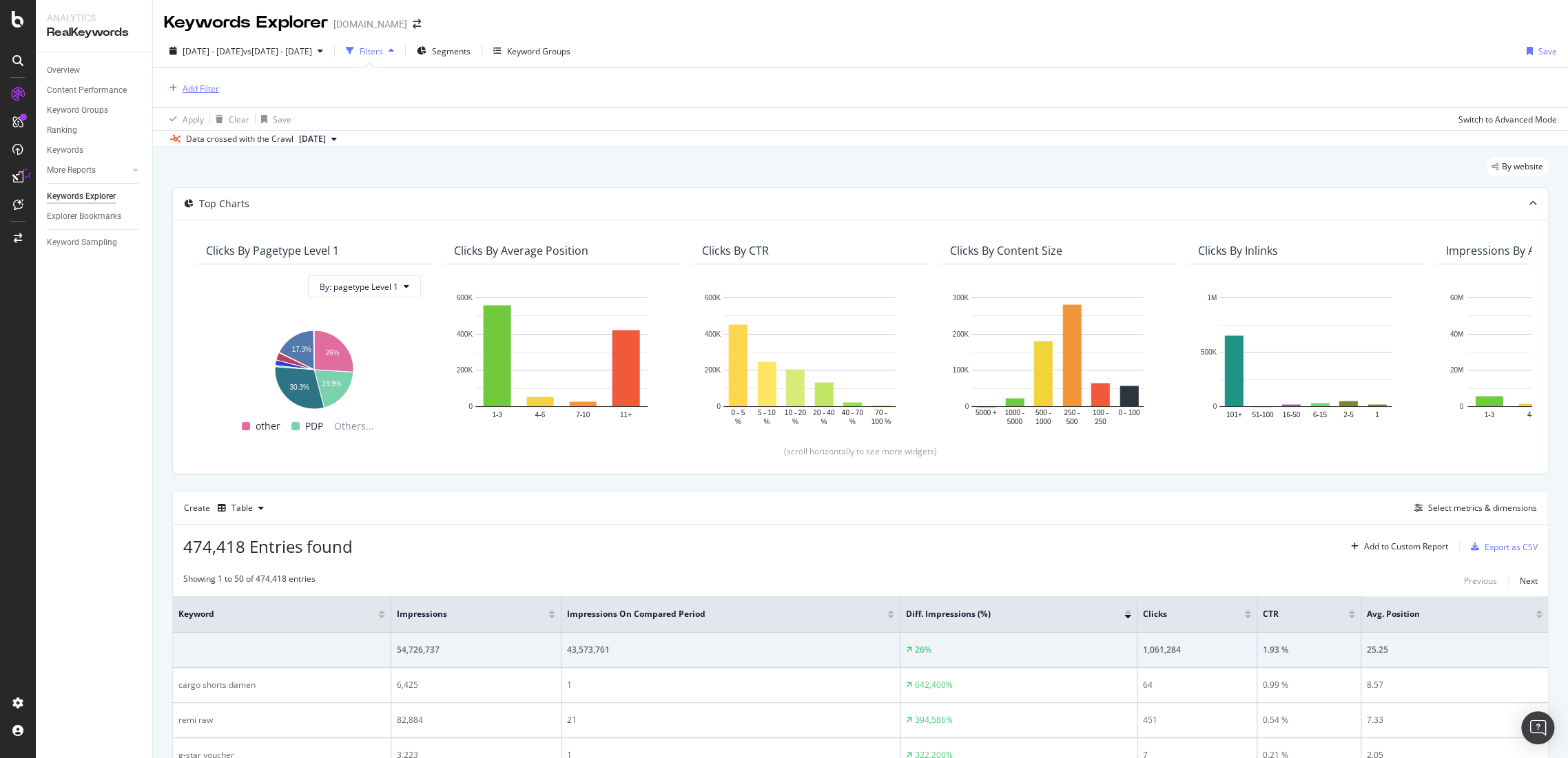
click at [194, 86] on div "Add Filter" at bounding box center [200, 89] width 36 height 12
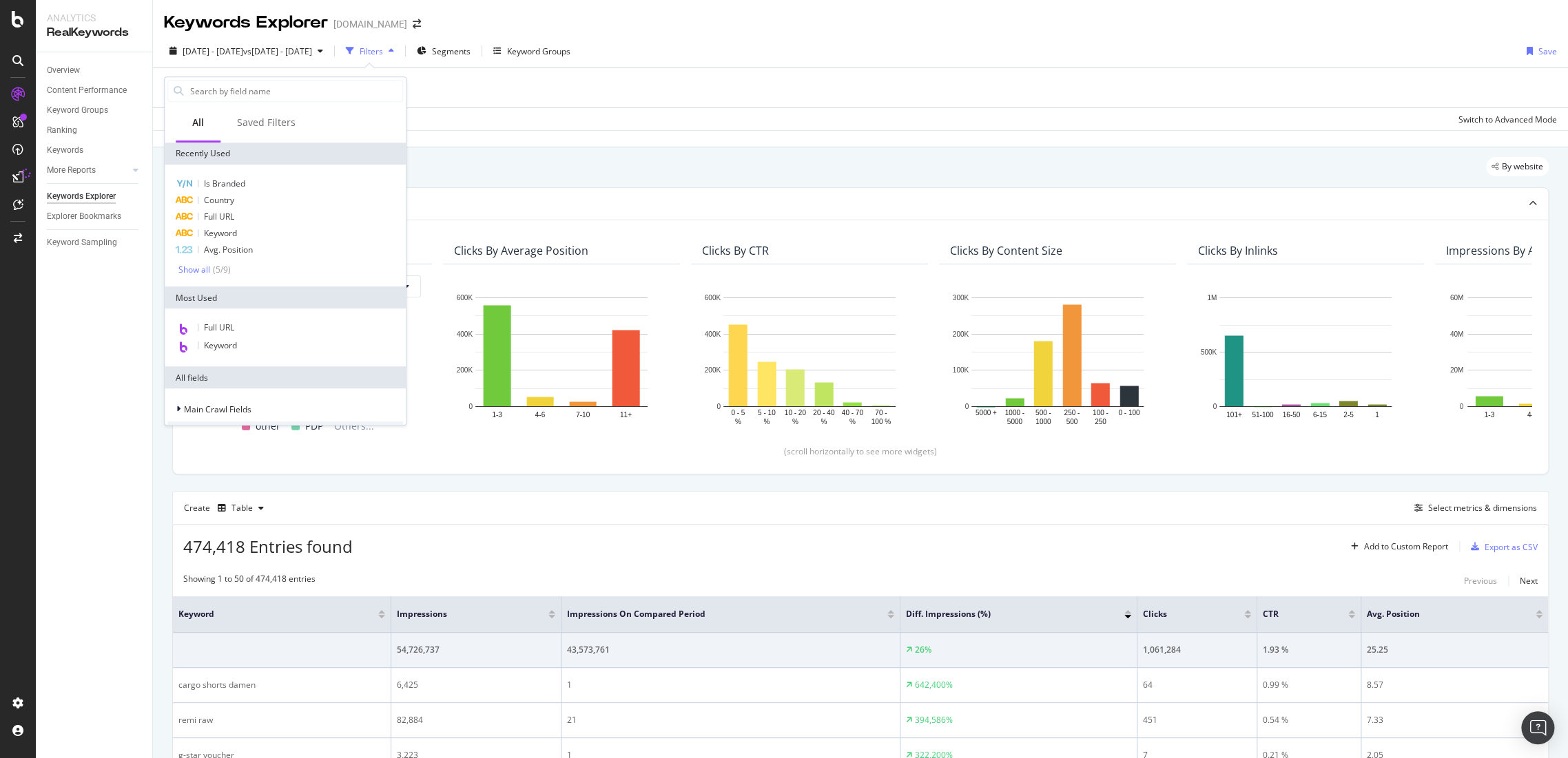
type input "o"
click at [467, 118] on div "Apply Clear Save Switch to Advanced Mode" at bounding box center [861, 118] width 1415 height 23
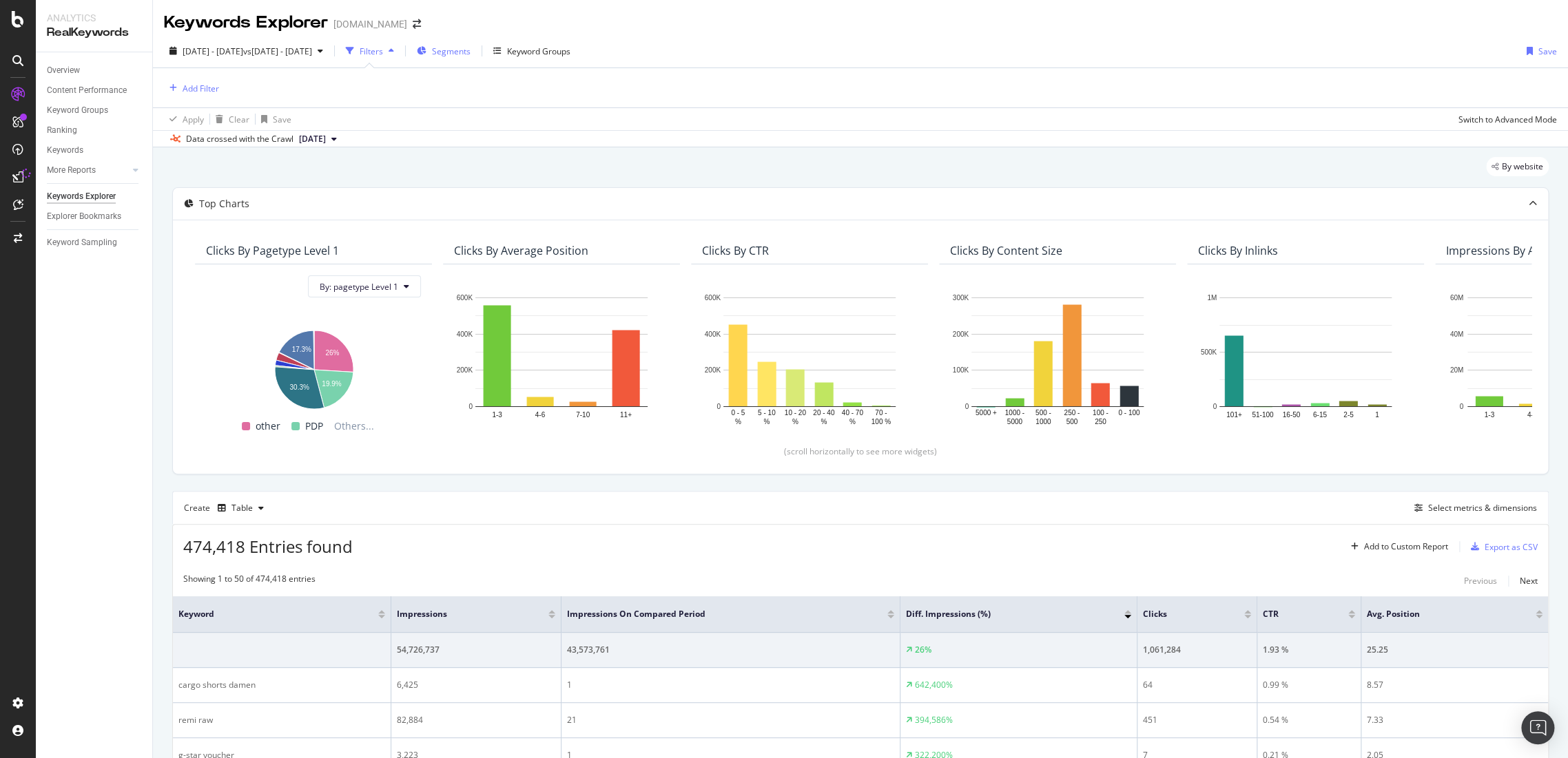
click at [471, 47] on span "Segments" at bounding box center [451, 52] width 38 height 12
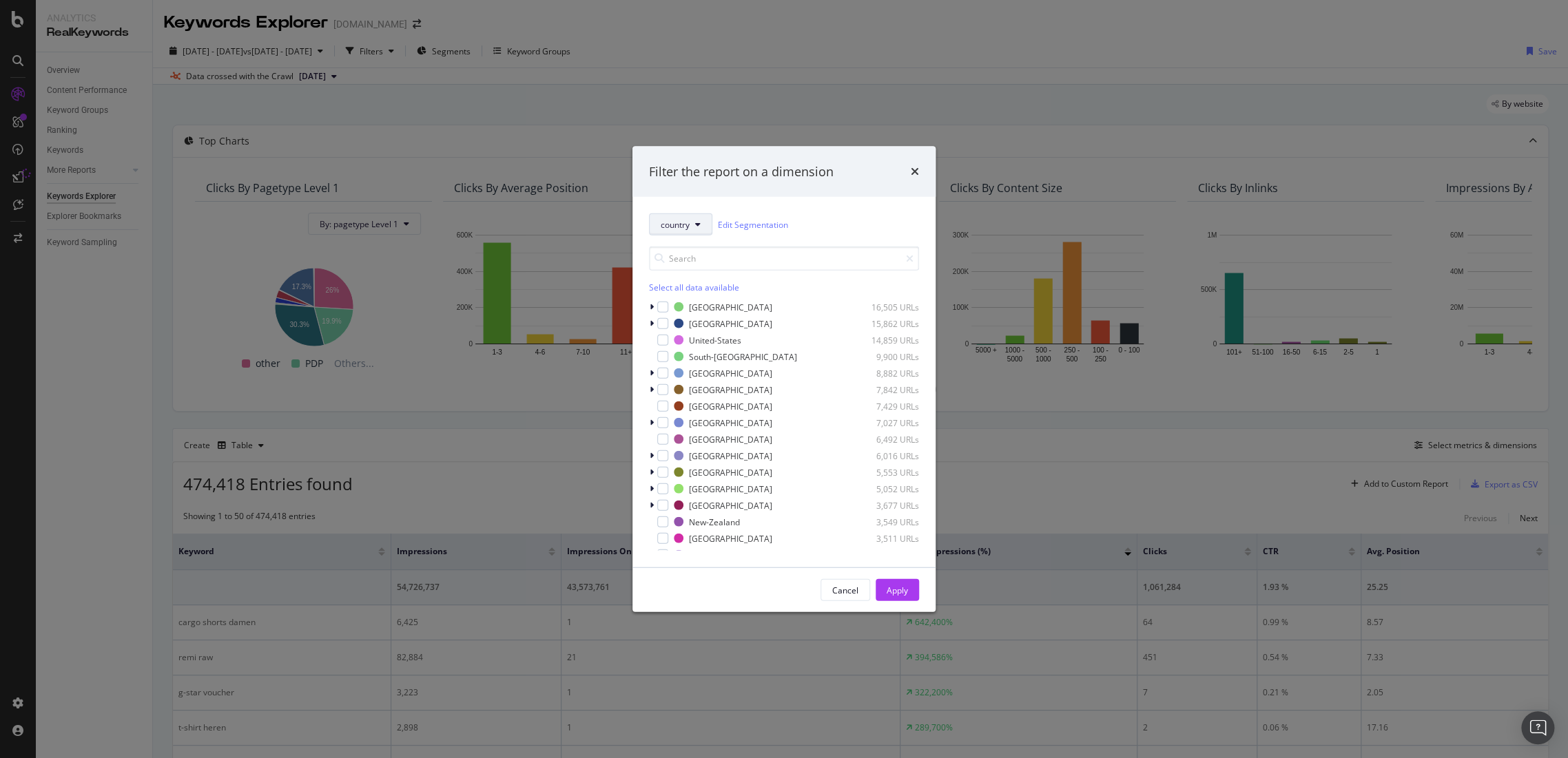
click at [688, 232] on button "country" at bounding box center [681, 225] width 64 height 22
click at [658, 313] on div "Netherlands 16,505 URLs" at bounding box center [784, 307] width 270 height 14
click at [664, 304] on div "modal" at bounding box center [662, 307] width 11 height 11
click at [914, 593] on button "Apply" at bounding box center [897, 590] width 44 height 22
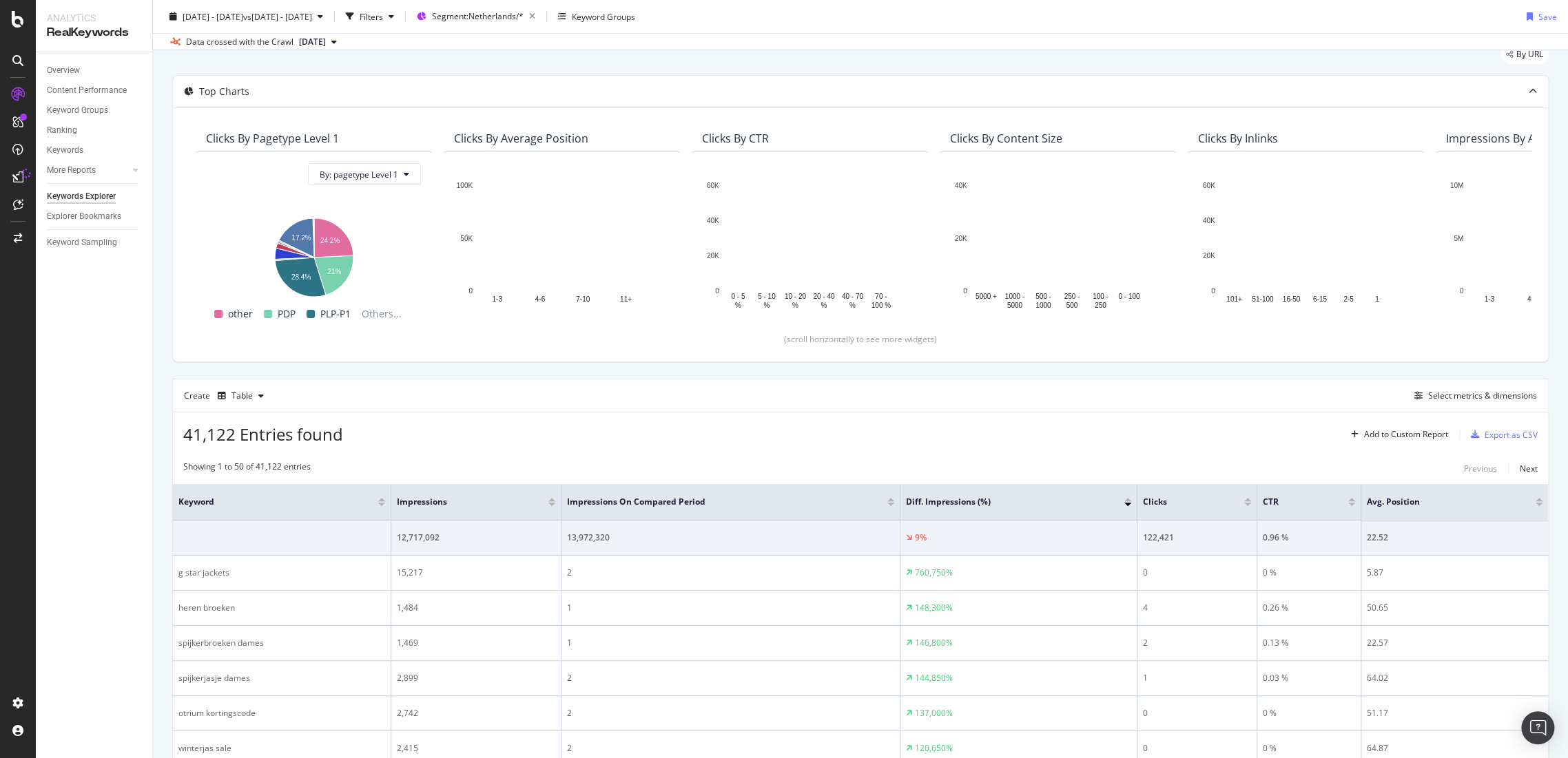
scroll to position [76, 0]
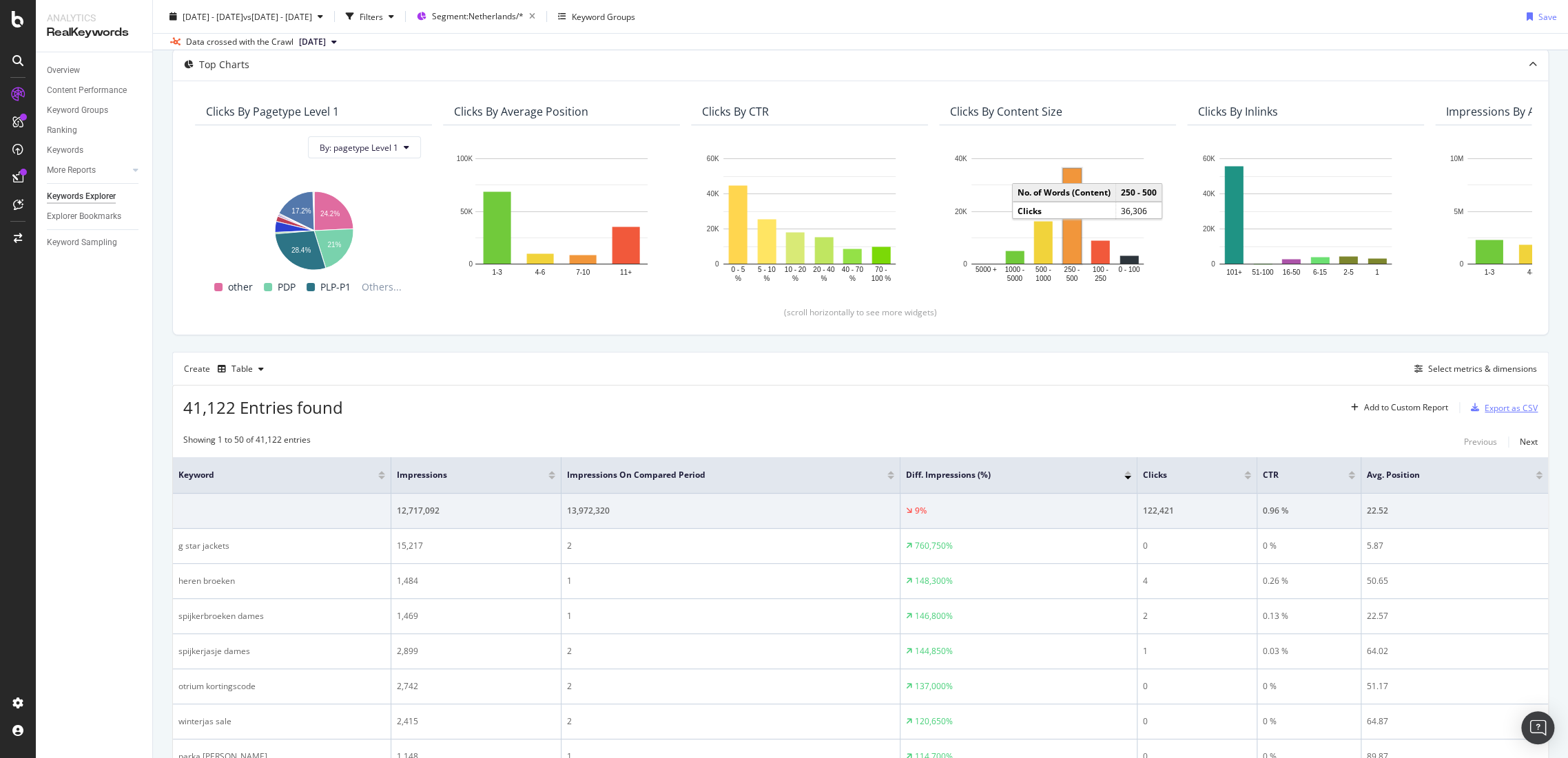
click at [1485, 402] on div "Export as CSV" at bounding box center [1512, 408] width 53 height 12
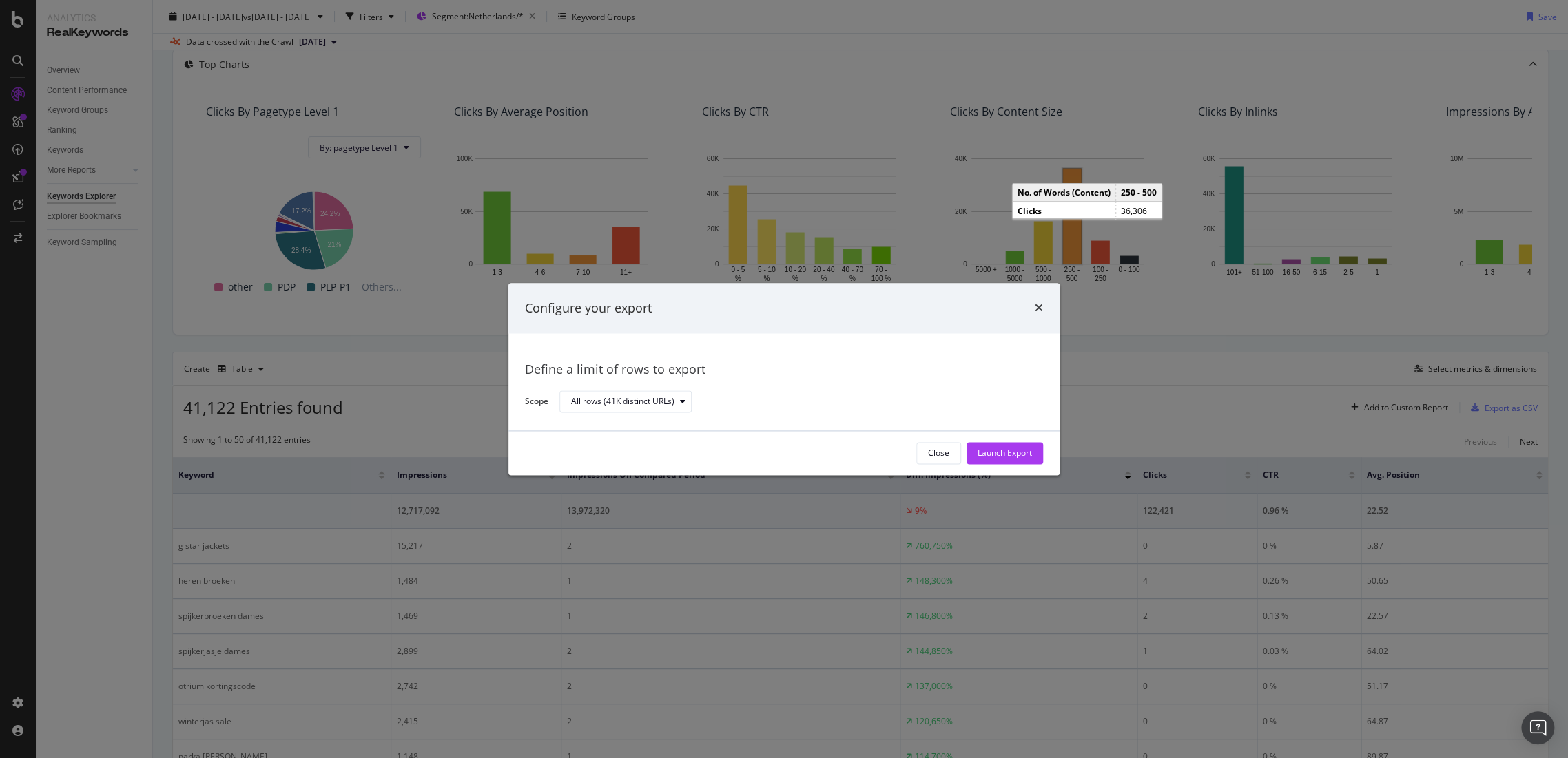
click at [1042, 315] on div "Configure your export" at bounding box center [784, 308] width 551 height 51
drag, startPoint x: 1034, startPoint y: 302, endPoint x: 543, endPoint y: 279, distance: 491.5
click at [1035, 301] on div "times" at bounding box center [1039, 308] width 8 height 18
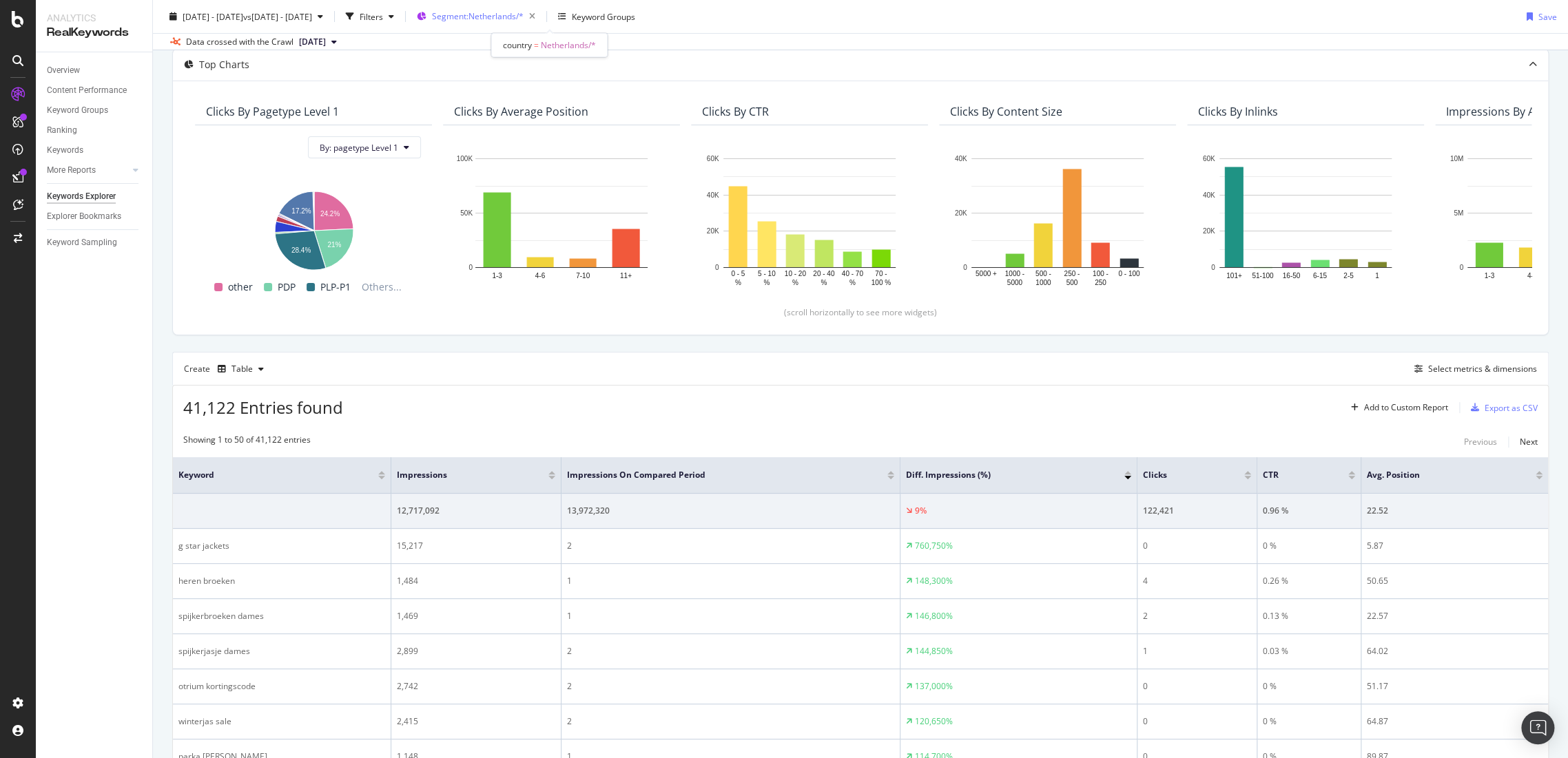
click at [523, 10] on span "Segment: Netherlands/*" at bounding box center [478, 16] width 92 height 12
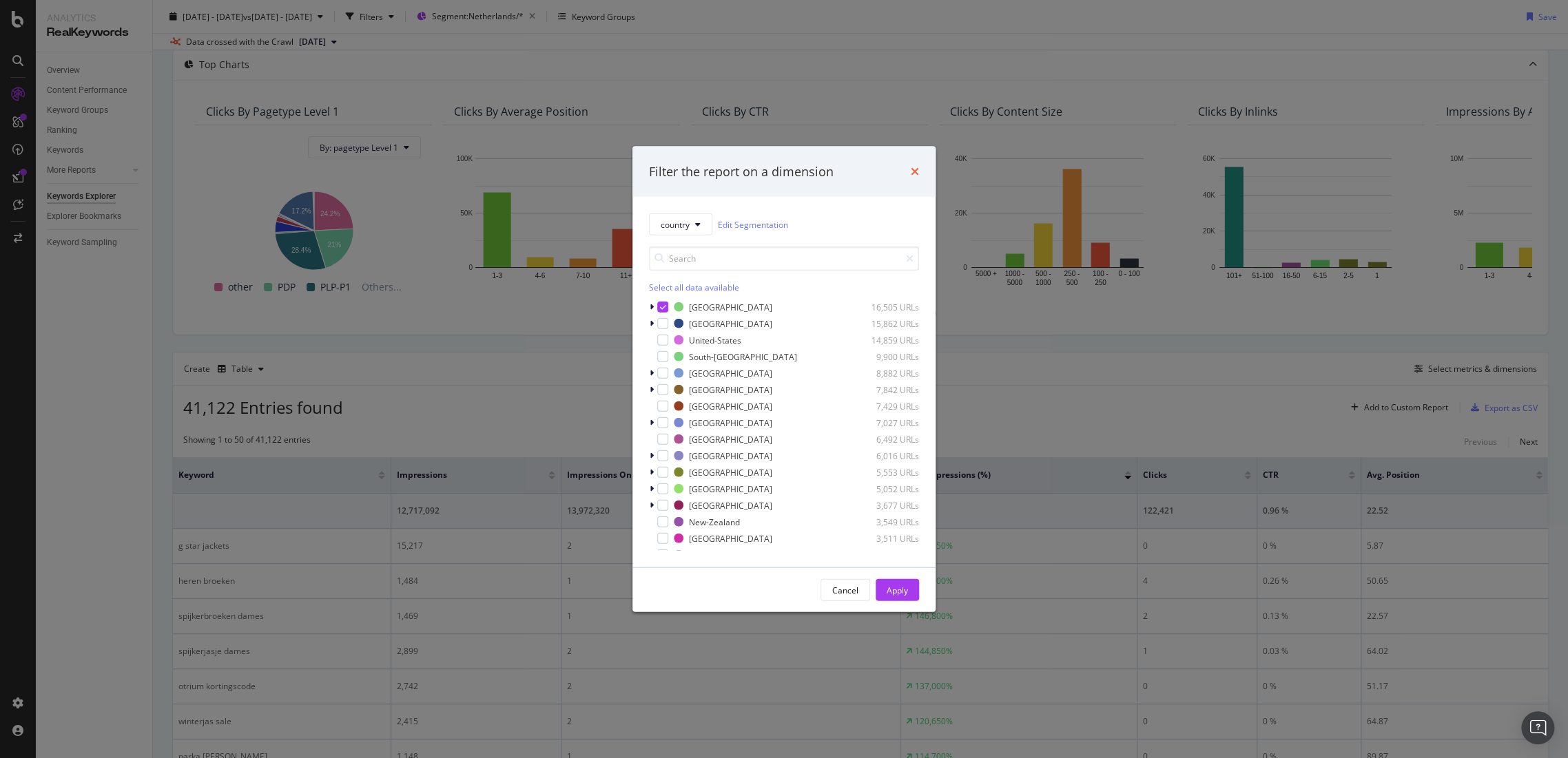
click at [916, 169] on icon "times" at bounding box center [914, 171] width 8 height 11
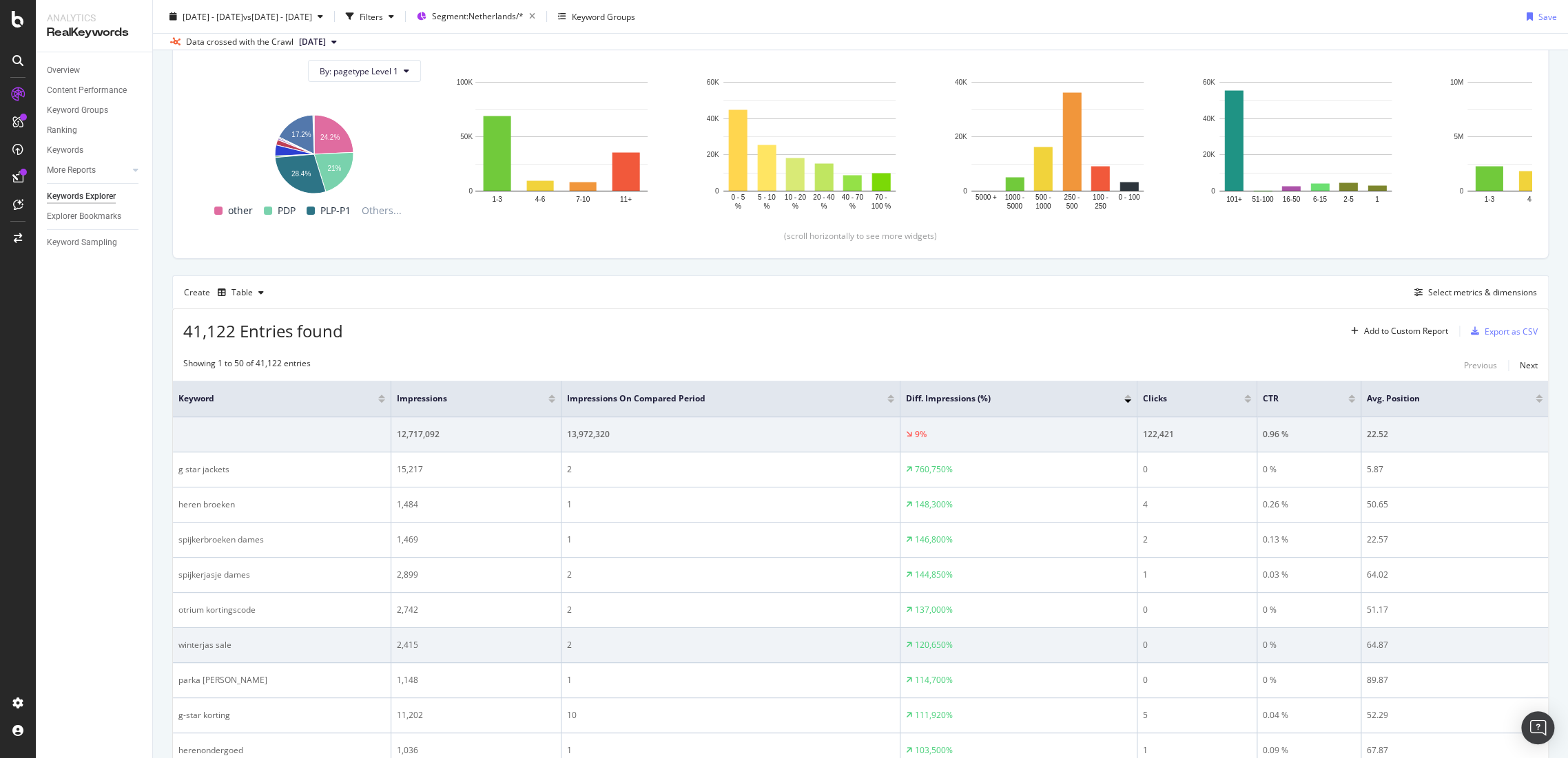
scroll to position [0, 0]
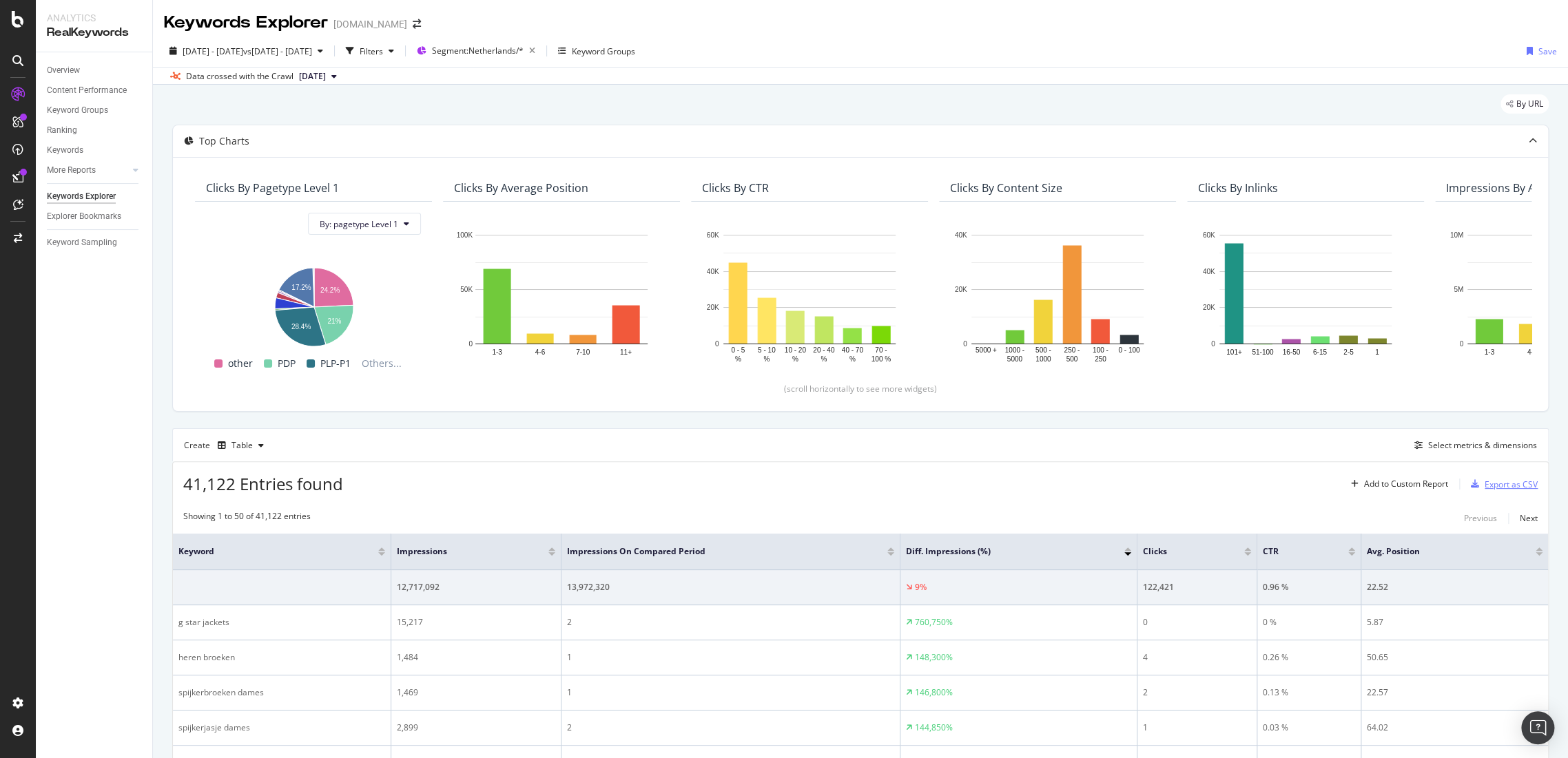
click at [1490, 479] on div "Export as CSV" at bounding box center [1512, 485] width 53 height 12
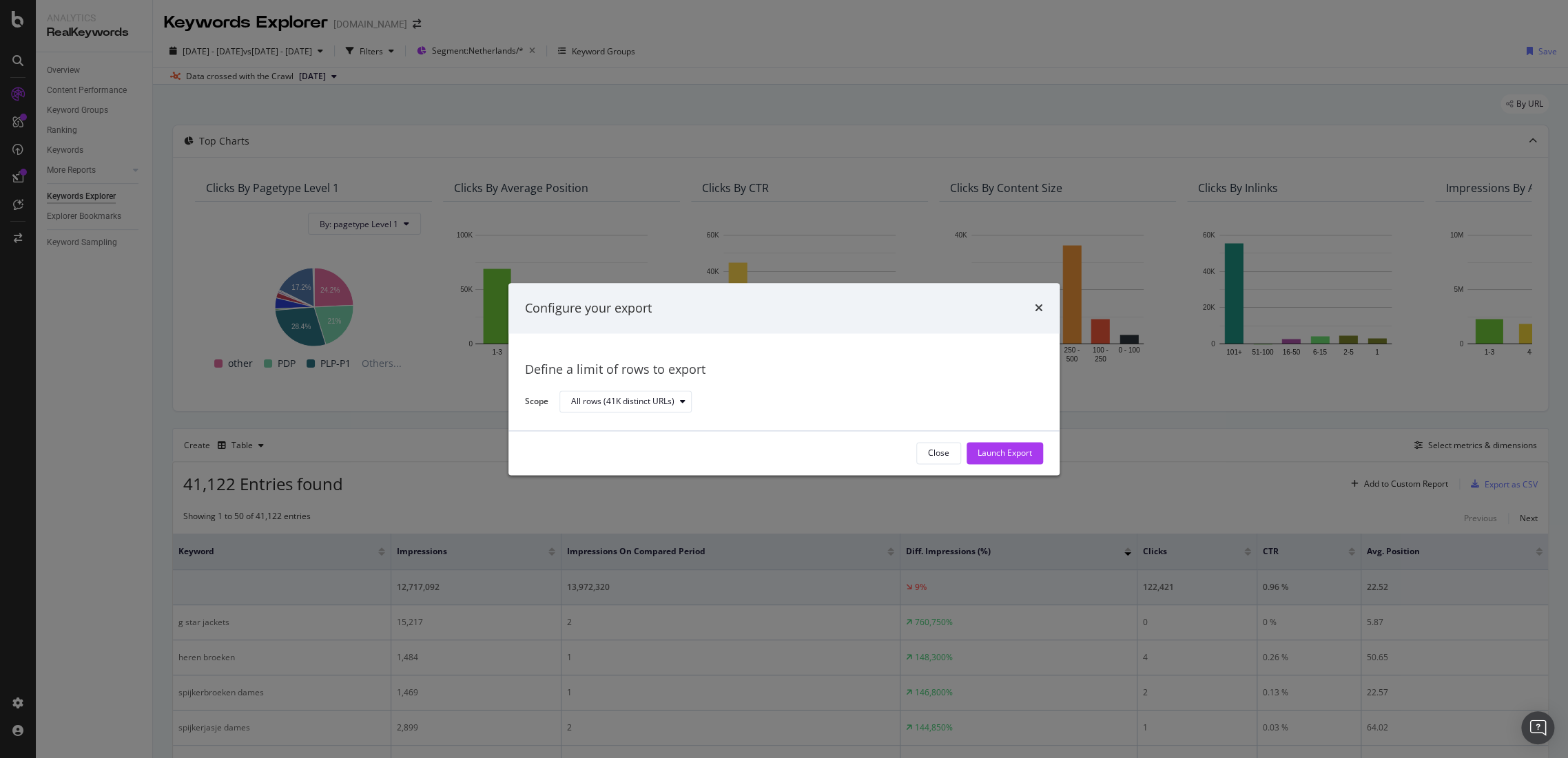
click at [1030, 465] on div "Close Launch Export" at bounding box center [784, 453] width 551 height 44
click at [1025, 461] on div "Launch Export" at bounding box center [1005, 453] width 55 height 21
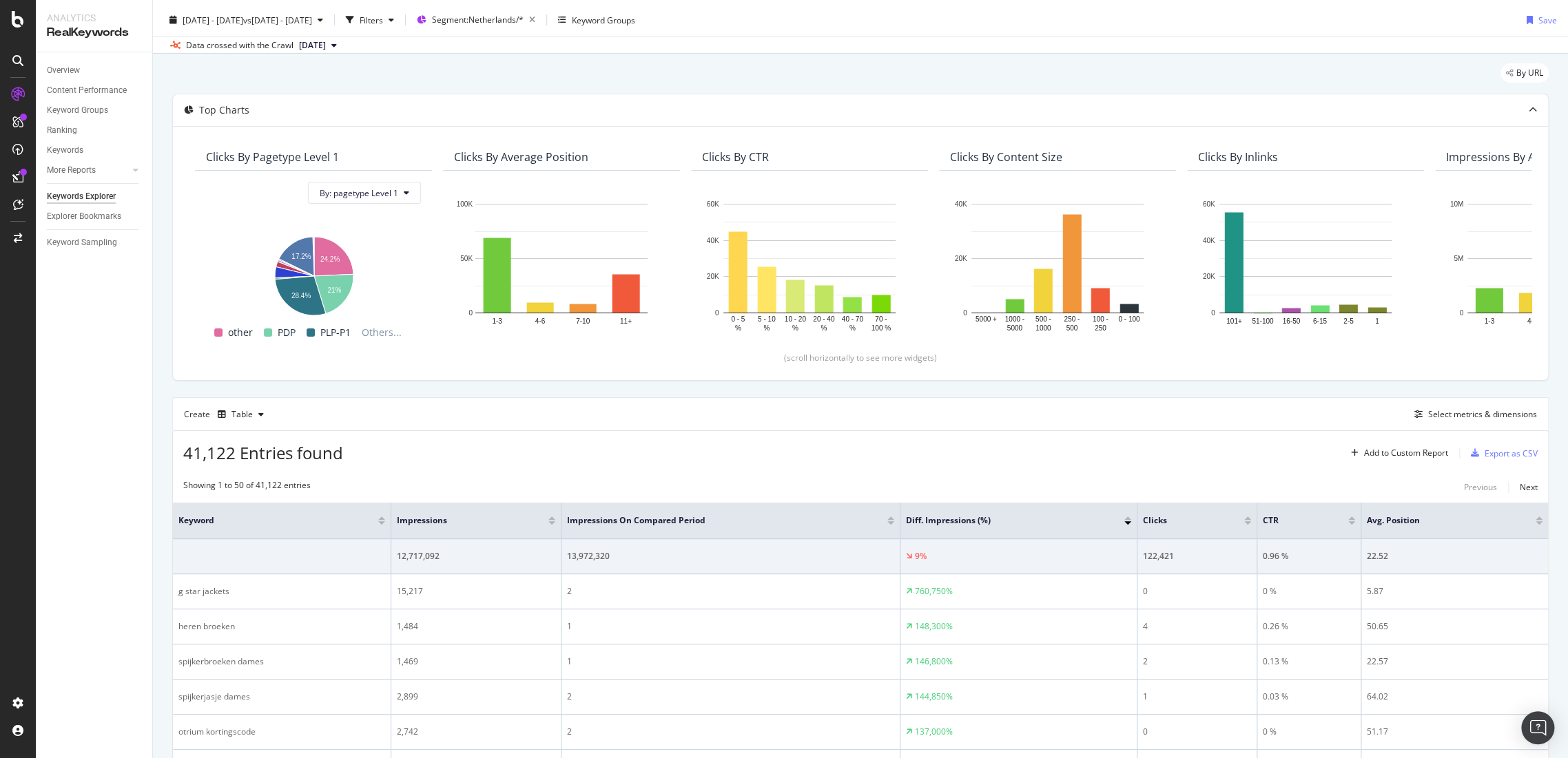
scroll to position [76, 0]
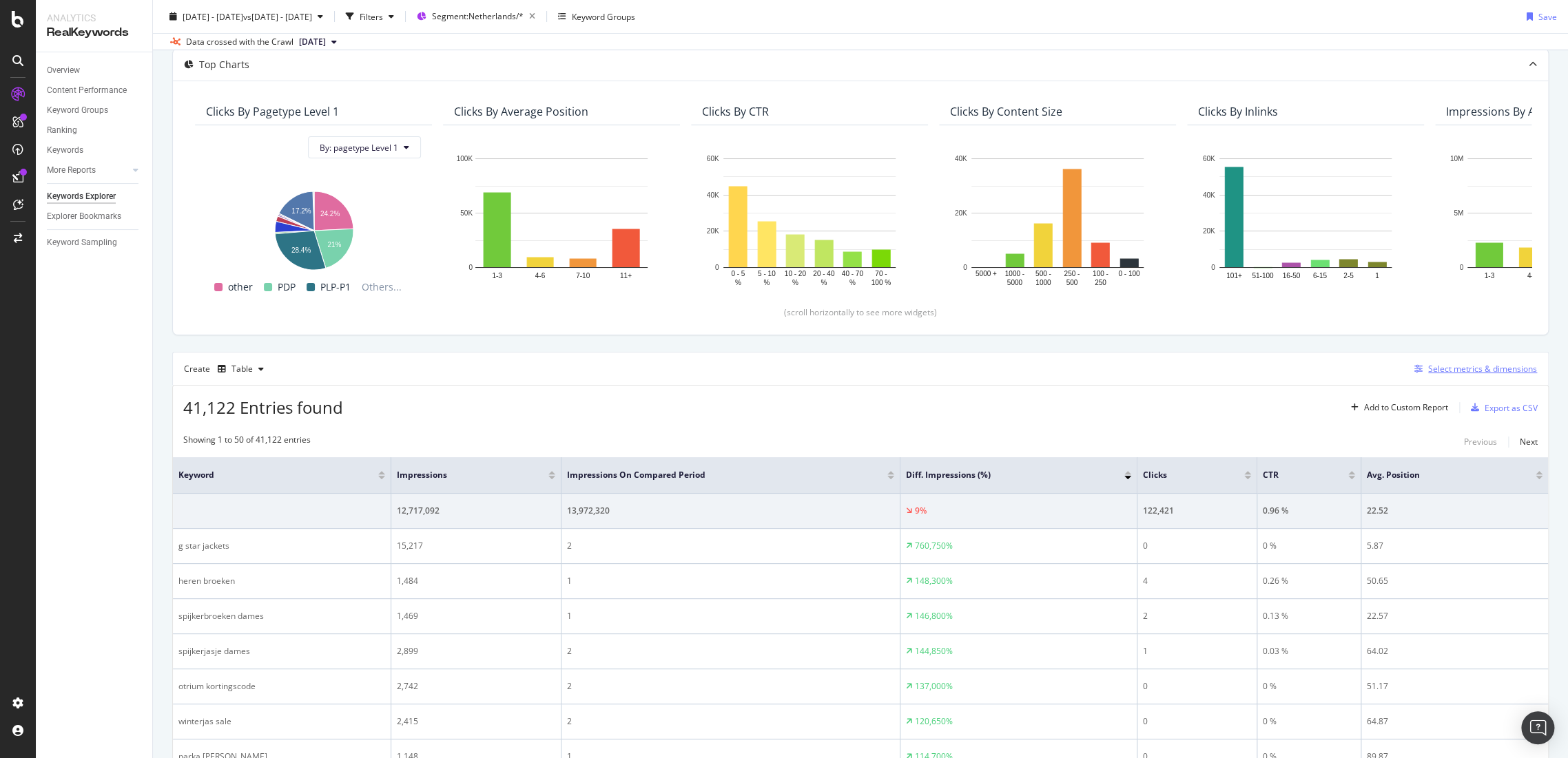
click at [1473, 370] on div "Select metrics & dimensions" at bounding box center [1482, 369] width 109 height 12
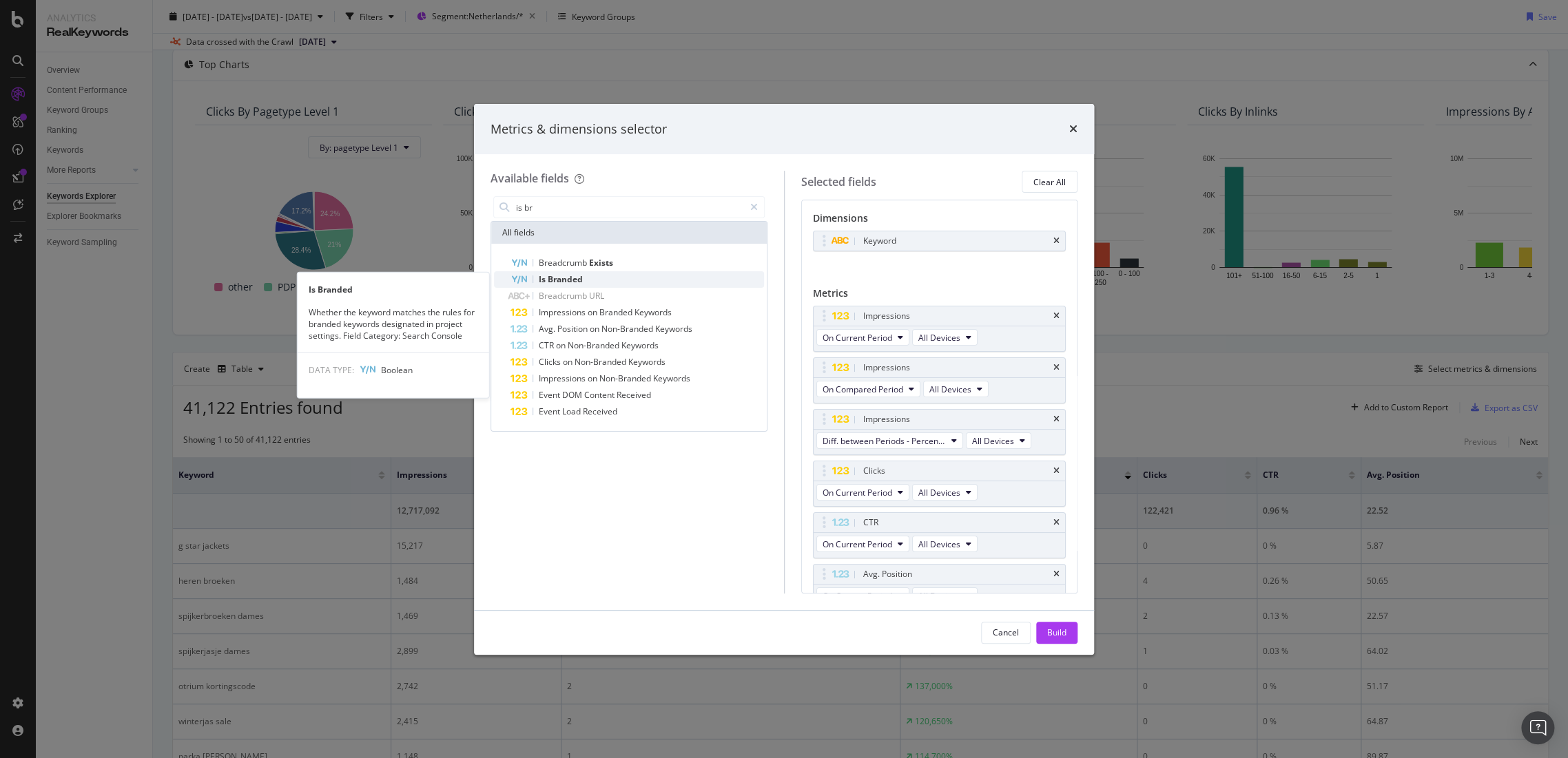
type input "is br"
click at [633, 279] on div "Is Branded" at bounding box center [637, 279] width 254 height 16
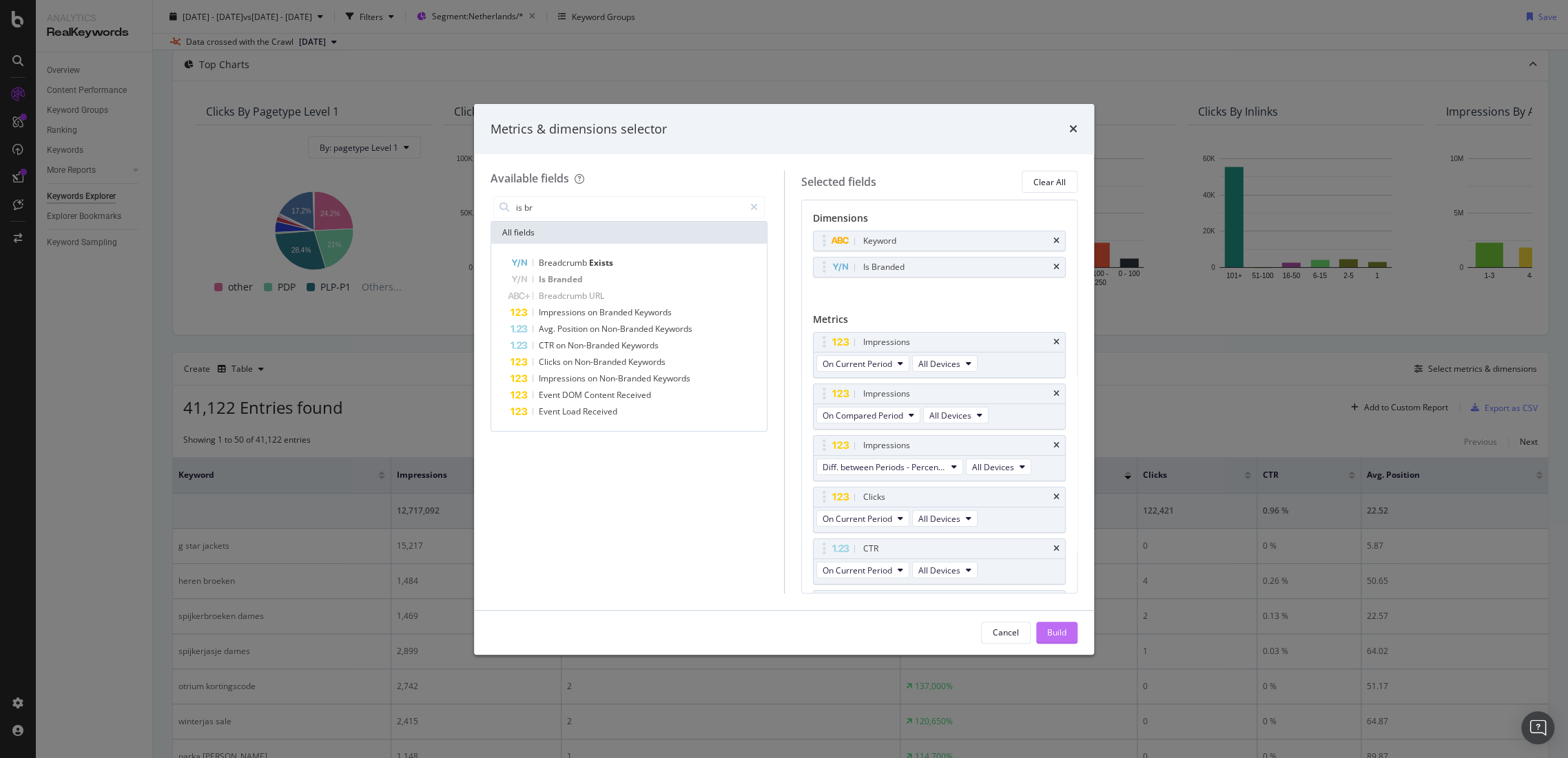
click at [1051, 626] on div "Build" at bounding box center [1057, 632] width 19 height 12
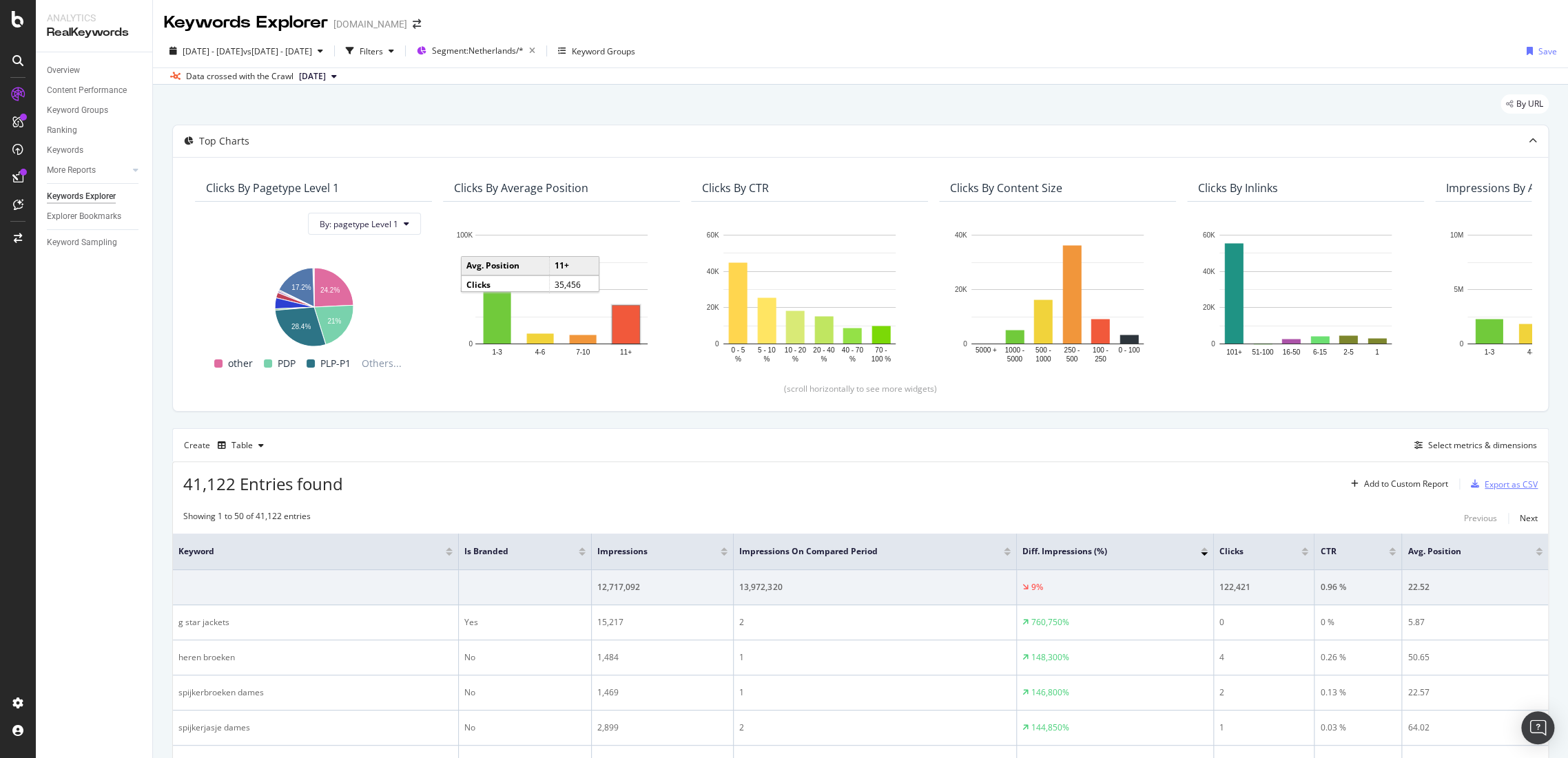
click at [1485, 483] on div "Export as CSV" at bounding box center [1512, 485] width 53 height 12
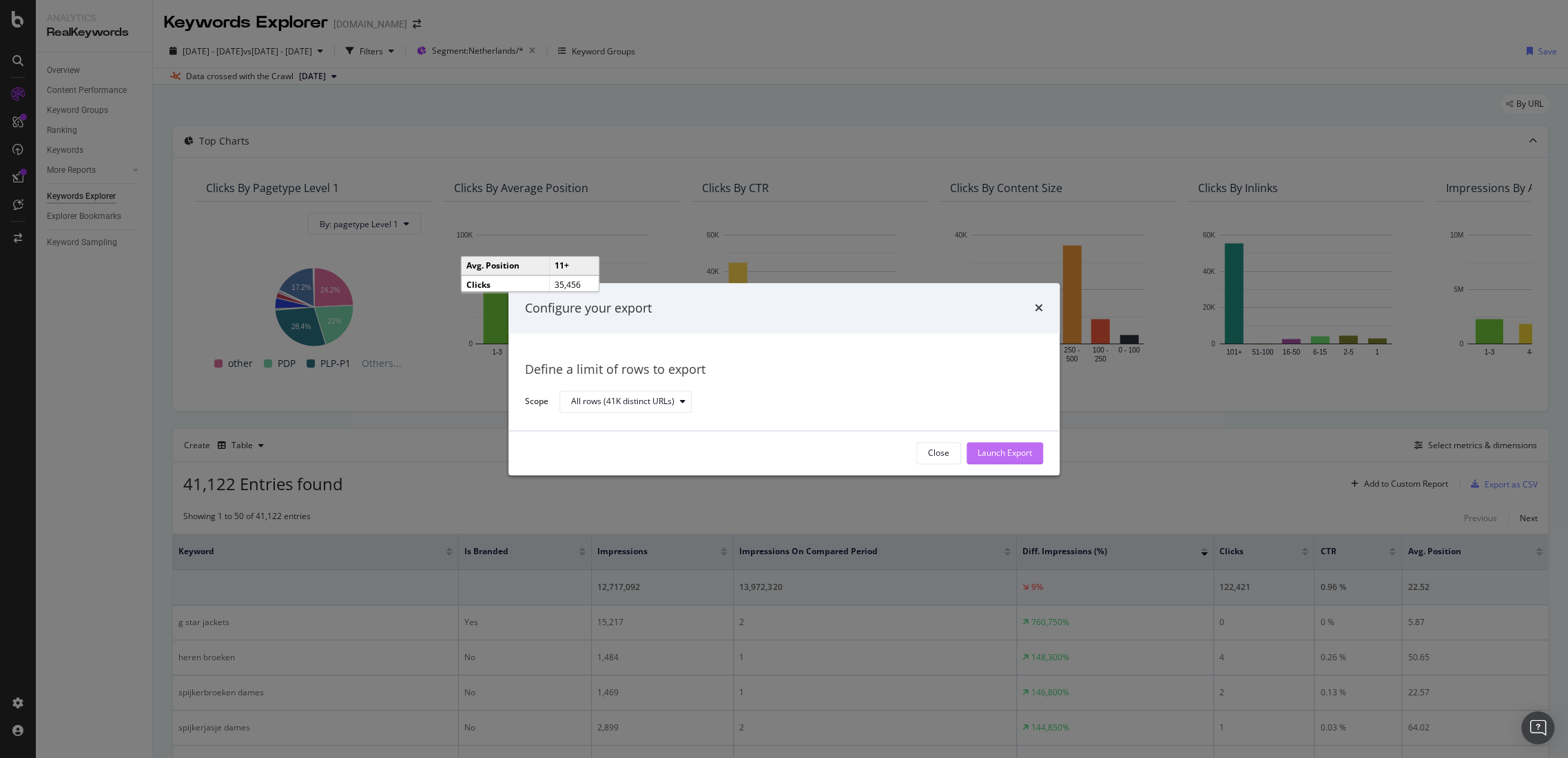
click at [999, 451] on div "Launch Export" at bounding box center [1005, 454] width 55 height 12
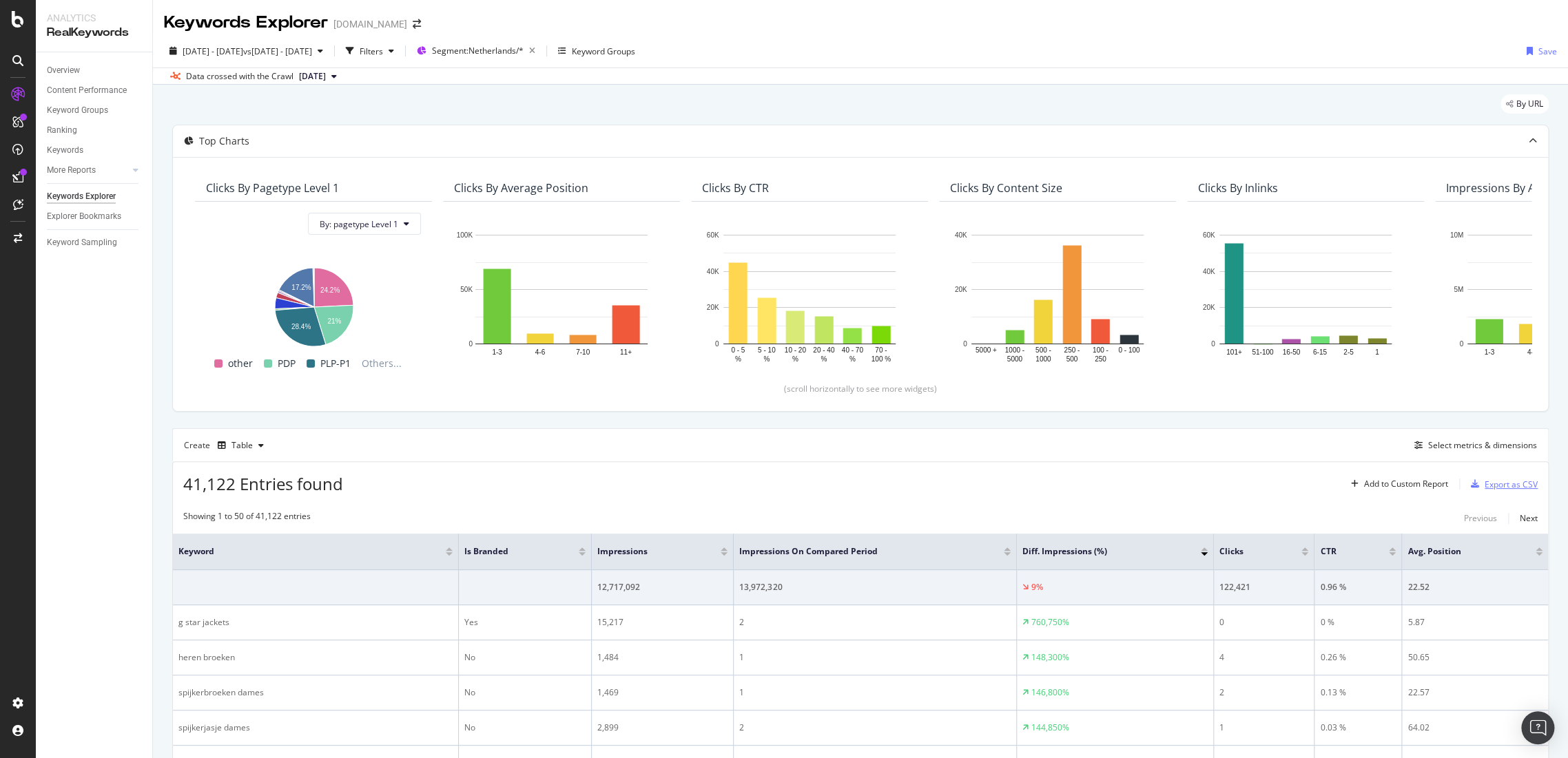
click at [1489, 483] on div "Export as CSV" at bounding box center [1512, 485] width 53 height 12
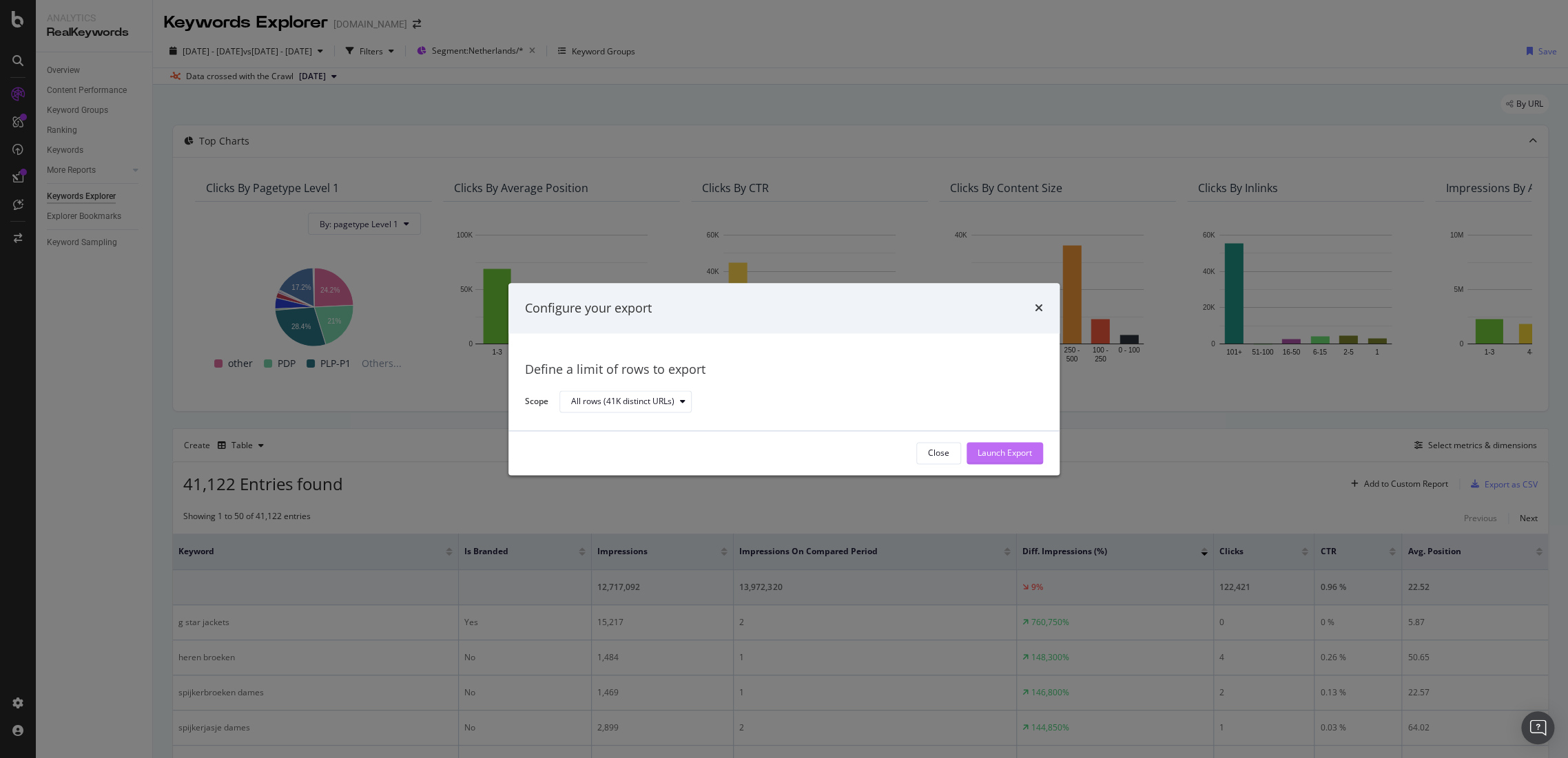
click at [1000, 454] on div "Launch Export" at bounding box center [1005, 454] width 55 height 12
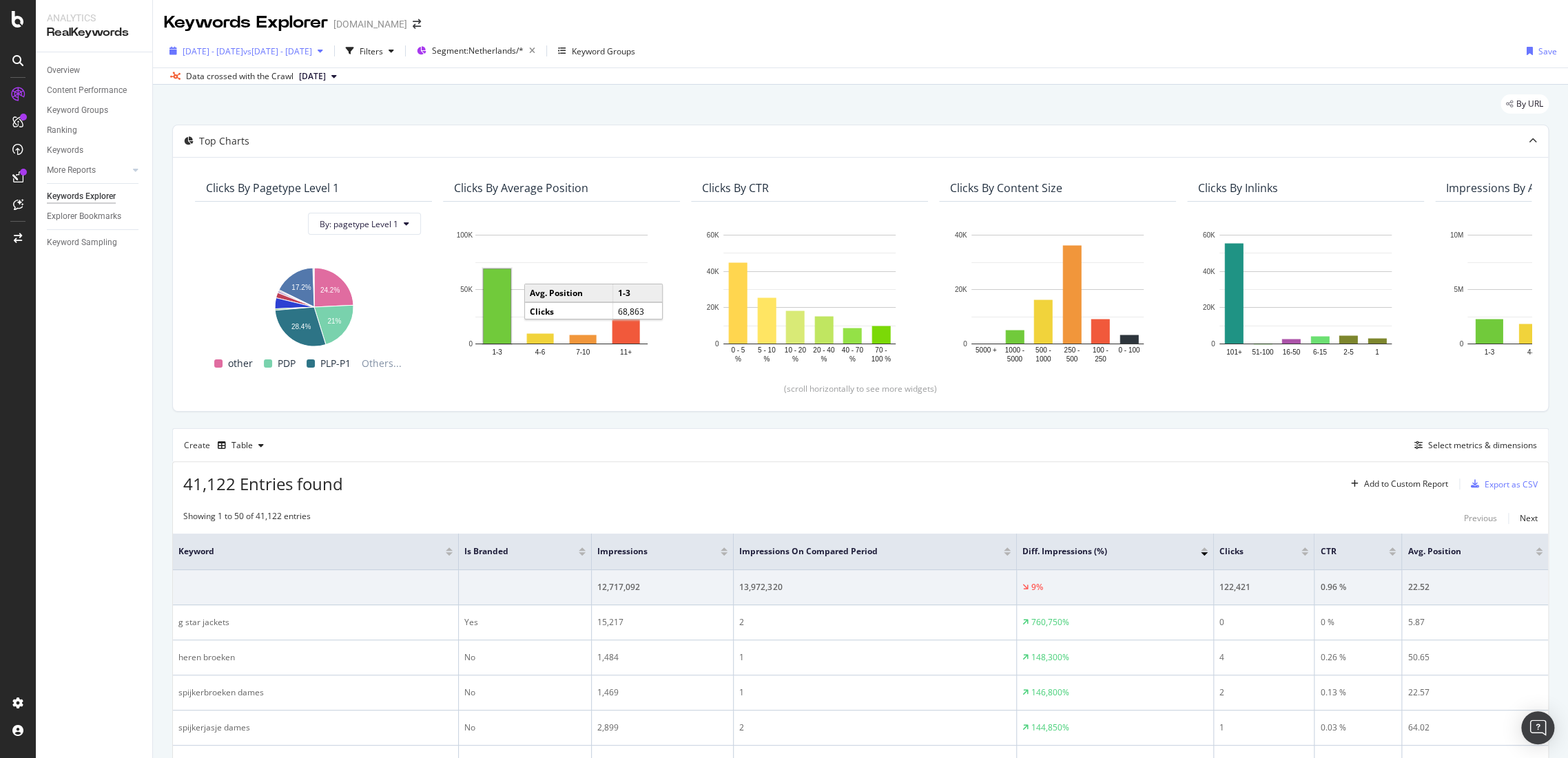
click at [312, 47] on span "vs 2024 May. 1st - Aug. 31st" at bounding box center [277, 52] width 69 height 12
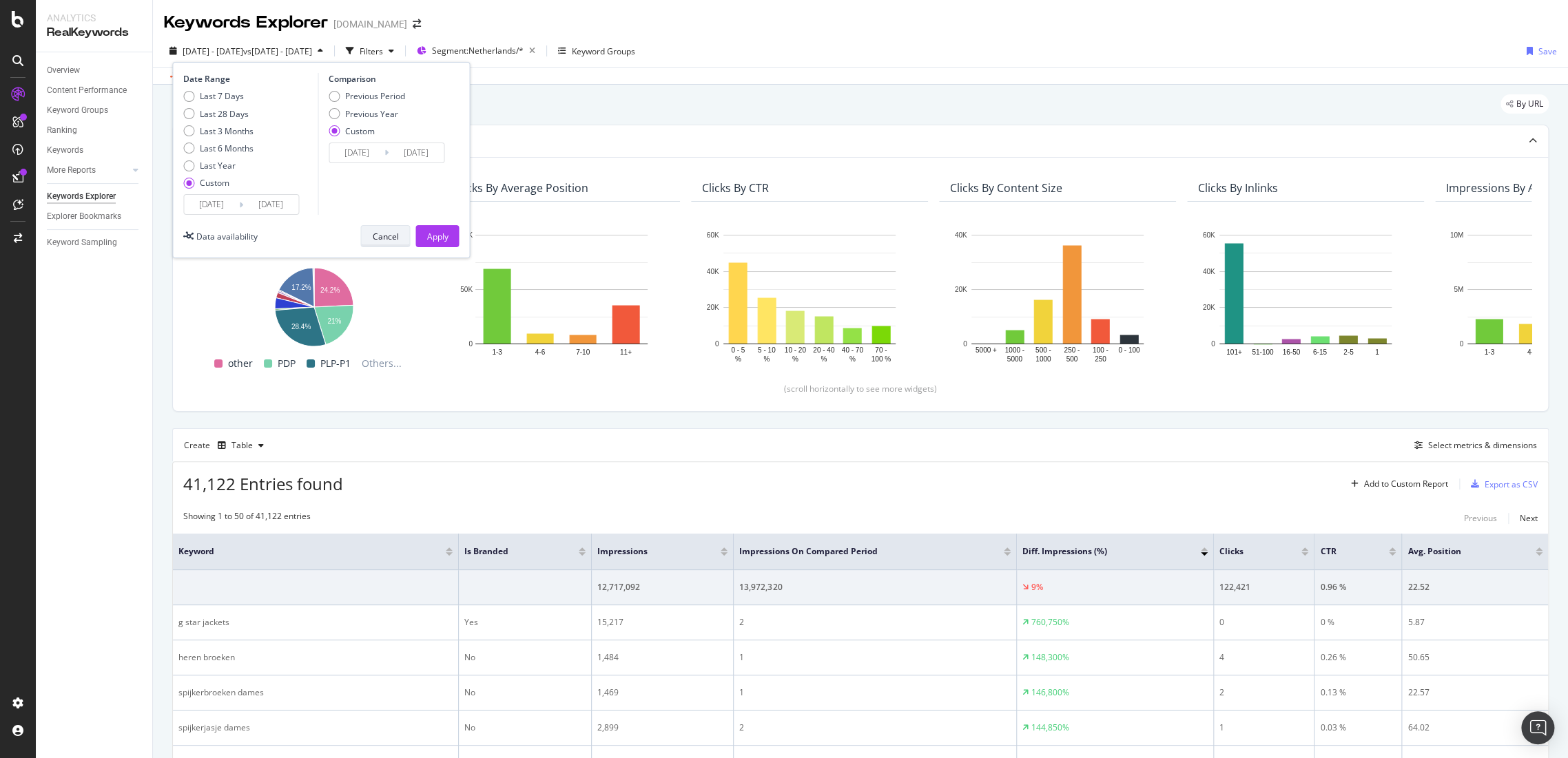
click at [381, 240] on div "Cancel" at bounding box center [384, 236] width 26 height 12
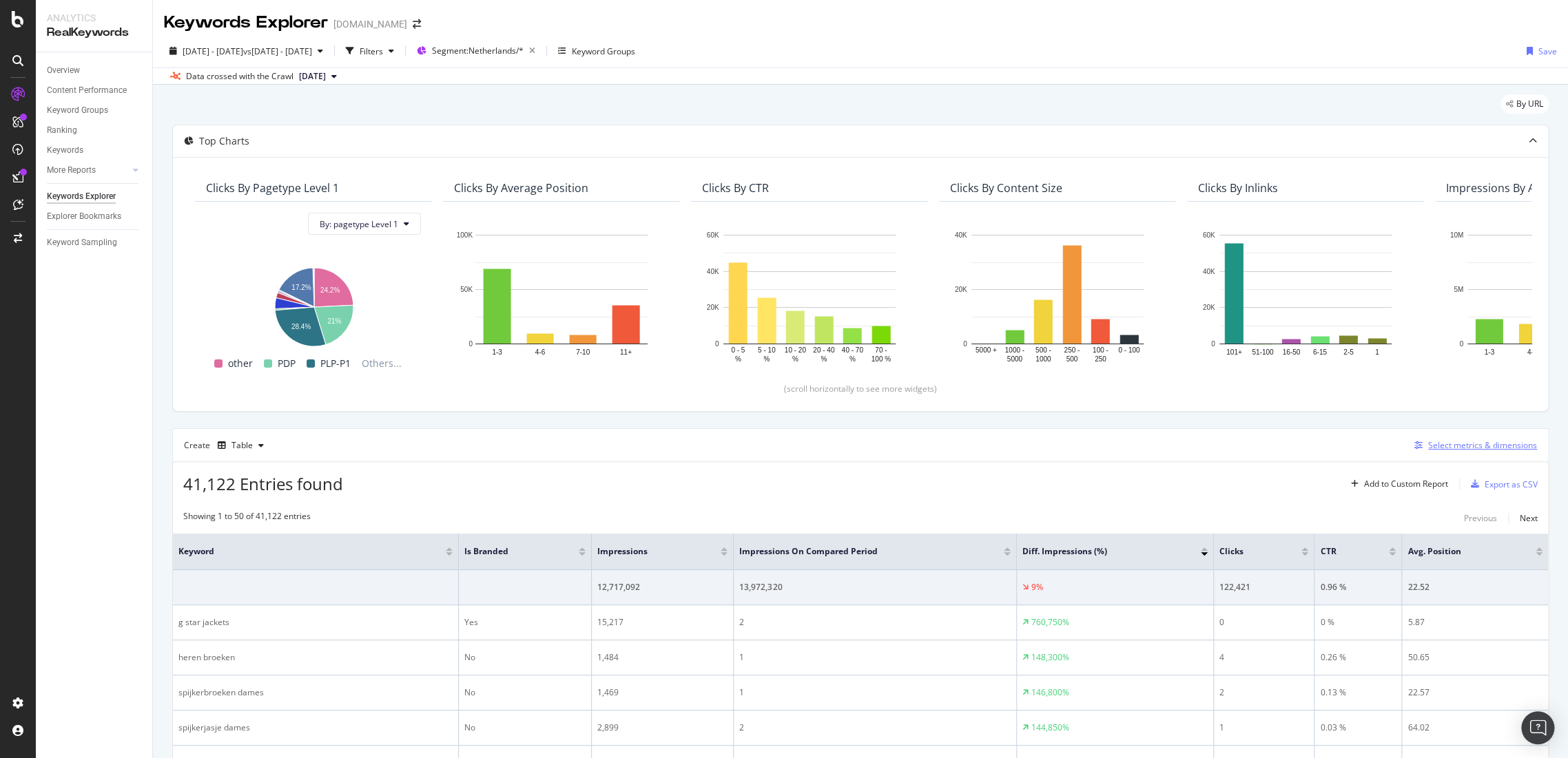
click at [1440, 448] on div "Select metrics & dimensions" at bounding box center [1482, 445] width 109 height 12
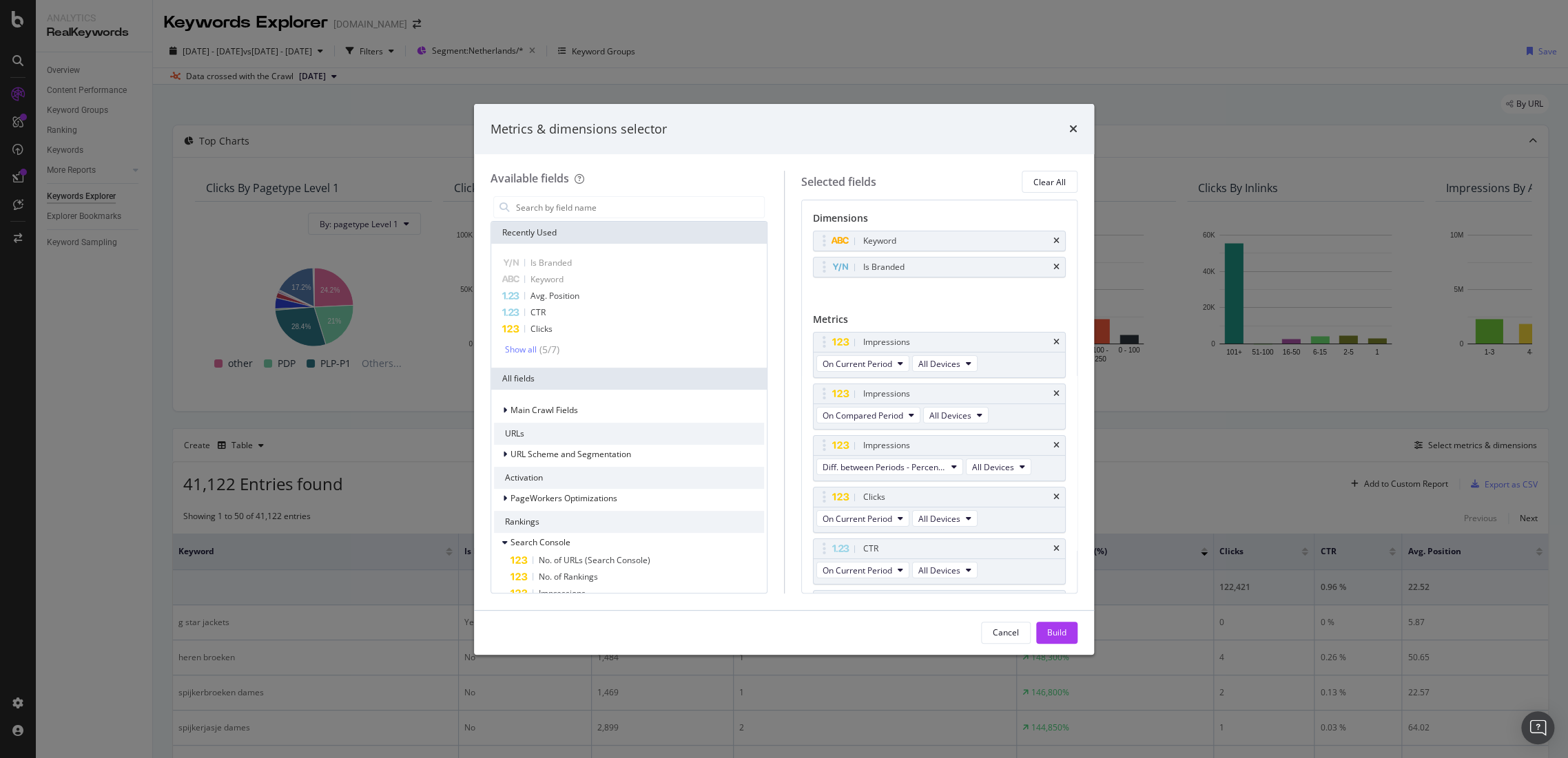
drag, startPoint x: 1074, startPoint y: 126, endPoint x: 623, endPoint y: 547, distance: 617.0
click at [1073, 129] on icon "times" at bounding box center [1073, 129] width 8 height 11
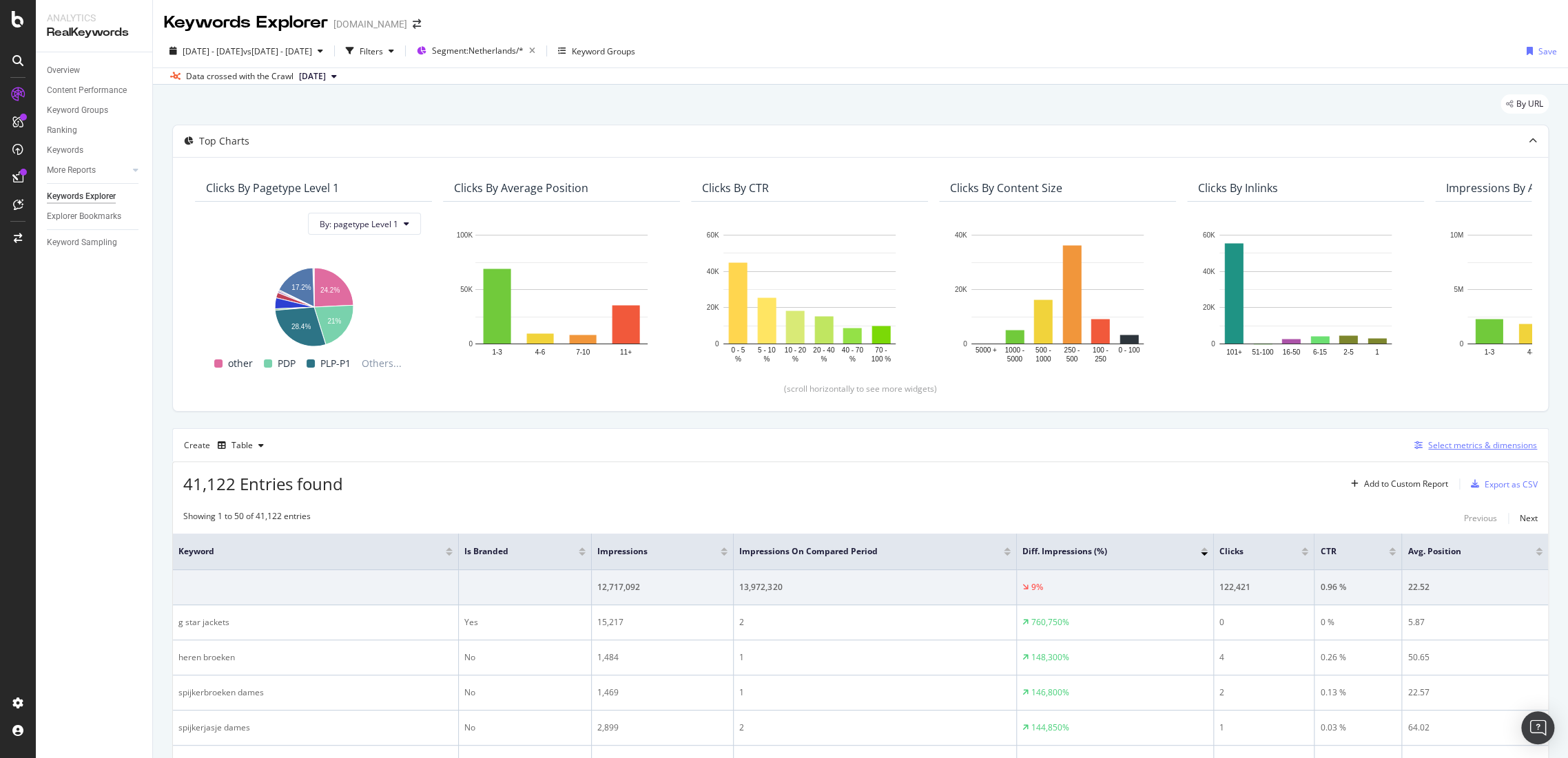
click at [1476, 441] on div "Select metrics & dimensions" at bounding box center [1482, 445] width 109 height 12
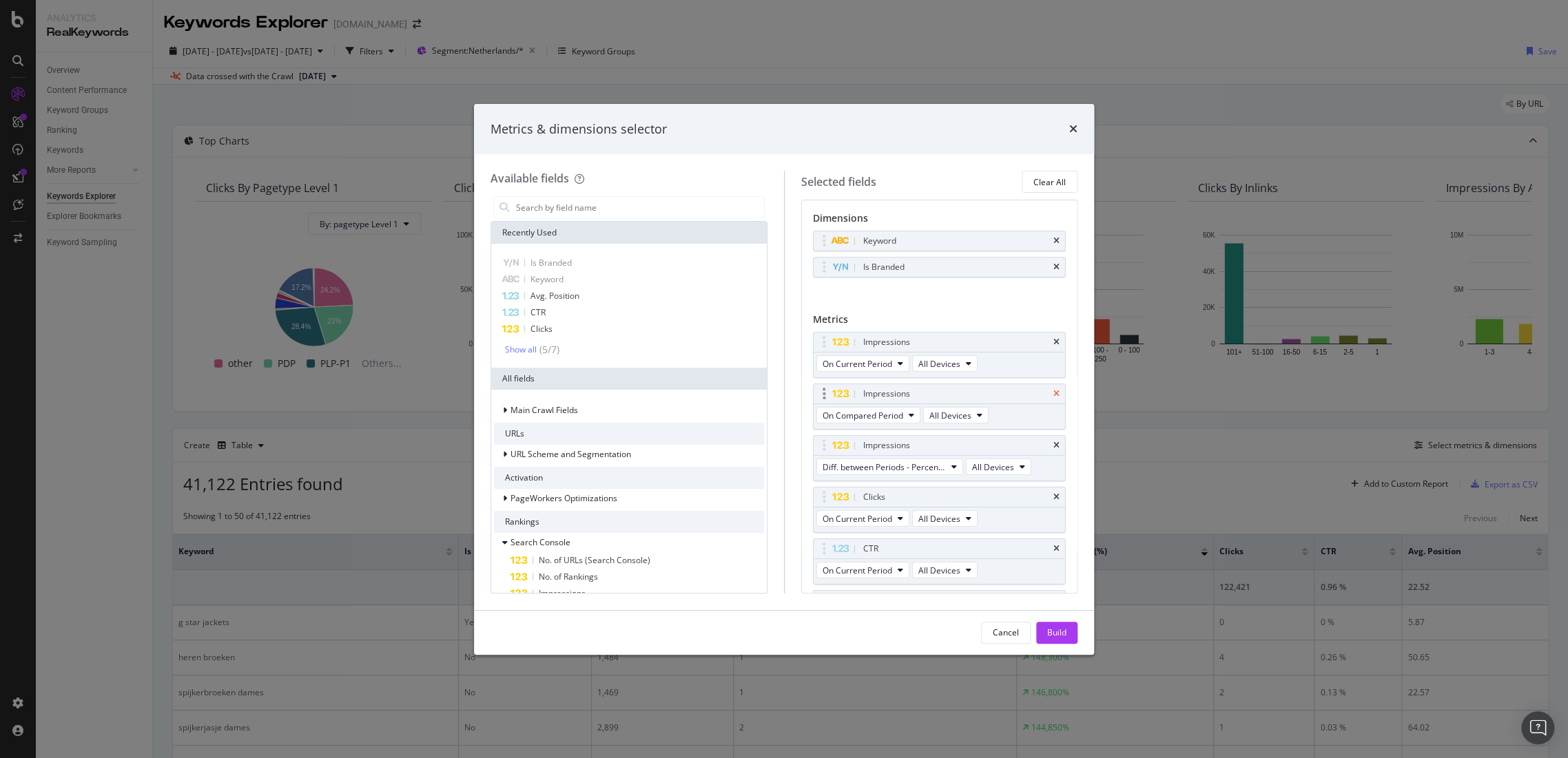
click at [1053, 390] on icon "times" at bounding box center [1056, 394] width 6 height 8
click at [1053, 395] on icon "times" at bounding box center [1056, 394] width 6 height 8
click at [1063, 624] on div "Build" at bounding box center [1057, 633] width 19 height 21
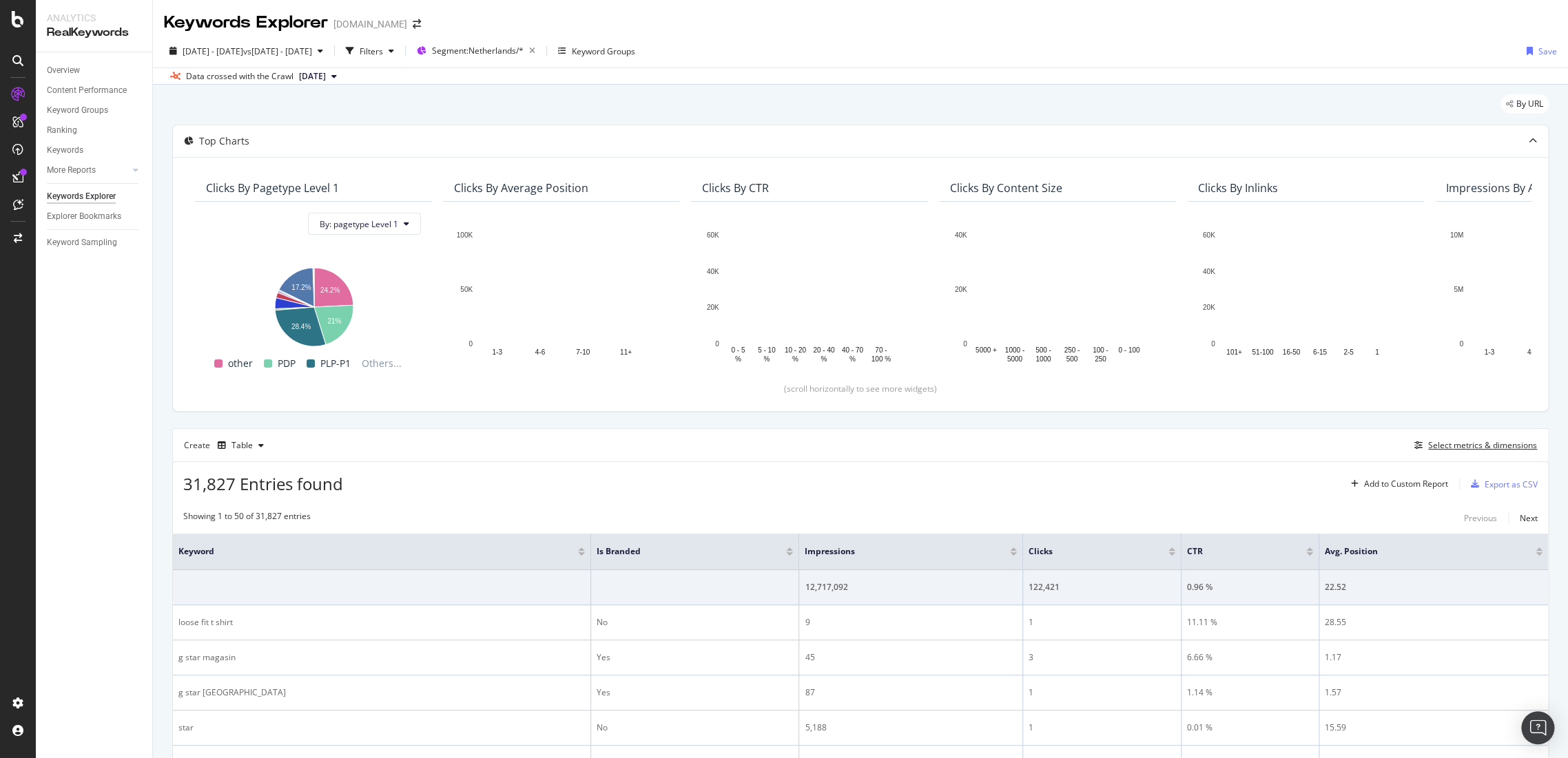
scroll to position [229, 0]
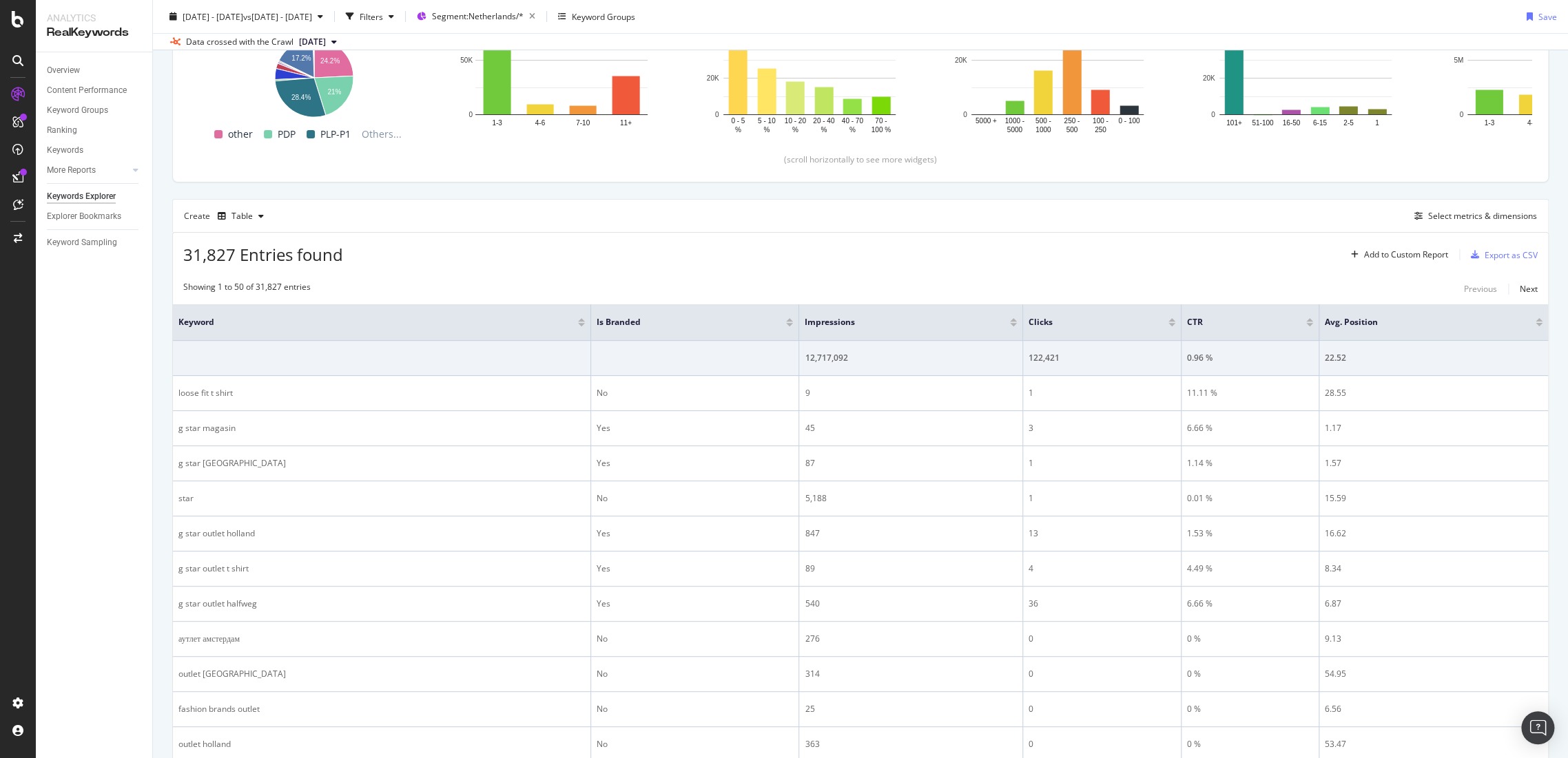
click at [1010, 318] on div at bounding box center [1013, 320] width 7 height 4
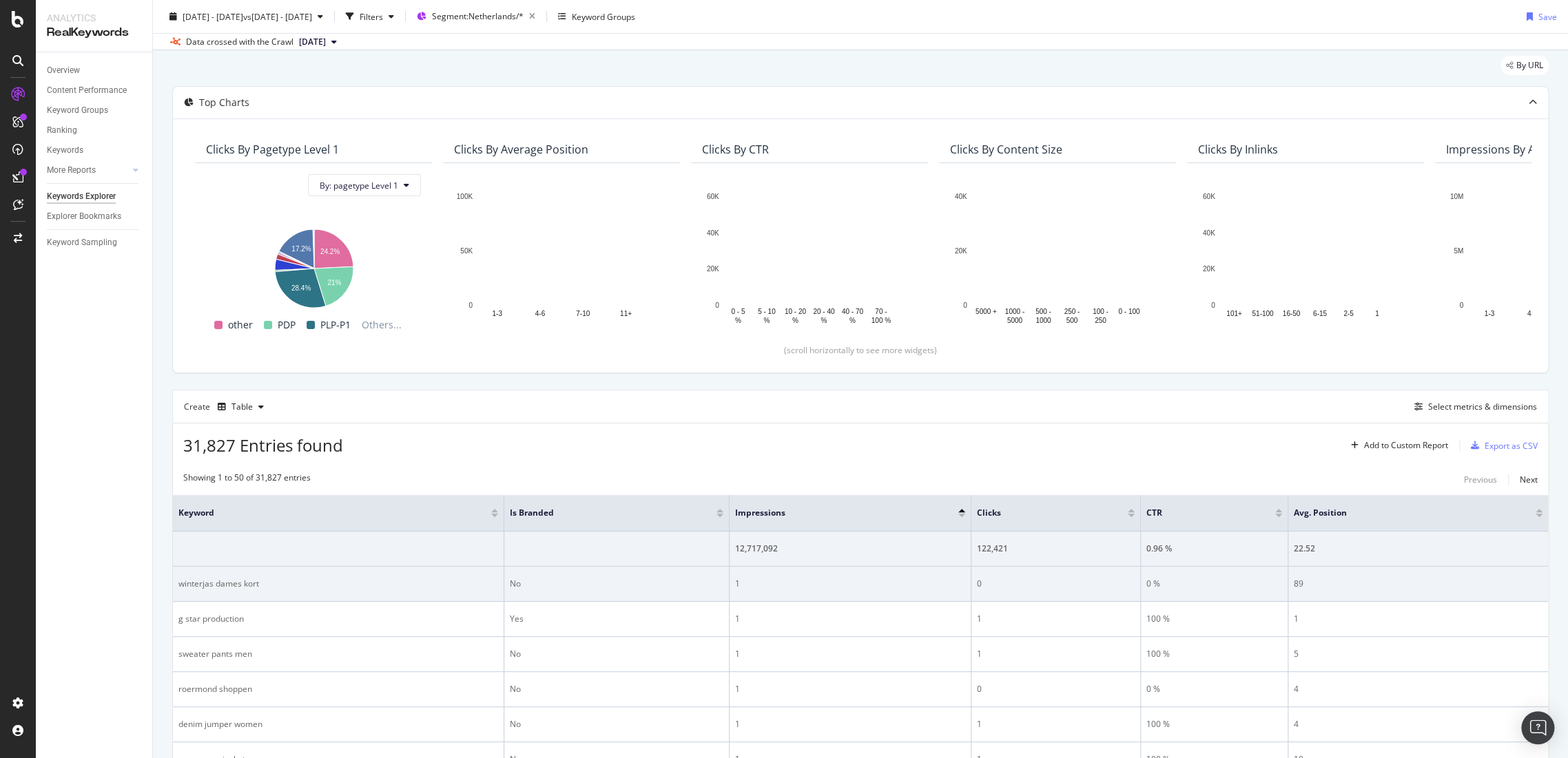
scroll to position [76, 0]
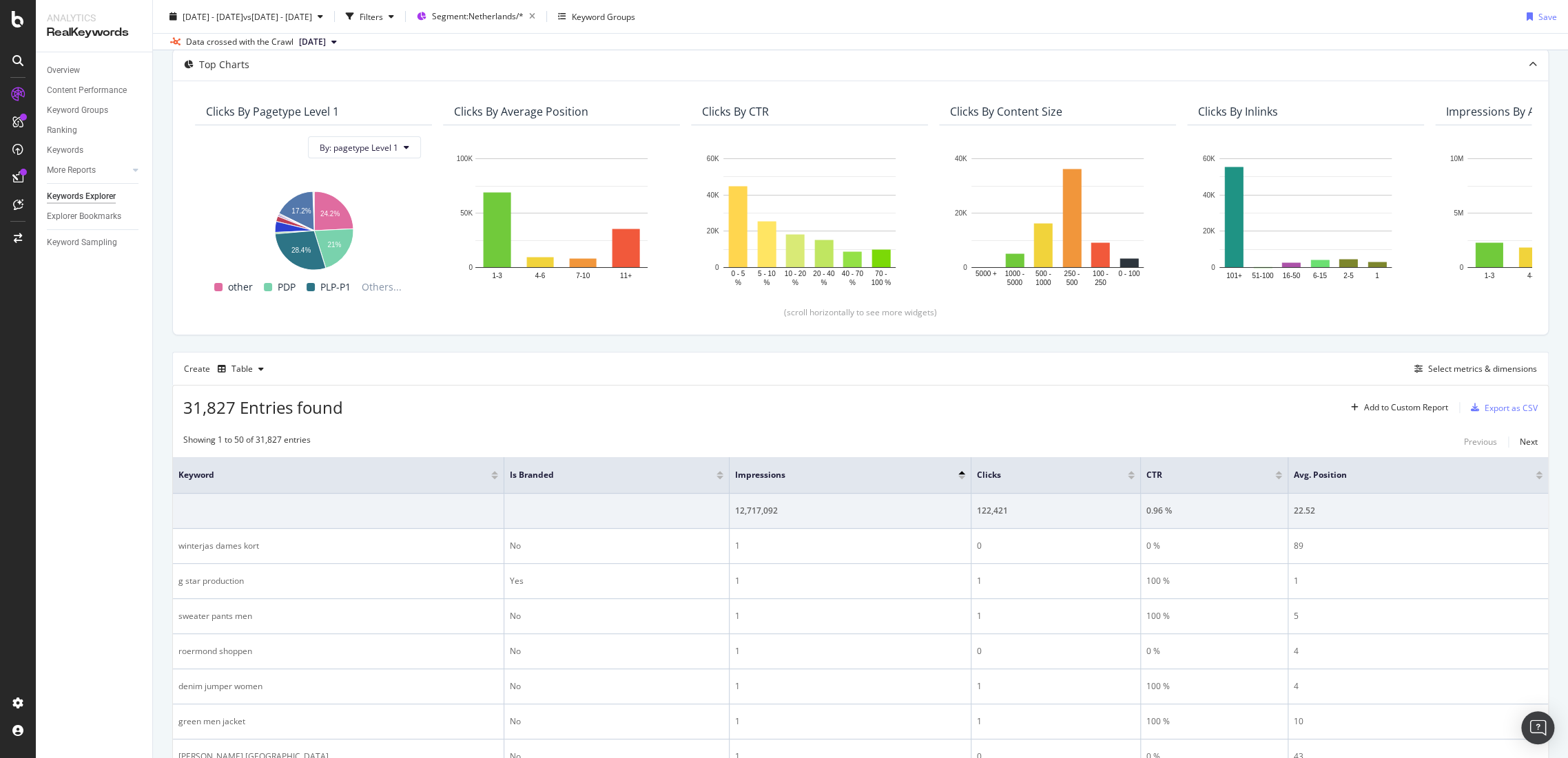
click at [963, 473] on div at bounding box center [961, 473] width 7 height 4
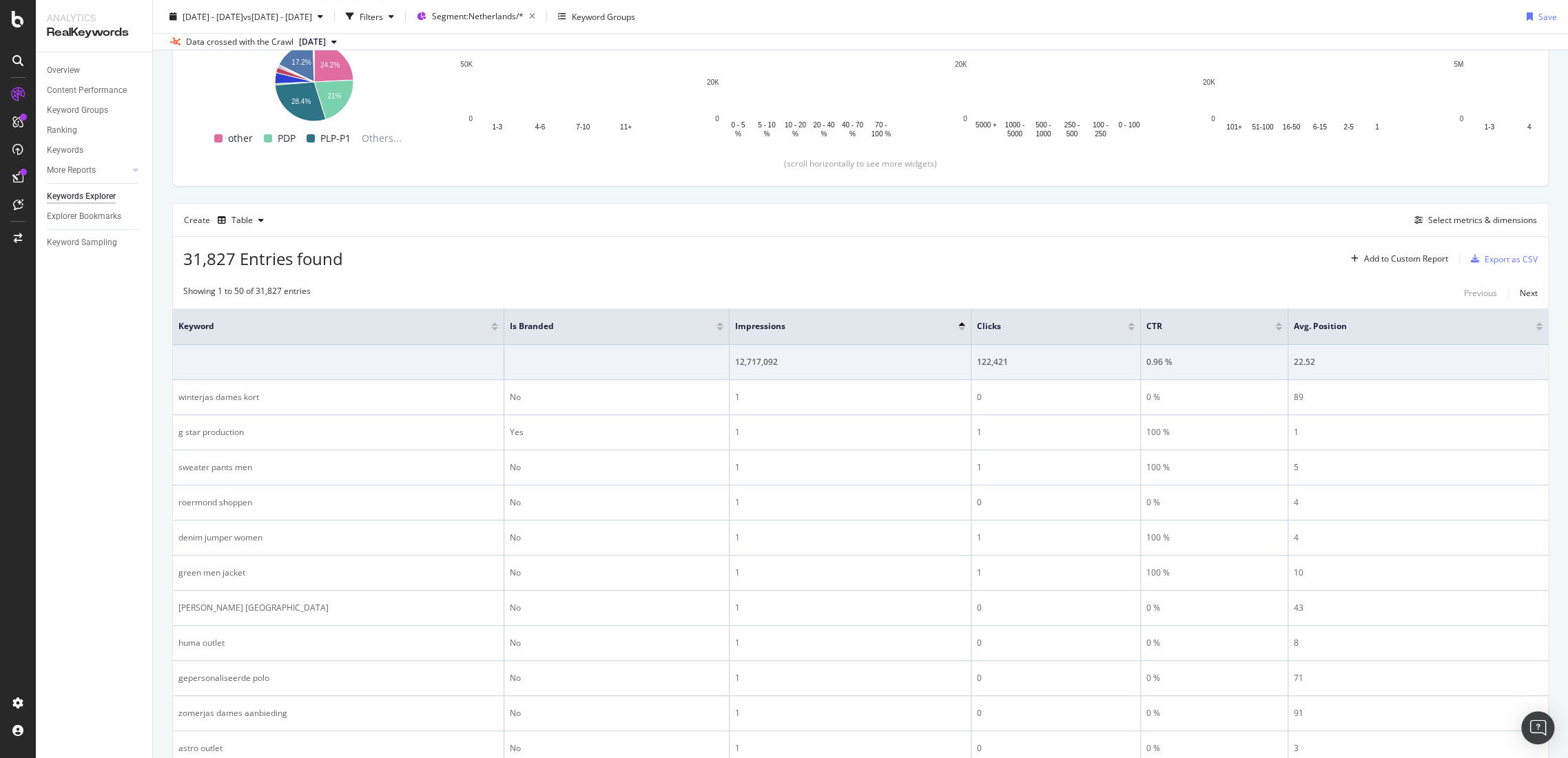
scroll to position [306, 0]
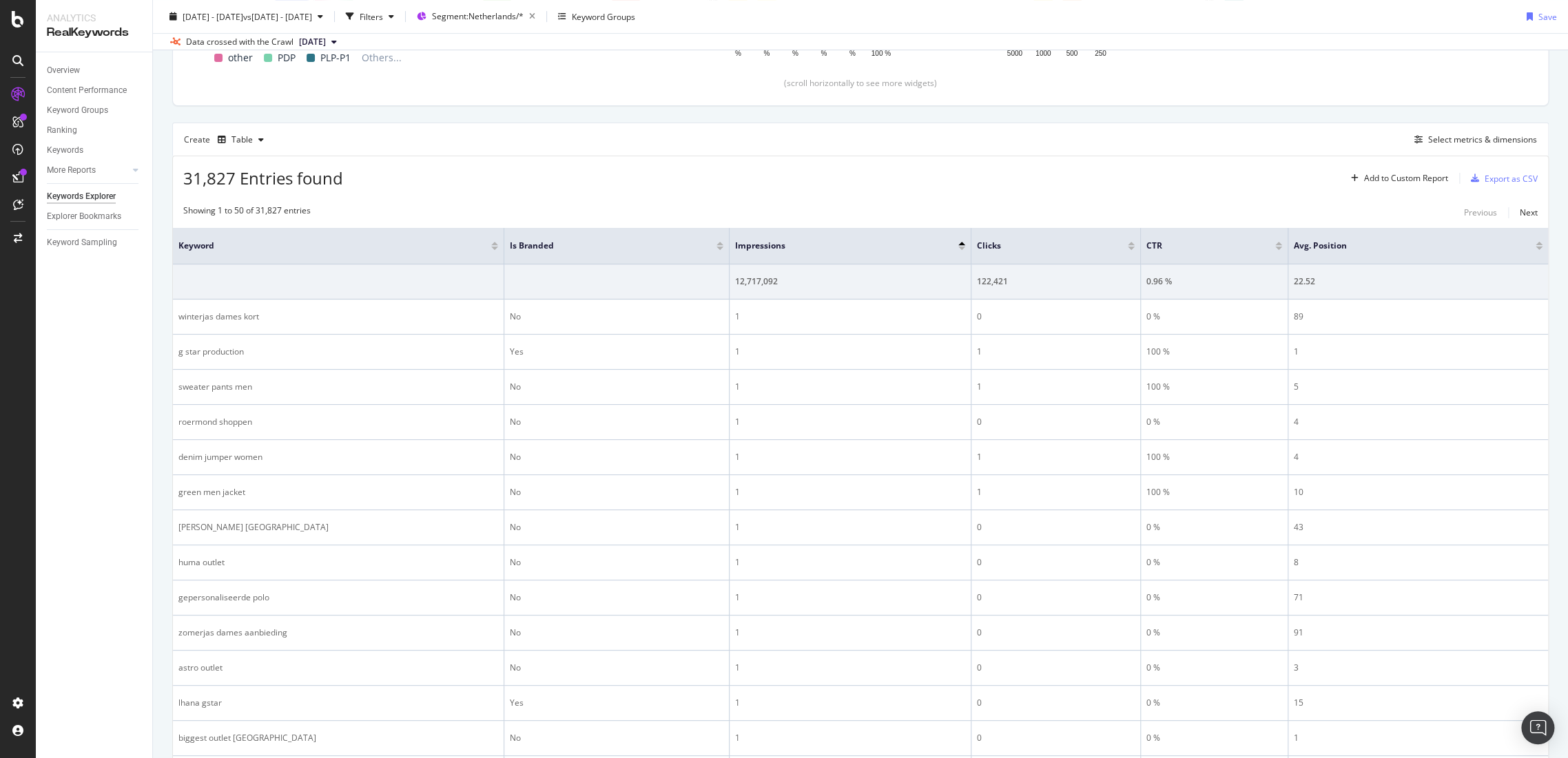
click at [964, 242] on div at bounding box center [961, 243] width 7 height 4
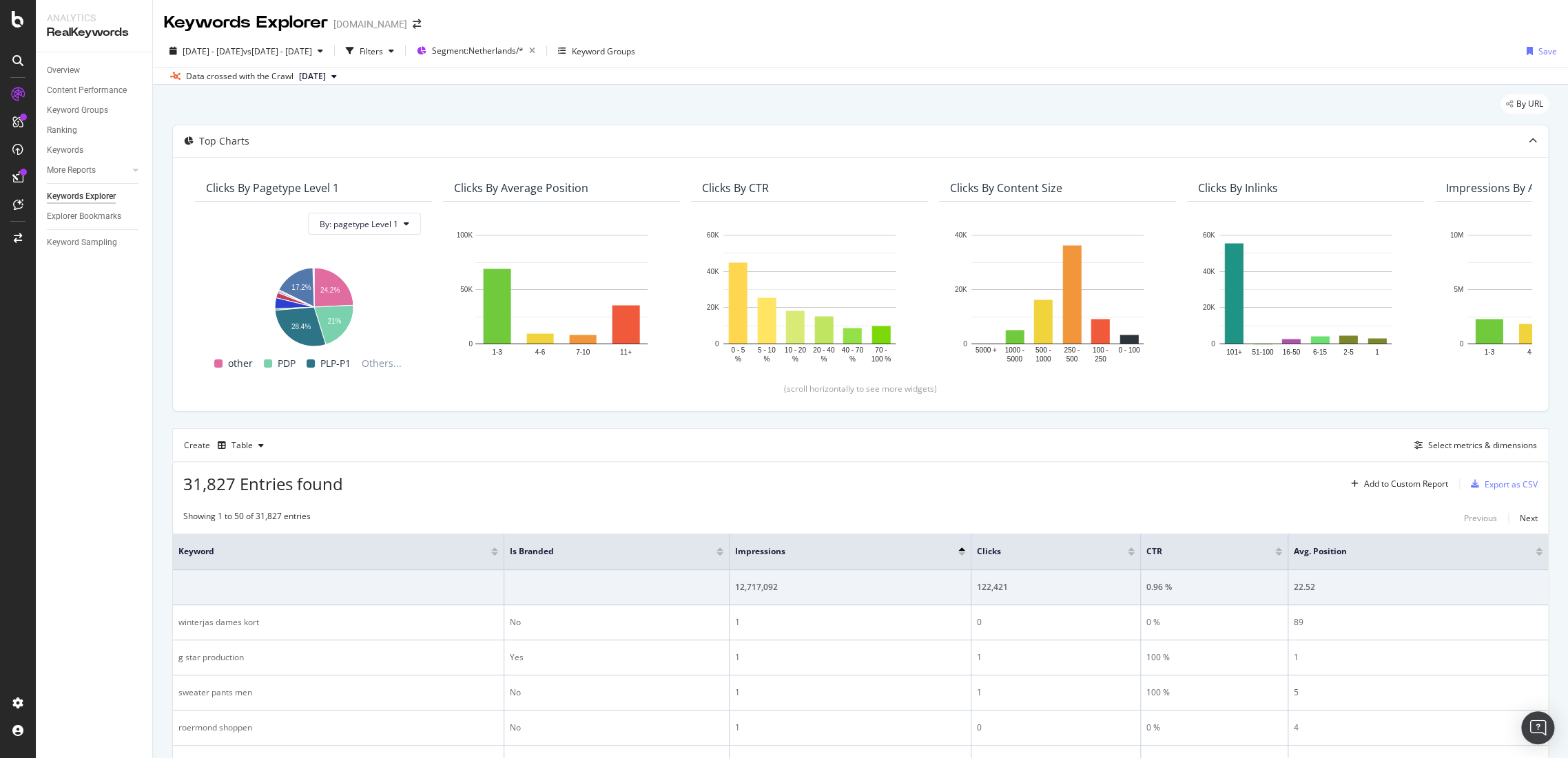
click at [963, 553] on div at bounding box center [961, 554] width 7 height 4
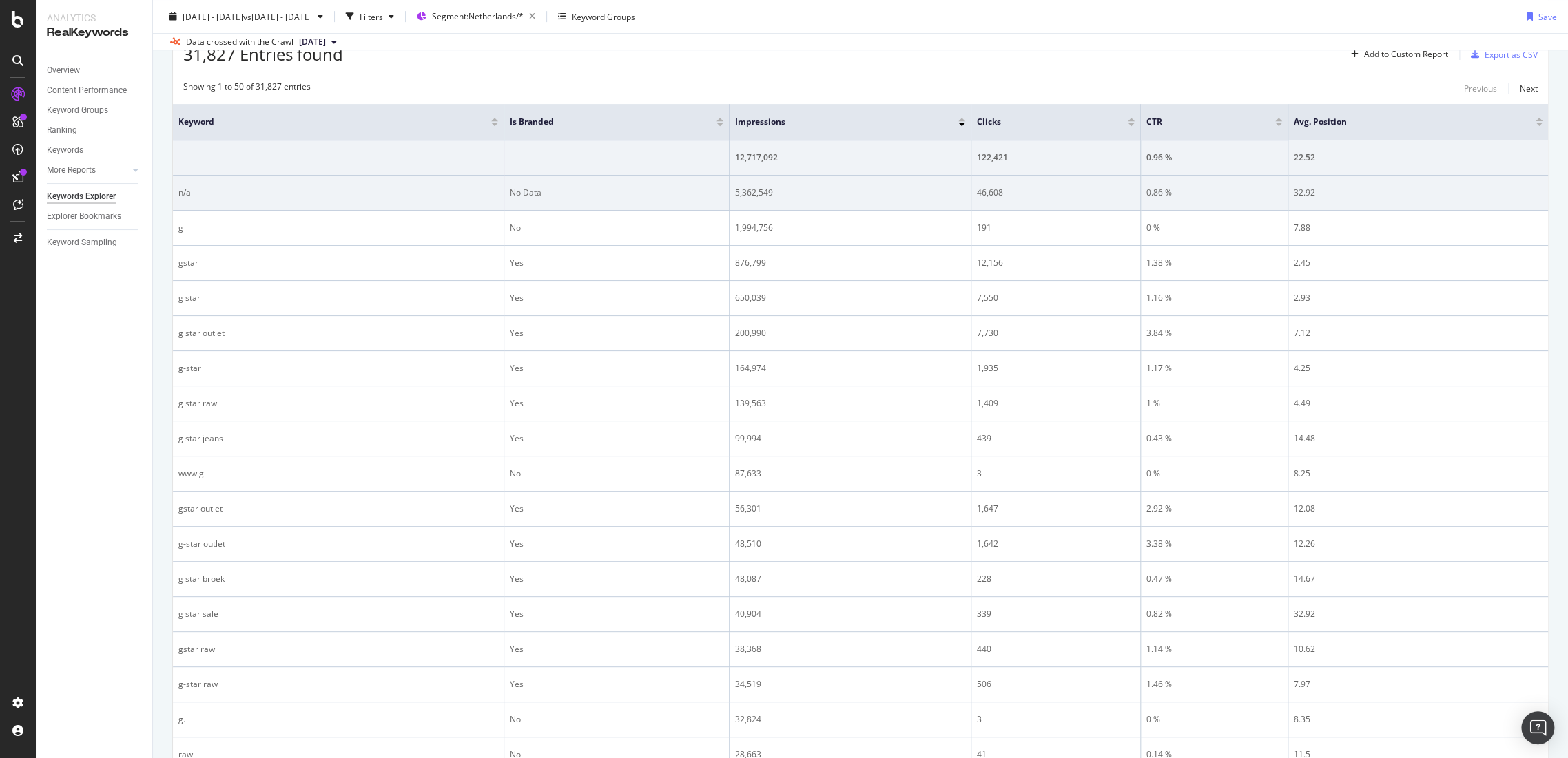
scroll to position [306, 0]
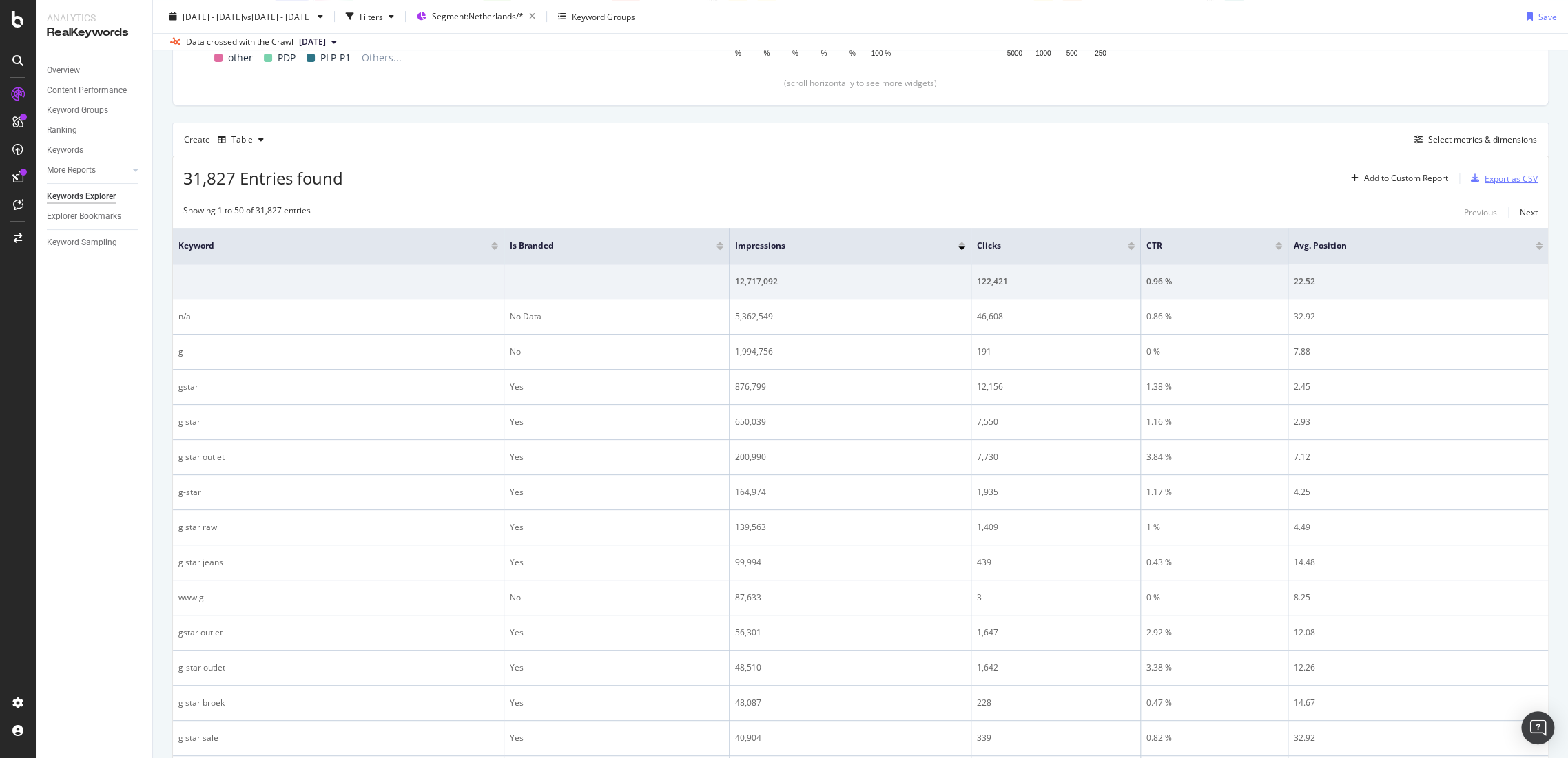
click at [1505, 168] on div "Export as CSV" at bounding box center [1501, 178] width 72 height 21
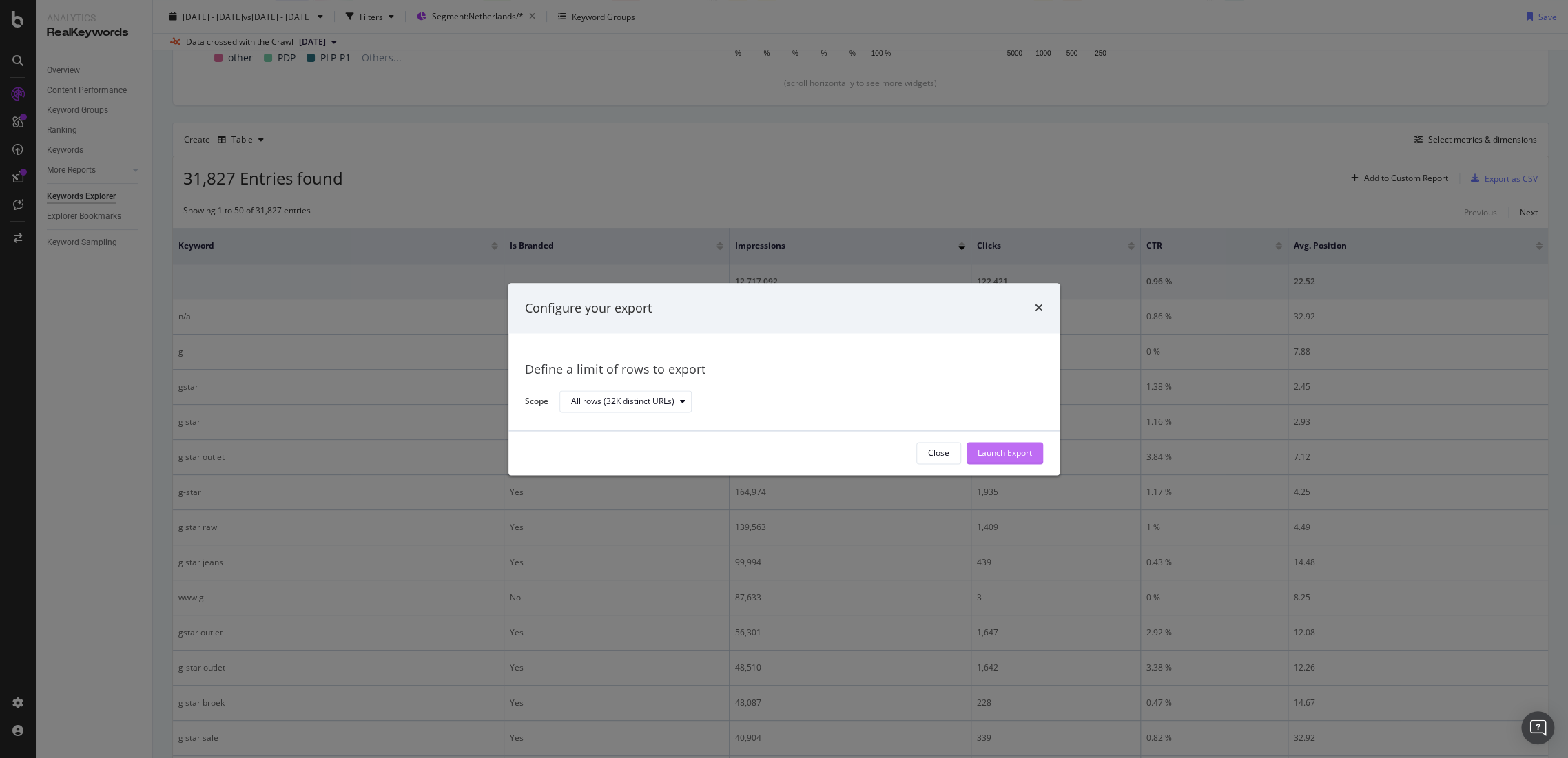
click at [1022, 455] on div "Launch Export" at bounding box center [1005, 454] width 55 height 12
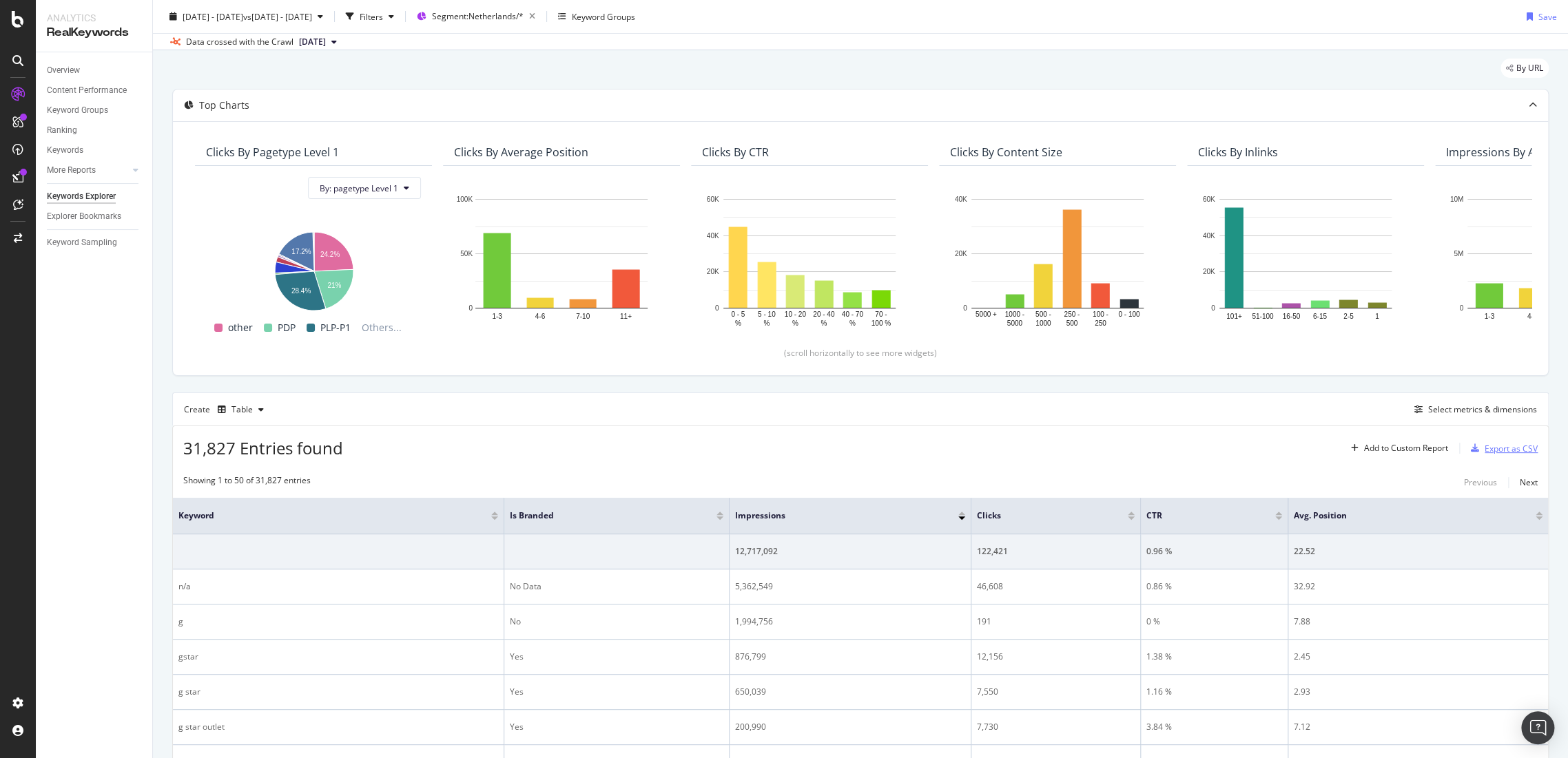
scroll to position [0, 0]
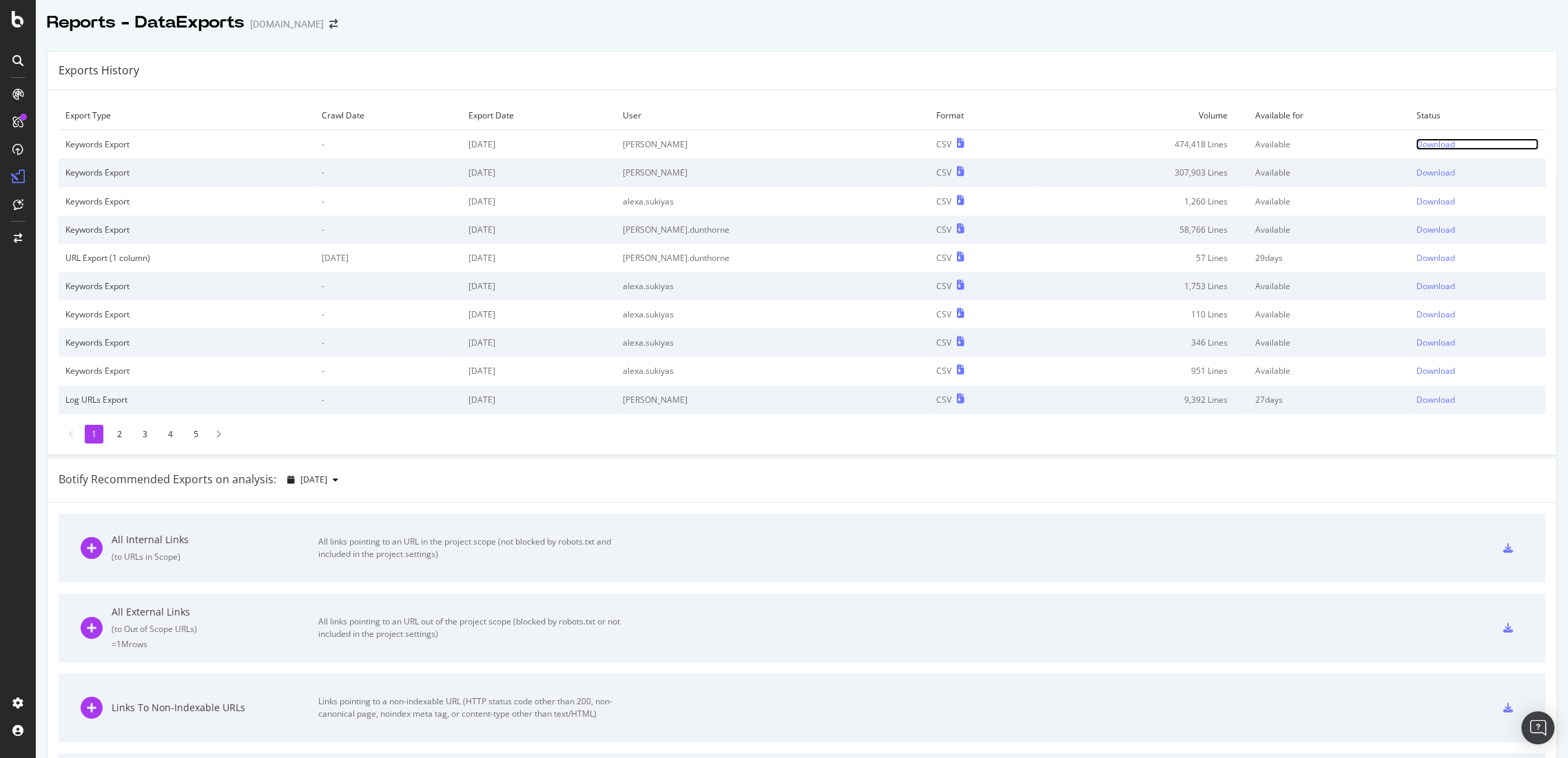
click at [1416, 147] on div "Download" at bounding box center [1435, 144] width 38 height 12
click at [1416, 144] on div "Download" at bounding box center [1435, 144] width 38 height 12
click at [1416, 140] on div "Download" at bounding box center [1435, 144] width 38 height 12
click at [1416, 141] on div "Download" at bounding box center [1435, 144] width 38 height 12
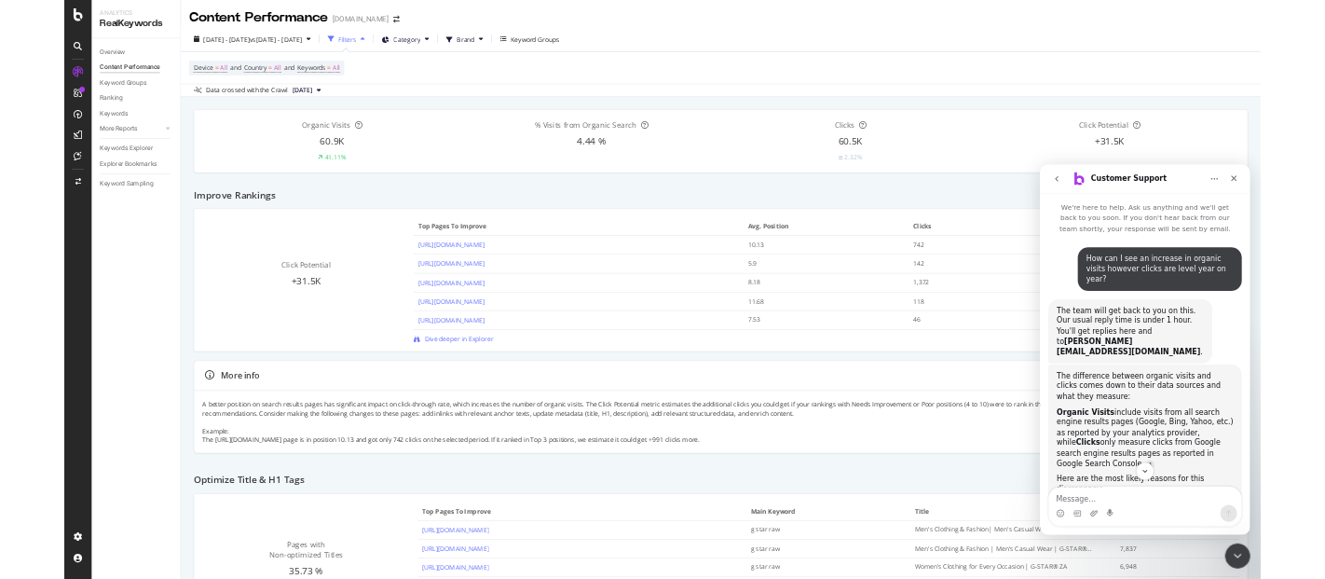
scroll to position [1749, 0]
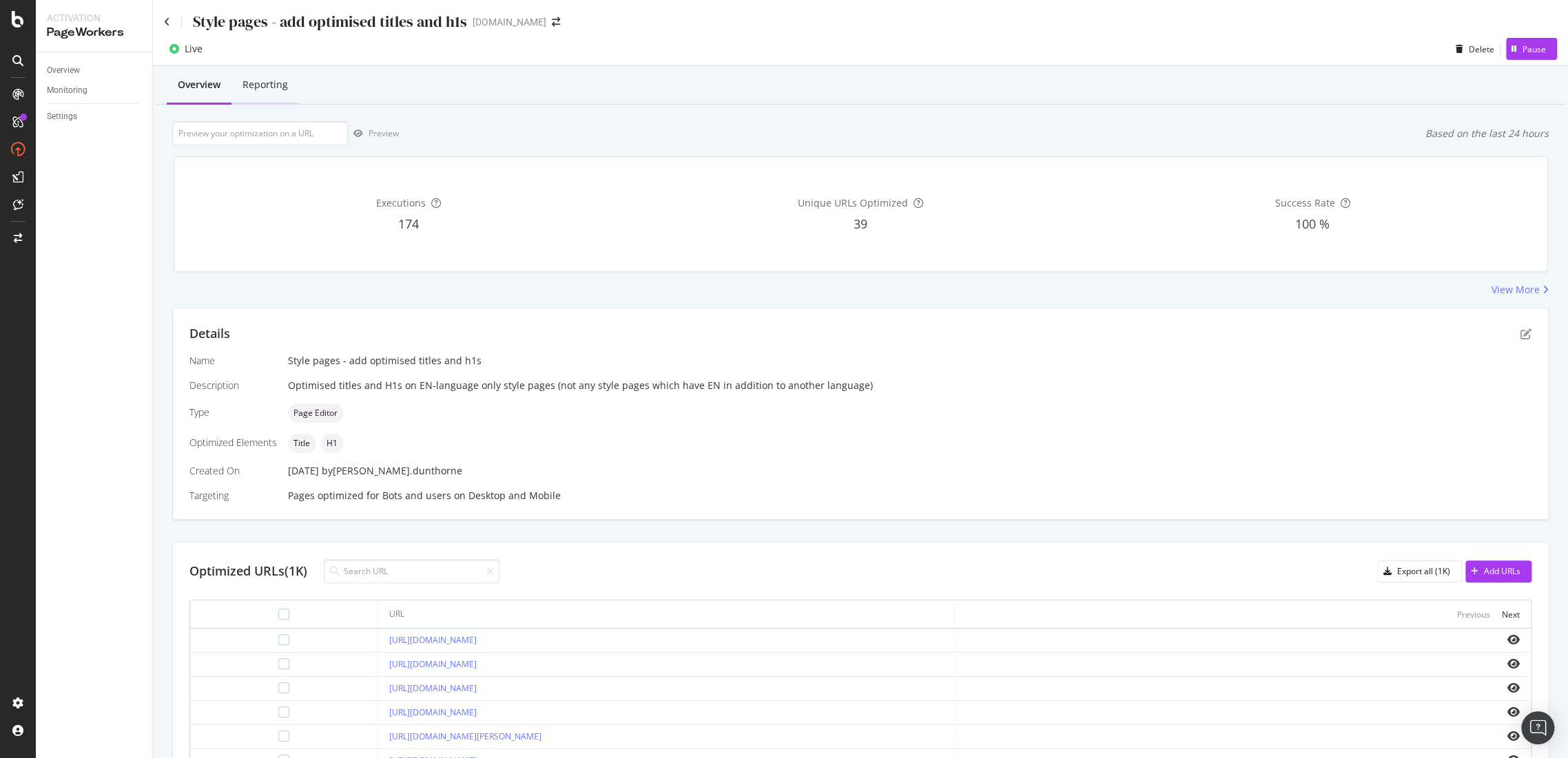
click at [268, 86] on div "Reporting" at bounding box center [265, 84] width 46 height 14
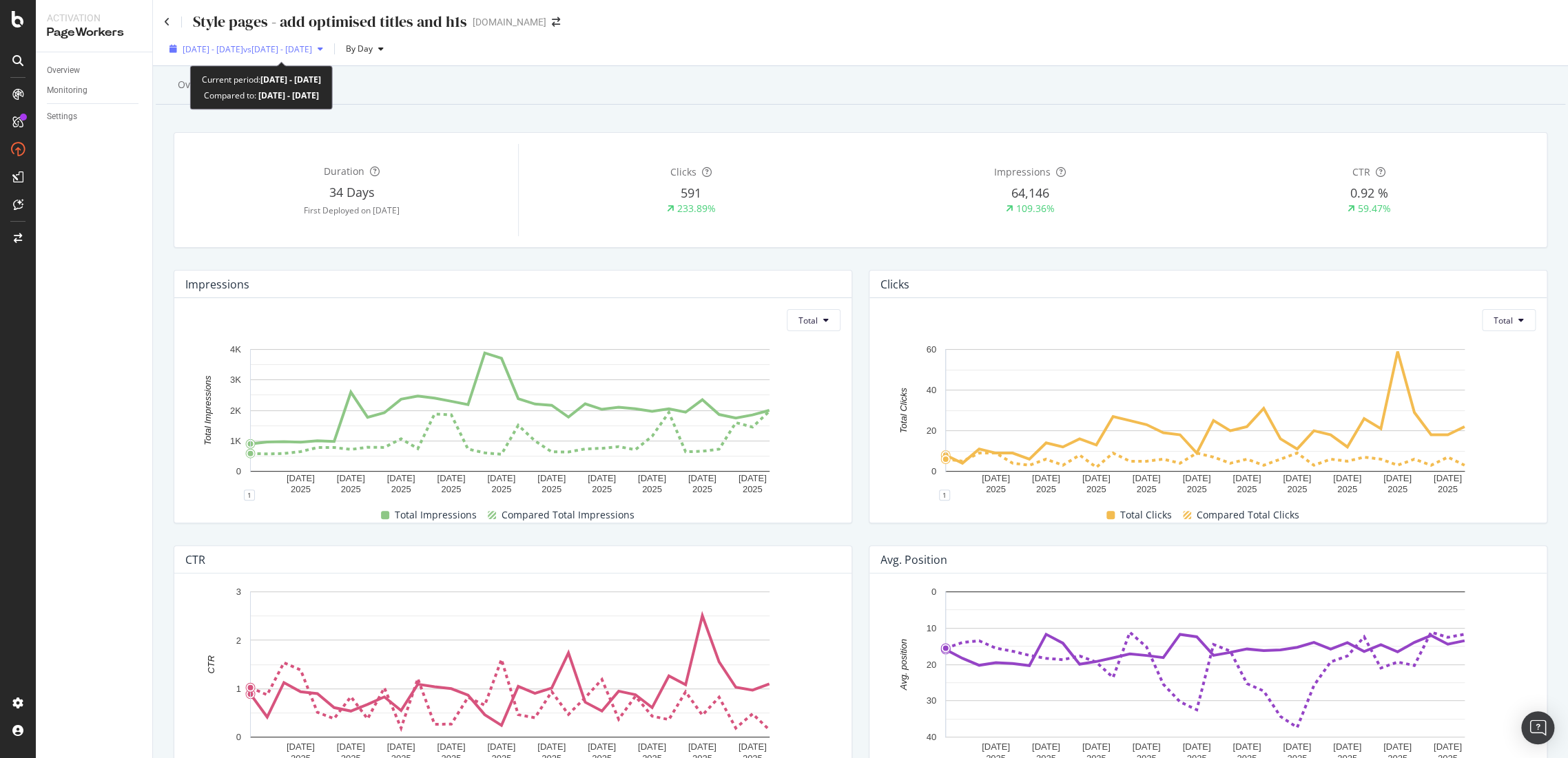
click at [243, 48] on span "2025 Jul. 31st - Aug. 31st" at bounding box center [213, 49] width 61 height 12
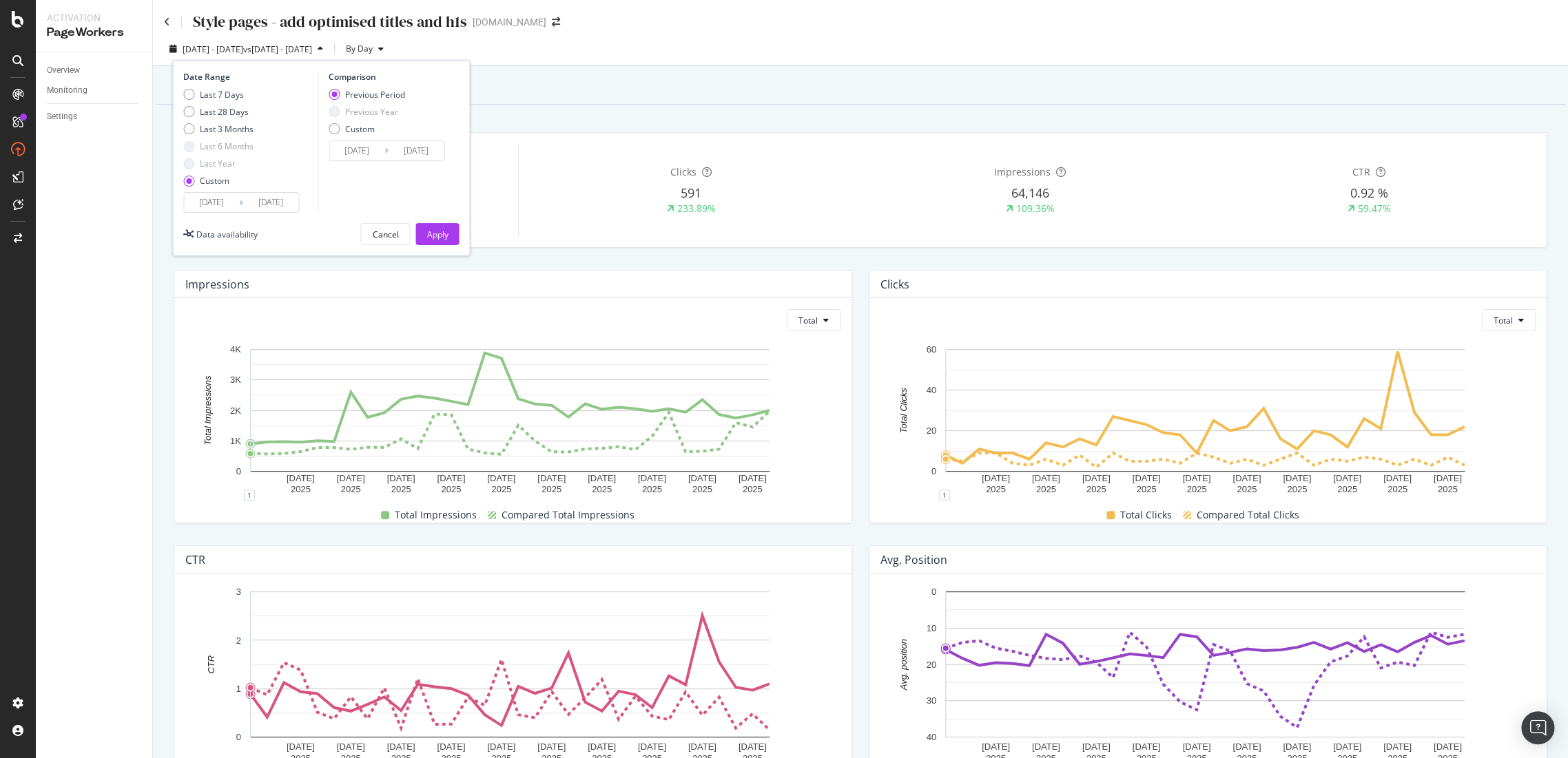
drag, startPoint x: 188, startPoint y: 106, endPoint x: 216, endPoint y: 137, distance: 41.8
click at [188, 105] on div "Last 7 Days Last 28 Days Last 3 Months Last 6 Months Last Year Custom" at bounding box center [218, 140] width 70 height 104
click at [194, 109] on div "Last 28 Days" at bounding box center [218, 112] width 70 height 12
type input "2025/08/04"
type input "2025/07/07"
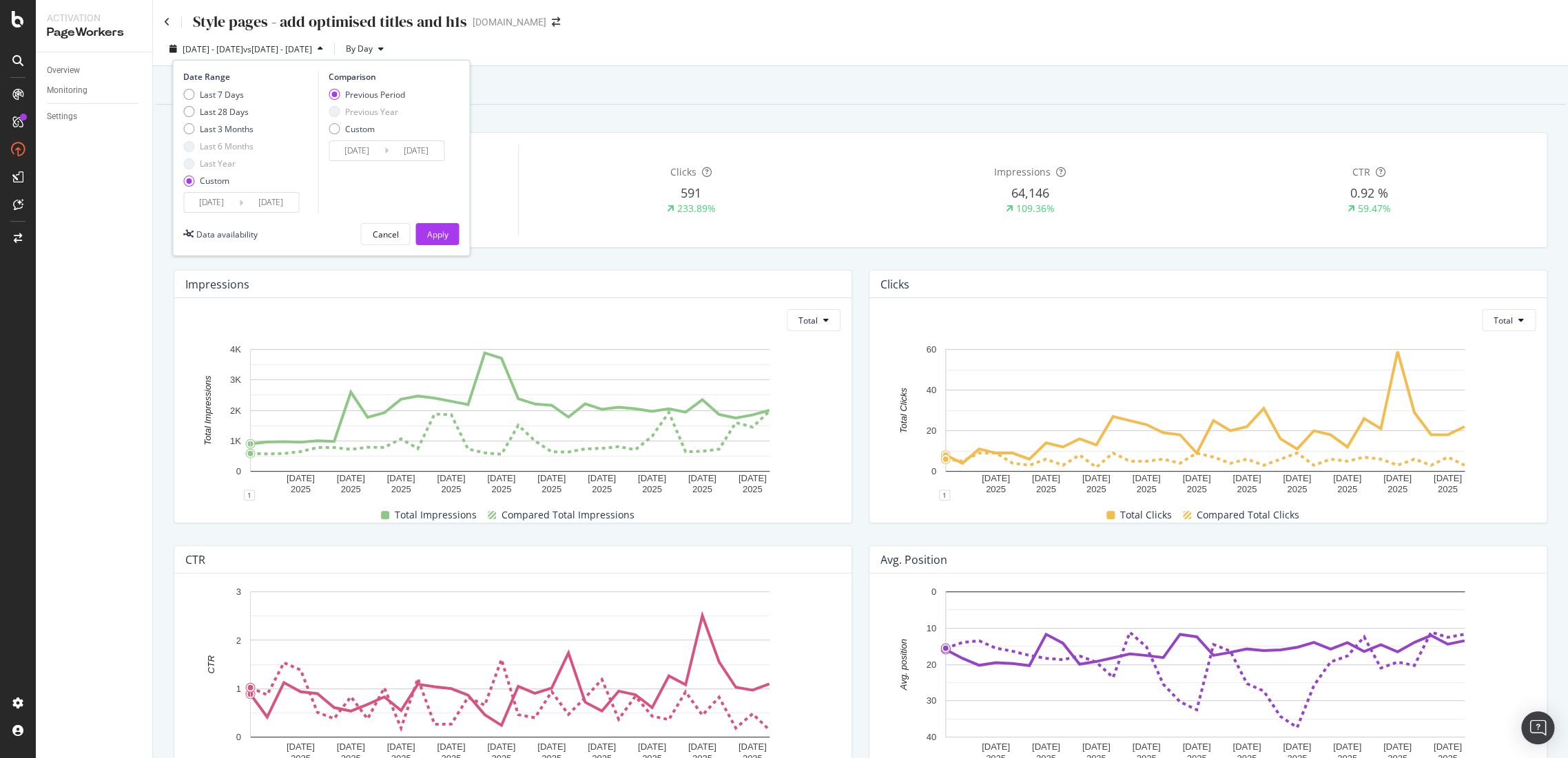
type input "2025/08/03"
click at [427, 234] on div "Apply" at bounding box center [437, 234] width 21 height 12
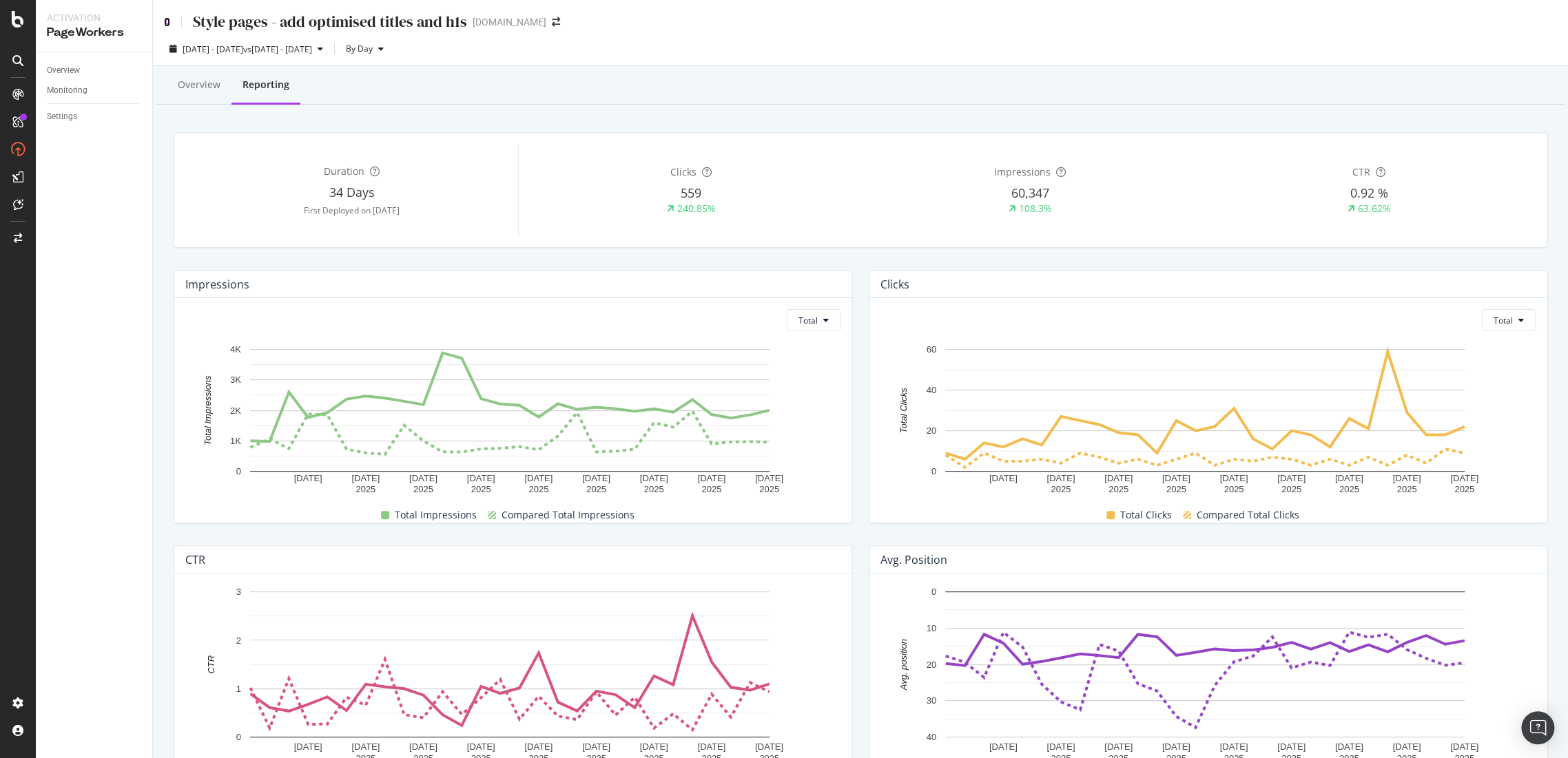
click at [166, 19] on icon at bounding box center [167, 21] width 6 height 10
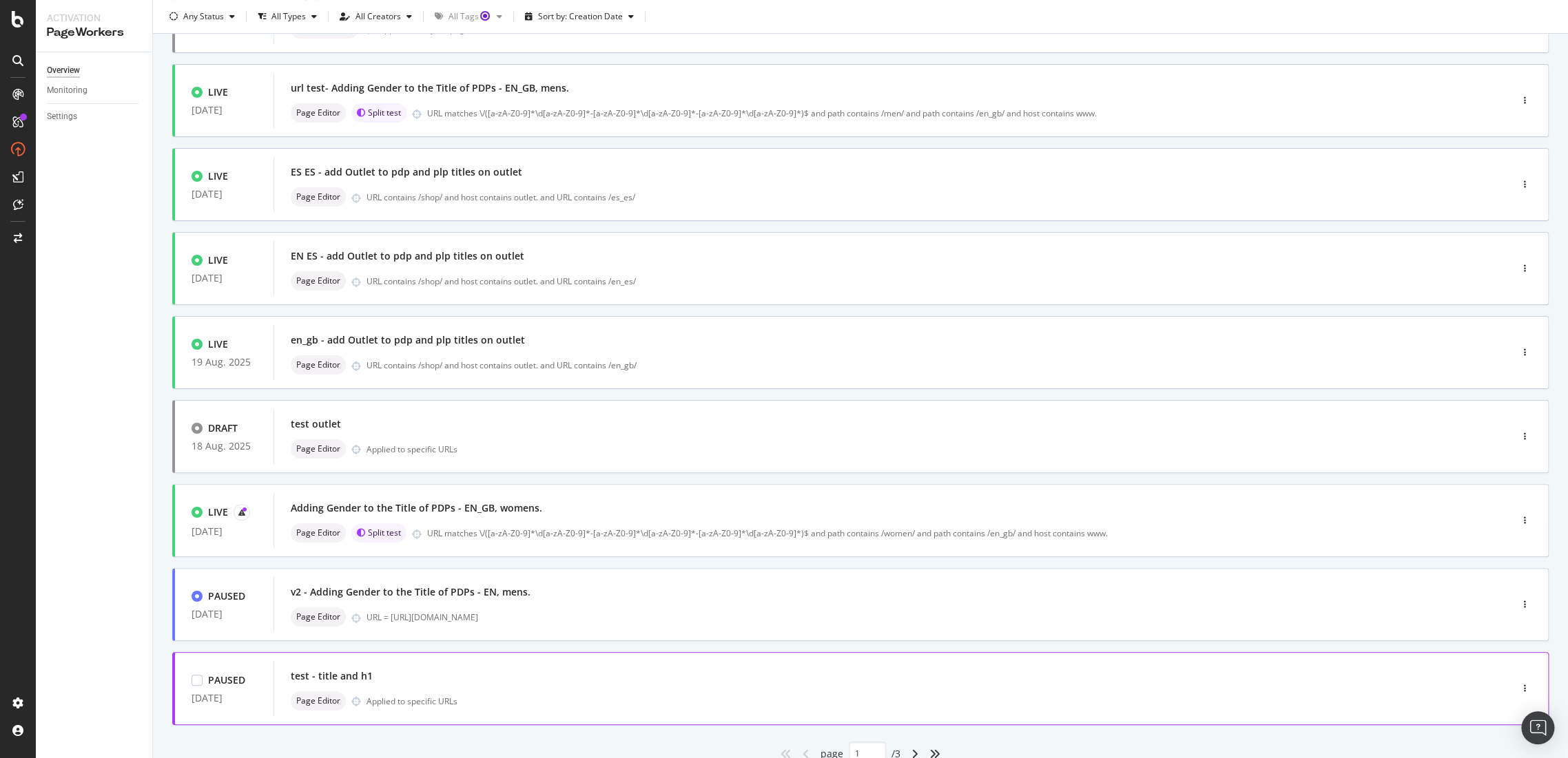
scroll to position [284, 0]
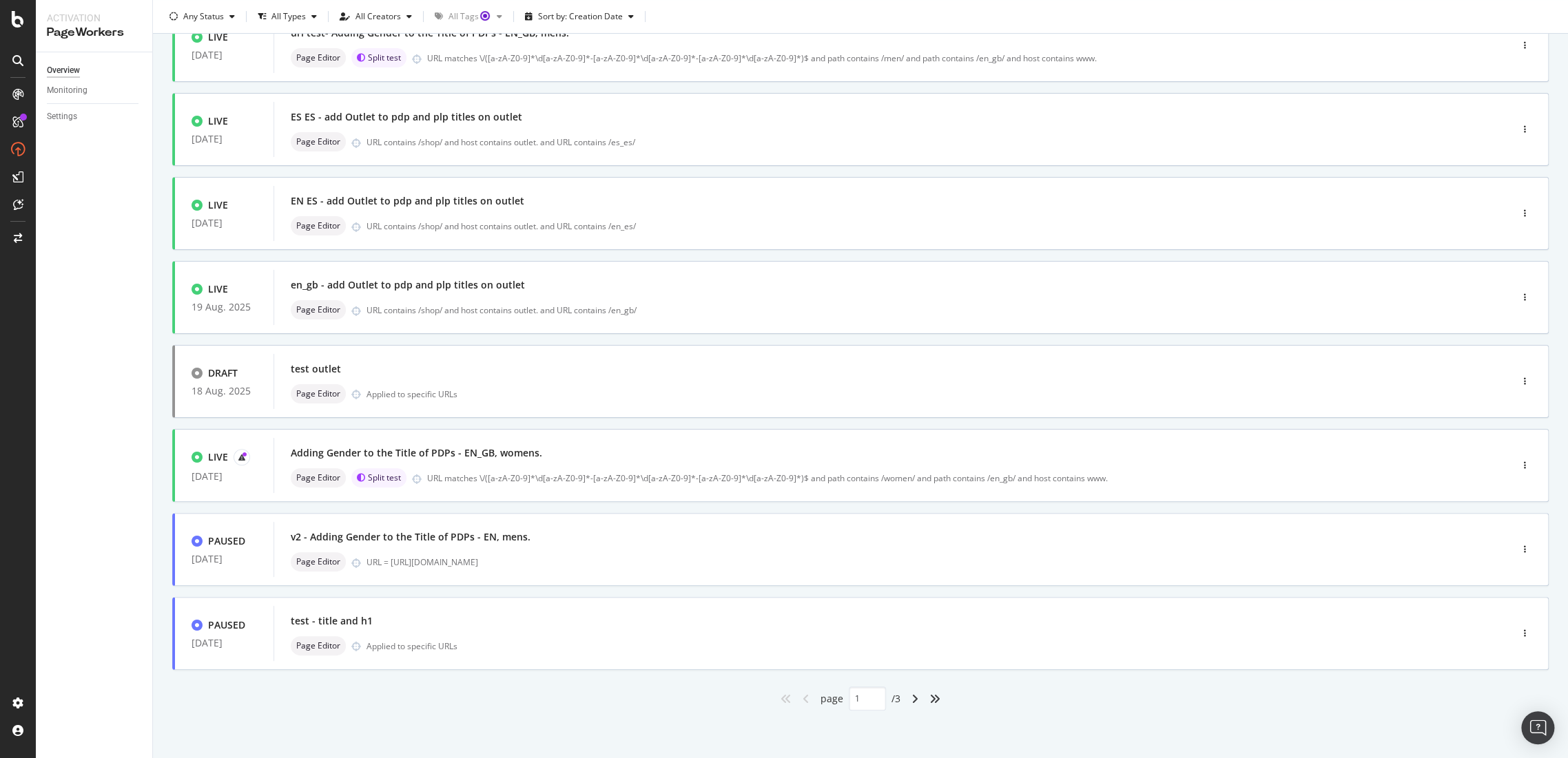
click at [906, 699] on div "angle-right" at bounding box center [915, 699] width 18 height 22
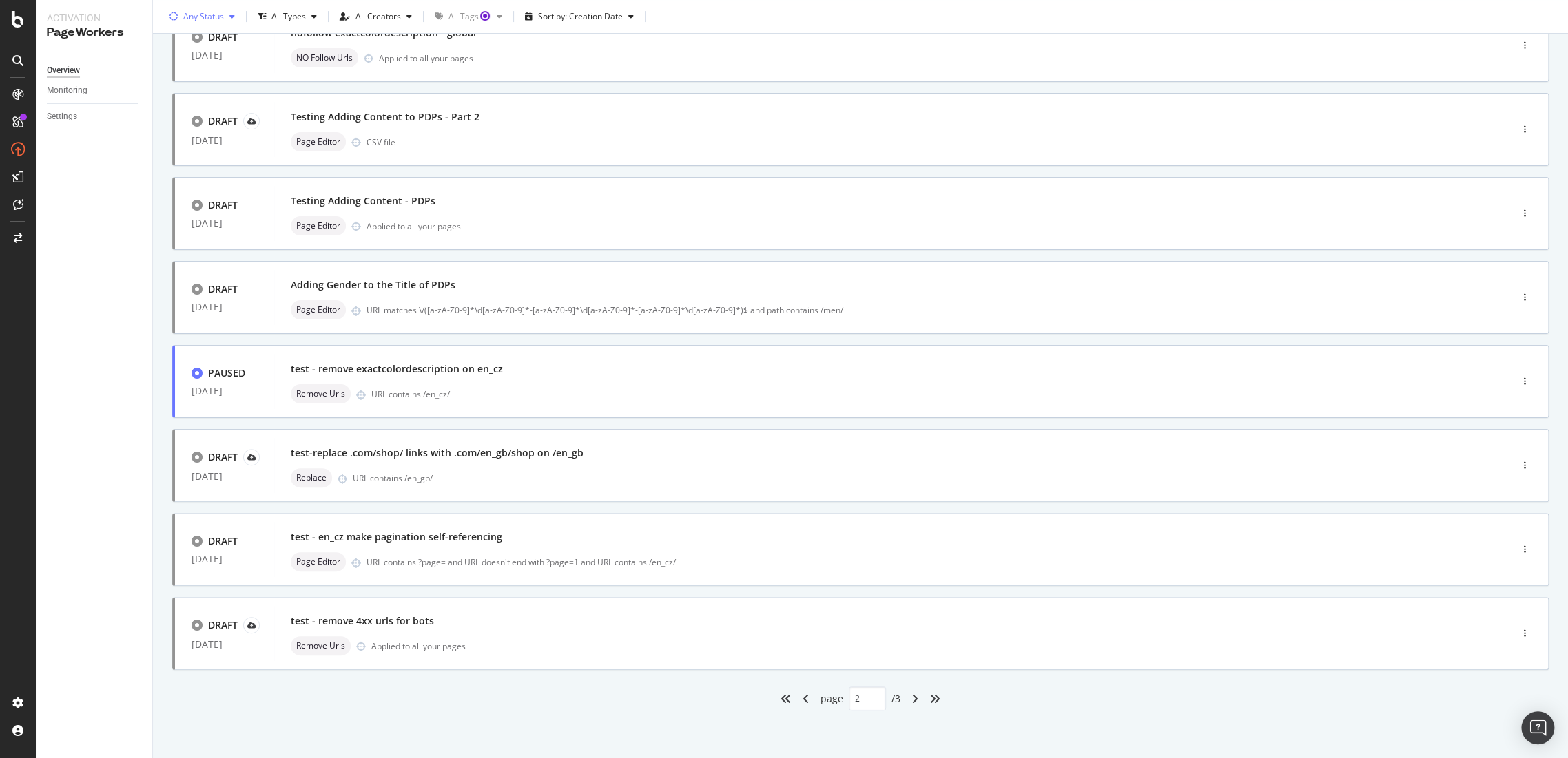
click at [217, 18] on div "Any Status" at bounding box center [203, 16] width 41 height 8
click at [192, 111] on div "Draft" at bounding box center [202, 113] width 20 height 12
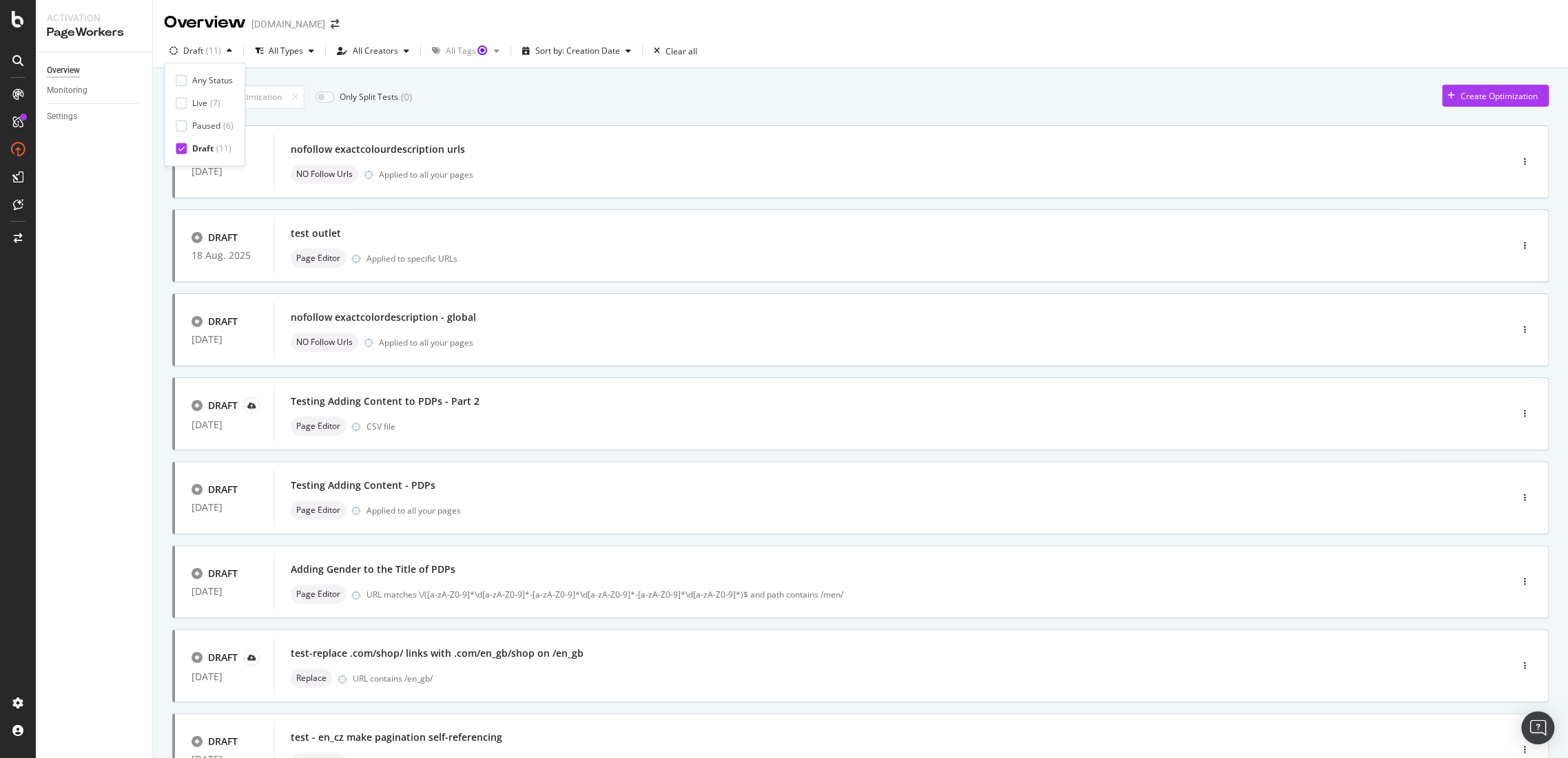
scroll to position [284, 0]
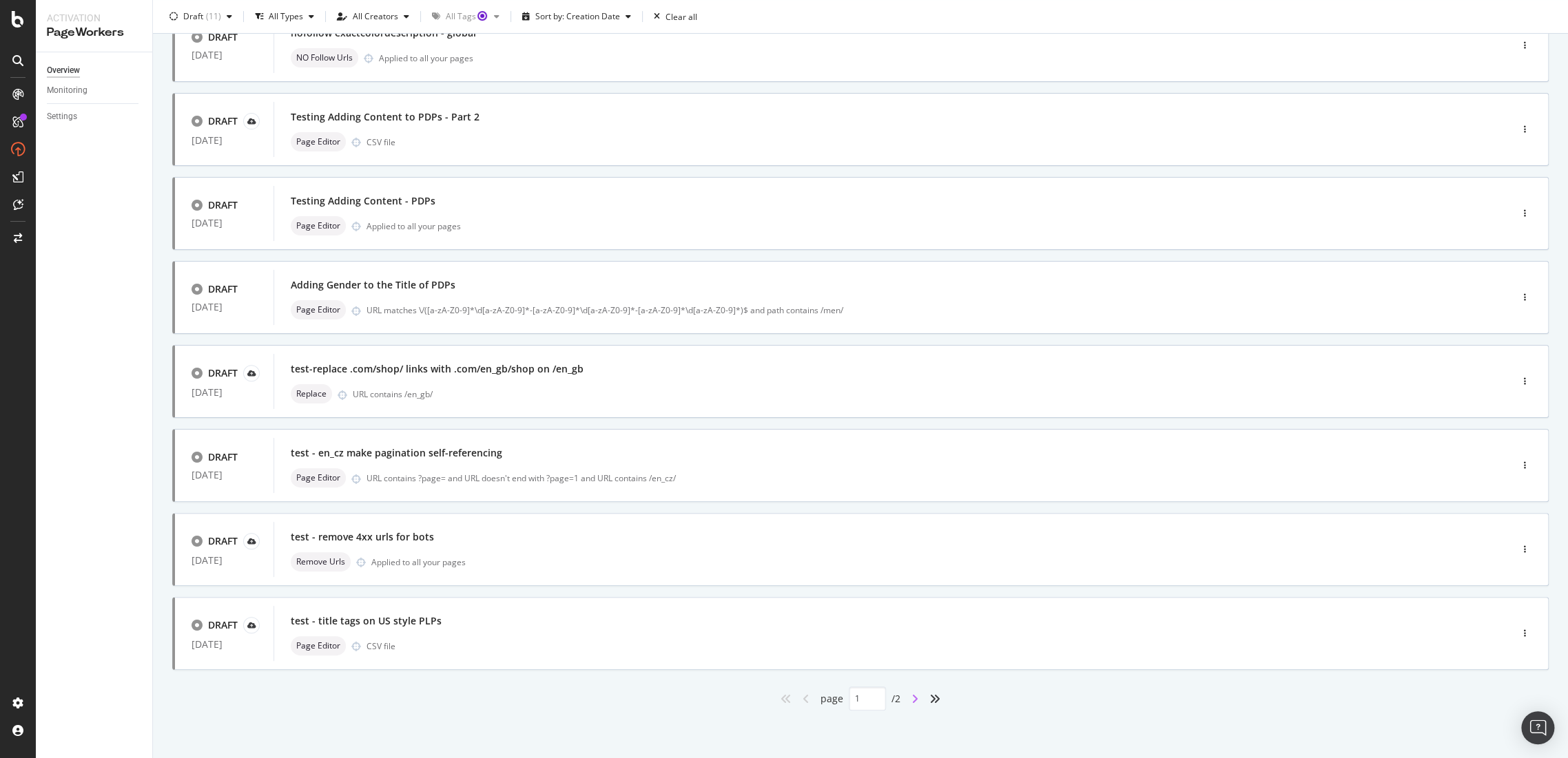
click at [912, 694] on icon "angle-right" at bounding box center [914, 699] width 7 height 11
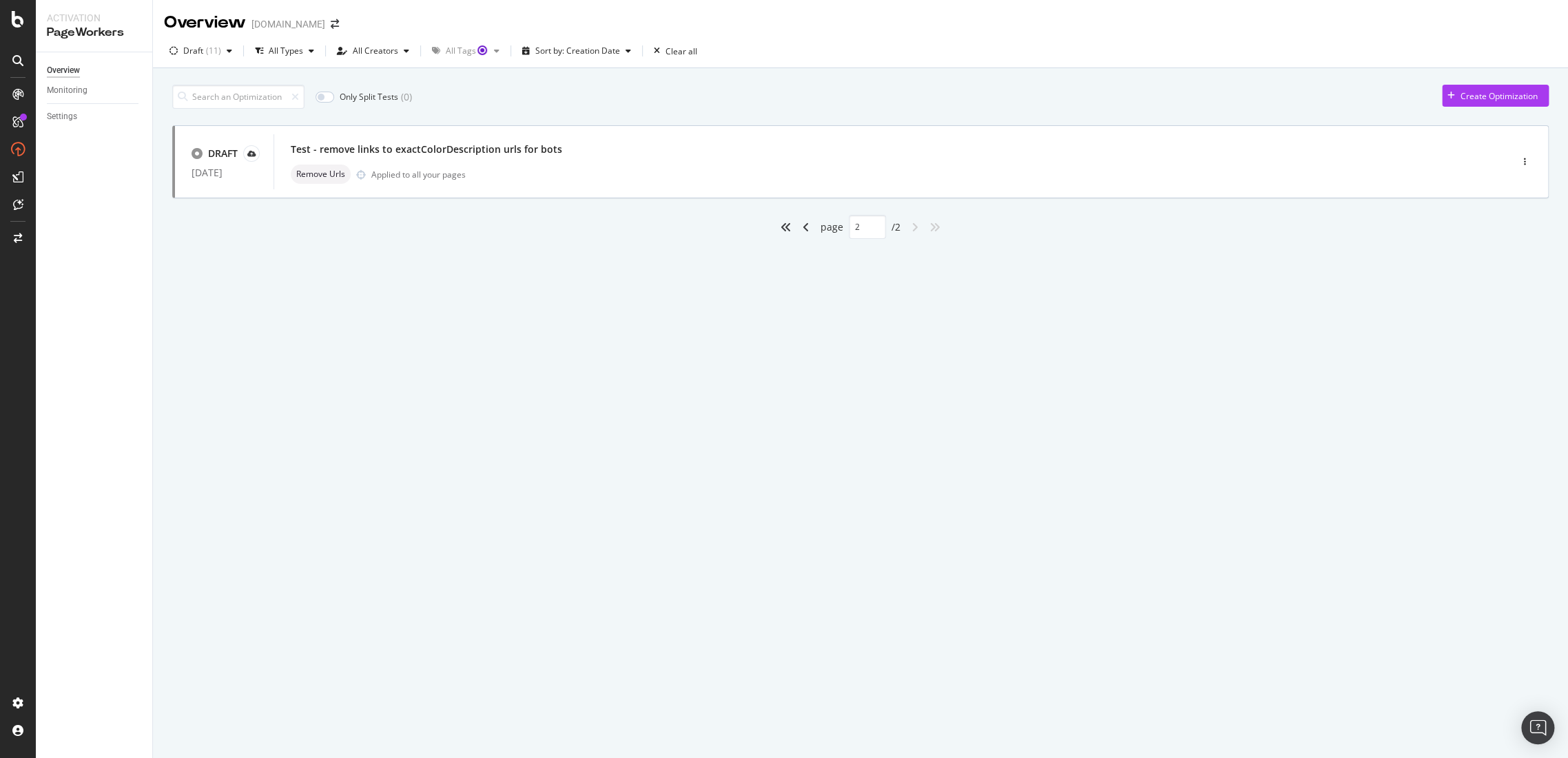
click at [797, 228] on div "angle-left" at bounding box center [806, 228] width 18 height 22
type input "1"
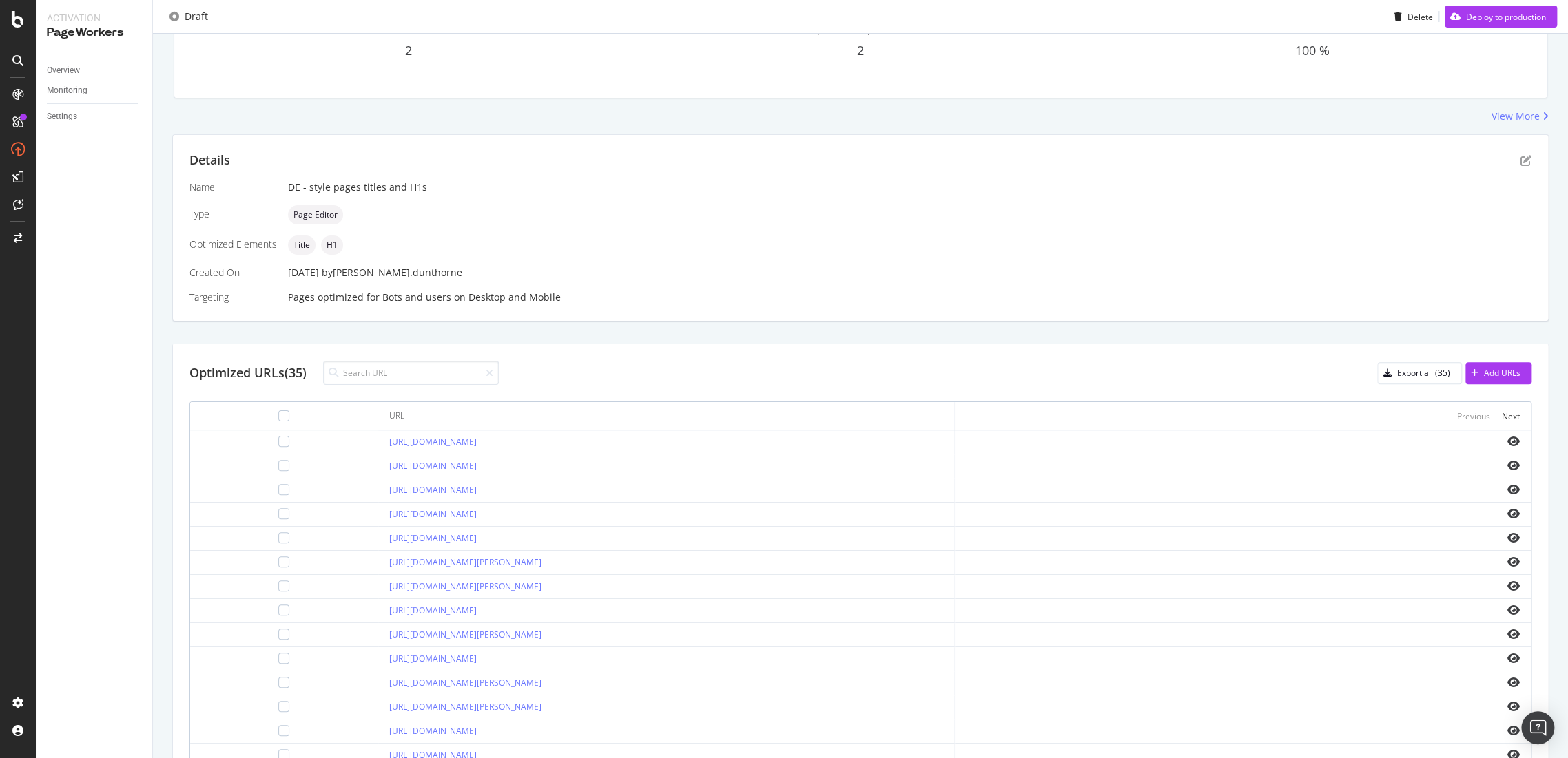
scroll to position [270, 0]
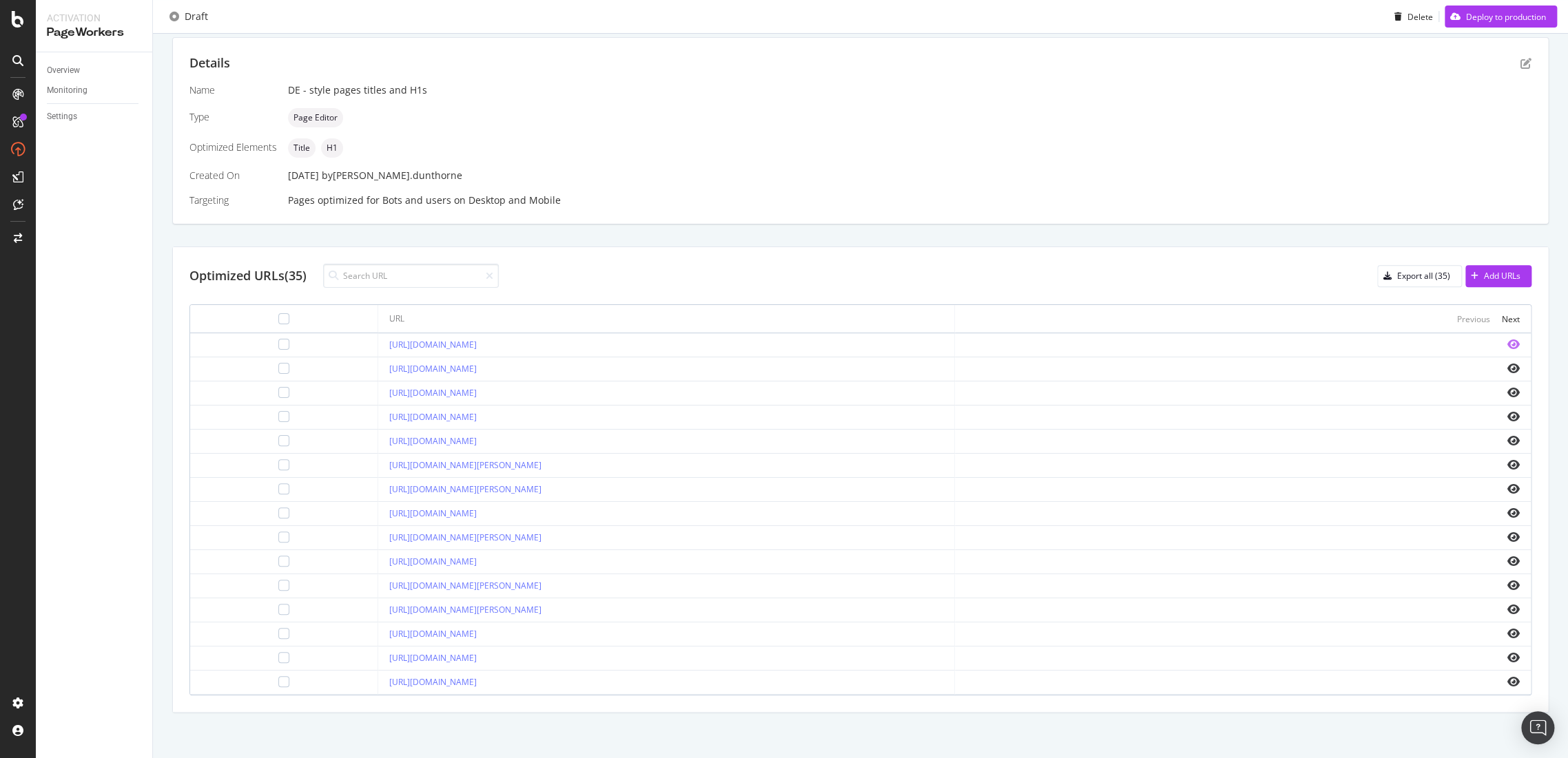
click at [1507, 340] on icon "eye" at bounding box center [1513, 344] width 13 height 11
click at [1507, 535] on icon "eye" at bounding box center [1513, 537] width 13 height 11
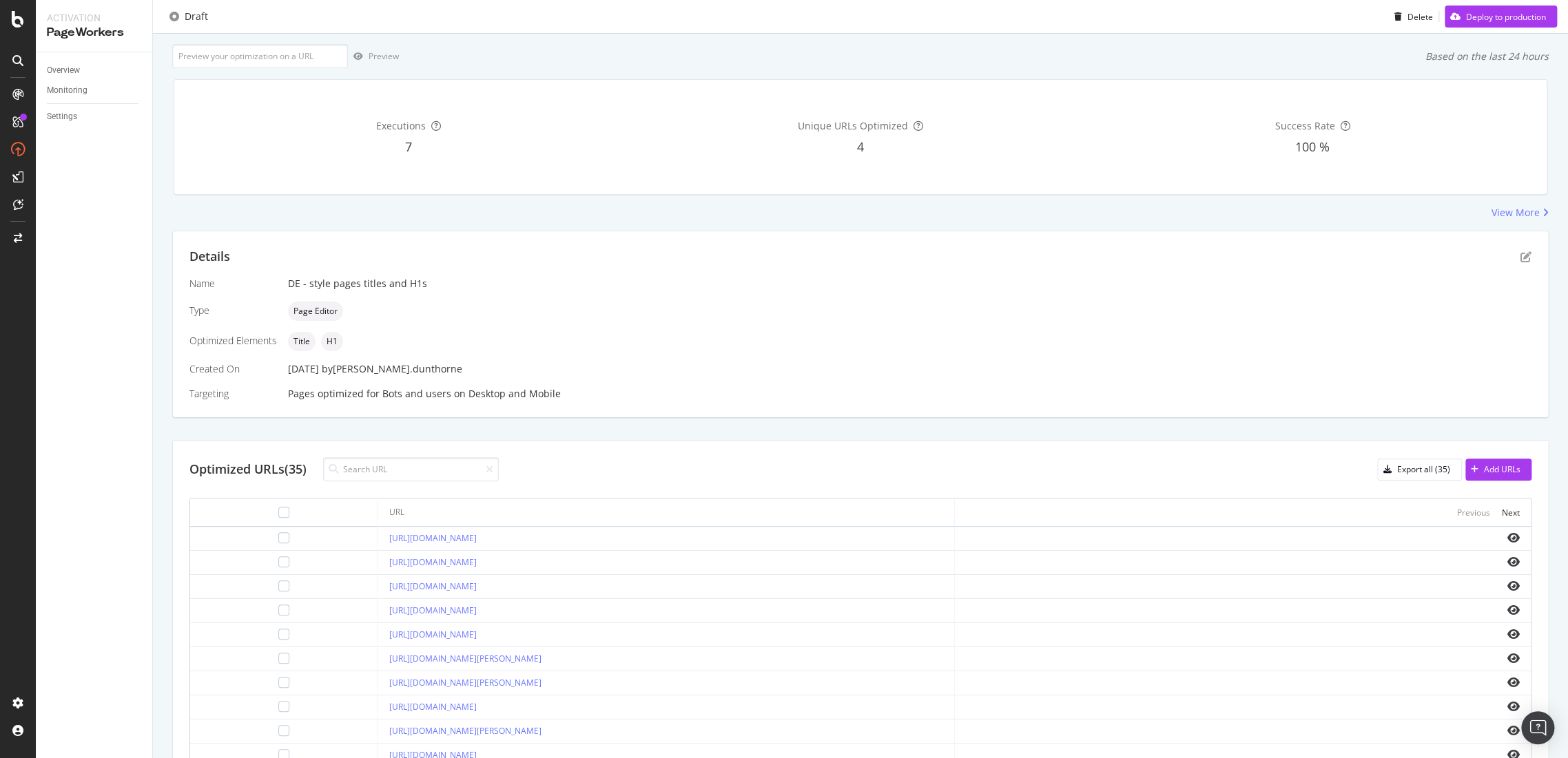
scroll to position [76, 0]
click at [1507, 542] on icon "eye" at bounding box center [1513, 538] width 13 height 11
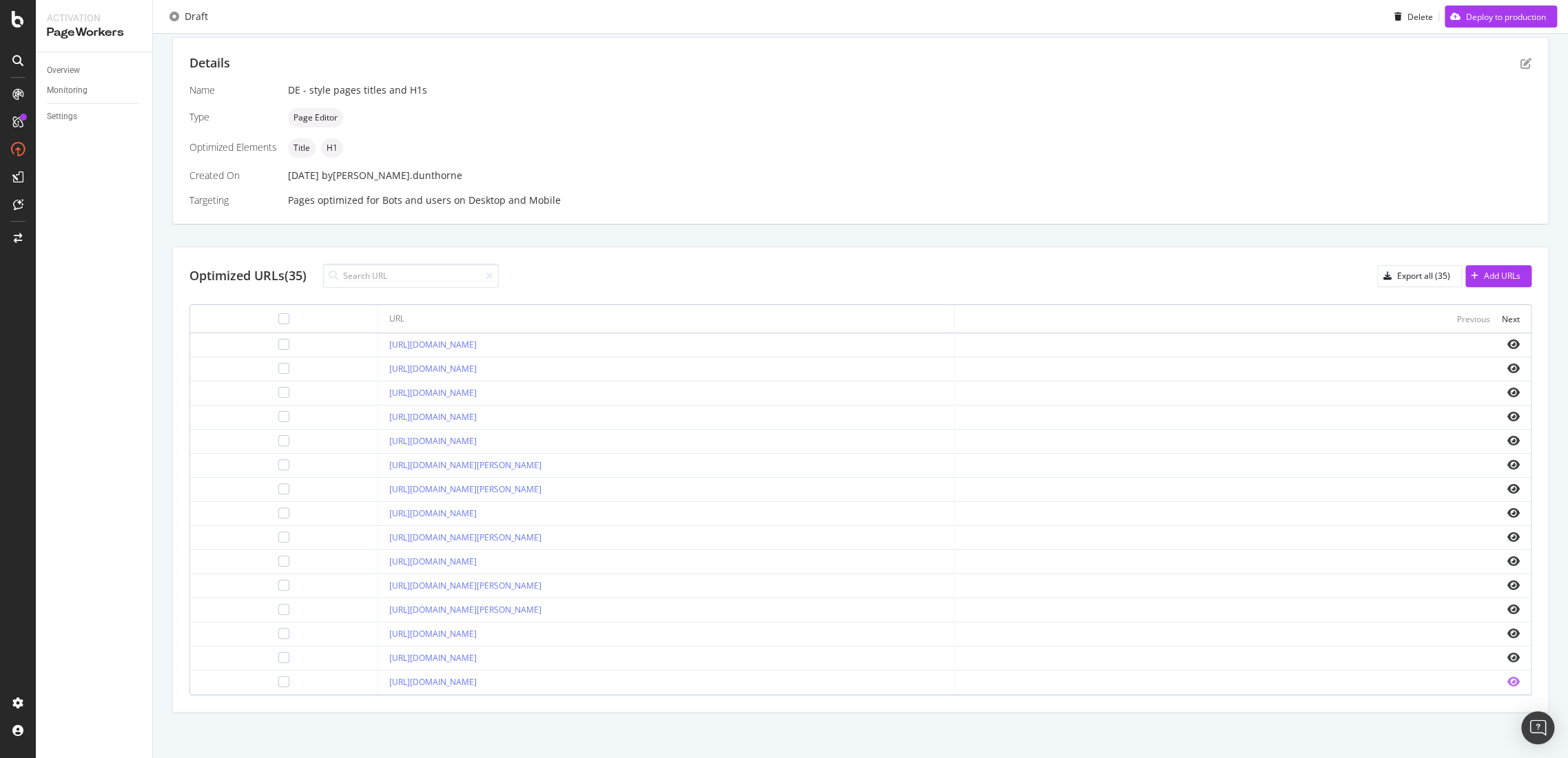
click at [1507, 682] on icon "eye" at bounding box center [1513, 681] width 13 height 11
click at [1502, 318] on div "Next" at bounding box center [1511, 319] width 18 height 12
click at [1507, 557] on icon "eye" at bounding box center [1513, 561] width 13 height 11
click at [1507, 680] on icon "eye" at bounding box center [1513, 681] width 13 height 11
click at [1507, 440] on icon "eye" at bounding box center [1513, 440] width 13 height 11
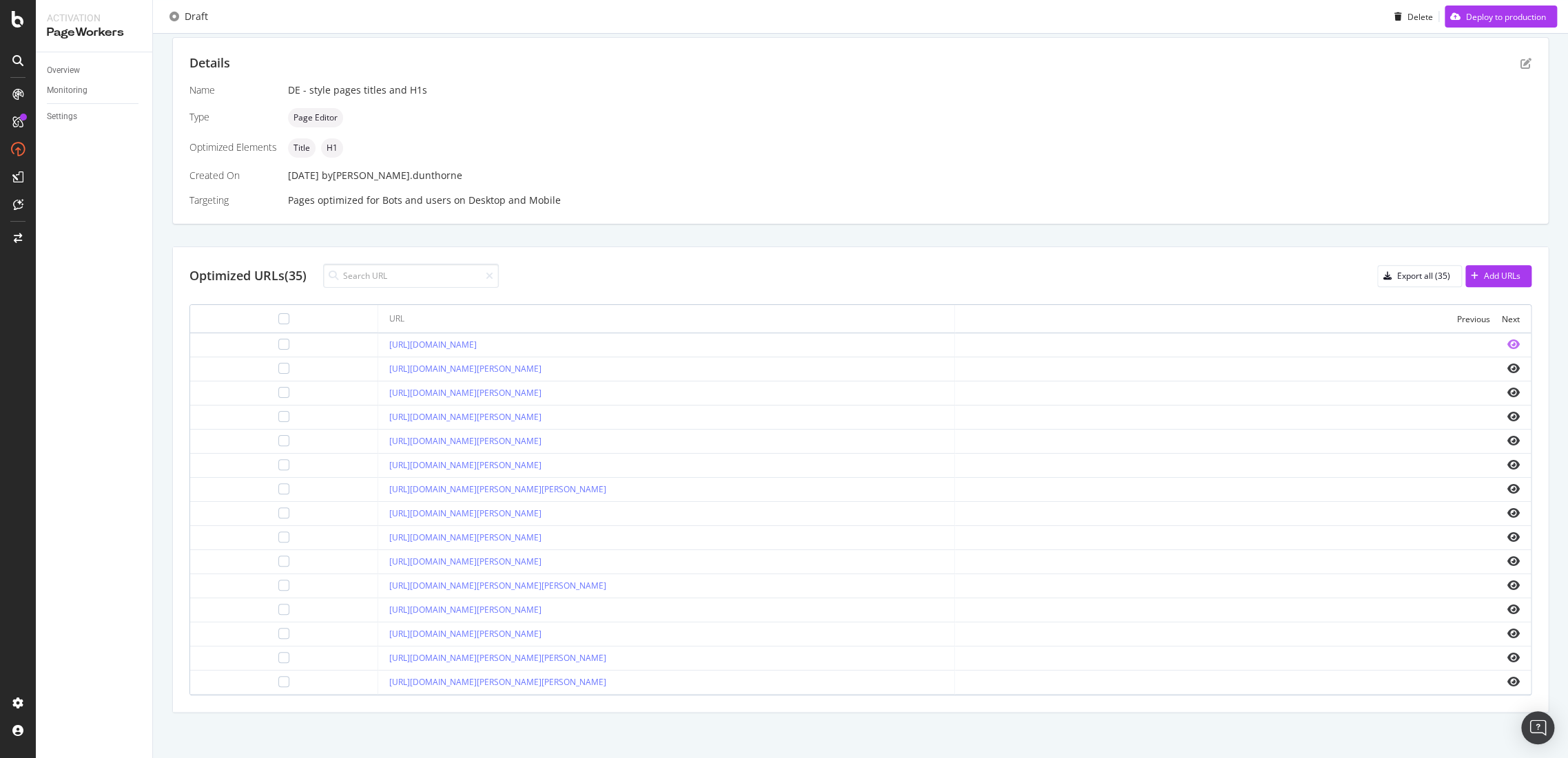
click at [1507, 346] on icon "eye" at bounding box center [1513, 344] width 13 height 11
click at [1507, 587] on icon "eye" at bounding box center [1513, 585] width 13 height 11
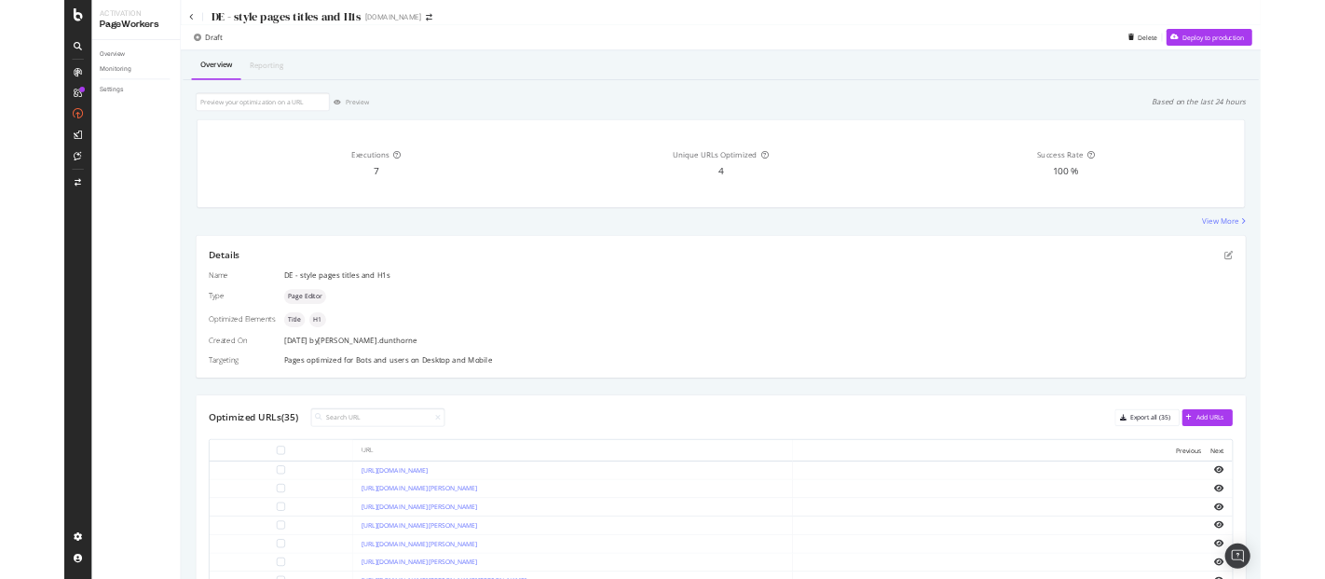
scroll to position [207, 0]
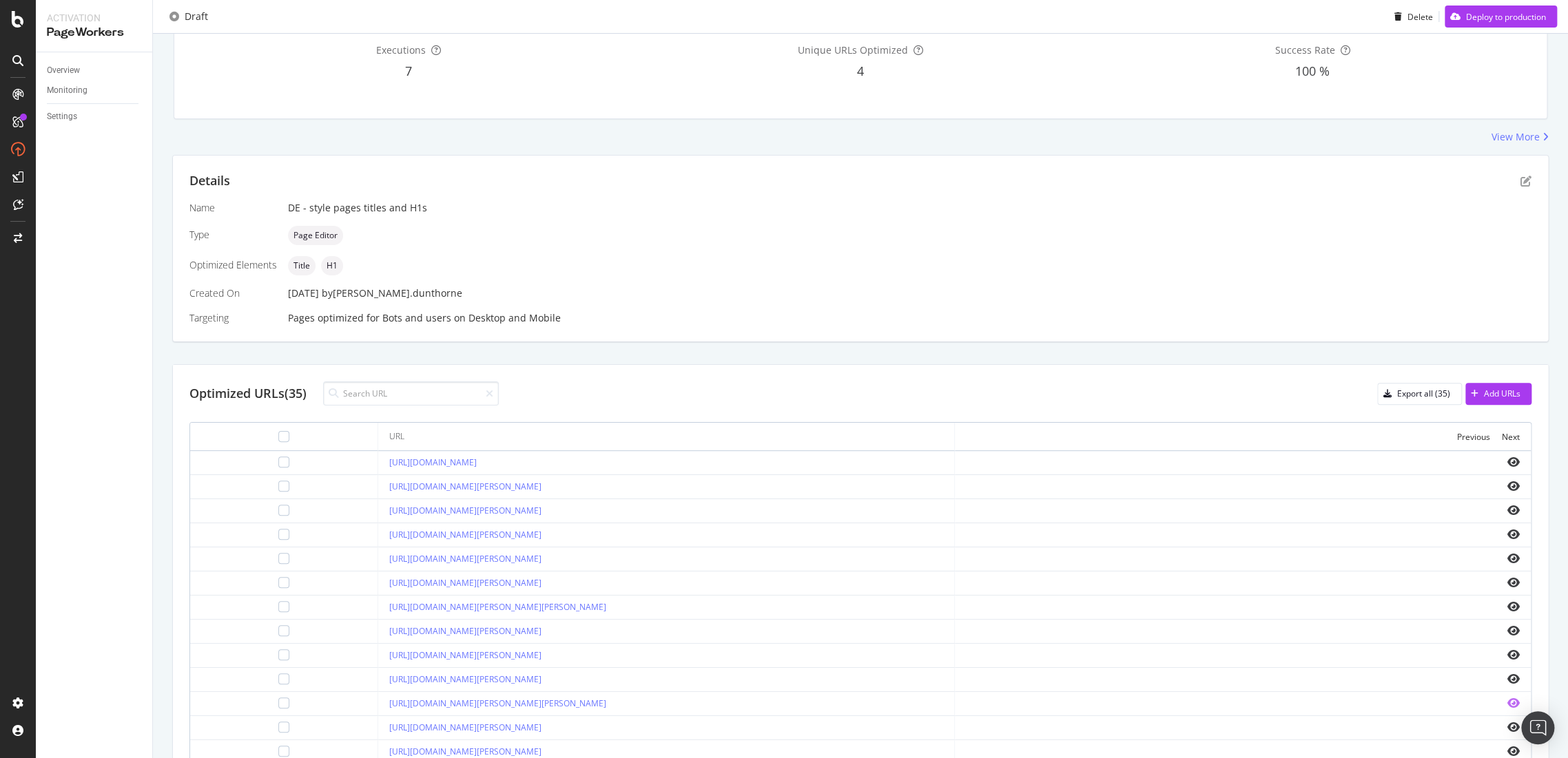
click at [1507, 702] on icon "eye" at bounding box center [1513, 703] width 13 height 11
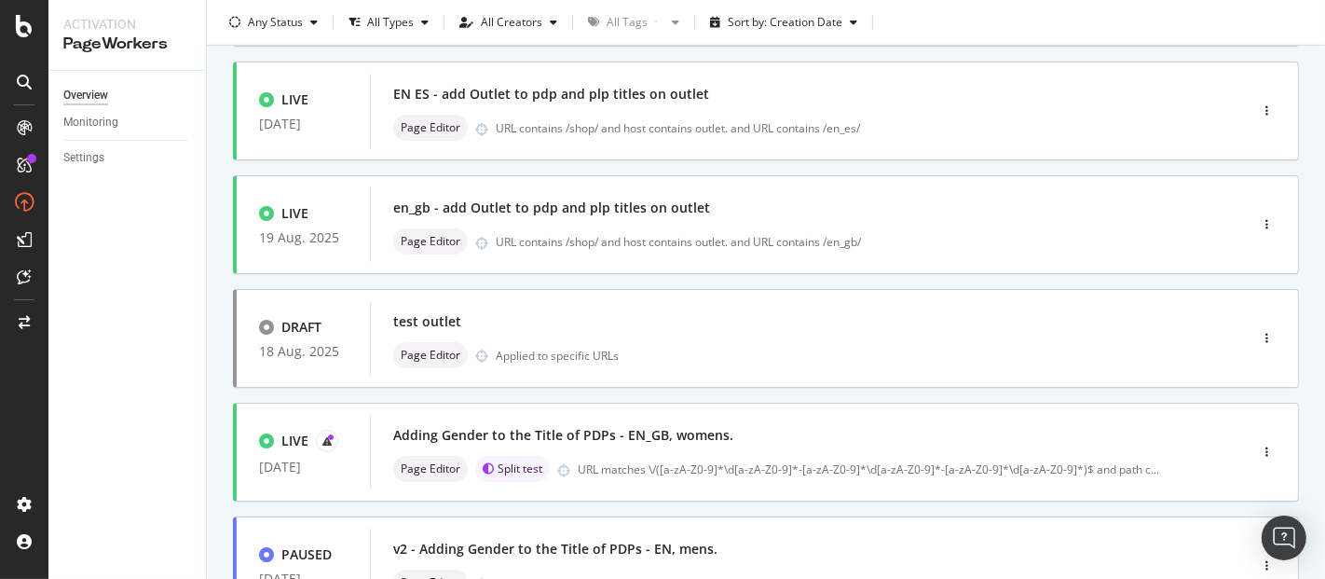
scroll to position [831, 0]
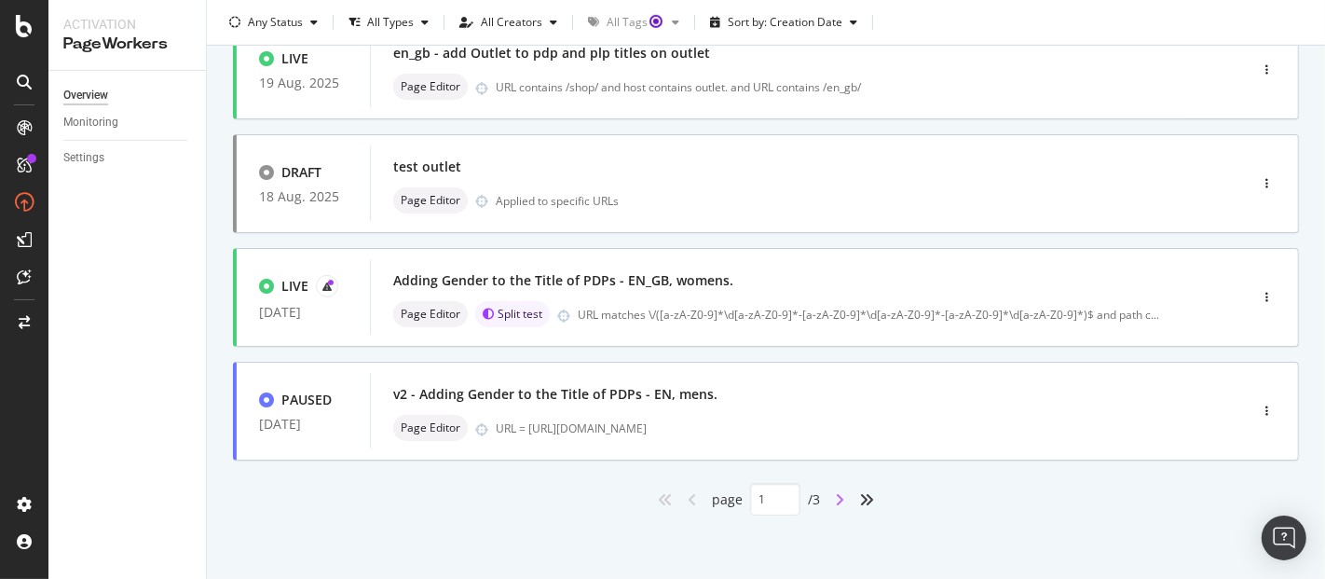
click at [835, 492] on icon "angle-right" at bounding box center [839, 499] width 9 height 15
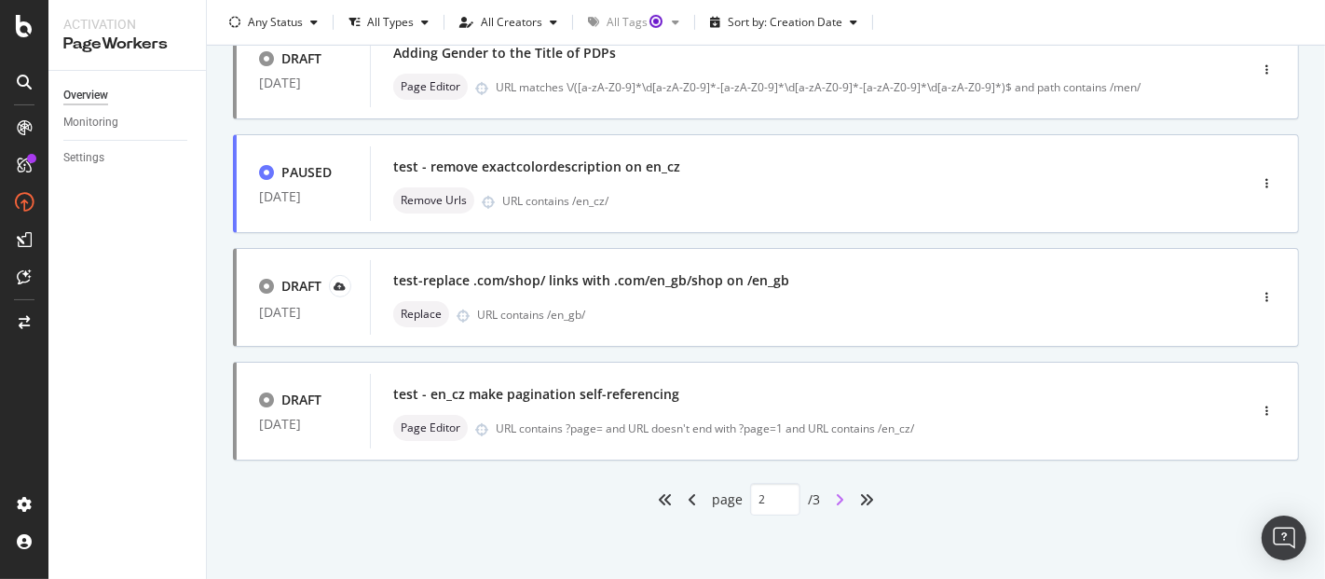
type input "2"
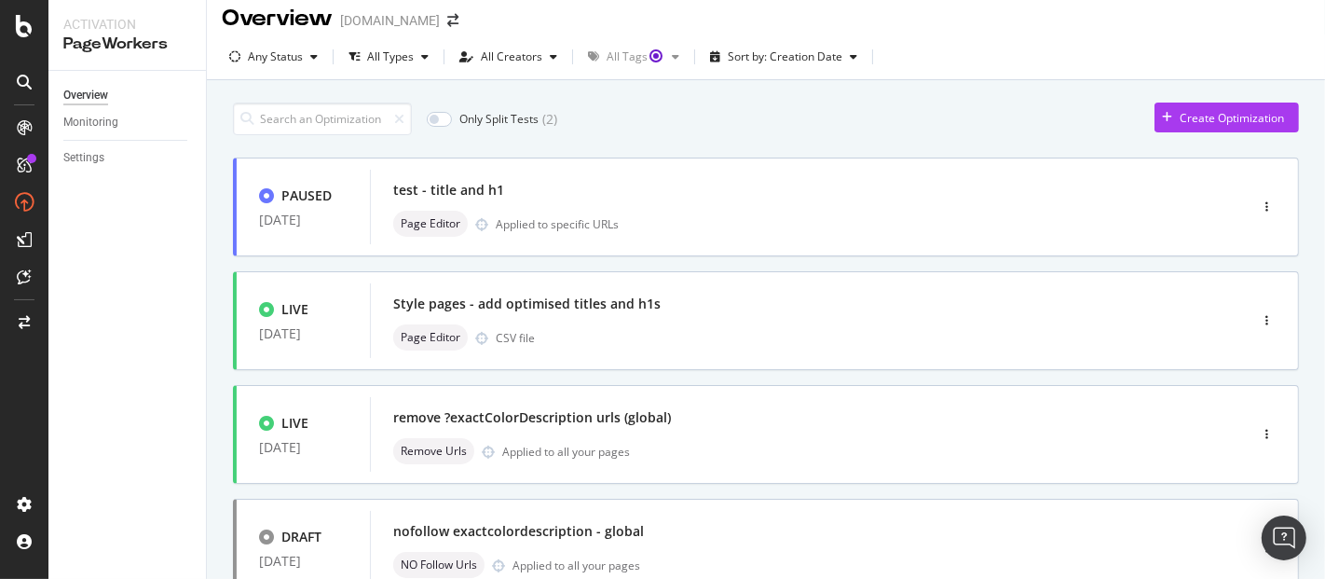
scroll to position [0, 0]
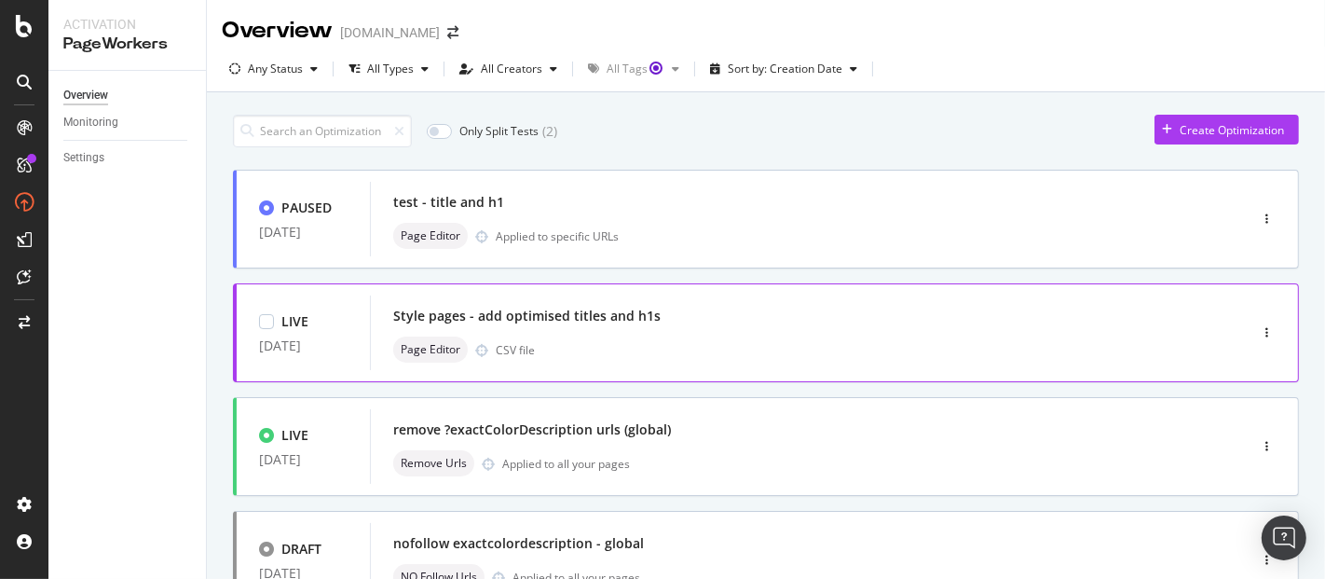
click at [589, 316] on div "Style pages - add optimised titles and h1s" at bounding box center [527, 316] width 268 height 19
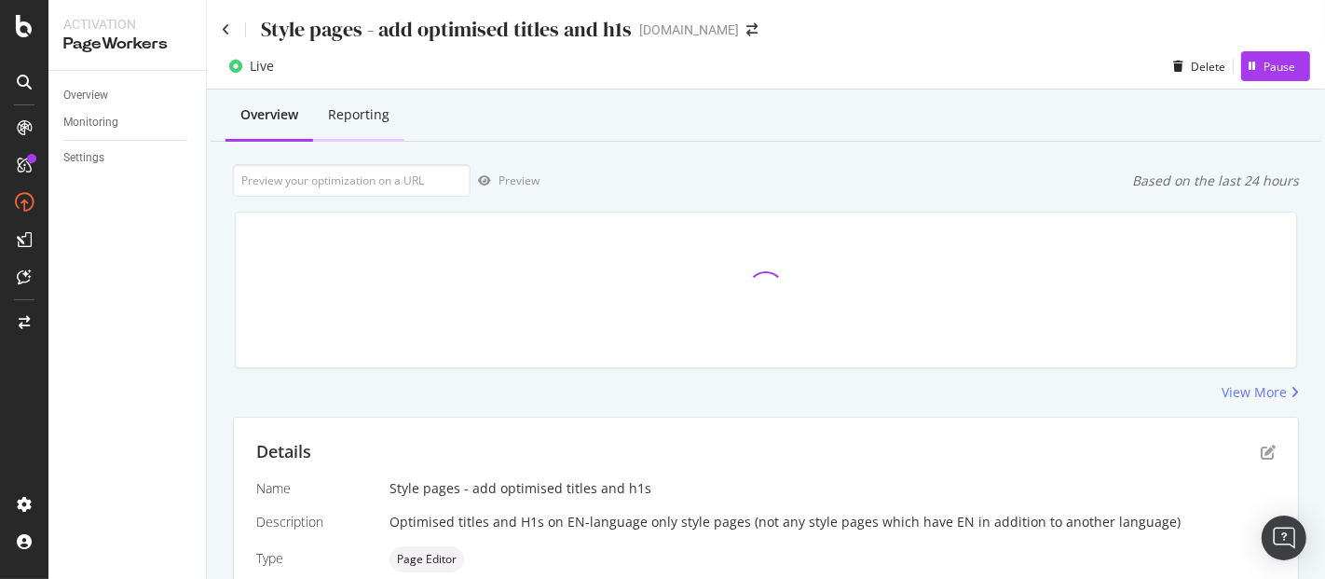
click at [364, 118] on div "Reporting" at bounding box center [359, 114] width 62 height 19
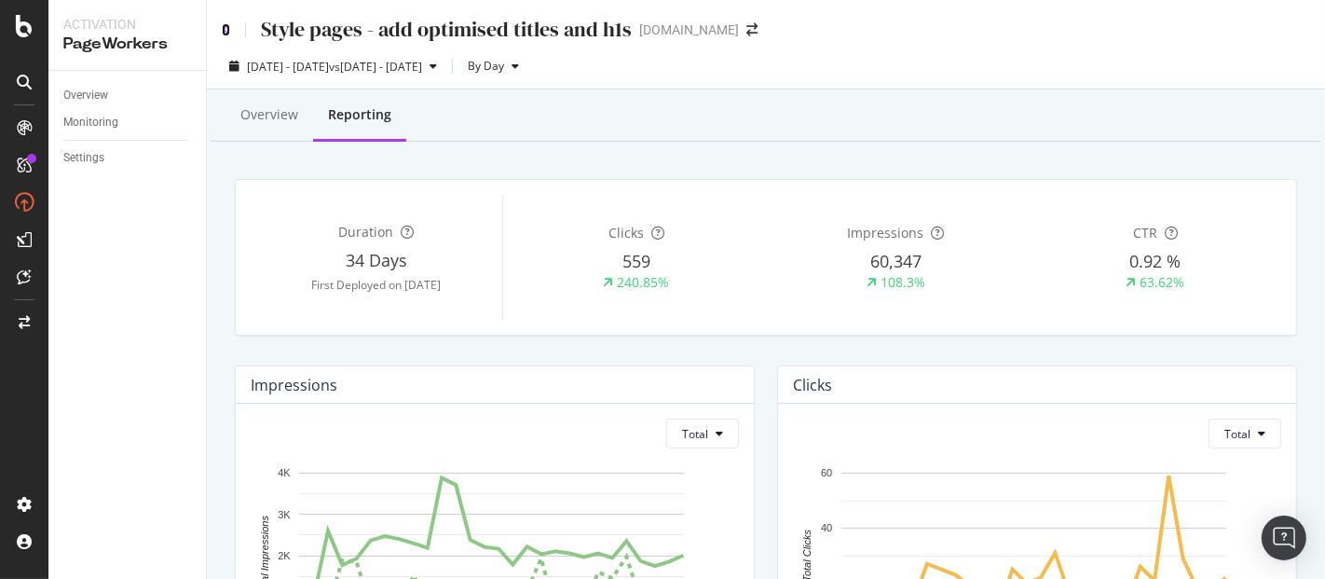
click at [228, 24] on icon at bounding box center [226, 29] width 8 height 13
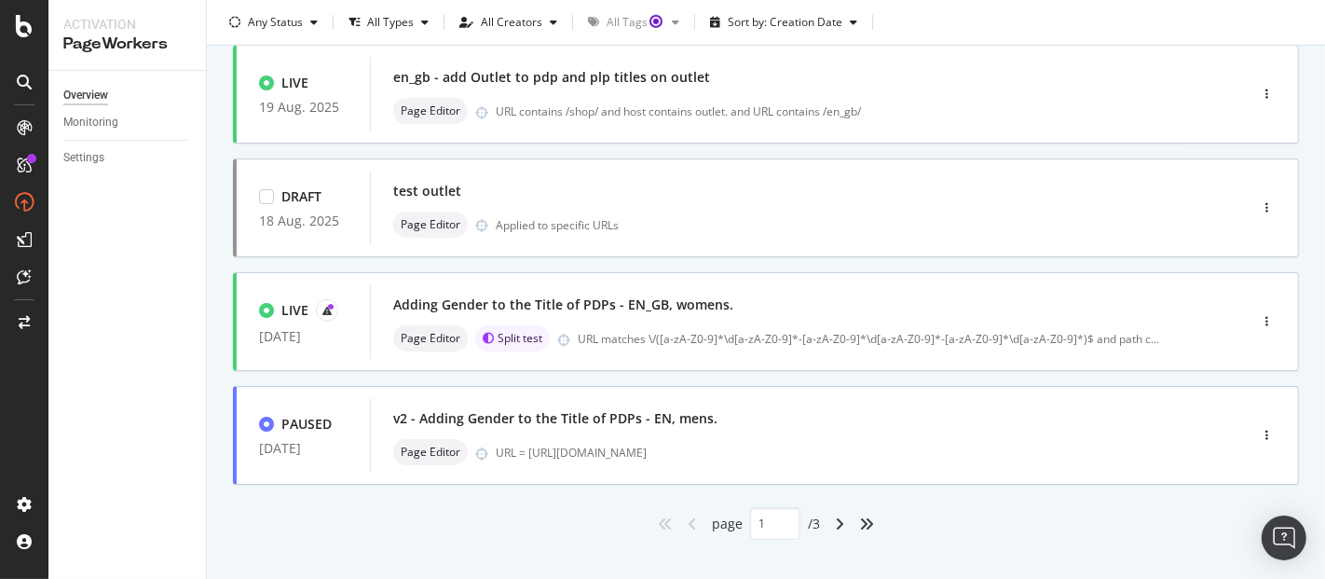
scroll to position [809, 0]
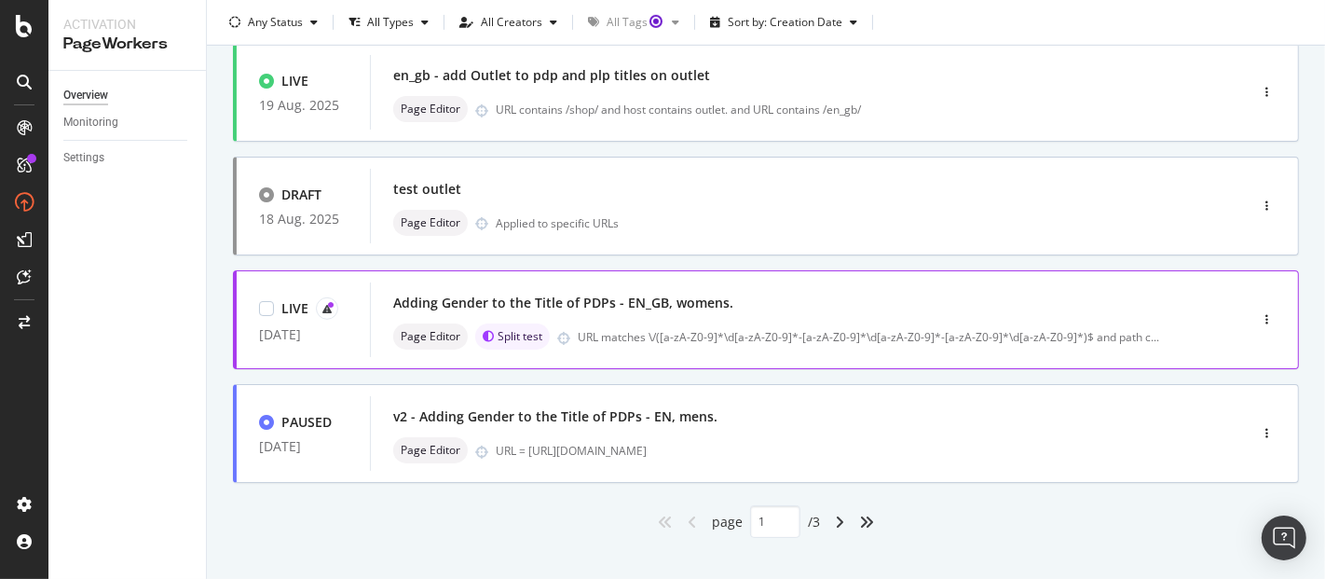
click at [609, 303] on div "Adding Gender to the Title of PDPs - EN_GB, womens." at bounding box center [563, 303] width 340 height 19
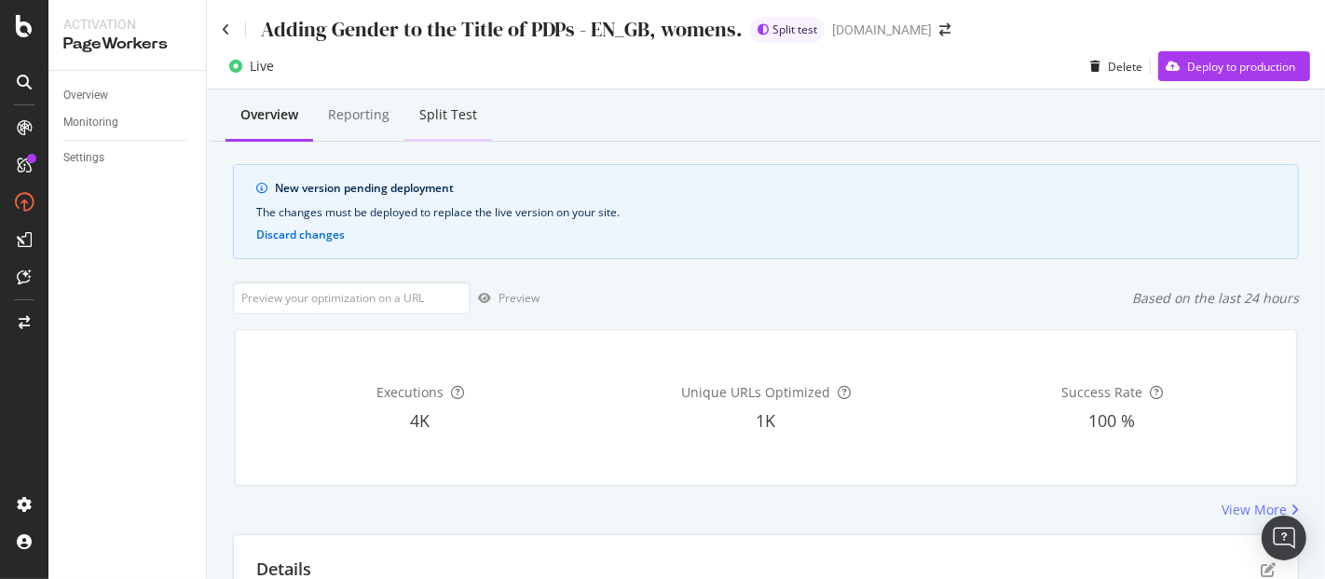
click at [439, 112] on div "Split Test" at bounding box center [448, 114] width 58 height 19
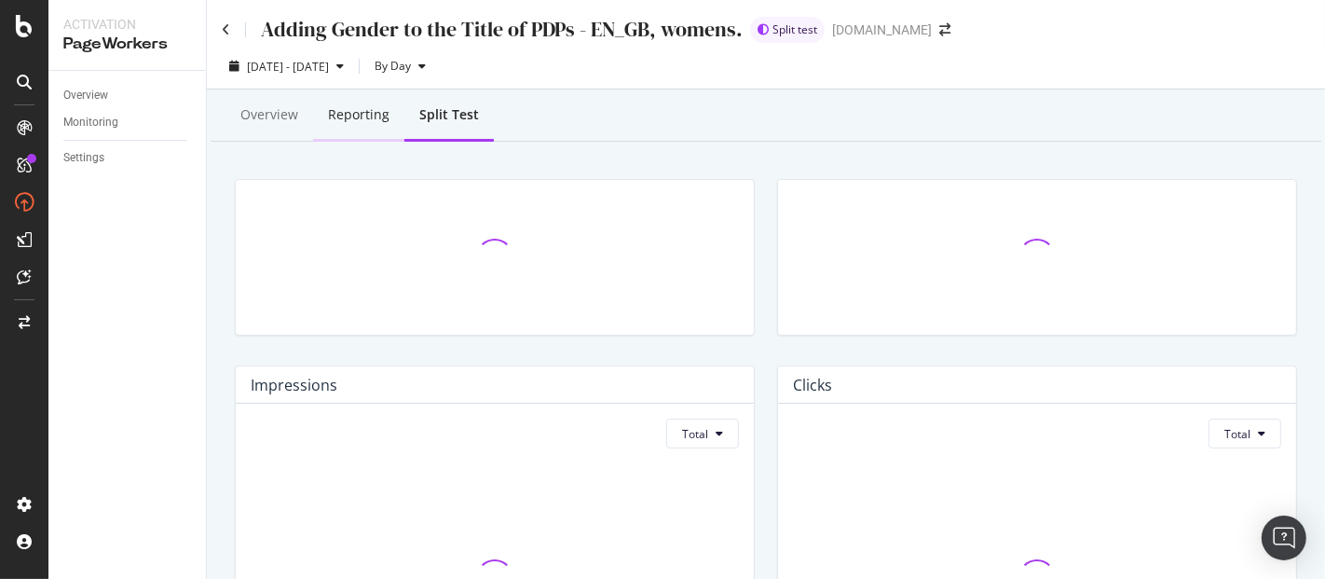
click at [370, 109] on div "Reporting" at bounding box center [359, 114] width 62 height 19
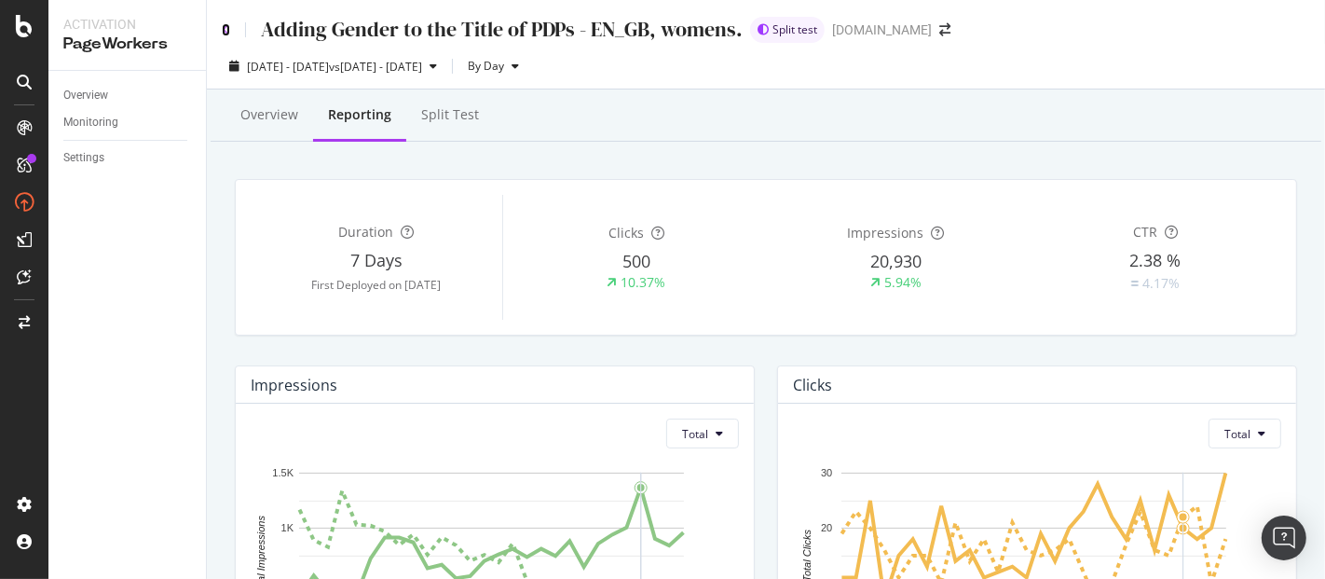
click at [225, 23] on icon at bounding box center [226, 29] width 8 height 13
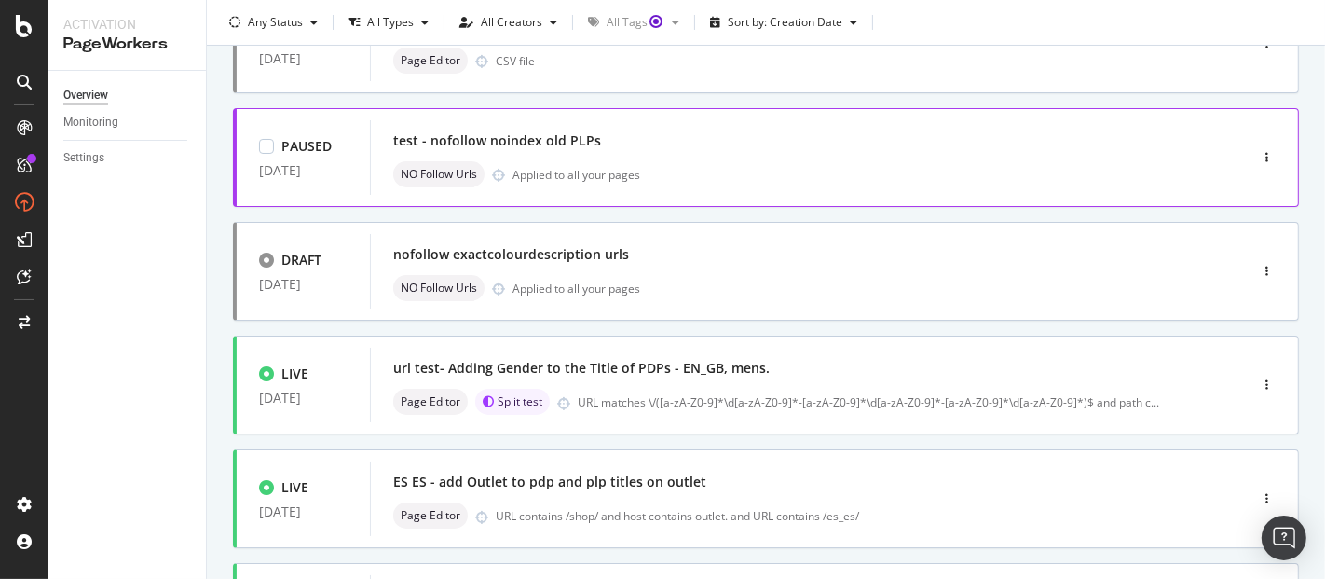
scroll to position [282, 0]
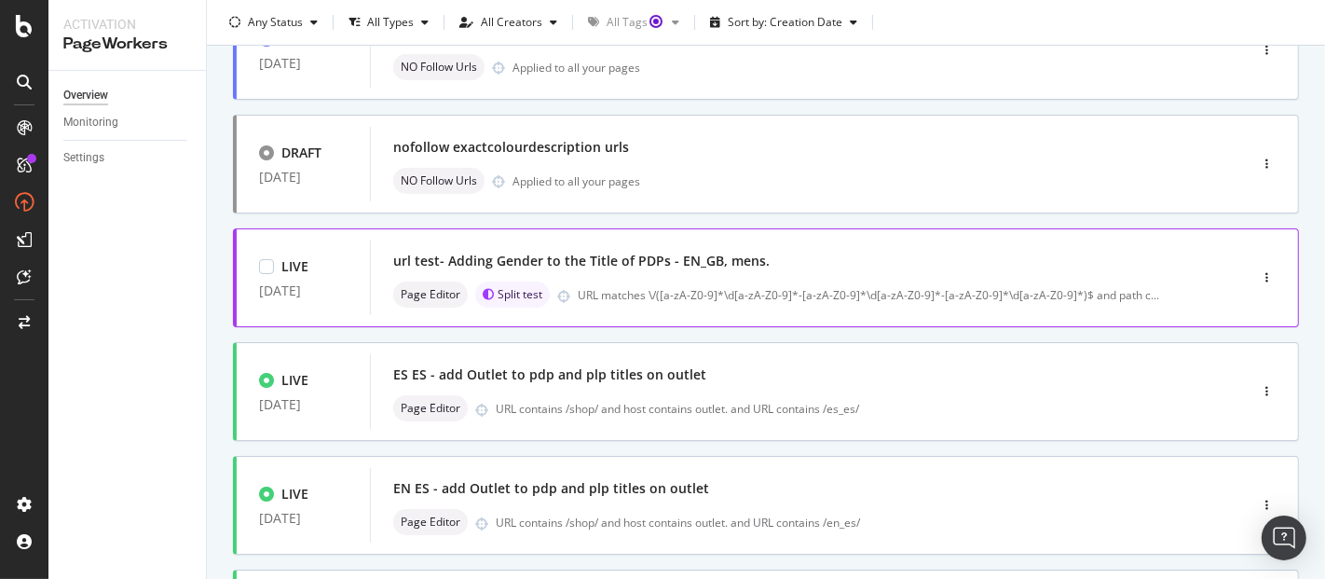
click at [568, 256] on div "url test- Adding Gender to the Title of PDPs - EN_GB, mens." at bounding box center [581, 261] width 377 height 19
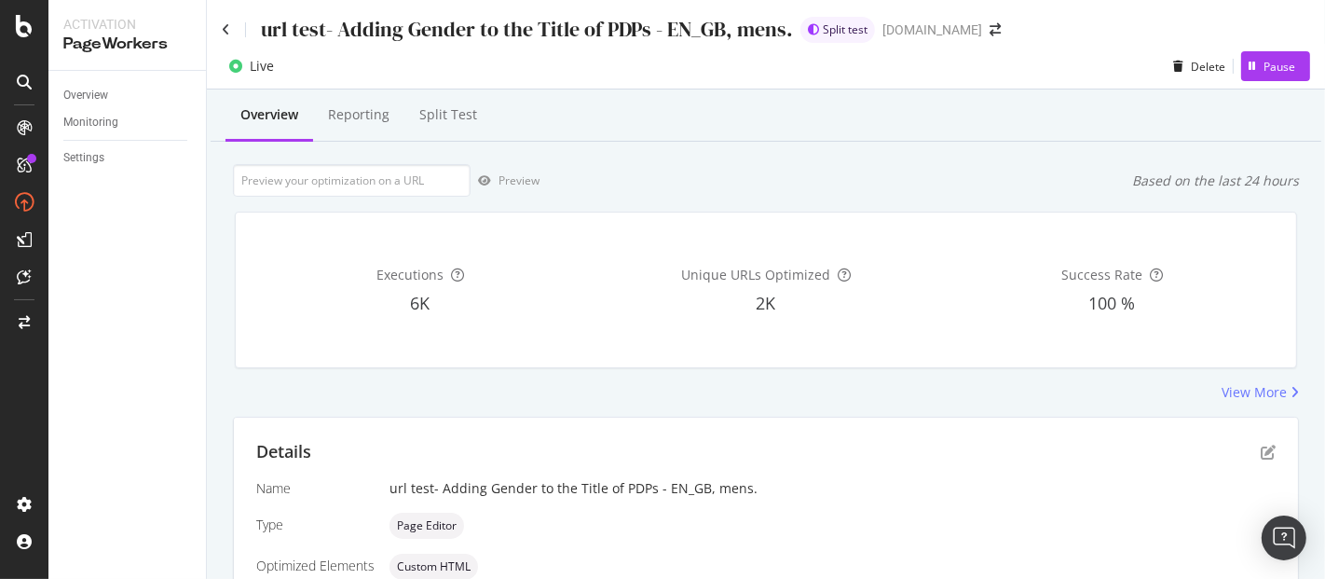
scroll to position [9, 0]
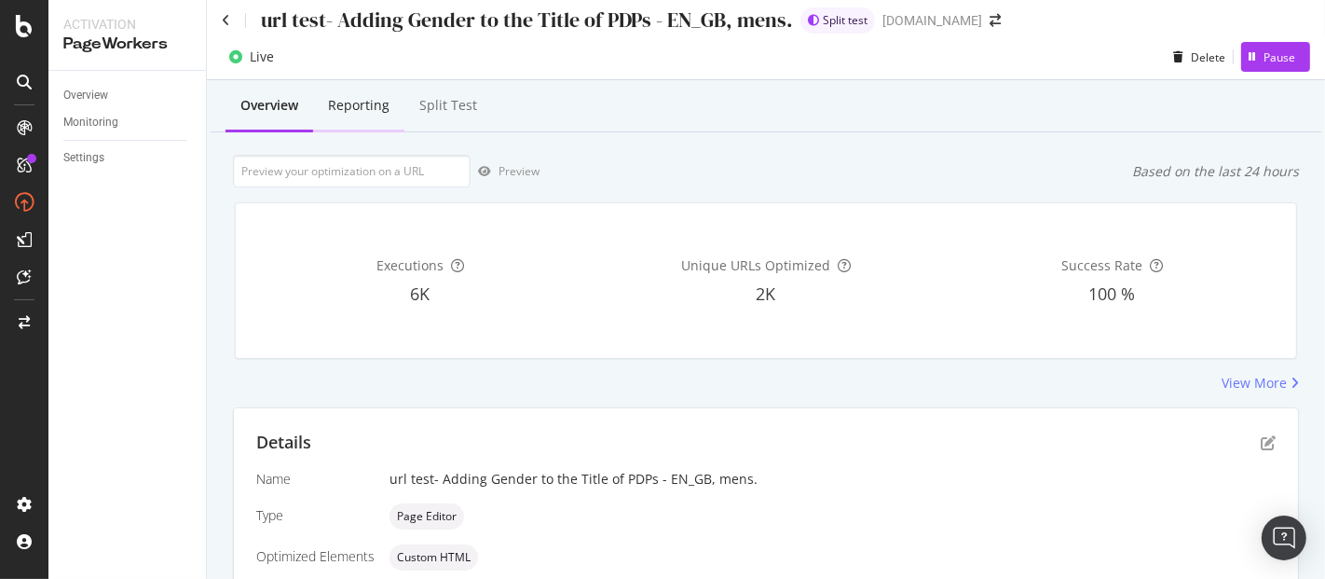
click at [349, 114] on div "Reporting" at bounding box center [359, 105] width 62 height 19
